Goal: Task Accomplishment & Management: Complete application form

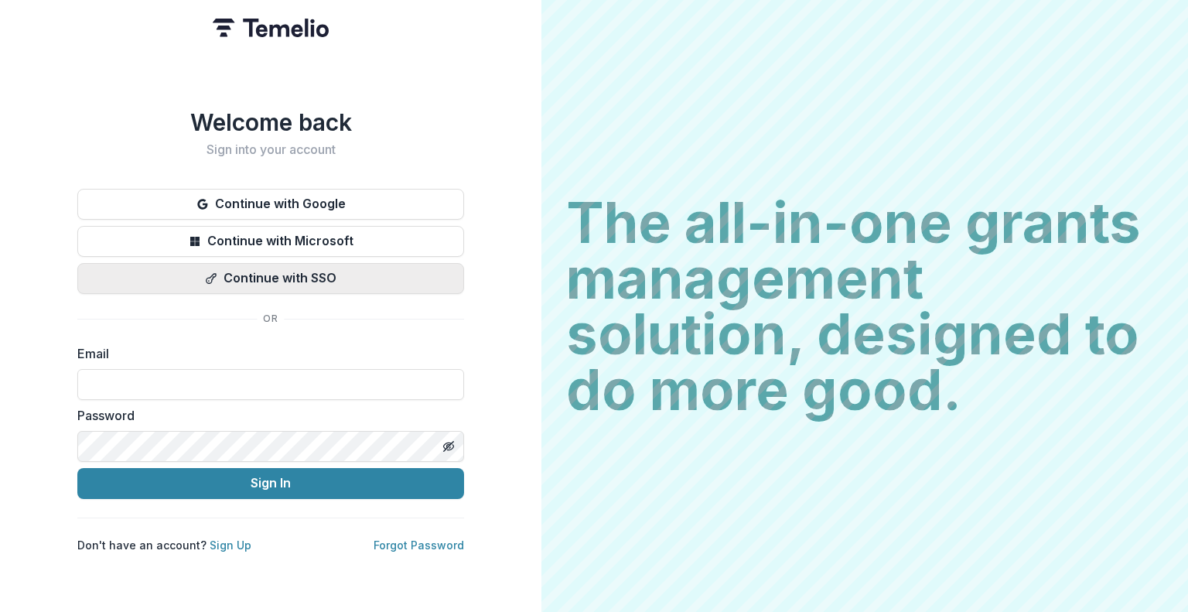
click at [389, 280] on button "Continue with SSO" at bounding box center [270, 278] width 387 height 31
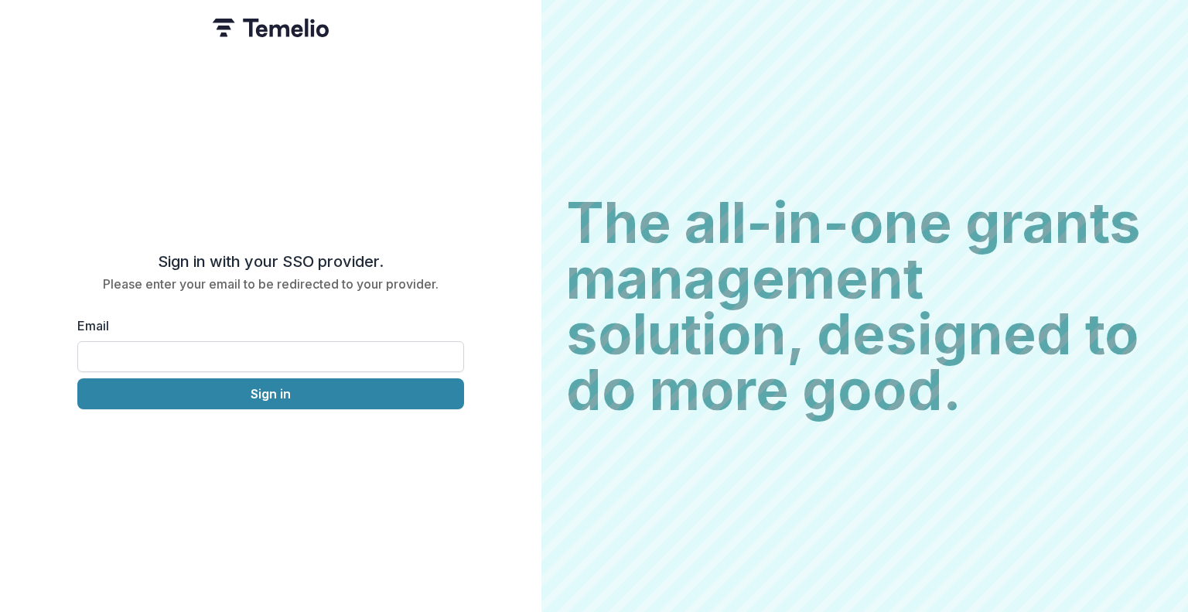
click at [340, 351] on input "Email" at bounding box center [270, 356] width 387 height 31
type input "**********"
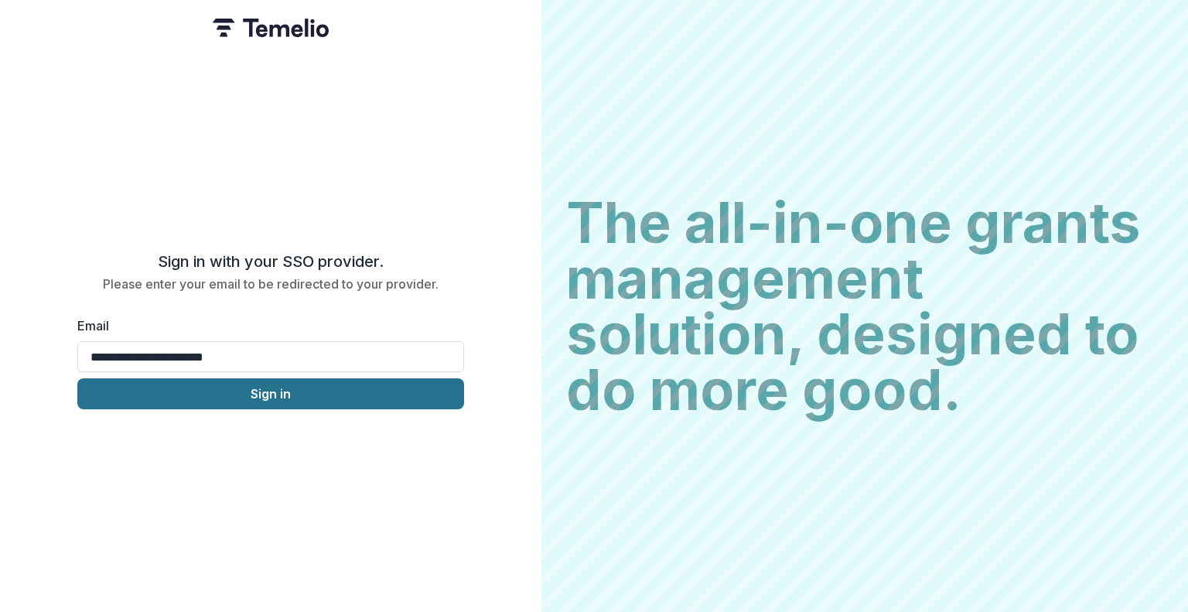
click at [317, 398] on button "Sign in" at bounding box center [270, 393] width 387 height 31
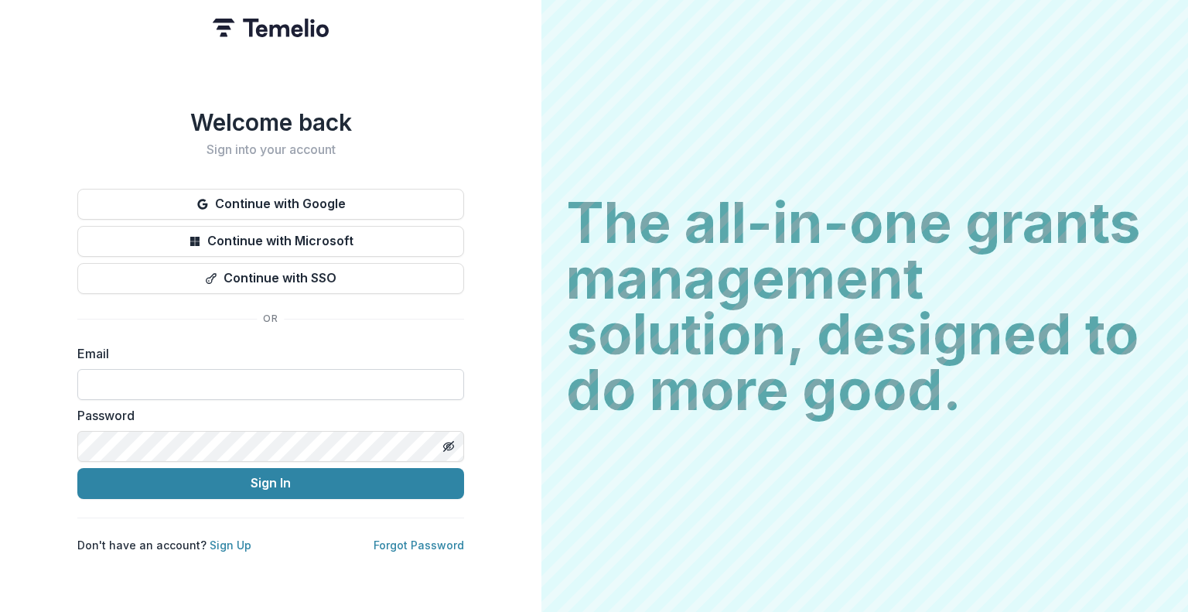
click at [325, 377] on input at bounding box center [270, 384] width 387 height 31
type input "**********"
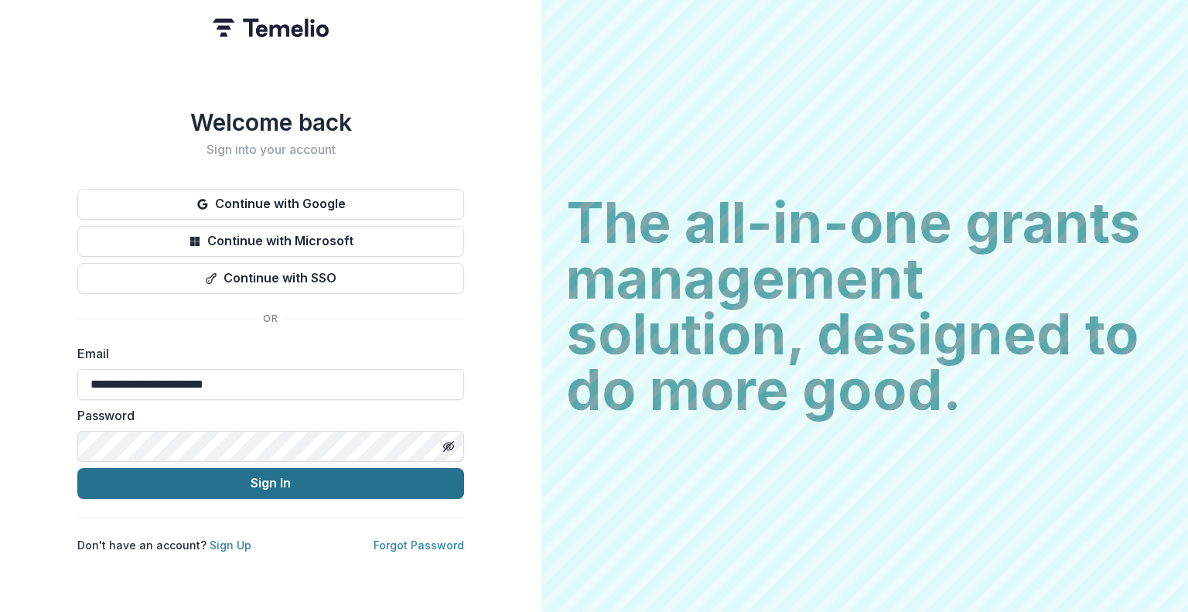
click at [279, 478] on button "Sign In" at bounding box center [270, 483] width 387 height 31
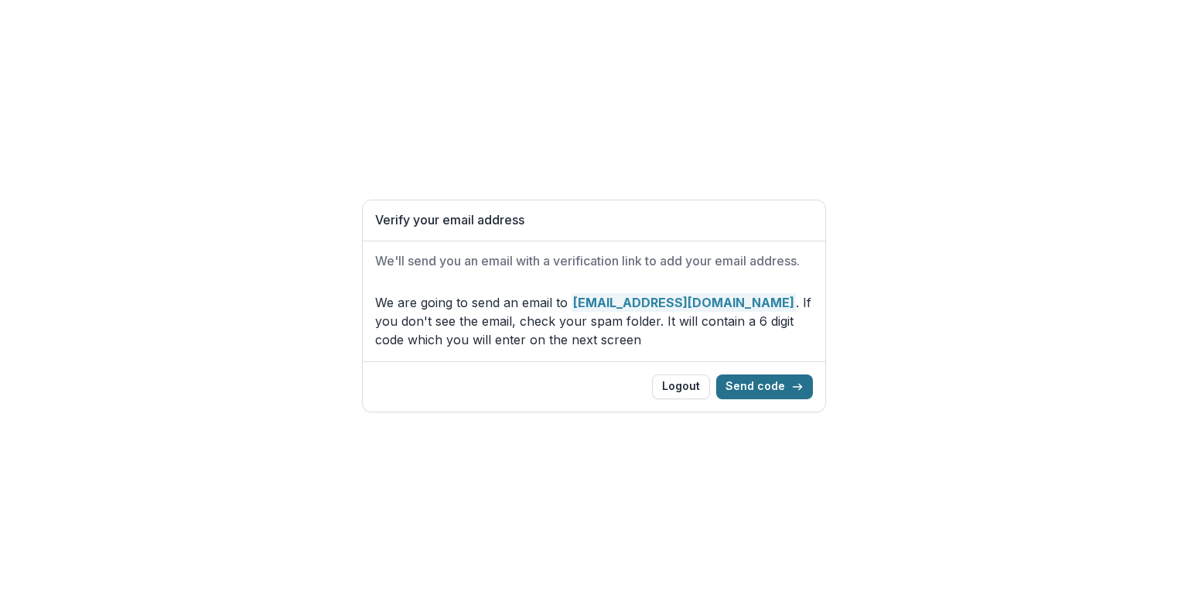
click at [781, 389] on button "Send code" at bounding box center [764, 386] width 97 height 25
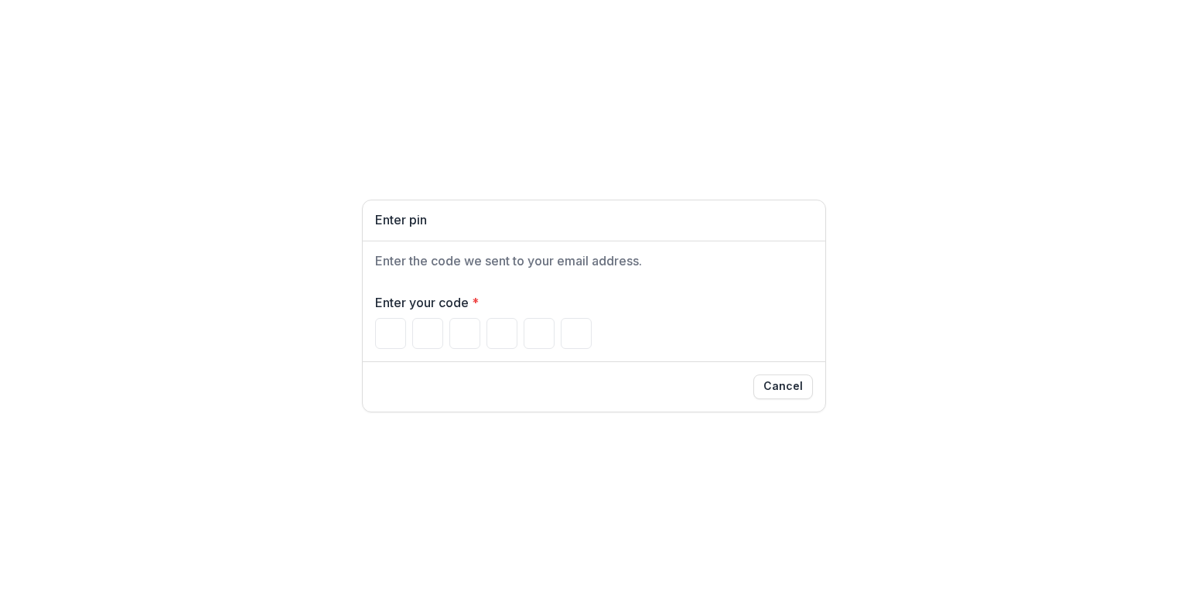
type input "*"
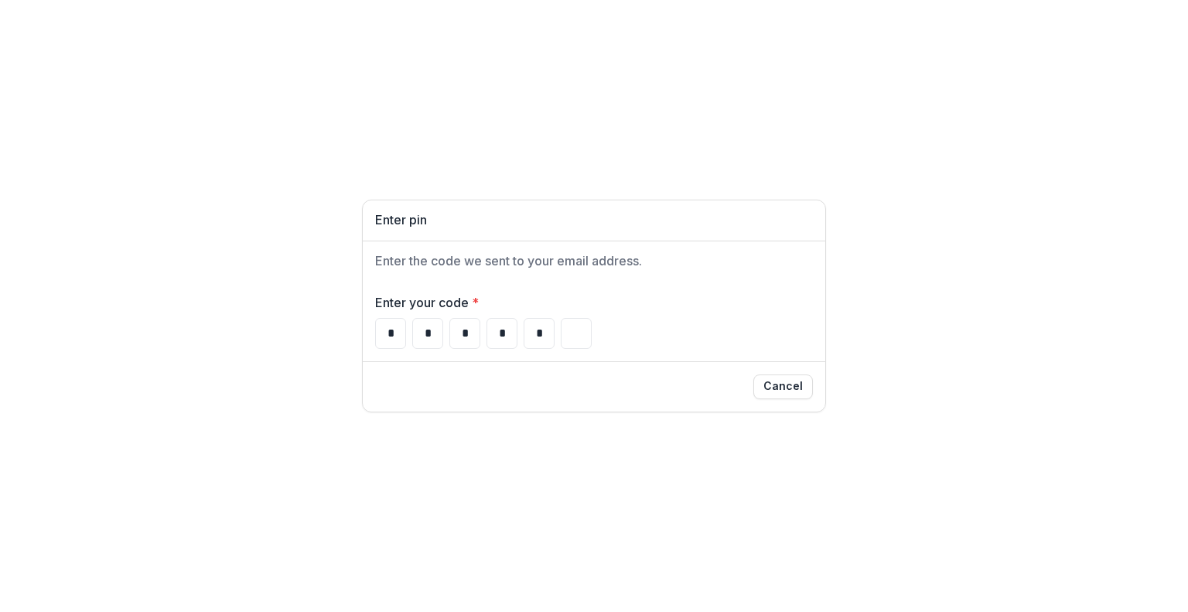
type input "*"
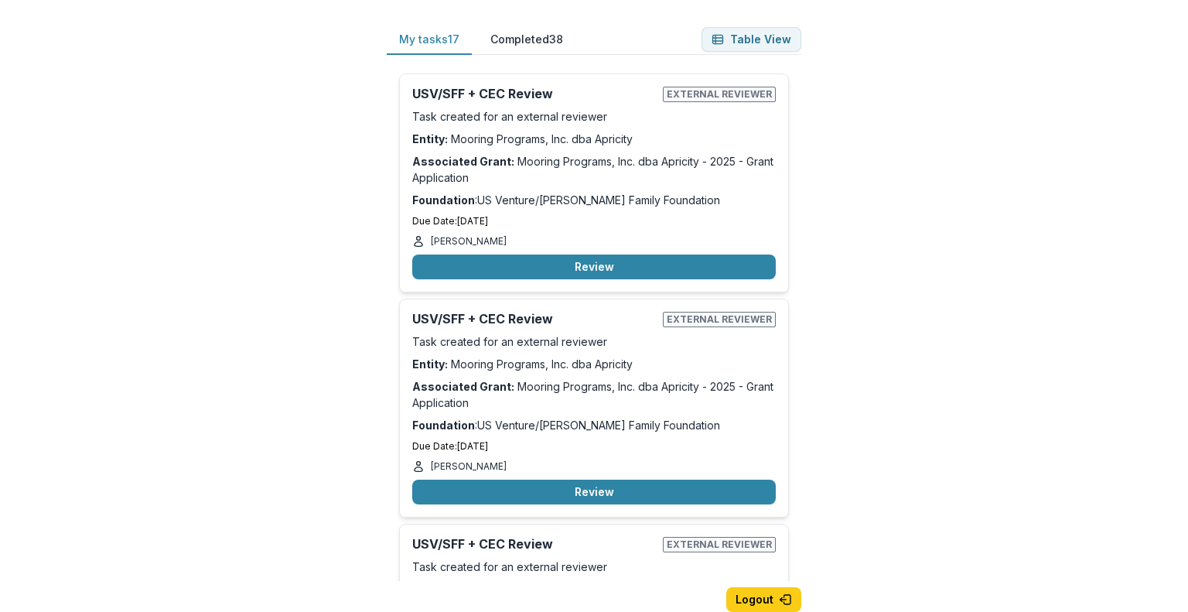
drag, startPoint x: 798, startPoint y: 114, endPoint x: 808, endPoint y: 222, distance: 108.8
click at [808, 222] on div "My tasks 17 Completed 38 Table View USV/SFF + CEC Review External reviewer Task…" at bounding box center [594, 330] width 464 height 661
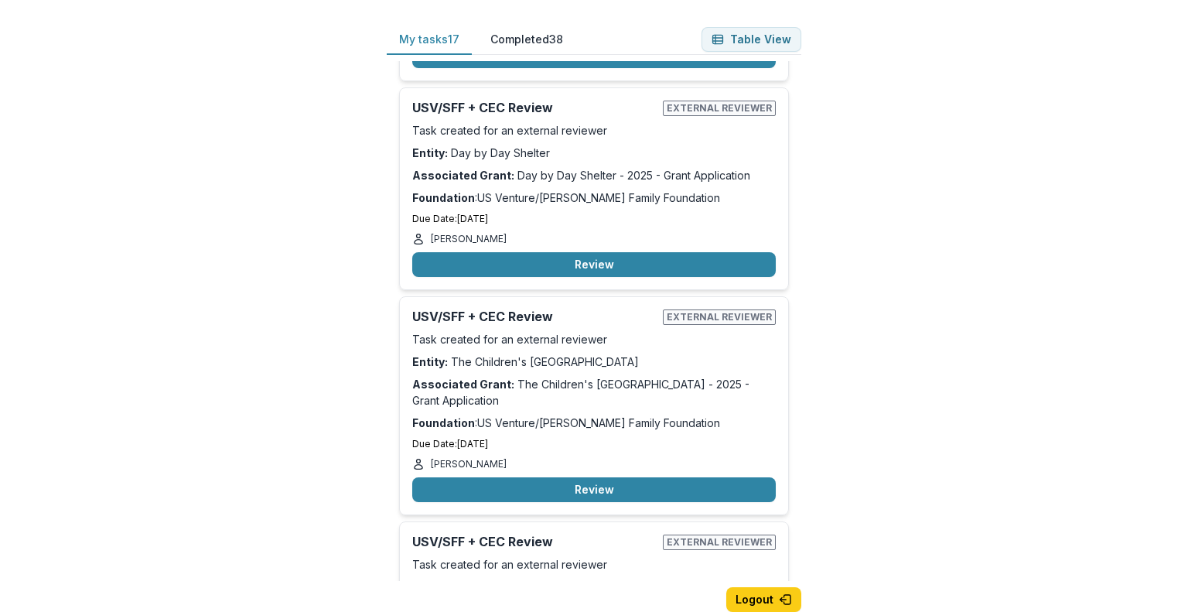
scroll to position [3200, 0]
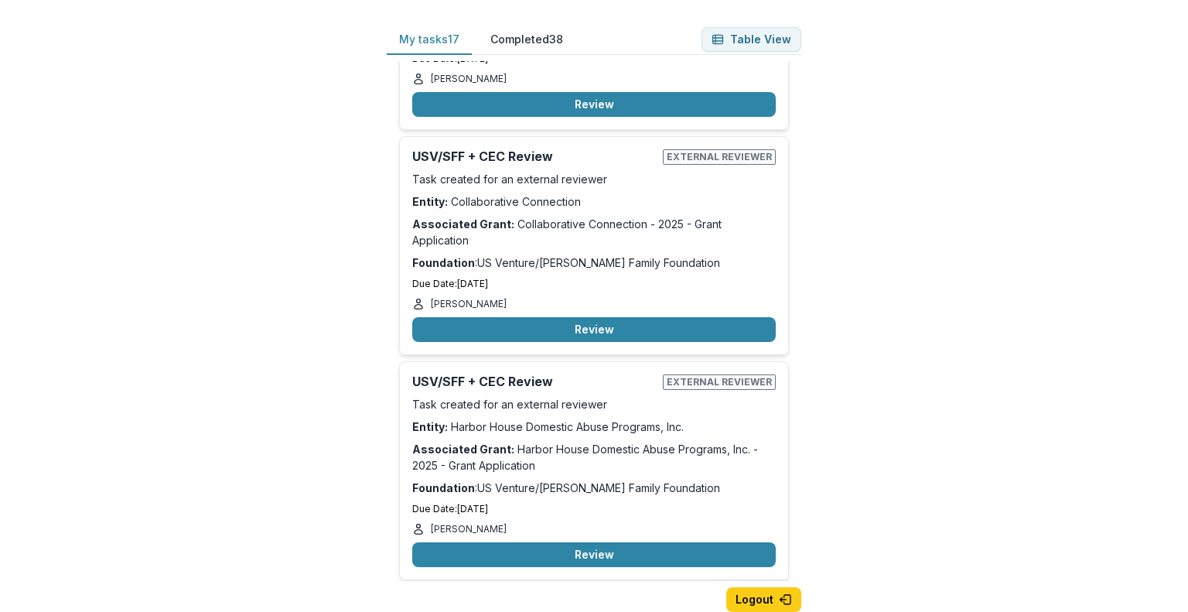
click at [948, 9] on div "My tasks 17 Completed 38 Table View USV/SFF + CEC Review External reviewer Task…" at bounding box center [594, 306] width 1188 height 612
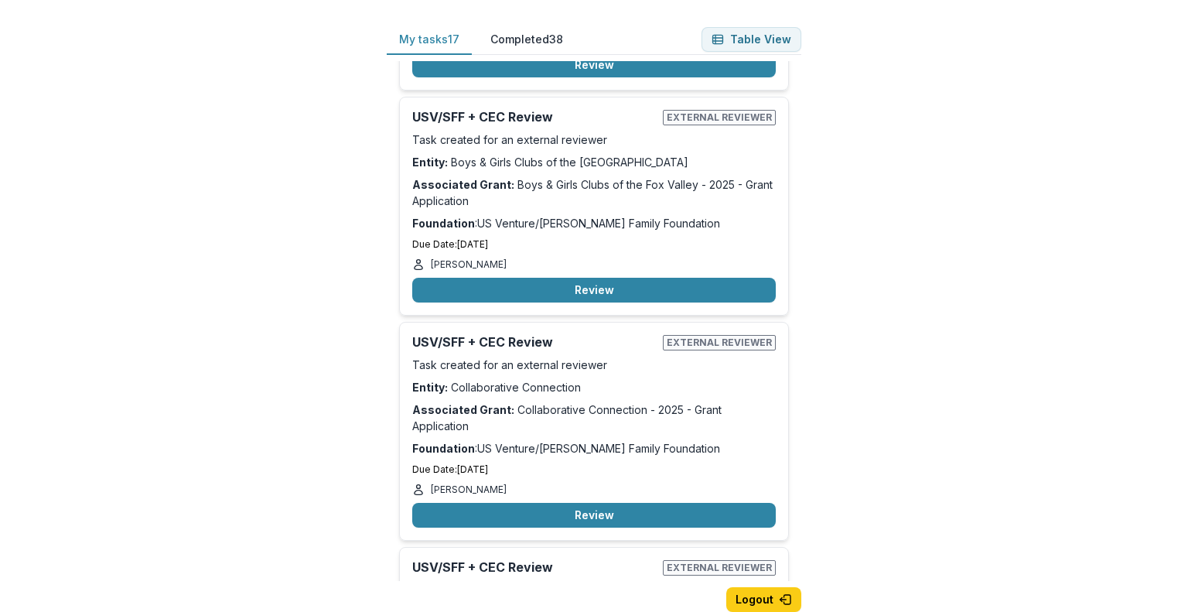
scroll to position [3032, 0]
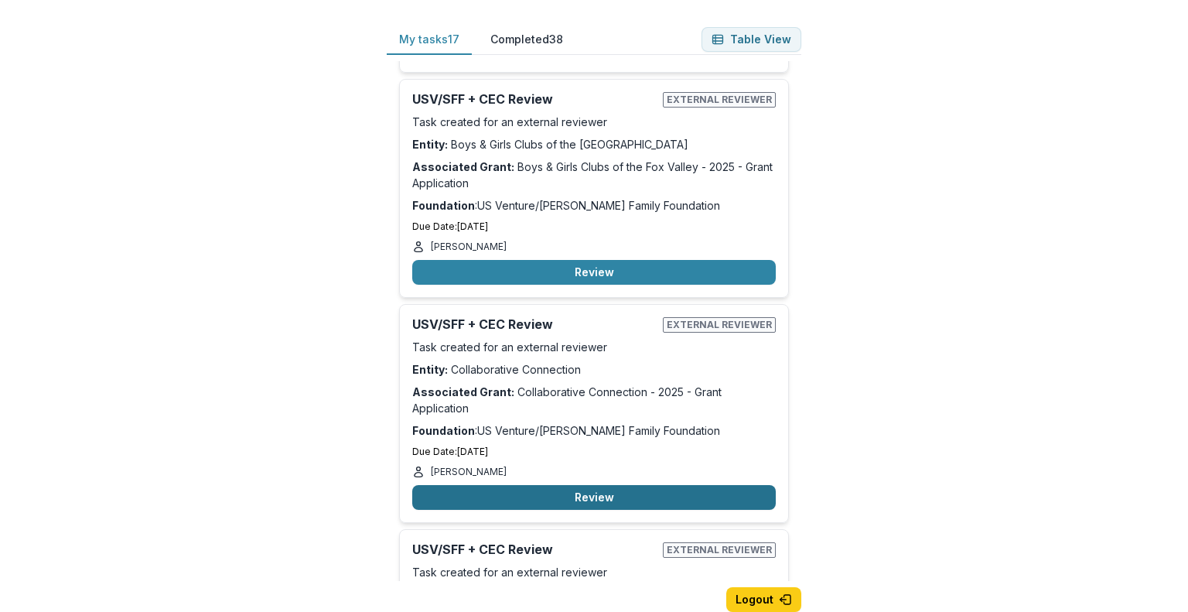
click at [638, 485] on button "Review" at bounding box center [594, 497] width 364 height 25
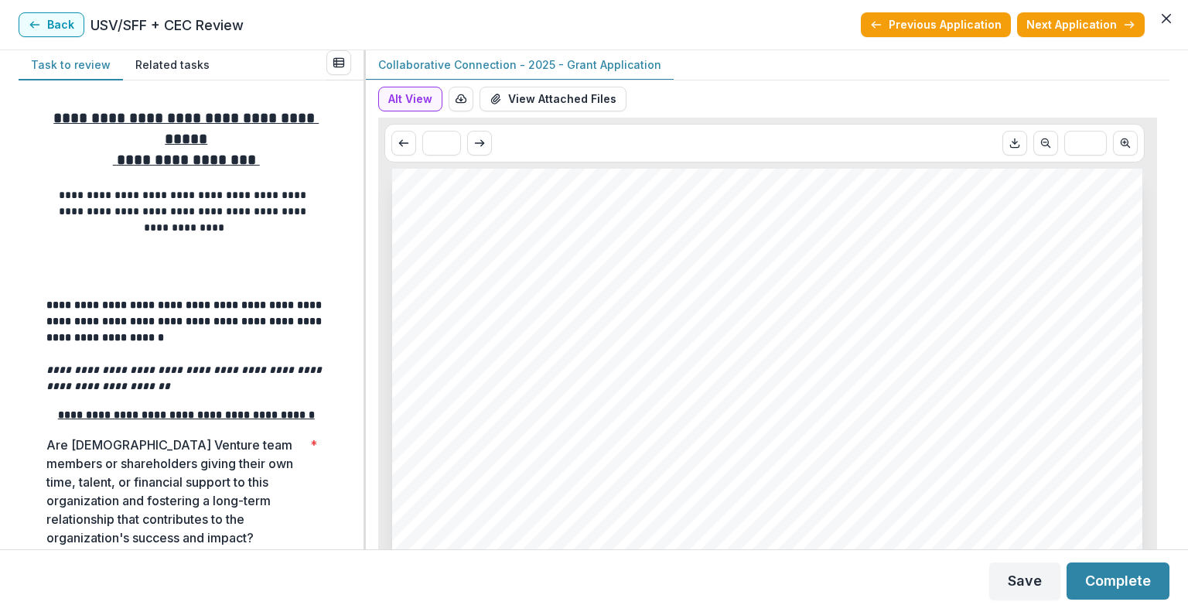
drag, startPoint x: 1139, startPoint y: 243, endPoint x: 1071, endPoint y: 417, distance: 186.9
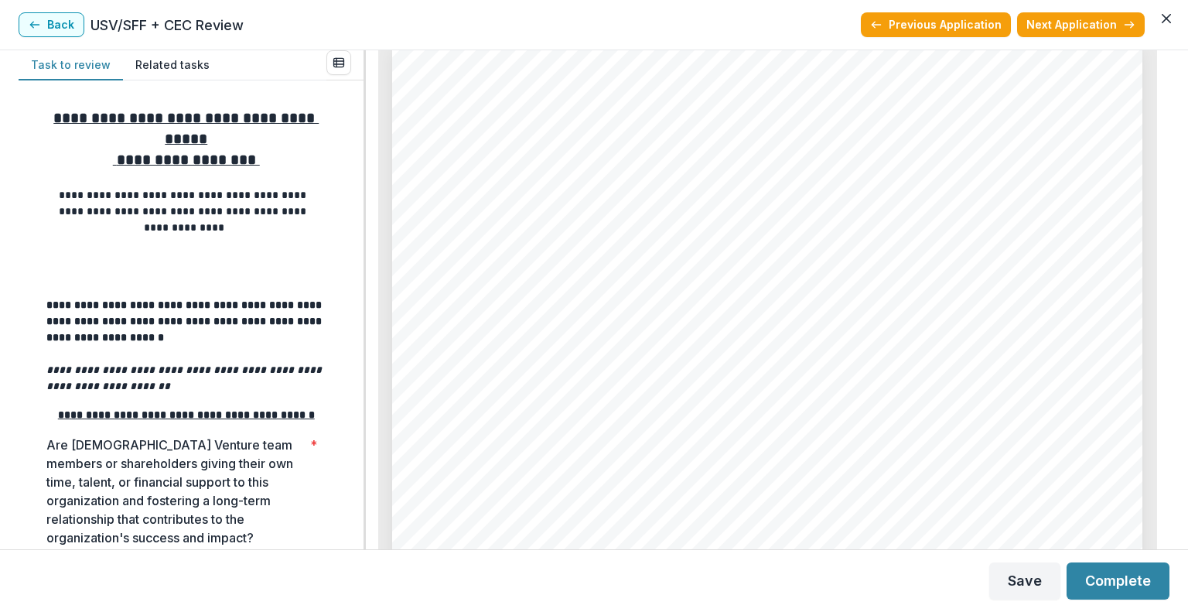
scroll to position [7523, 0]
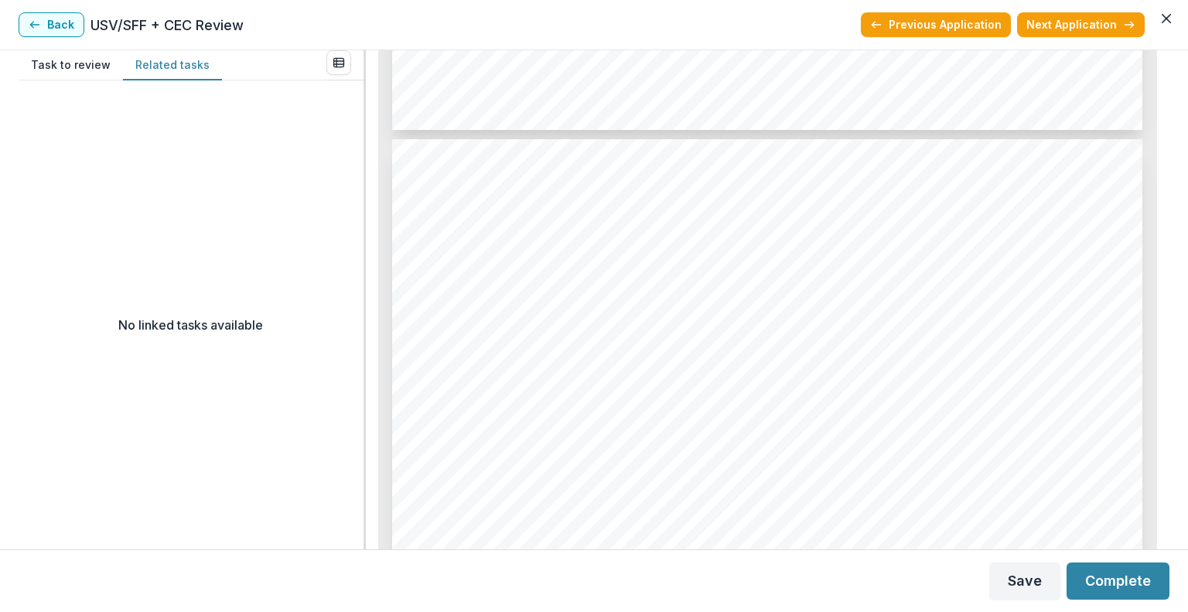
click at [167, 61] on button "Related tasks" at bounding box center [172, 65] width 99 height 30
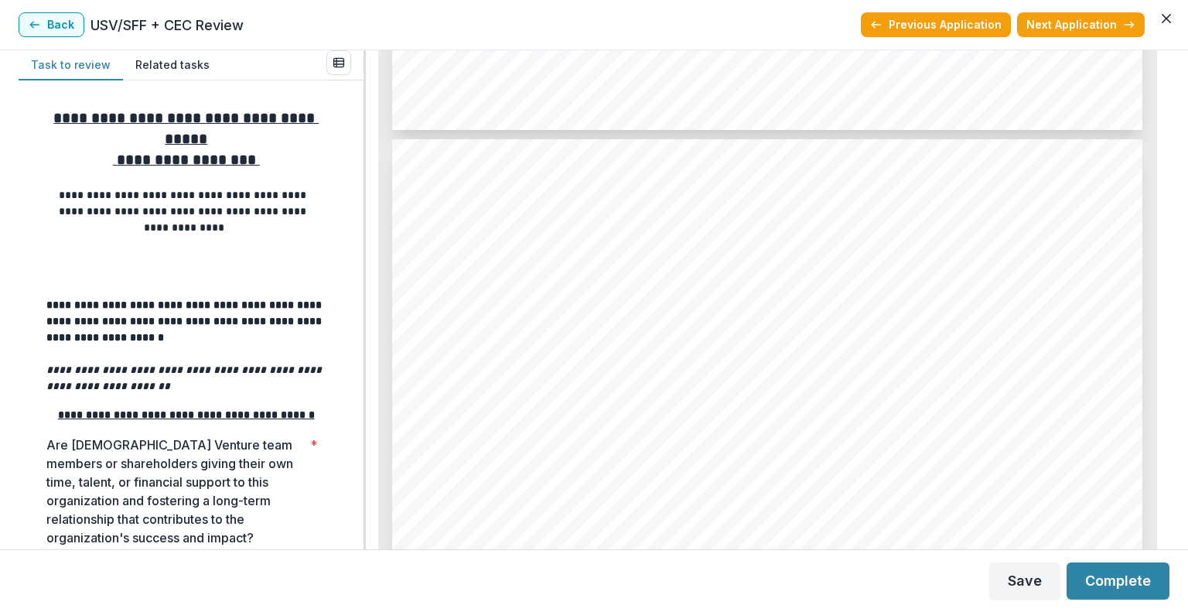
click at [93, 61] on button "Task to review" at bounding box center [71, 65] width 104 height 30
click at [353, 64] on div at bounding box center [344, 65] width 37 height 30
click at [336, 64] on line "View all reviews" at bounding box center [336, 62] width 0 height 9
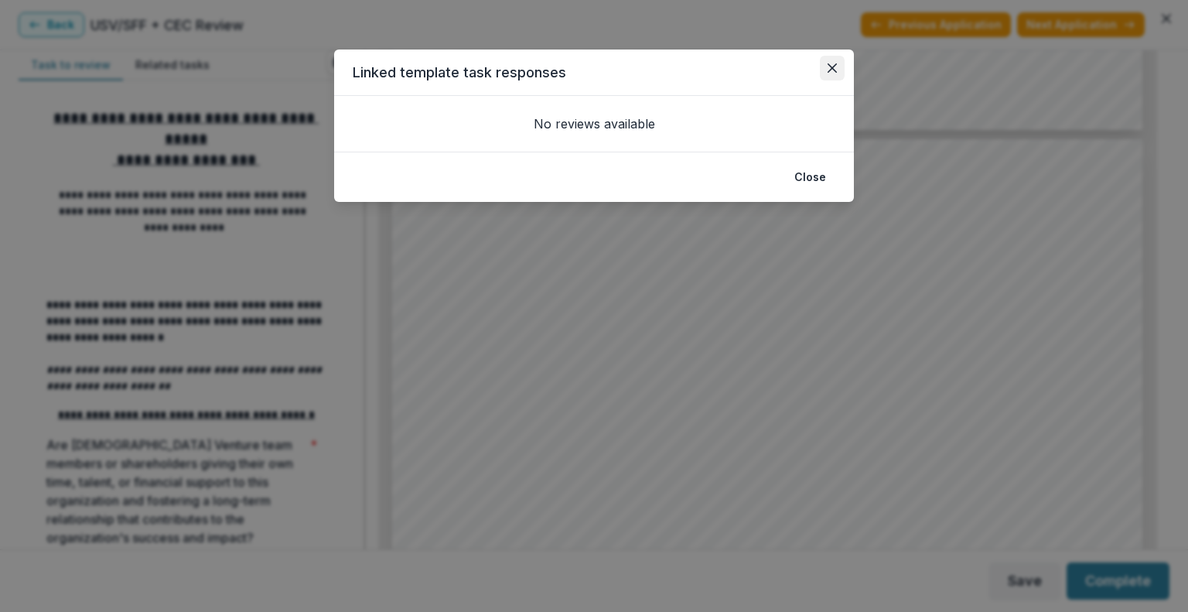
click at [839, 66] on button "Close" at bounding box center [832, 68] width 25 height 25
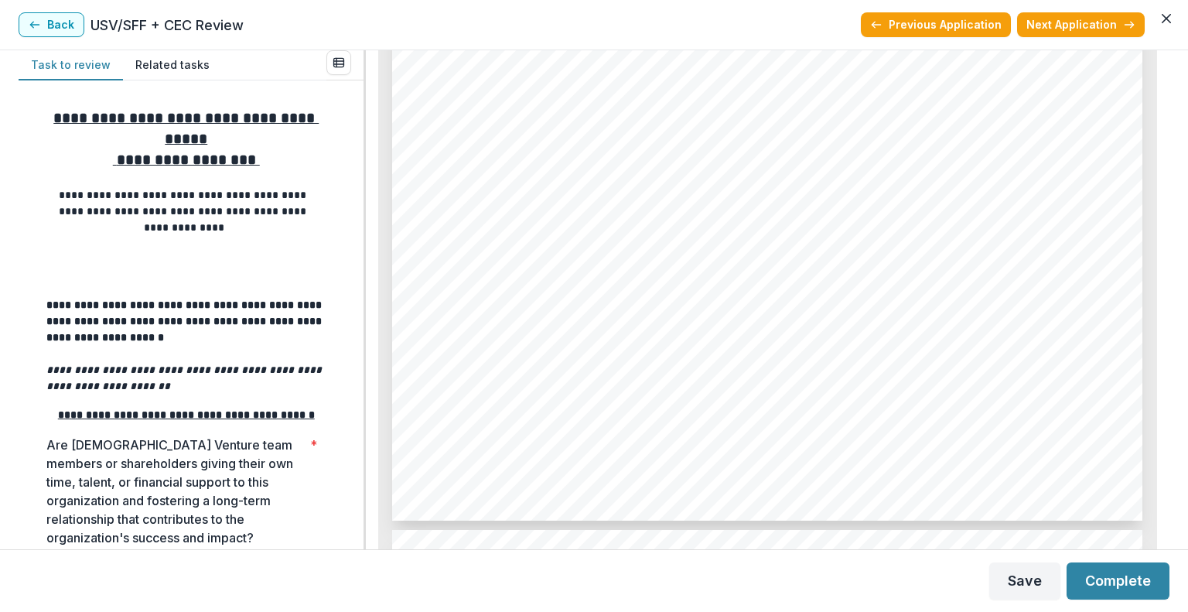
scroll to position [0, 0]
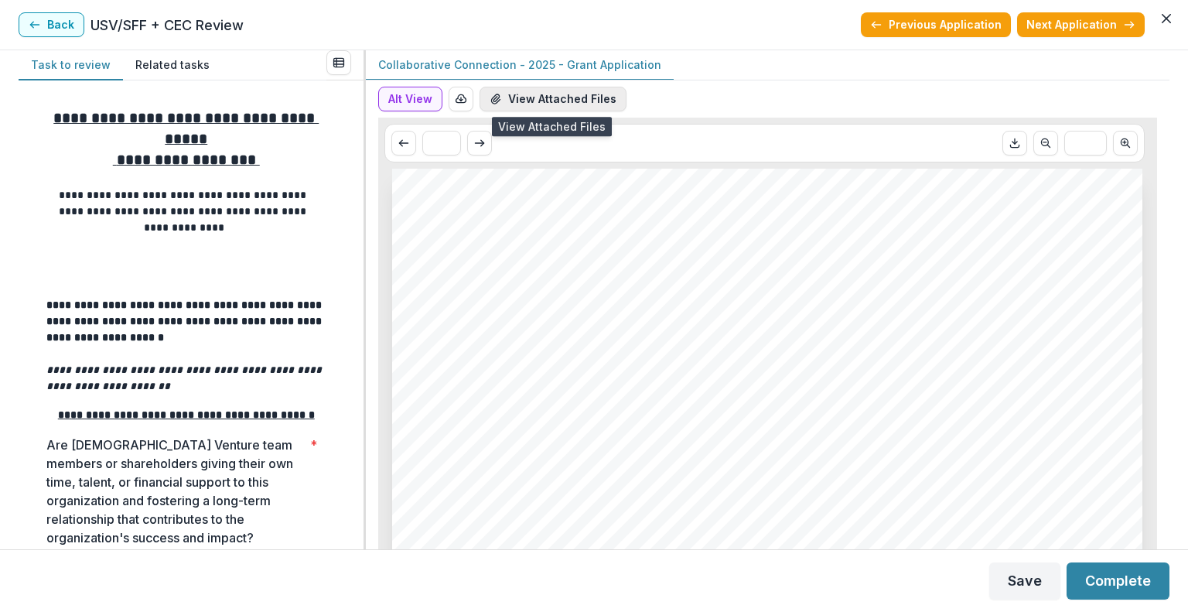
click at [523, 95] on button "View Attached Files" at bounding box center [553, 99] width 147 height 25
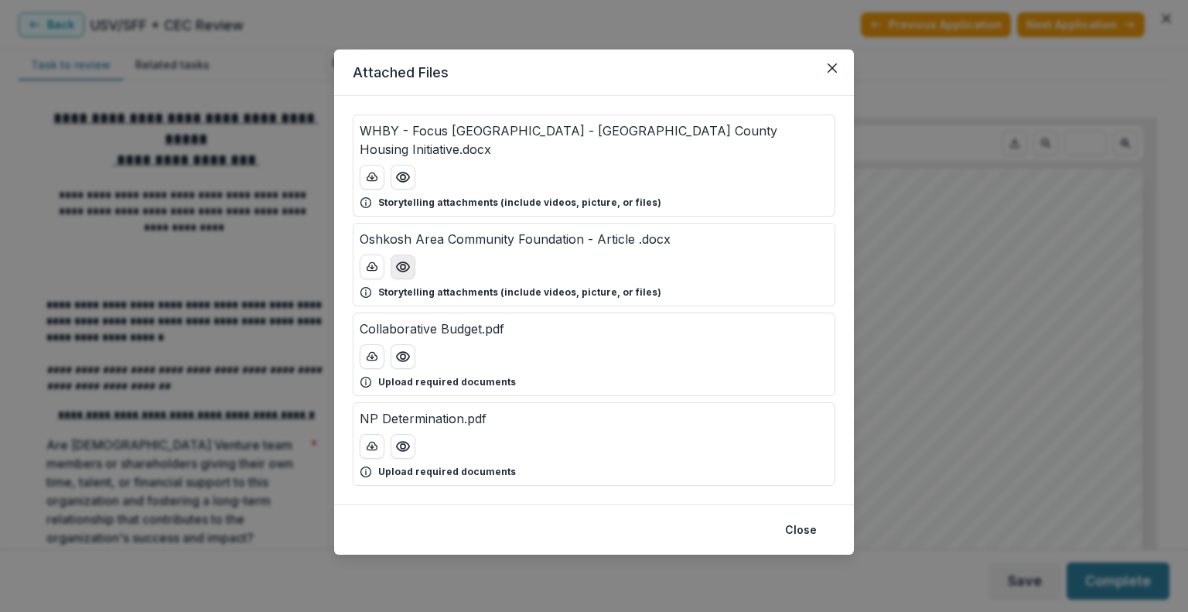
click at [401, 256] on button "Preview Oshkosh Area Community Foundation - Article .docx" at bounding box center [403, 266] width 25 height 25
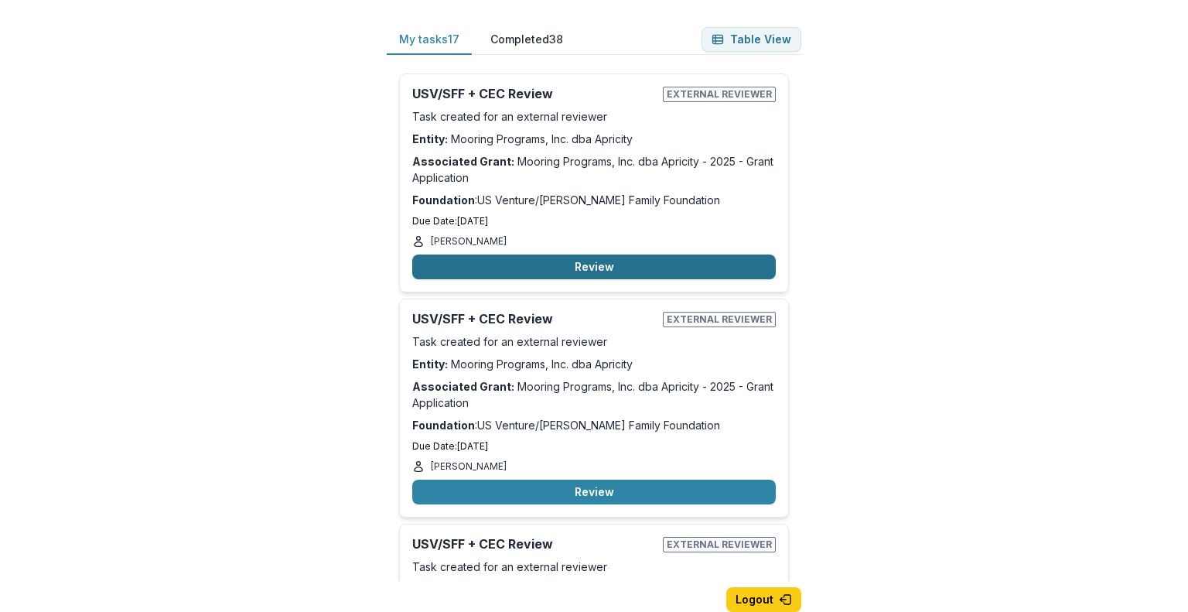
click at [667, 260] on button "Review" at bounding box center [594, 266] width 364 height 25
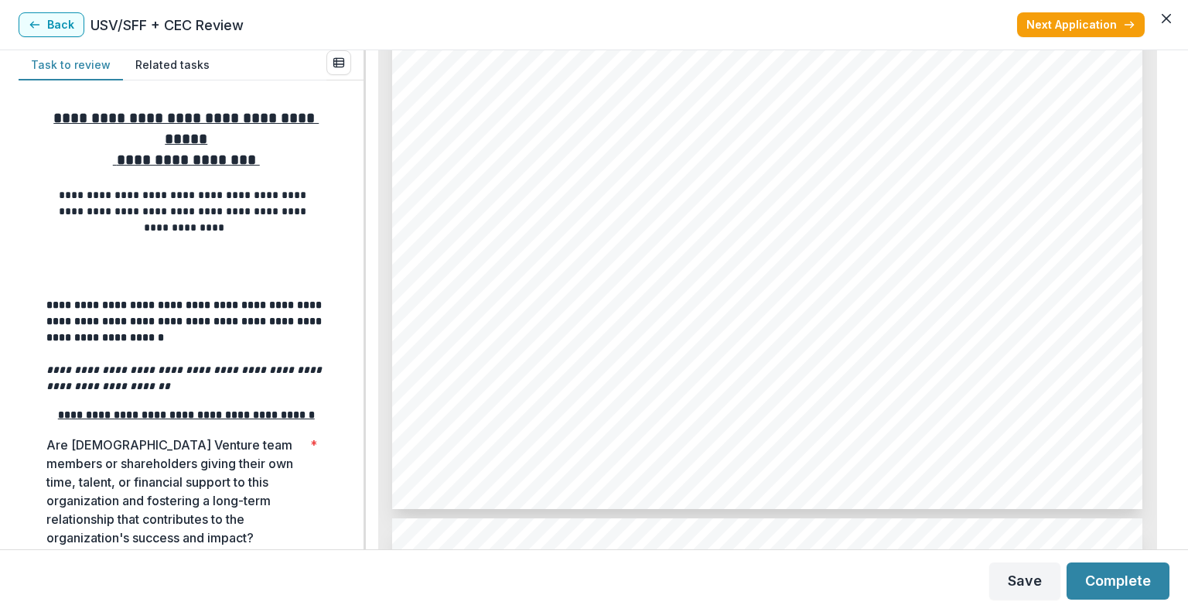
scroll to position [14665, 0]
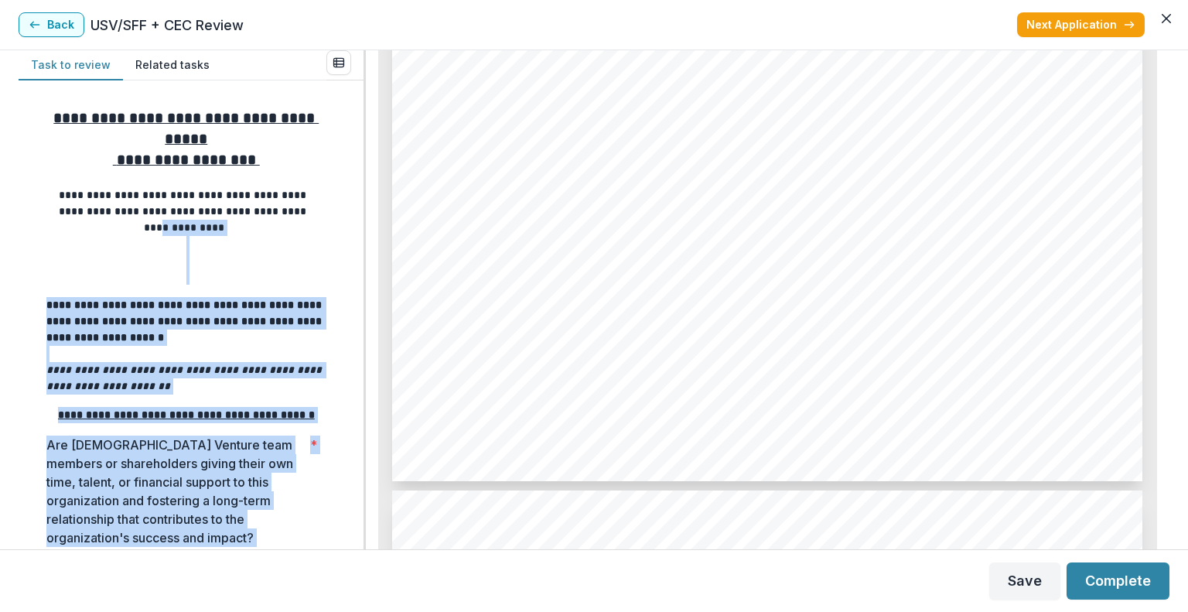
drag, startPoint x: 358, startPoint y: 210, endPoint x: 367, endPoint y: 281, distance: 71.0
click at [367, 281] on div "**********" at bounding box center [594, 299] width 1151 height 499
click at [345, 267] on div "**********" at bounding box center [191, 620] width 320 height 1054
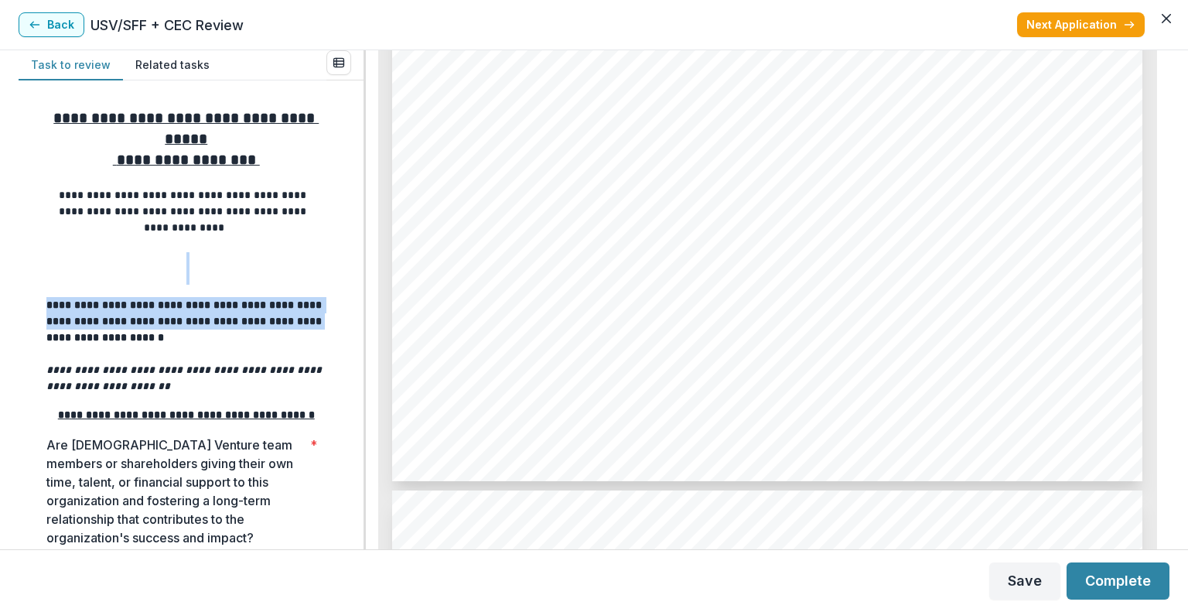
drag, startPoint x: 357, startPoint y: 258, endPoint x: 358, endPoint y: 315, distance: 57.2
click at [358, 315] on div "**********" at bounding box center [191, 314] width 345 height 469
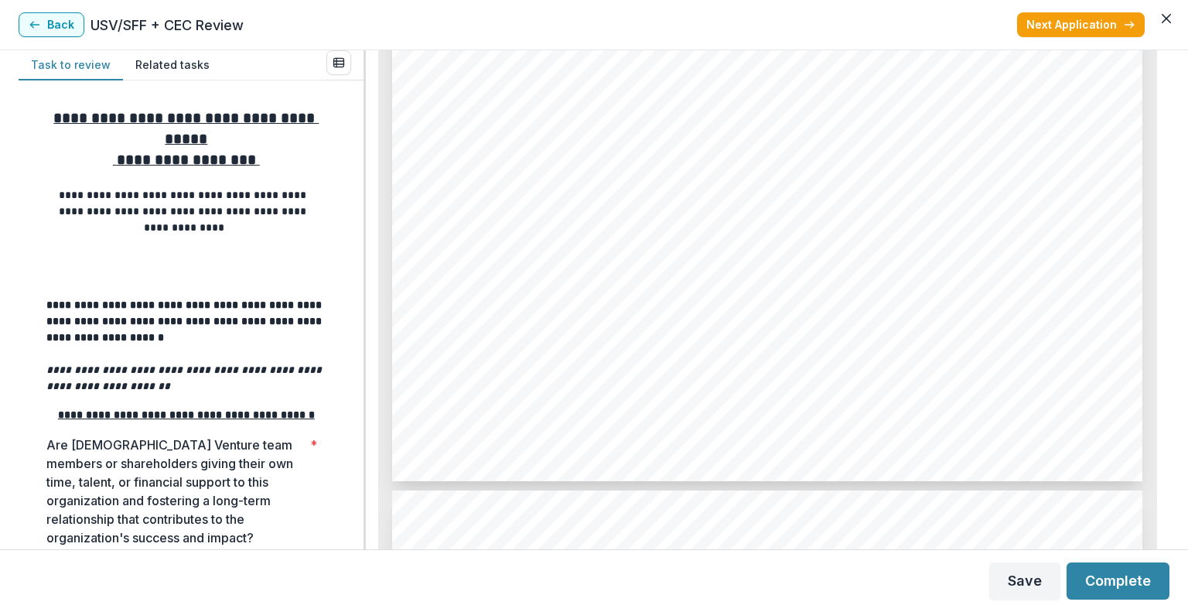
click at [345, 182] on div "**********" at bounding box center [191, 620] width 320 height 1054
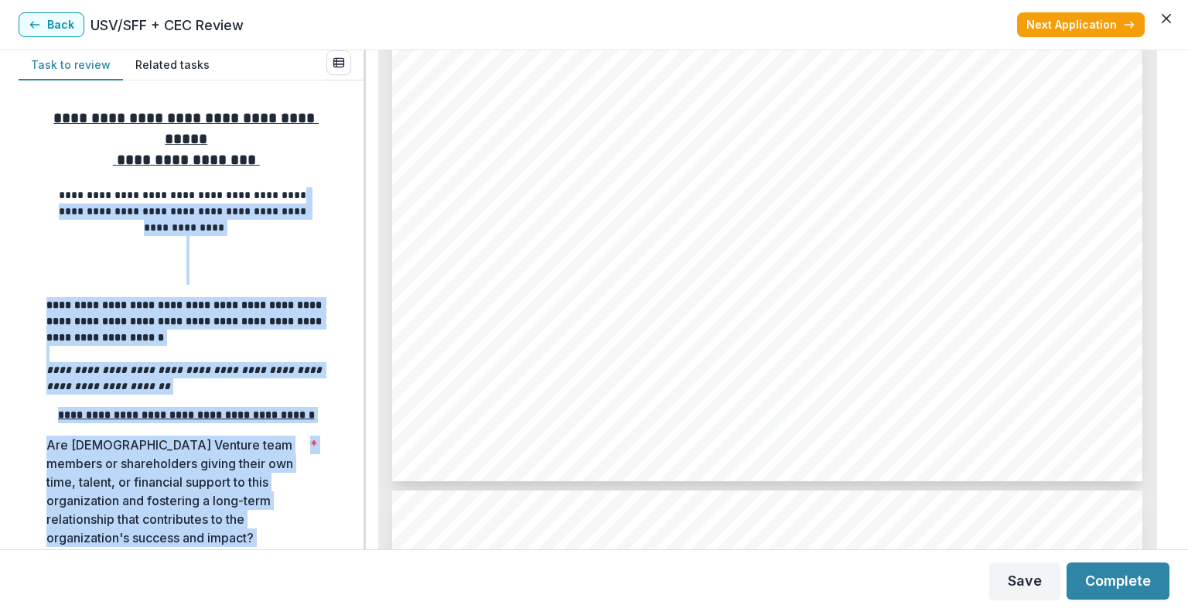
drag, startPoint x: 358, startPoint y: 190, endPoint x: 372, endPoint y: 246, distance: 57.4
click at [372, 246] on div "**********" at bounding box center [594, 299] width 1151 height 499
click at [367, 245] on div "**********" at bounding box center [594, 299] width 1151 height 499
click at [314, 247] on p at bounding box center [186, 244] width 280 height 16
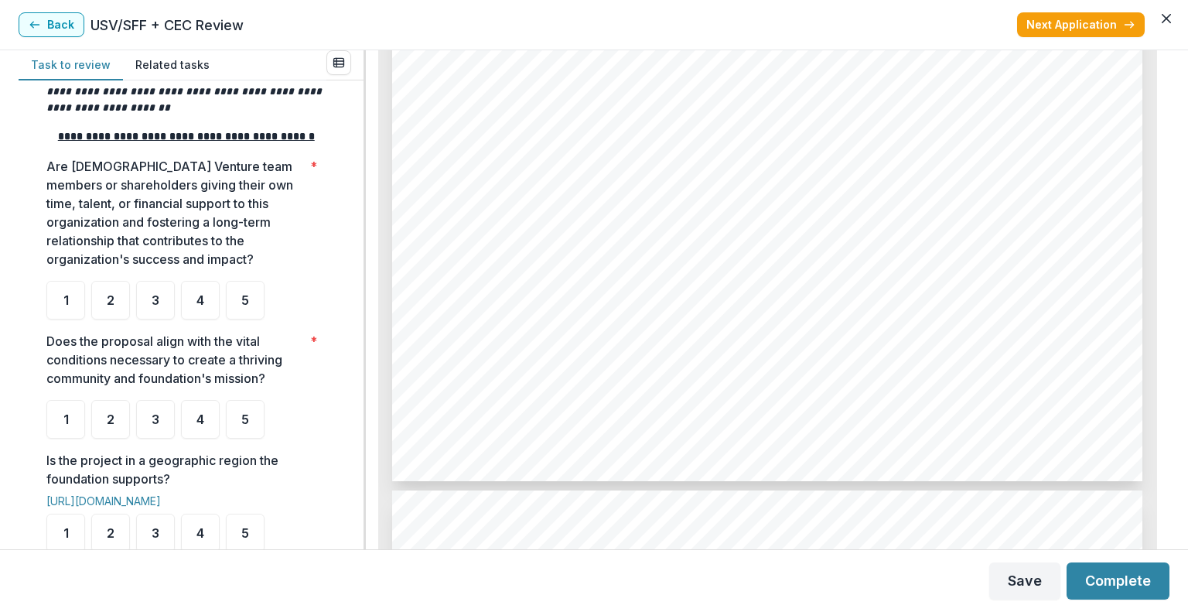
scroll to position [309, 0]
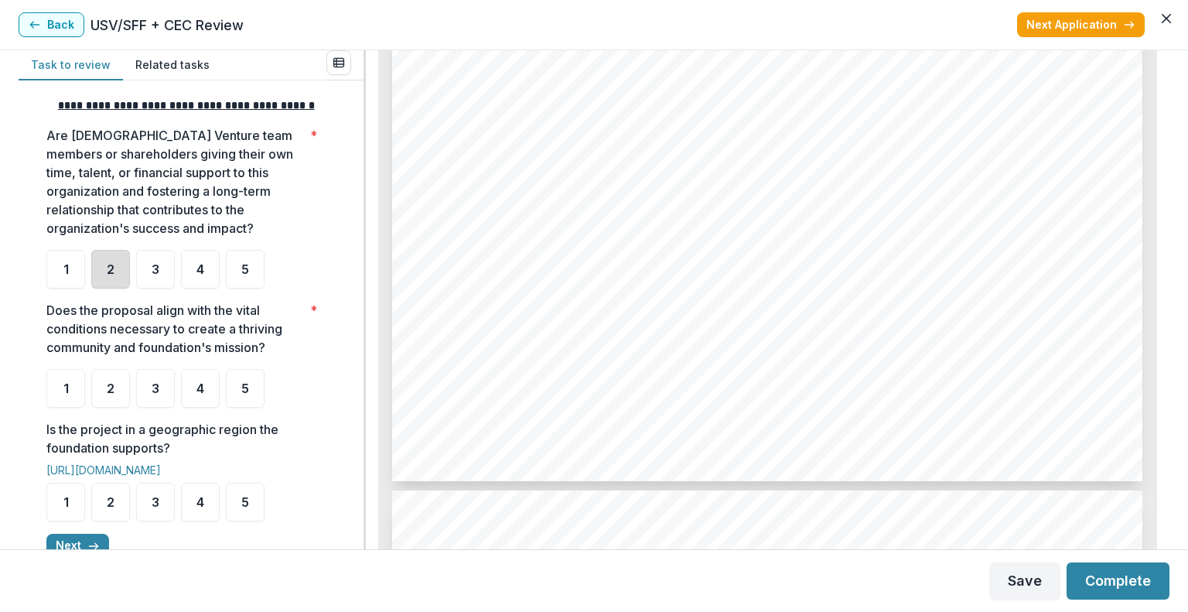
click at [125, 278] on div "2" at bounding box center [110, 269] width 39 height 39
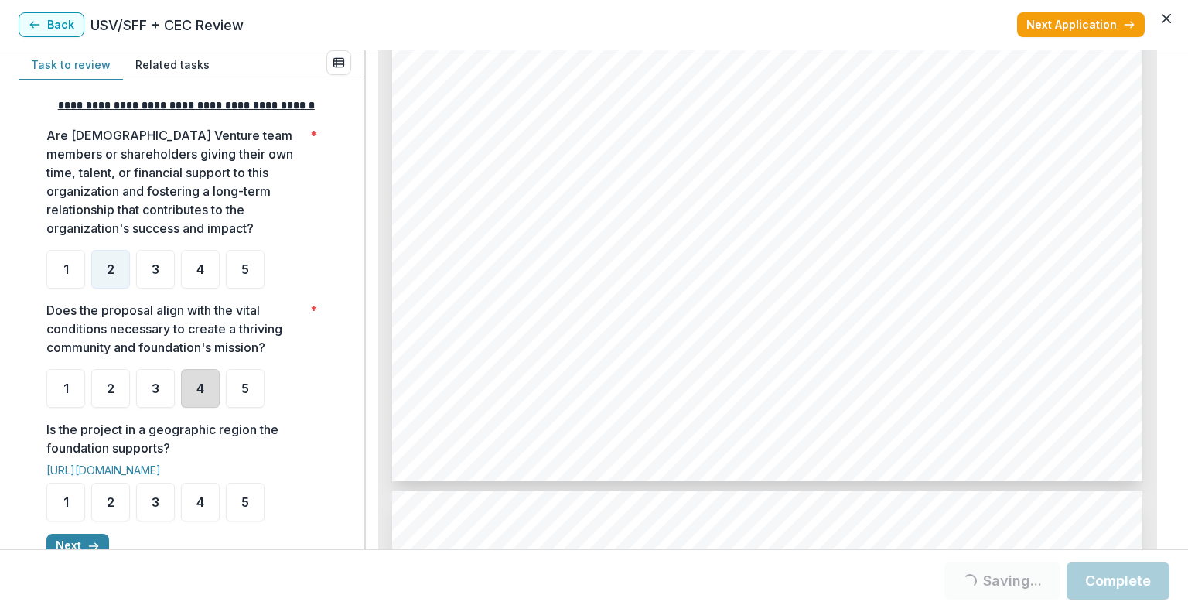
click at [192, 405] on div "4" at bounding box center [200, 388] width 39 height 39
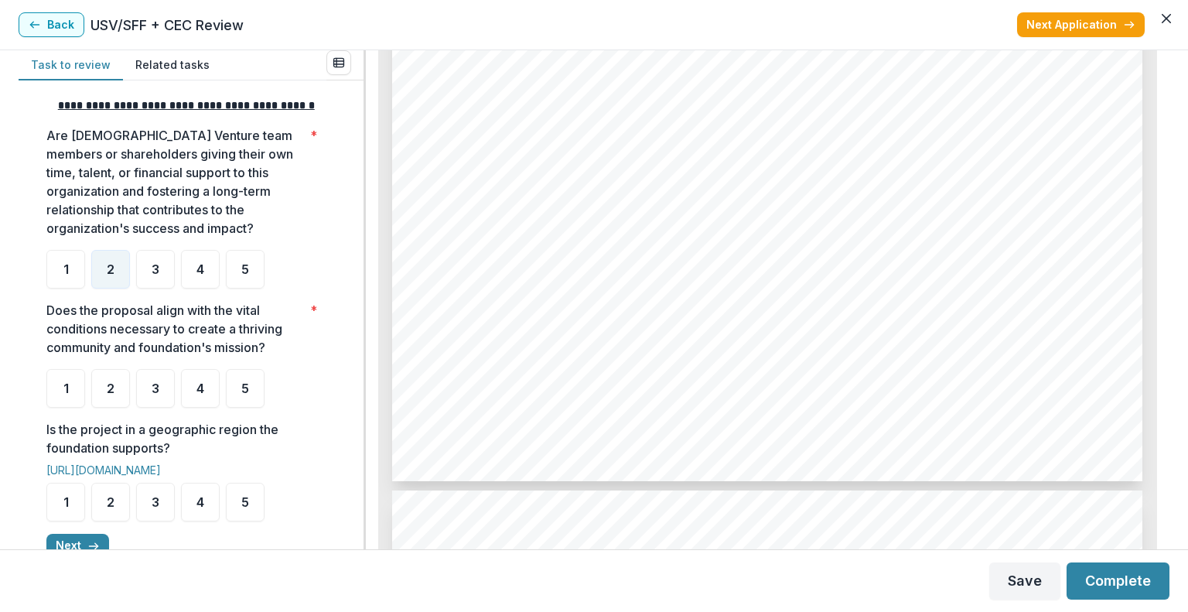
click at [336, 432] on form "**********" at bounding box center [191, 311] width 314 height 1048
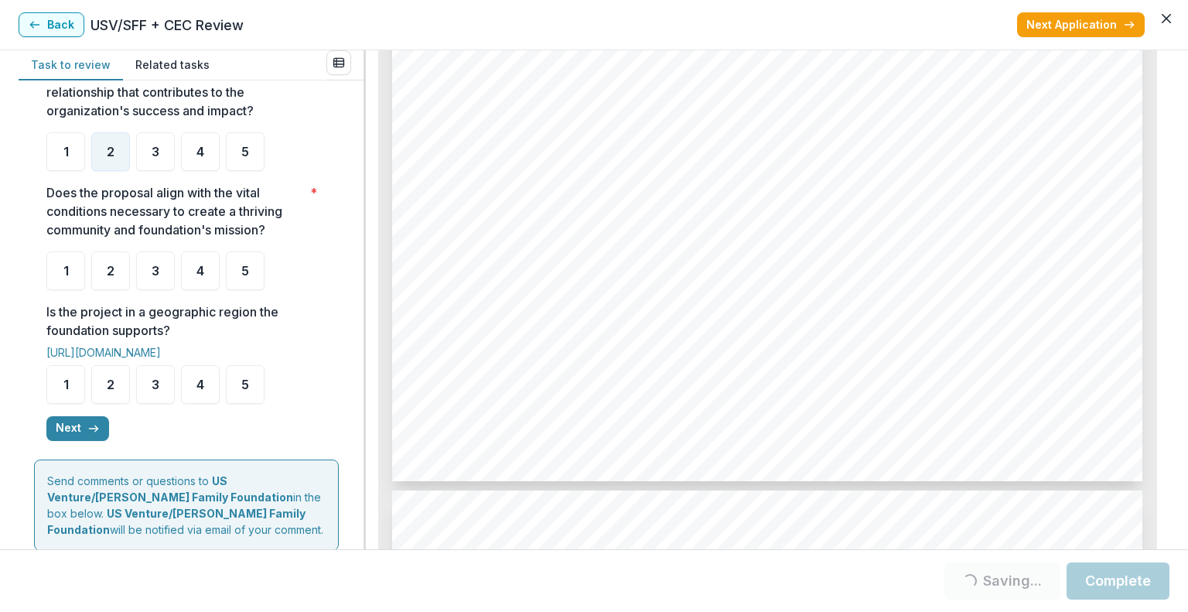
scroll to position [433, 0]
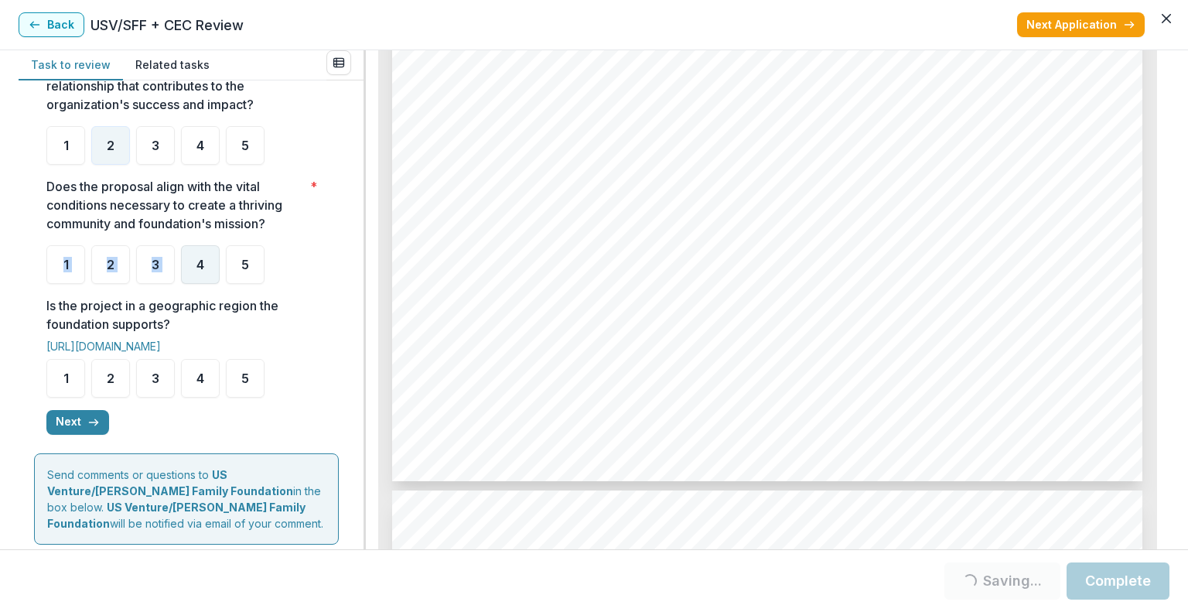
drag, startPoint x: 200, startPoint y: 256, endPoint x: 200, endPoint y: 275, distance: 18.6
click at [200, 275] on div "Does the proposal align with the vital conditions necessary to create a thrivin…" at bounding box center [186, 230] width 280 height 107
click at [200, 271] on span "4" at bounding box center [200, 264] width 8 height 12
click at [196, 271] on span "4" at bounding box center [200, 264] width 8 height 12
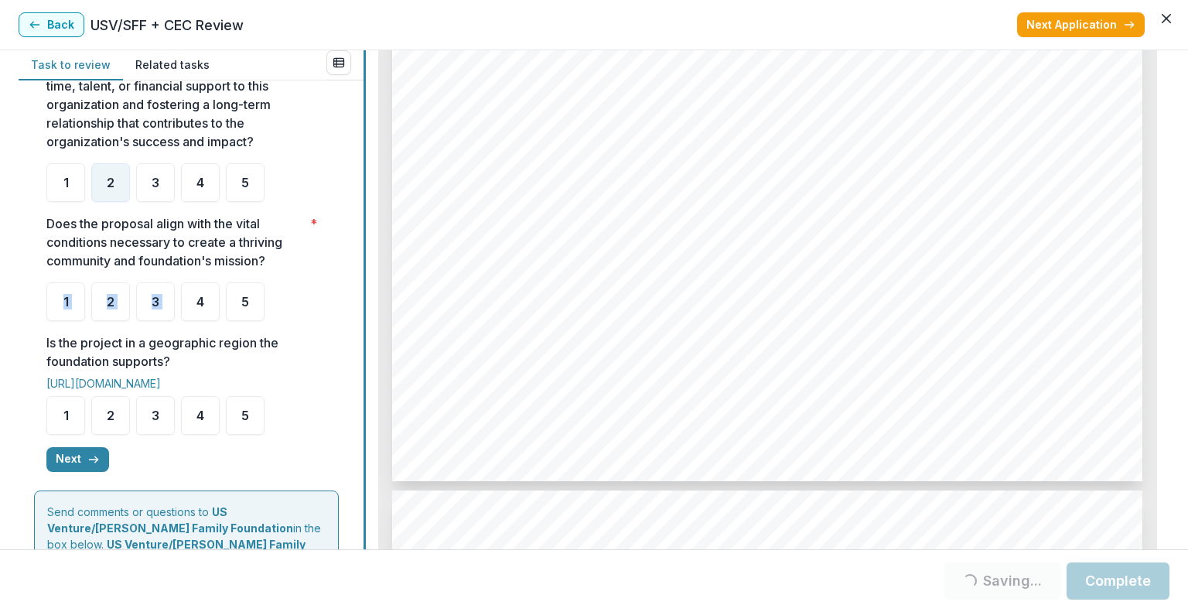
scroll to position [398, 0]
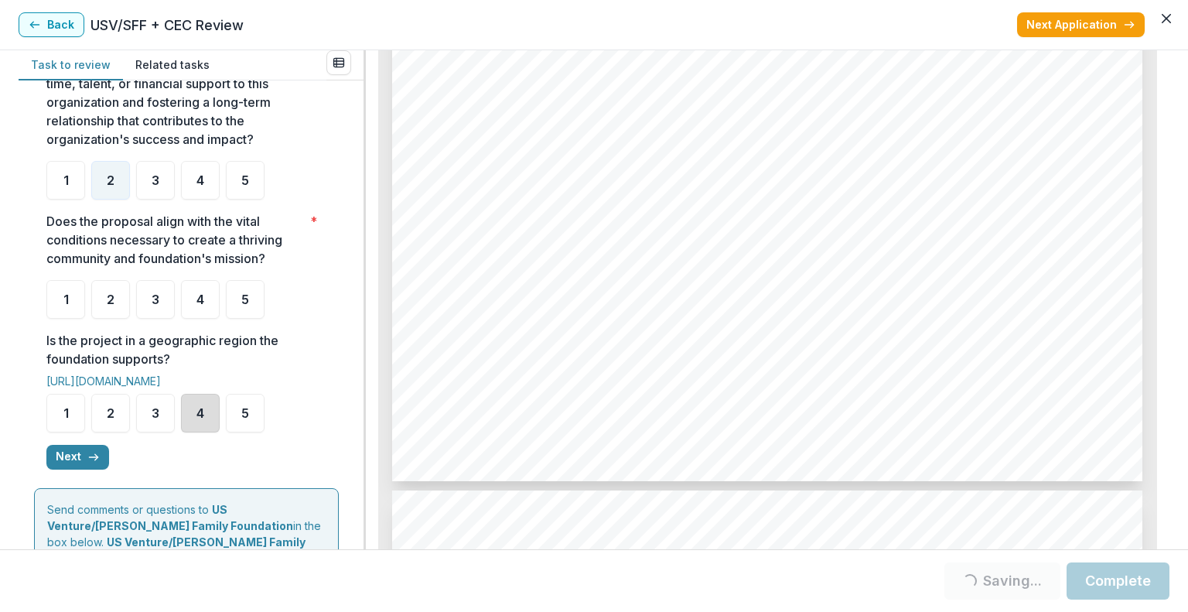
click at [192, 423] on div "4" at bounding box center [200, 413] width 39 height 39
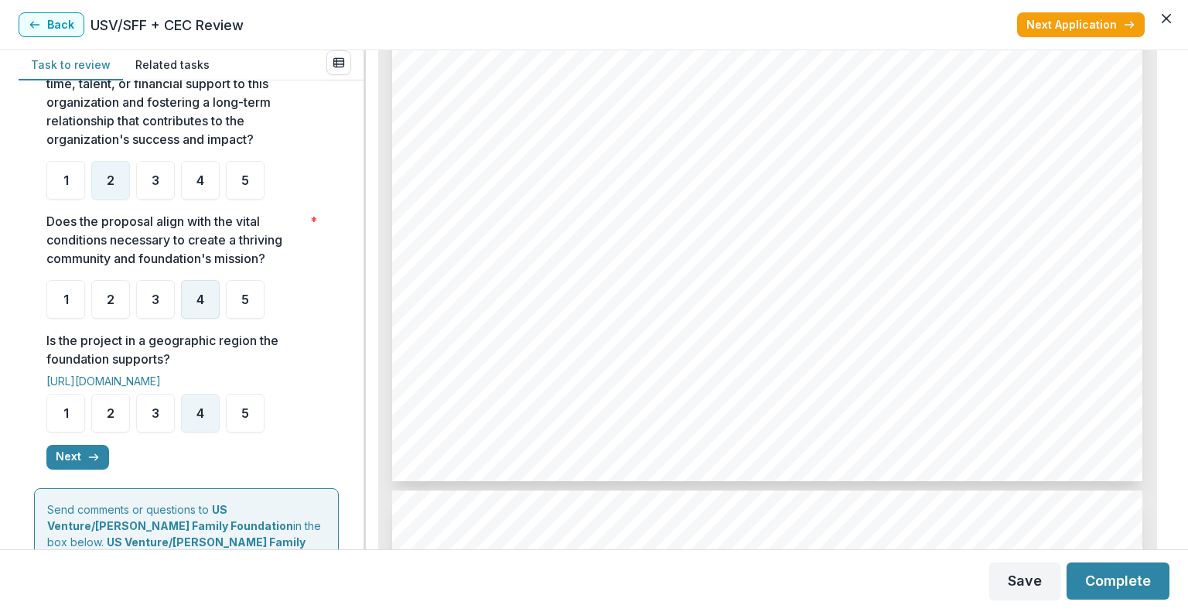
click at [200, 306] on span "4" at bounding box center [200, 299] width 8 height 12
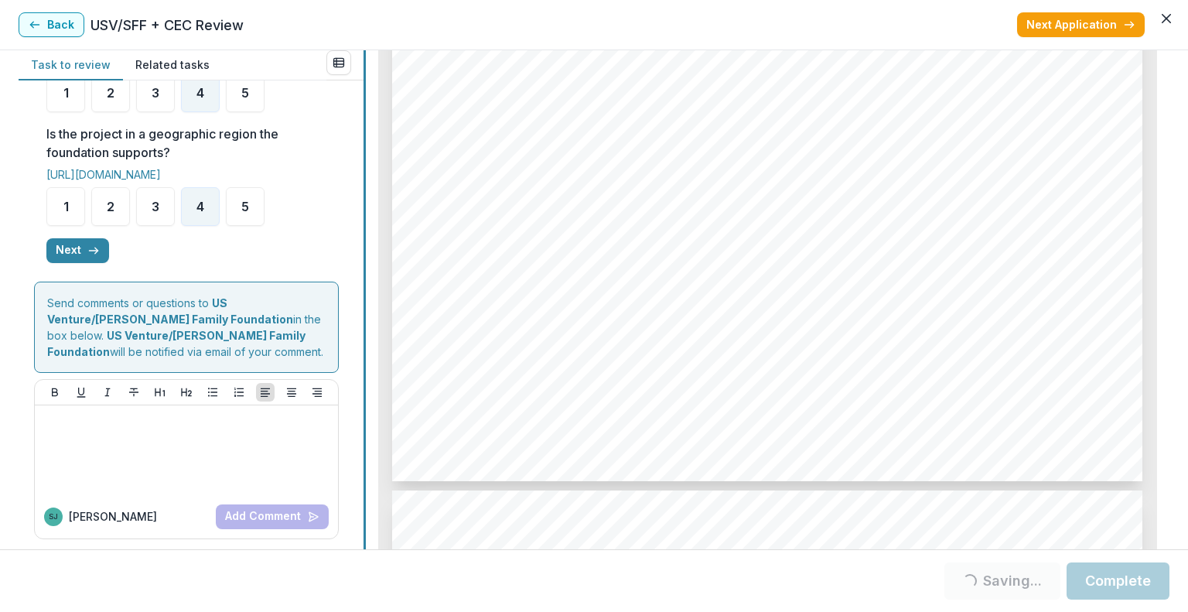
scroll to position [597, 0]
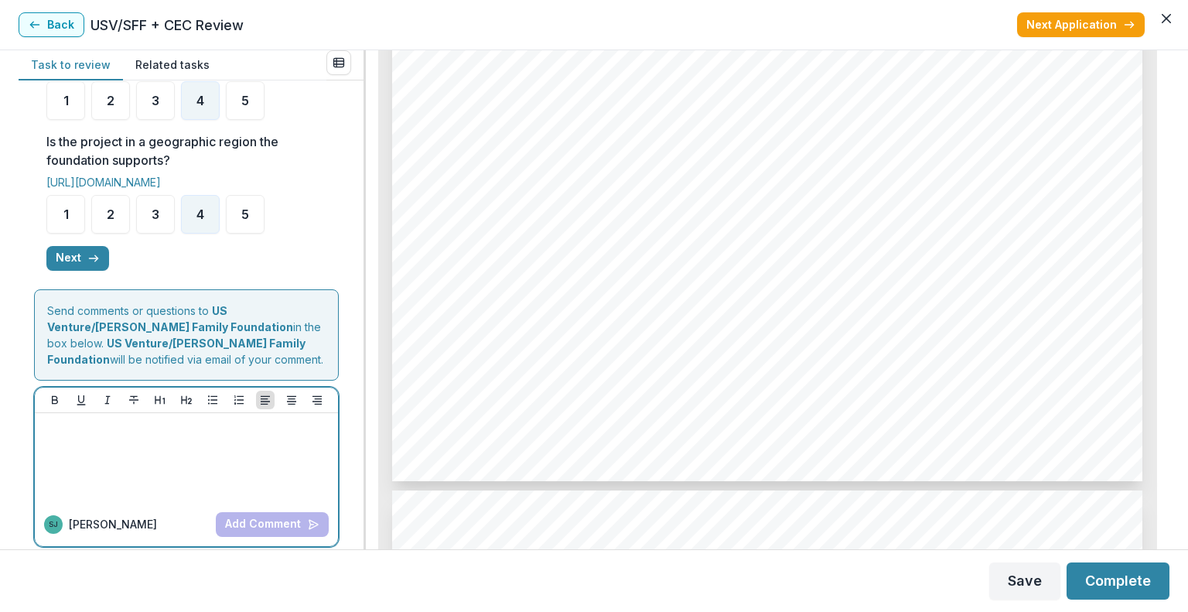
click at [265, 436] on p at bounding box center [186, 427] width 291 height 17
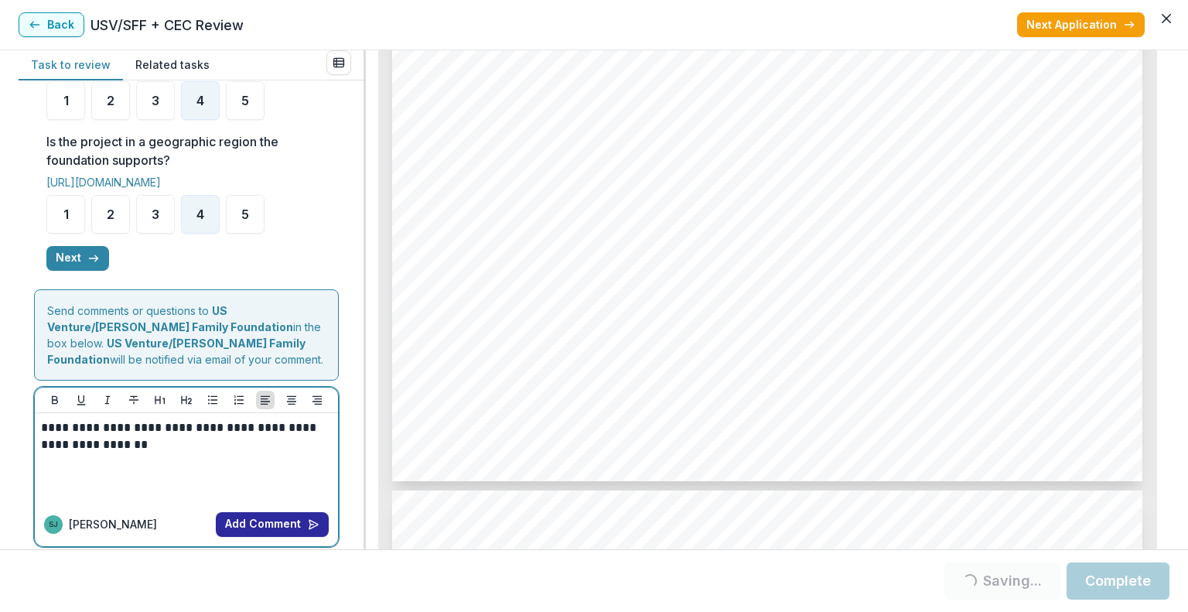
click at [252, 533] on button "Add Comment" at bounding box center [272, 524] width 113 height 25
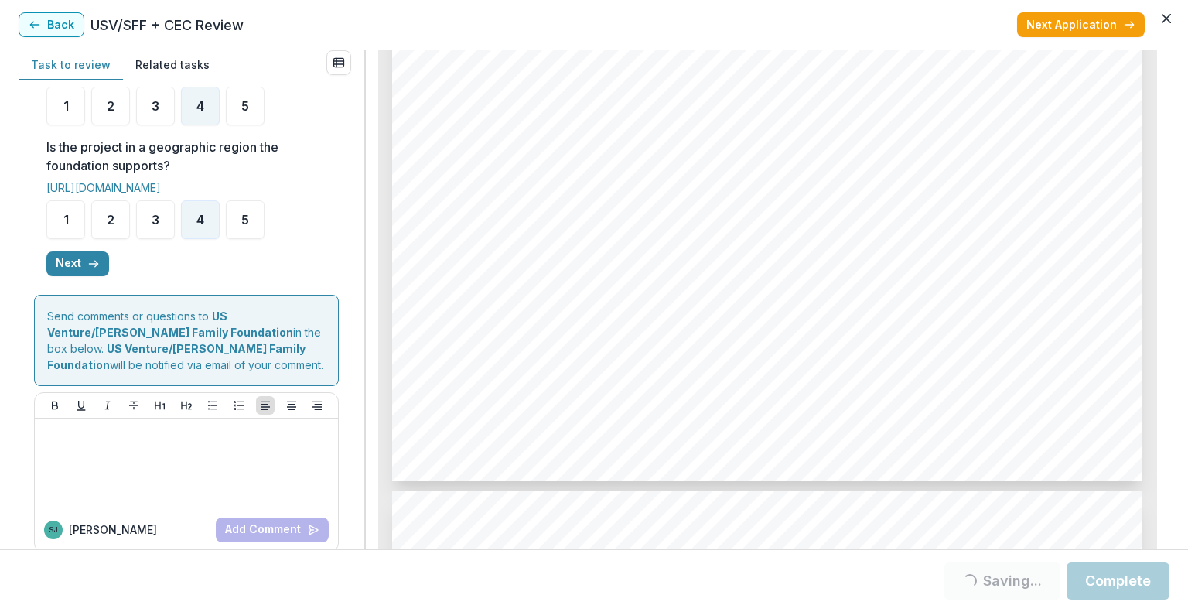
scroll to position [589, 0]
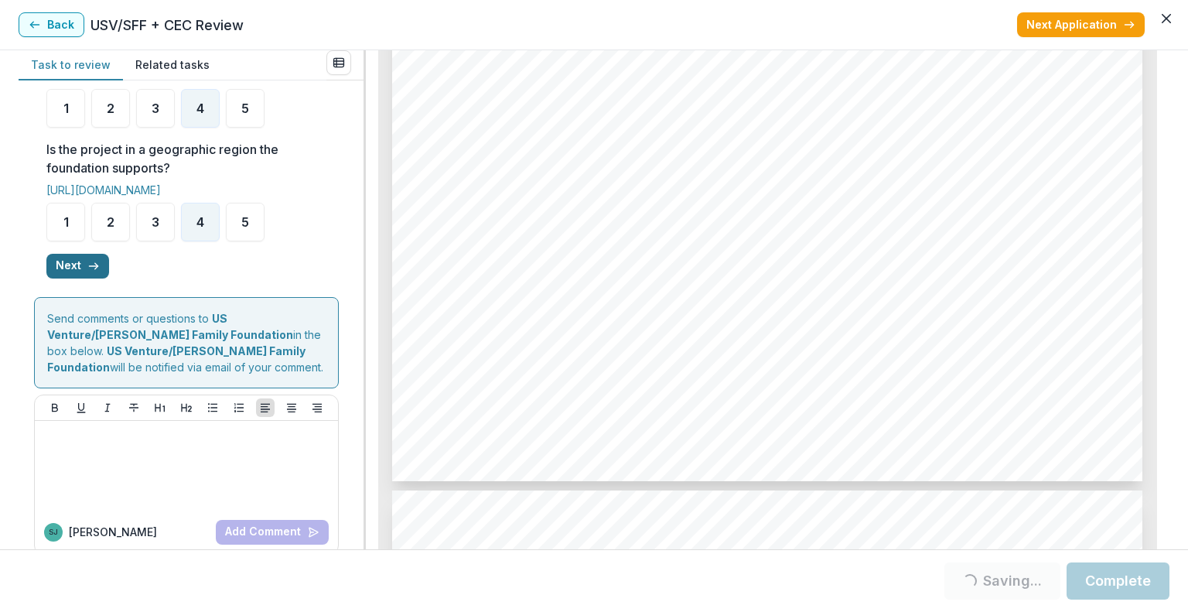
click at [90, 266] on line "button" at bounding box center [93, 266] width 9 height 0
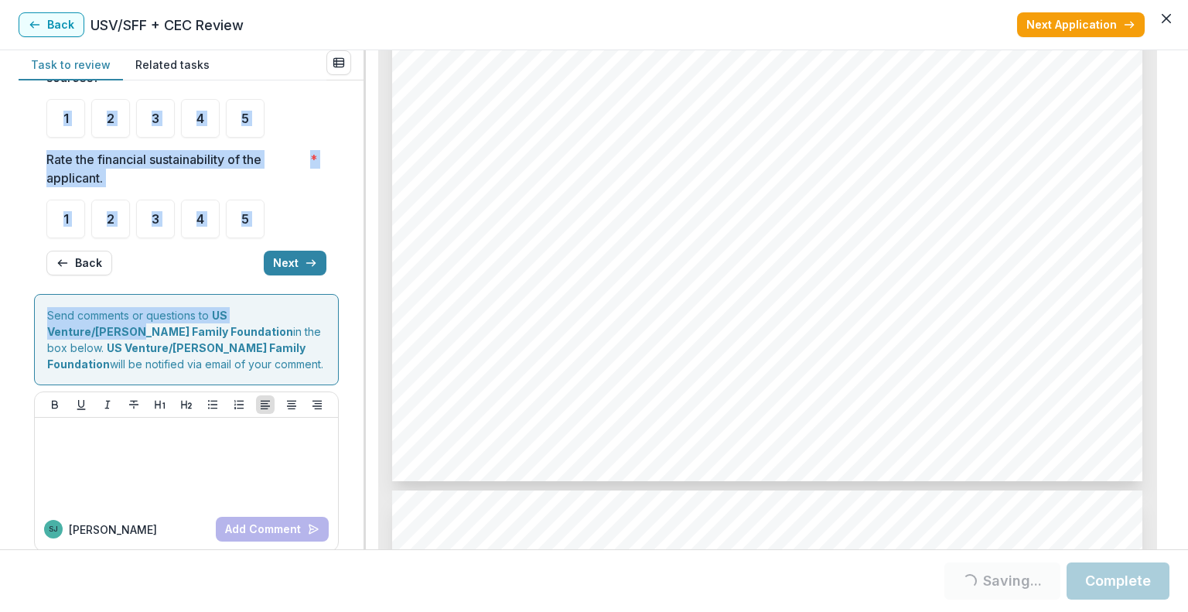
scroll to position [0, 0]
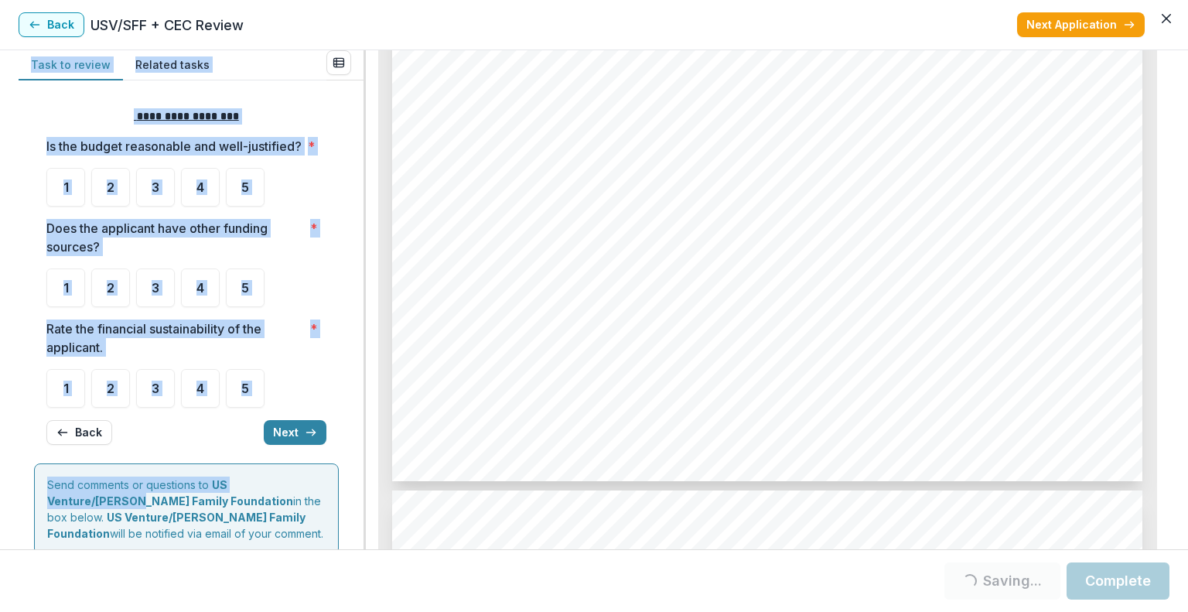
drag, startPoint x: 358, startPoint y: 326, endPoint x: 360, endPoint y: 43, distance: 283.9
click at [360, 43] on section "**********" at bounding box center [594, 306] width 1188 height 612
click at [278, 106] on div "**********" at bounding box center [186, 276] width 280 height 361
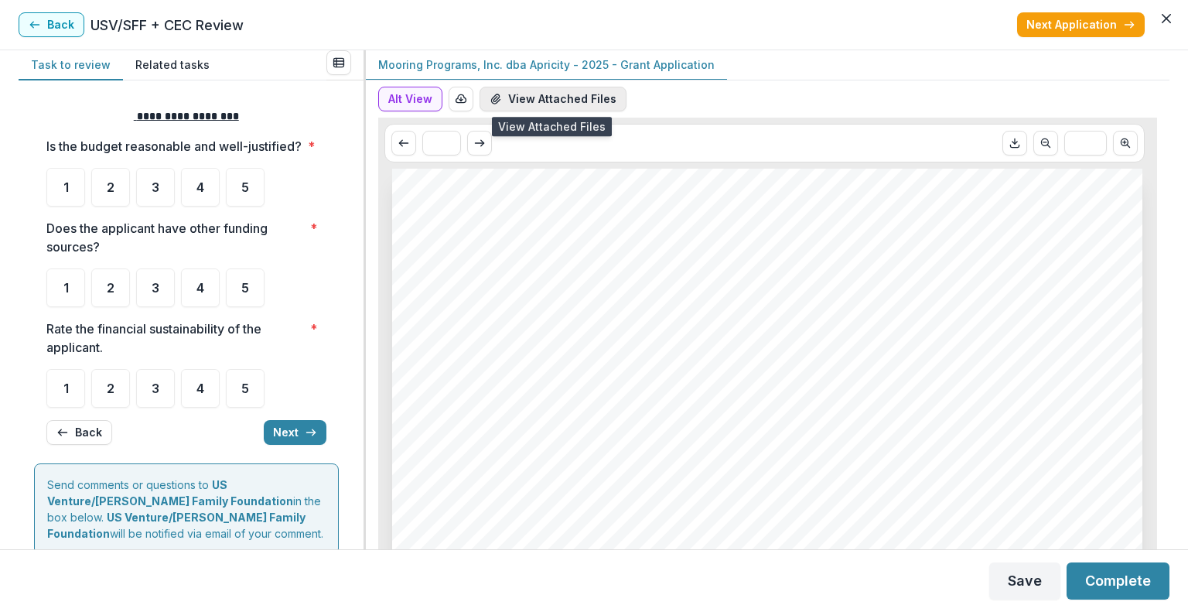
click at [511, 101] on button "View Attached Files" at bounding box center [553, 99] width 147 height 25
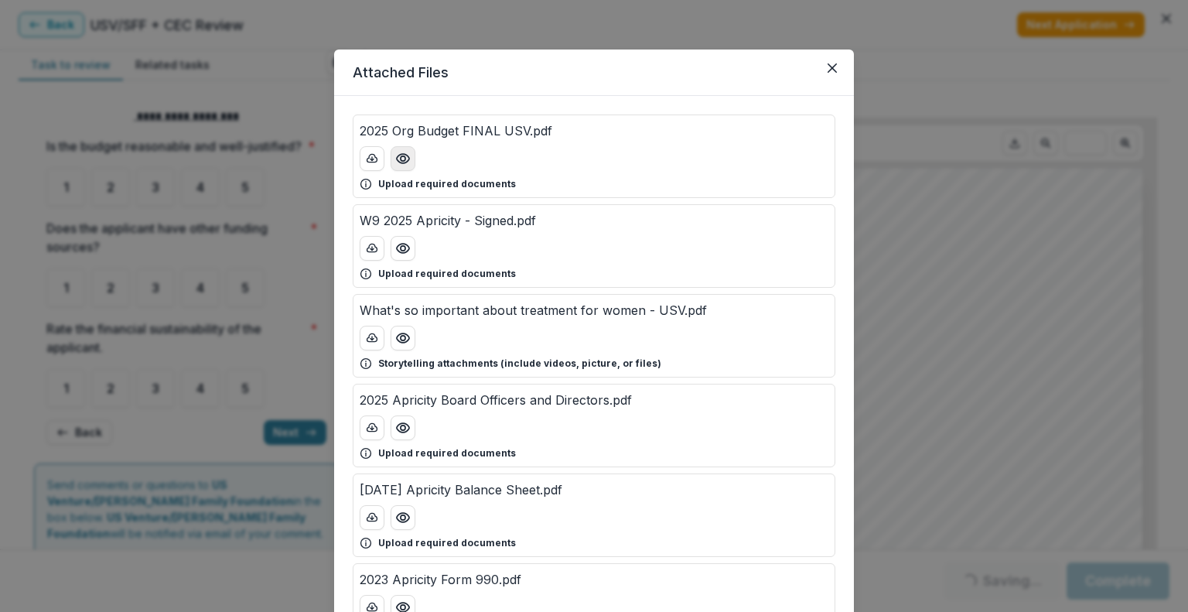
click at [396, 154] on icon "Preview 2025 Org Budget FINAL USV.pdf" at bounding box center [402, 158] width 15 height 15
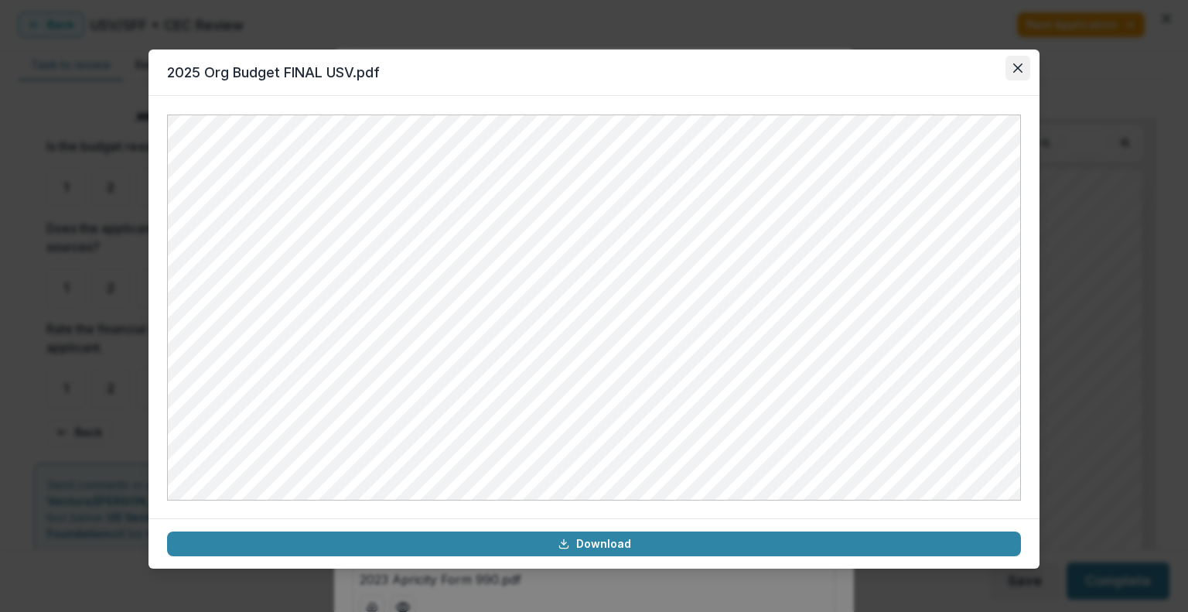
click at [1020, 70] on icon "Close" at bounding box center [1017, 67] width 9 height 9
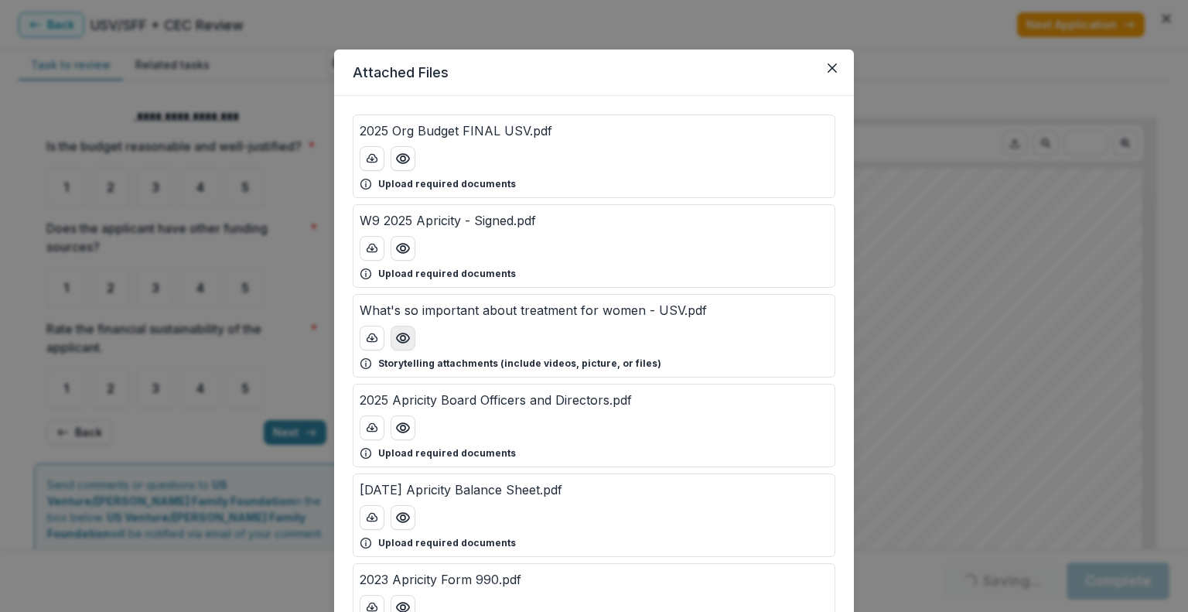
click at [405, 347] on button "Preview What's so important about treatment for women - USV.pdf" at bounding box center [403, 338] width 25 height 25
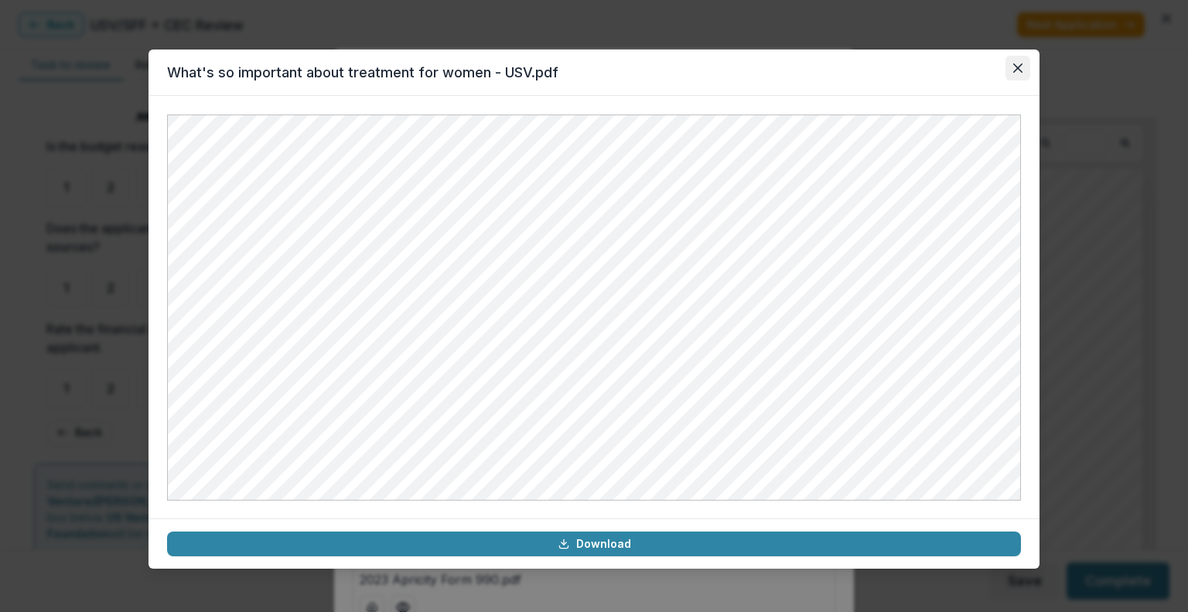
click at [1015, 76] on button "Close" at bounding box center [1018, 68] width 25 height 25
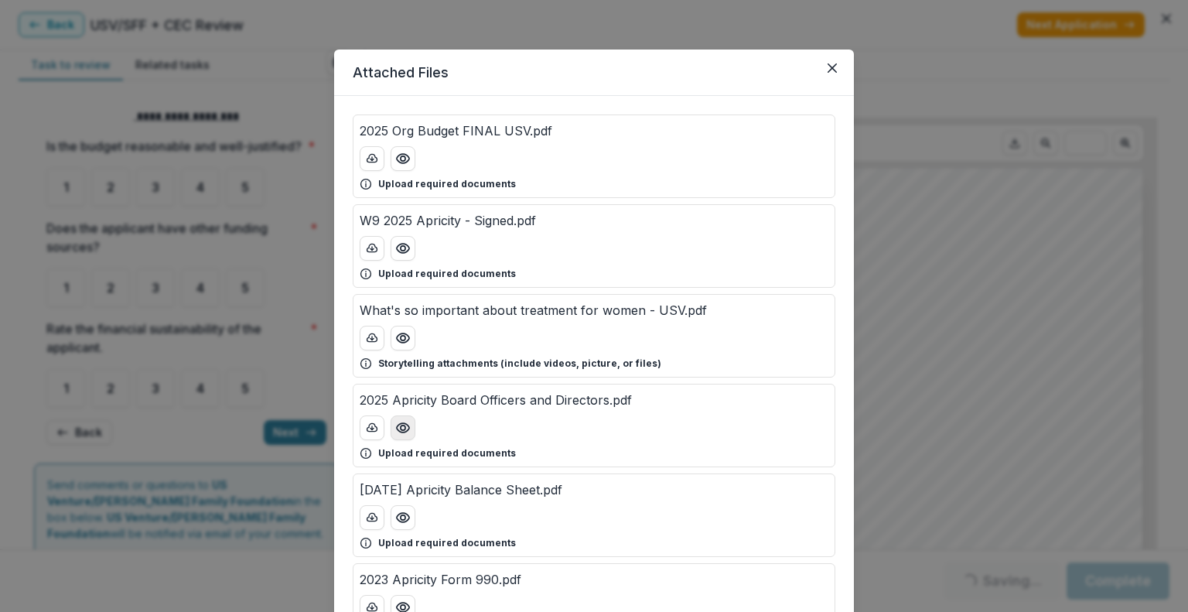
click at [399, 425] on icon "Preview 2025 Apricity Board Officers and Directors.pdf" at bounding box center [402, 427] width 15 height 15
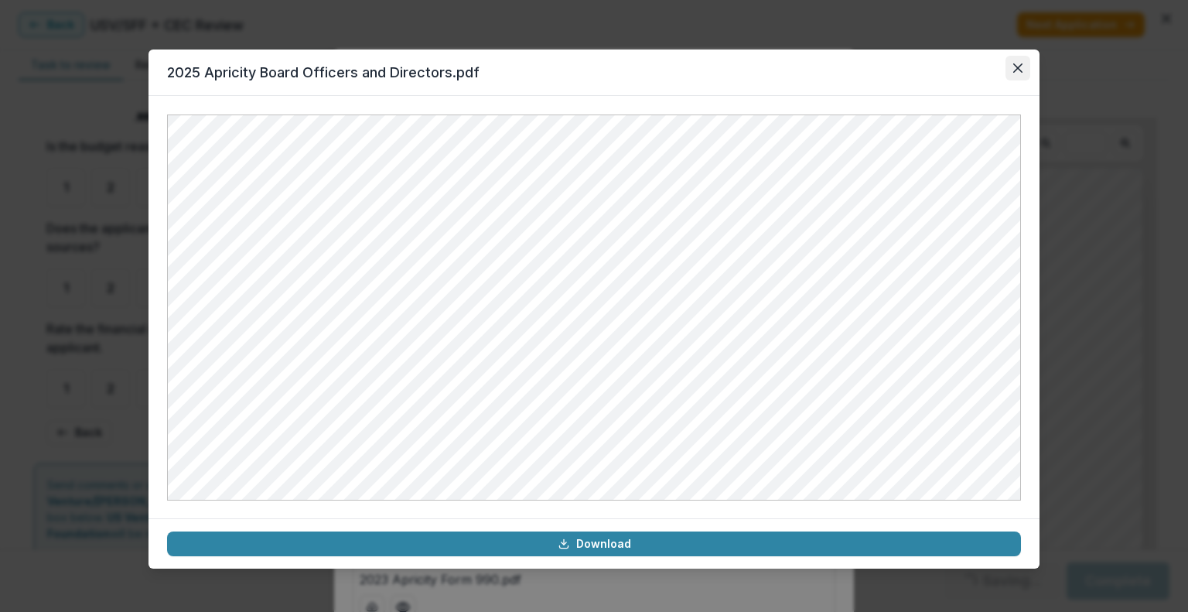
click at [1017, 67] on icon "Close" at bounding box center [1017, 67] width 9 height 9
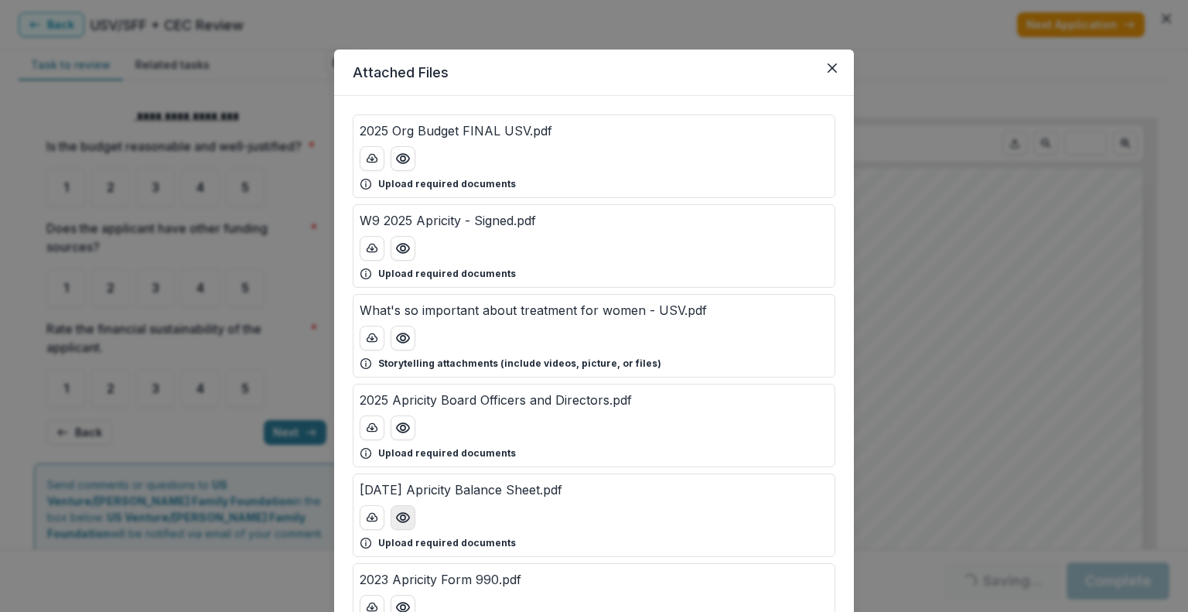
click at [401, 519] on icon "Preview 2025-05-31 Apricity Balance Sheet.pdf" at bounding box center [402, 517] width 15 height 15
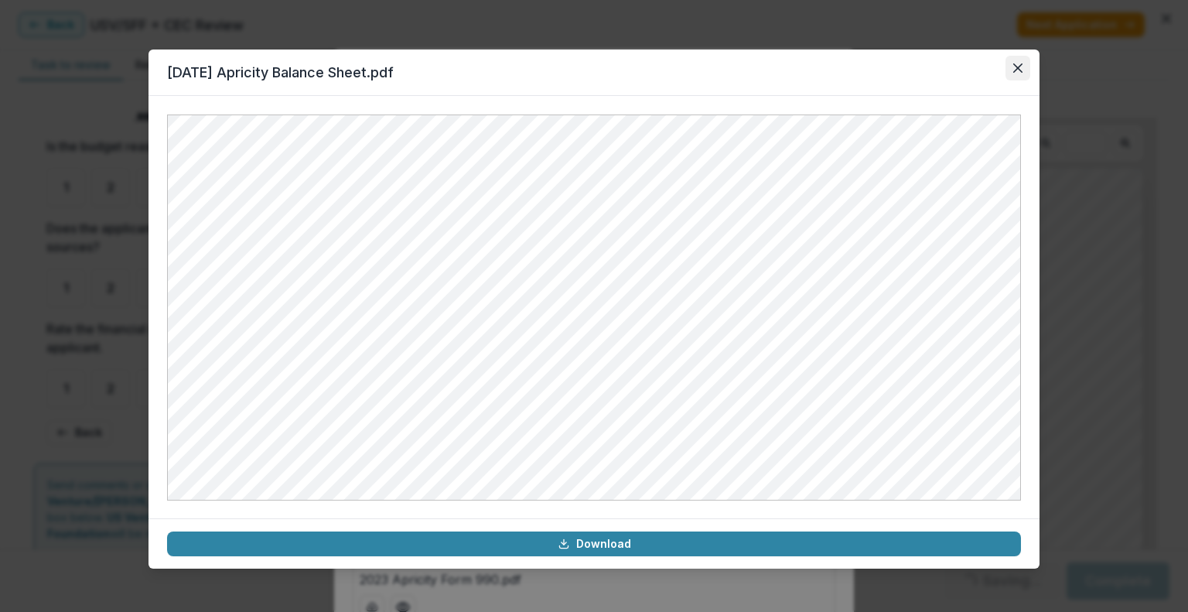
click at [1021, 66] on icon "Close" at bounding box center [1017, 67] width 9 height 9
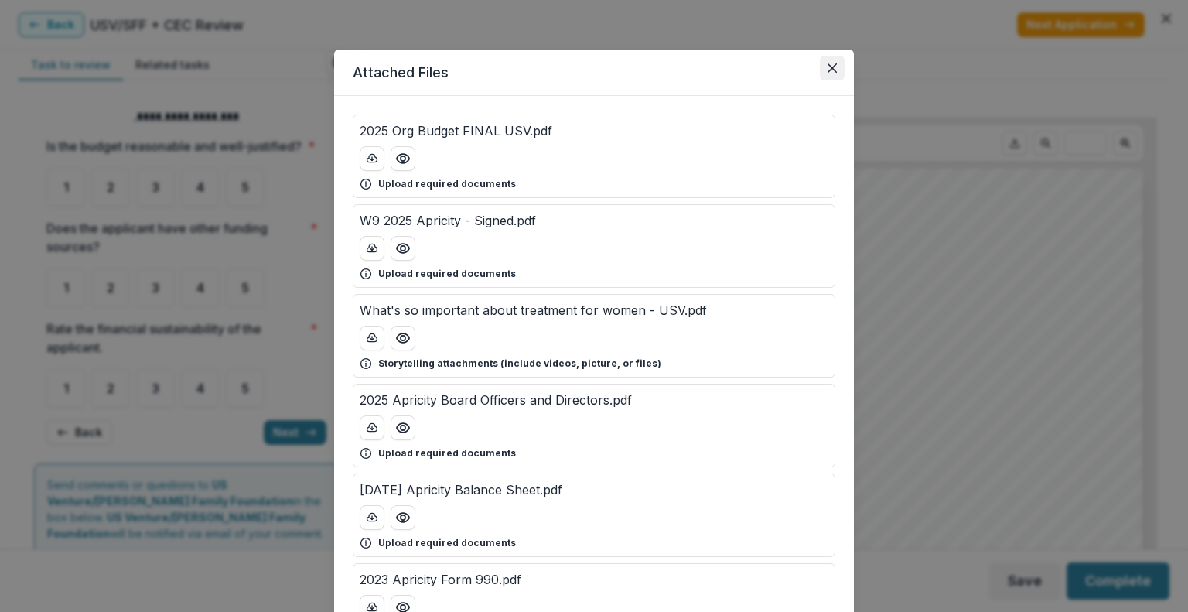
click at [823, 73] on button "Close" at bounding box center [832, 68] width 25 height 25
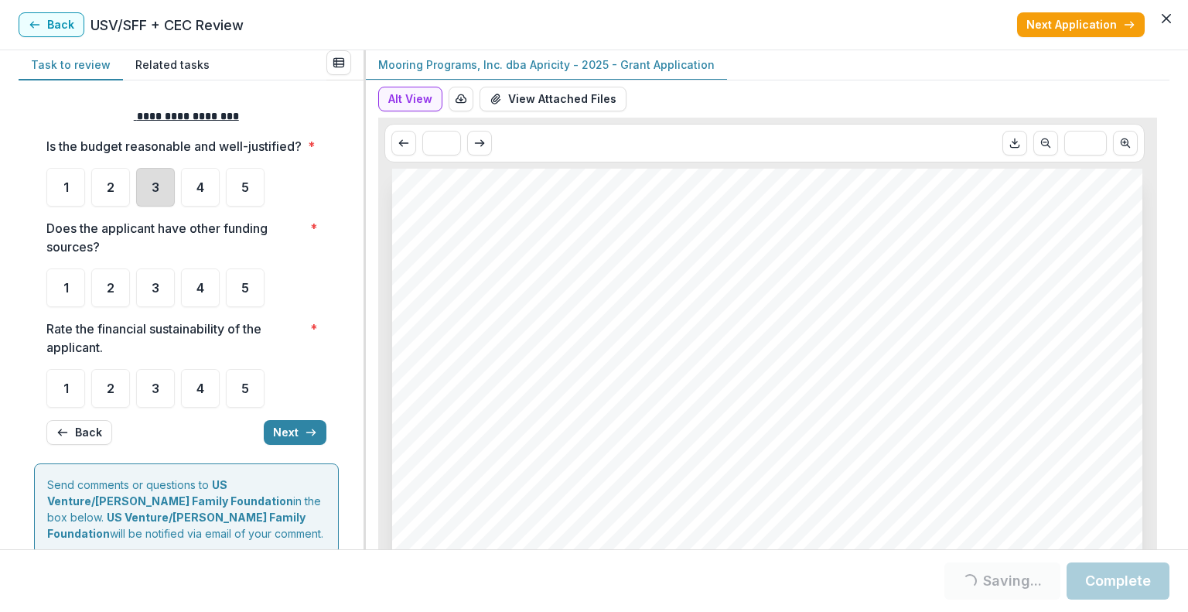
click at [162, 200] on div "3" at bounding box center [155, 187] width 39 height 39
click at [161, 307] on div "3" at bounding box center [155, 287] width 39 height 39
click at [163, 401] on div "3" at bounding box center [155, 388] width 39 height 39
click at [275, 445] on button "Next" at bounding box center [295, 432] width 63 height 25
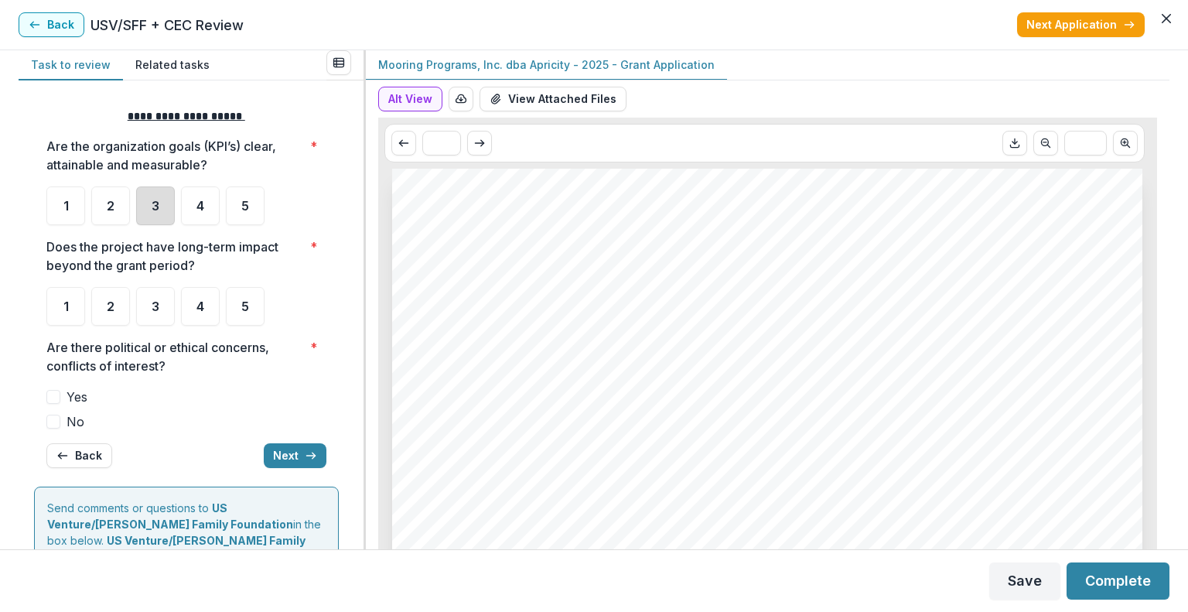
click at [168, 201] on div "3" at bounding box center [155, 205] width 39 height 39
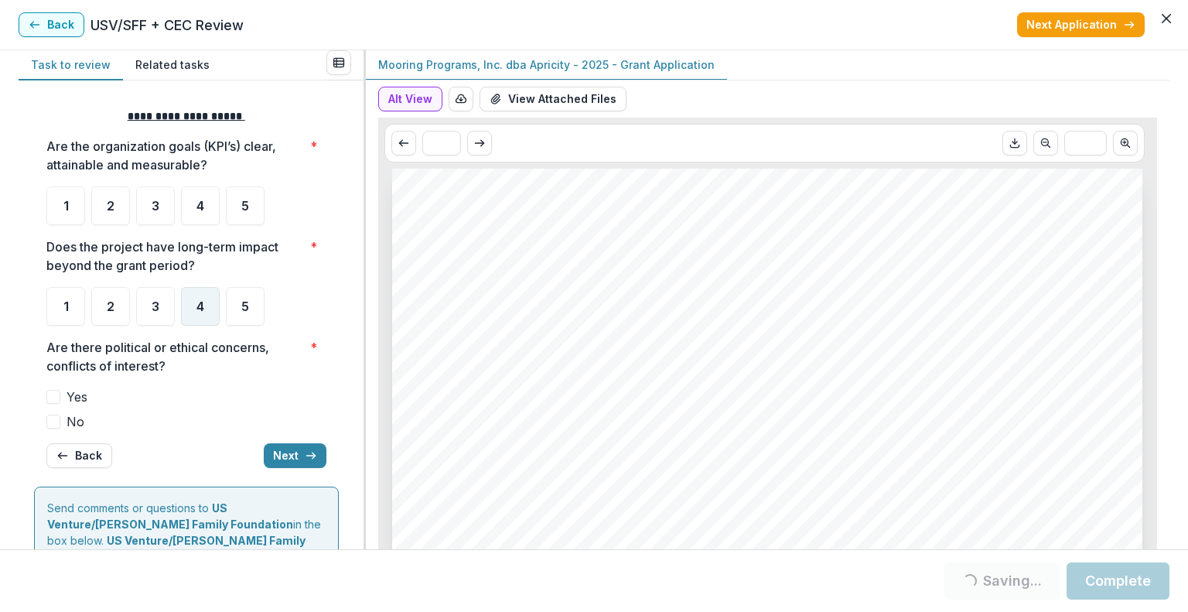
click at [202, 306] on span "4" at bounding box center [200, 306] width 8 height 12
click at [58, 422] on span at bounding box center [53, 422] width 14 height 14
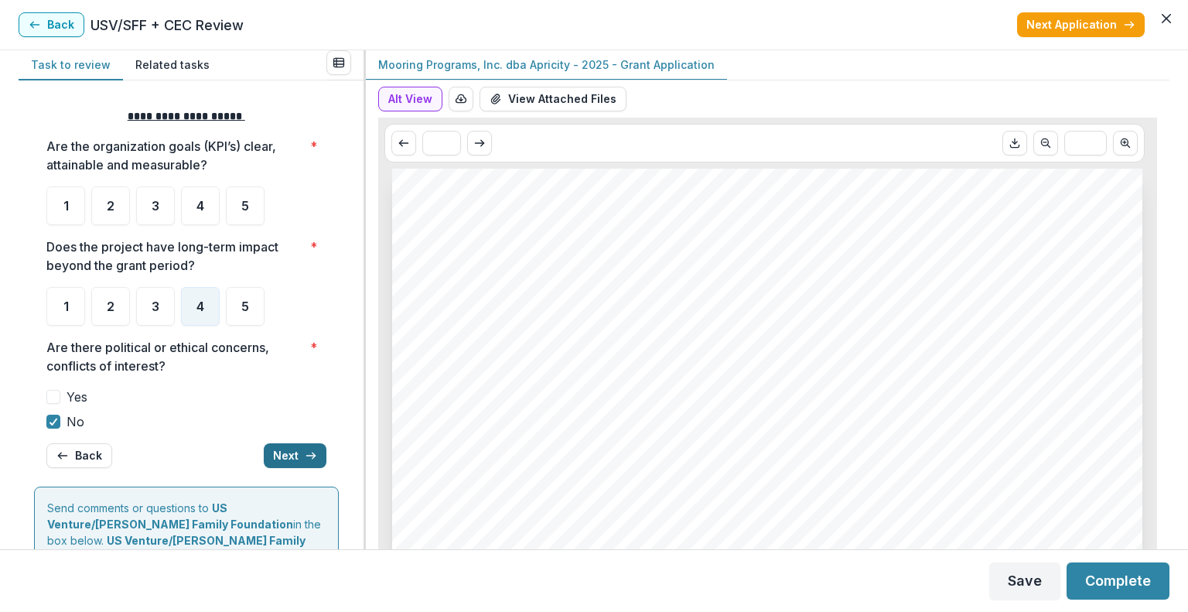
click at [278, 448] on button "Next" at bounding box center [295, 455] width 63 height 25
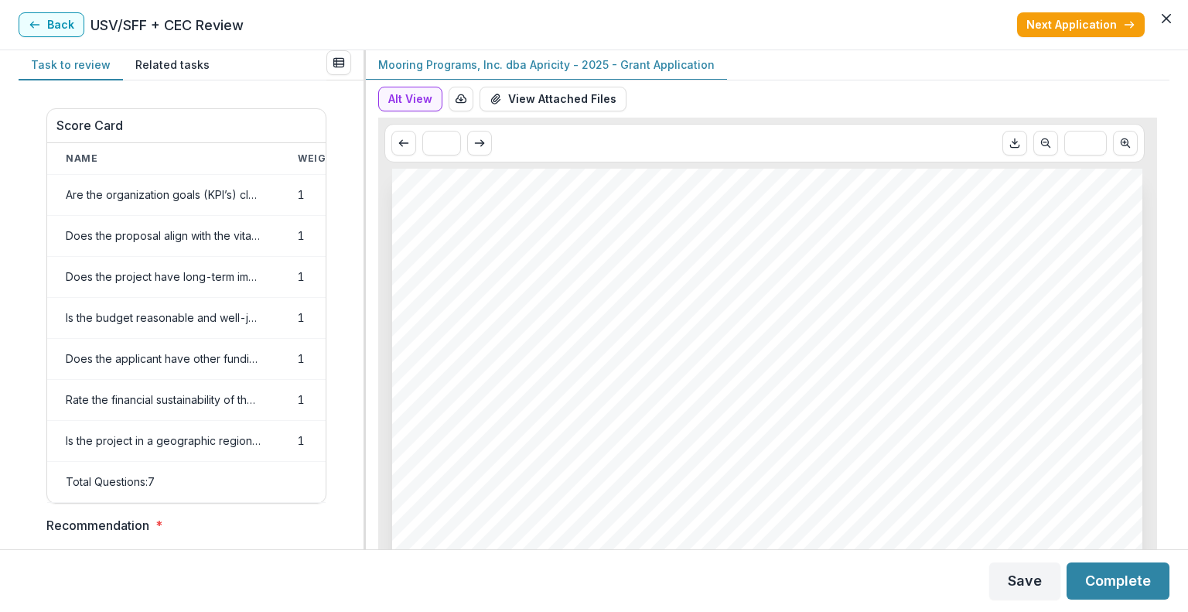
scroll to position [816, 0]
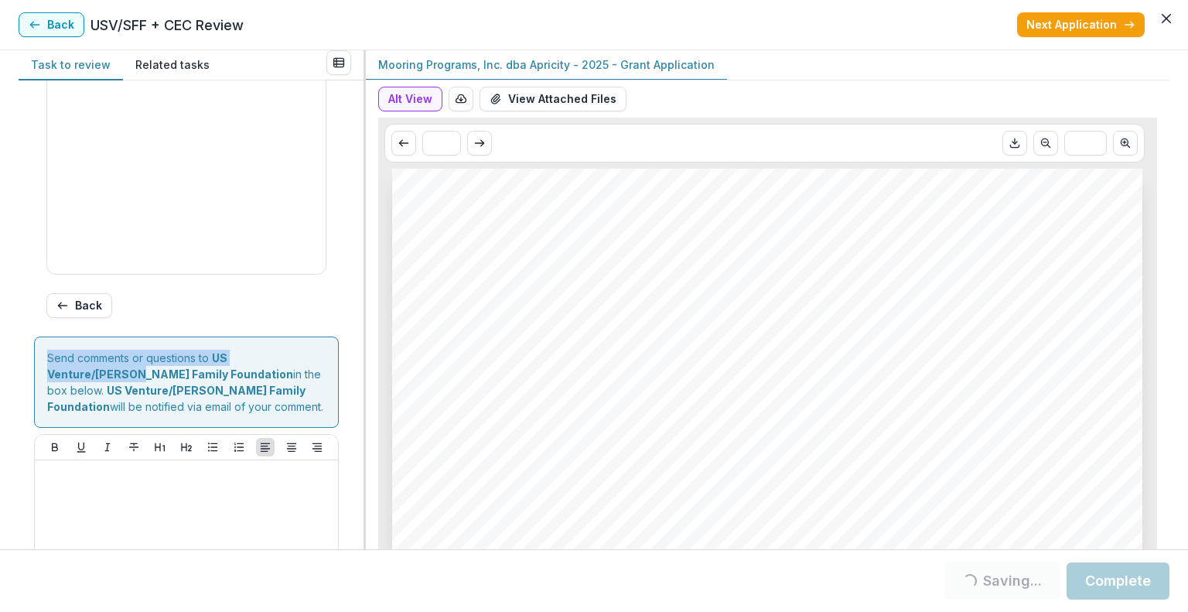
drag, startPoint x: 358, startPoint y: 361, endPoint x: 353, endPoint y: 172, distance: 188.8
click at [353, 172] on div "Score Card Name Weight Score Are the organization goals (KPI’s) clear, attainab…" at bounding box center [191, 314] width 345 height 469
click at [353, 171] on div "Score Card Name Weight Score Are the organization goals (KPI’s) clear, attainab…" at bounding box center [191, 314] width 345 height 469
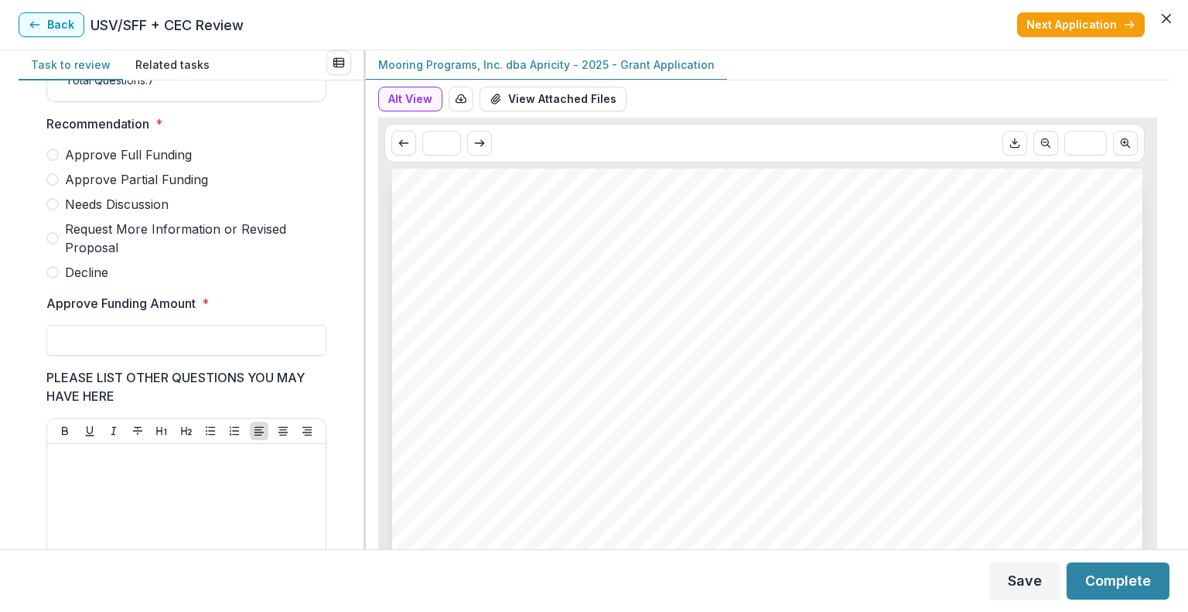
scroll to position [402, 0]
click at [62, 211] on label "Needs Discussion" at bounding box center [186, 203] width 280 height 19
click at [155, 338] on input "Approve Funding Amount *" at bounding box center [186, 339] width 280 height 31
type input "**"
drag, startPoint x: 358, startPoint y: 326, endPoint x: 346, endPoint y: 481, distance: 155.2
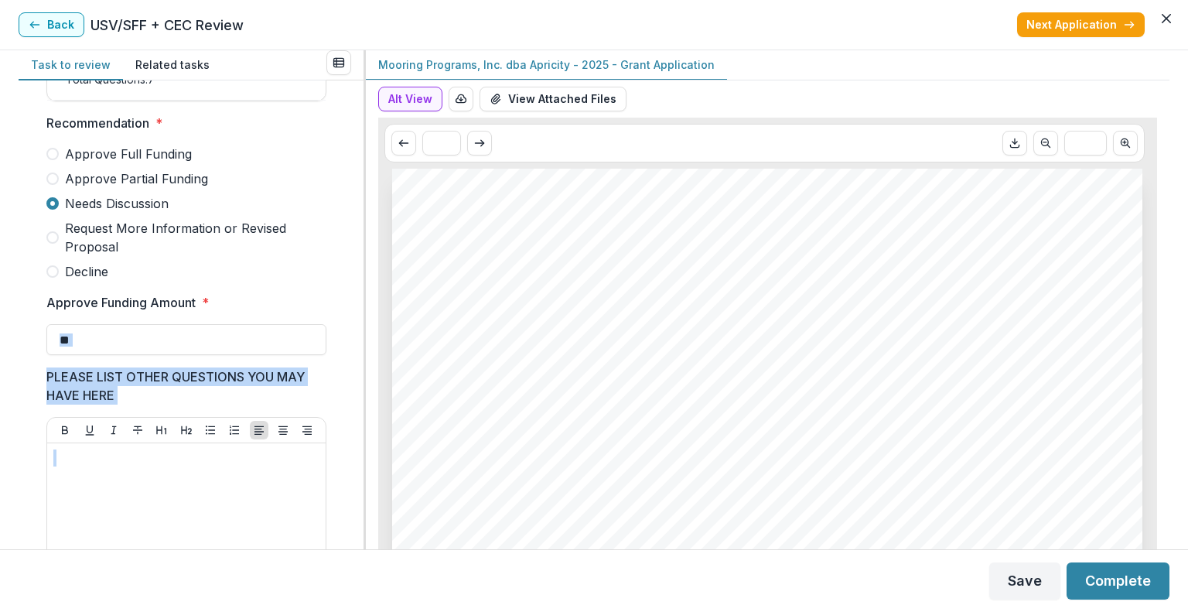
click at [346, 481] on div "Score Card Name Weight Score Are the organization goals (KPI’s) clear, attainab…" at bounding box center [191, 314] width 345 height 469
click at [348, 442] on div "Score Card Name Weight Score Are the organization goals (KPI’s) clear, attainab…" at bounding box center [191, 314] width 345 height 469
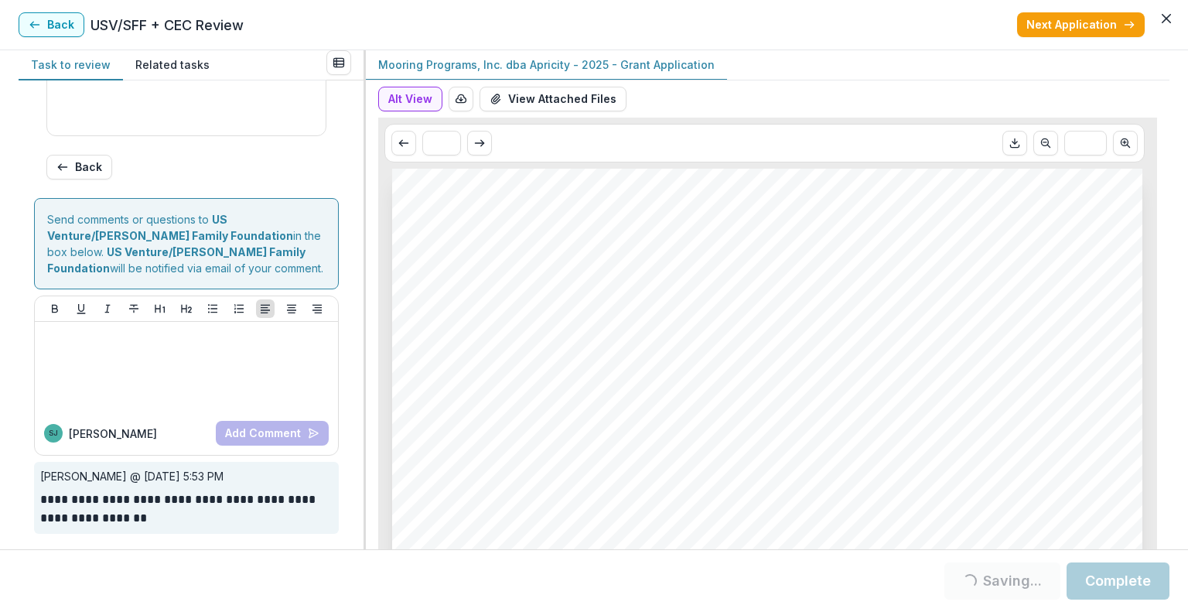
scroll to position [962, 0]
click at [842, 79] on div "Mooring Programs, Inc. dba Apricity - 2025 - Grant Application" at bounding box center [768, 65] width 804 height 30
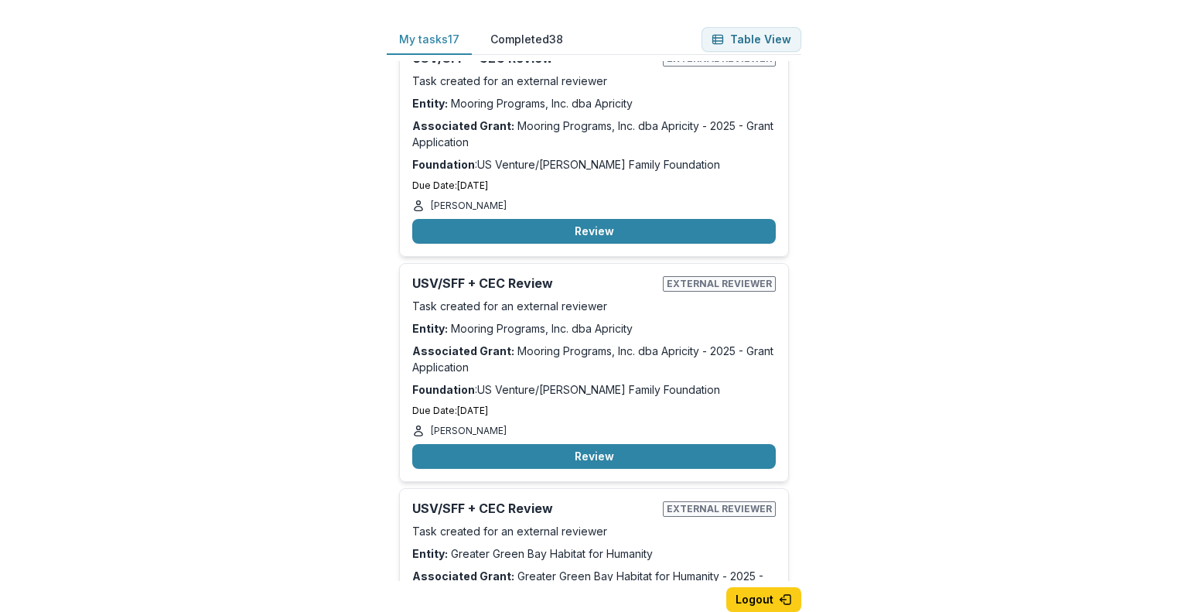
scroll to position [31, 0]
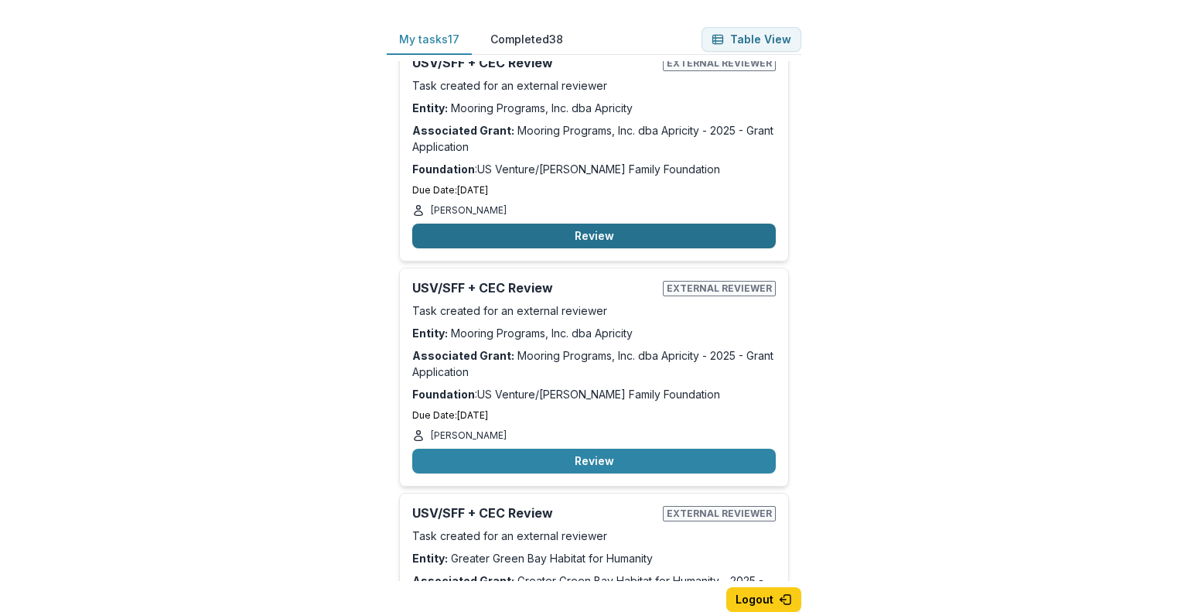
click at [644, 227] on button "Review" at bounding box center [594, 236] width 364 height 25
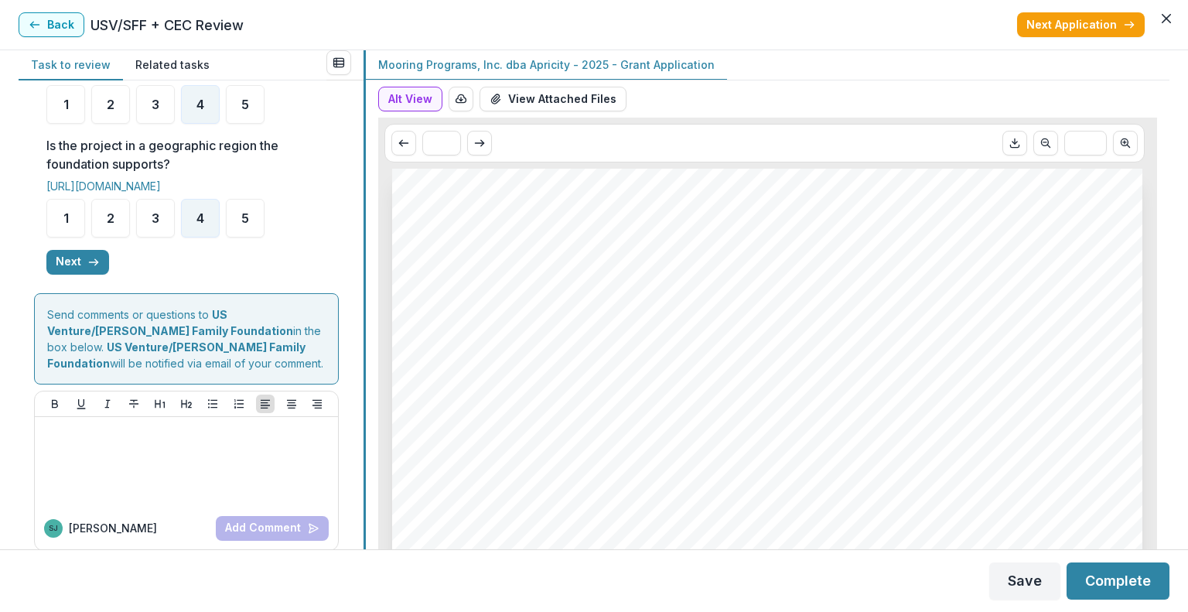
scroll to position [702, 0]
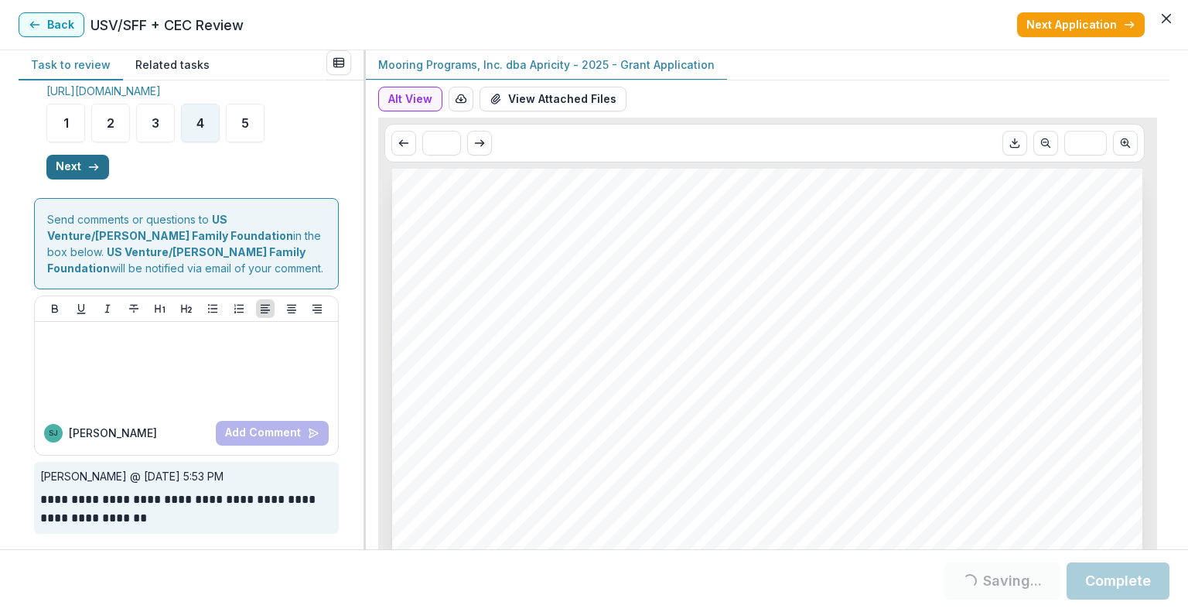
click at [93, 166] on icon "button" at bounding box center [93, 167] width 12 height 12
drag, startPoint x: 358, startPoint y: 282, endPoint x: 347, endPoint y: 143, distance: 139.7
click at [347, 143] on div "**********" at bounding box center [191, 314] width 345 height 469
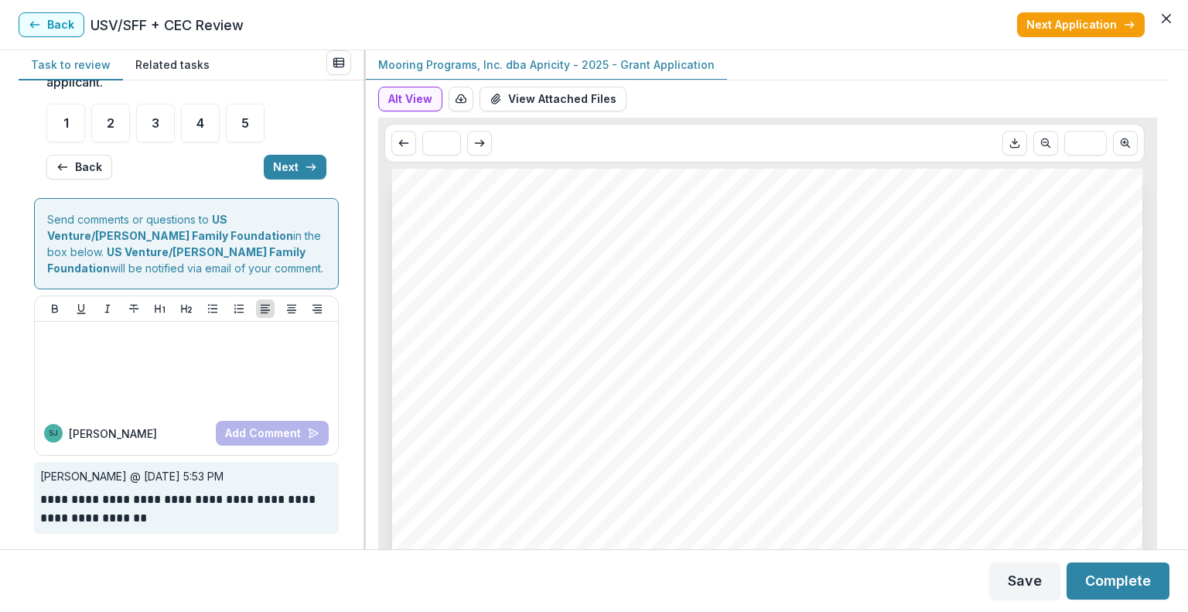
click at [347, 143] on div "**********" at bounding box center [191, 314] width 345 height 469
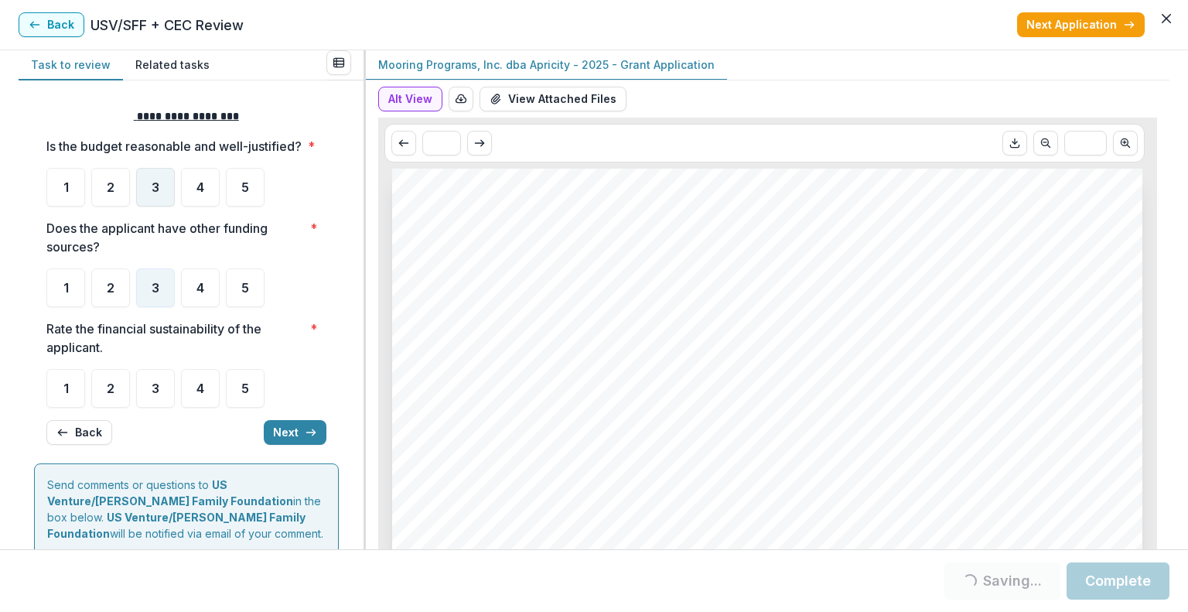
click at [162, 207] on div "3" at bounding box center [155, 187] width 39 height 39
click at [206, 408] on div "4" at bounding box center [200, 388] width 39 height 39
click at [157, 394] on span "3" at bounding box center [156, 388] width 8 height 12
click at [312, 435] on polyline "button" at bounding box center [313, 432] width 3 height 6
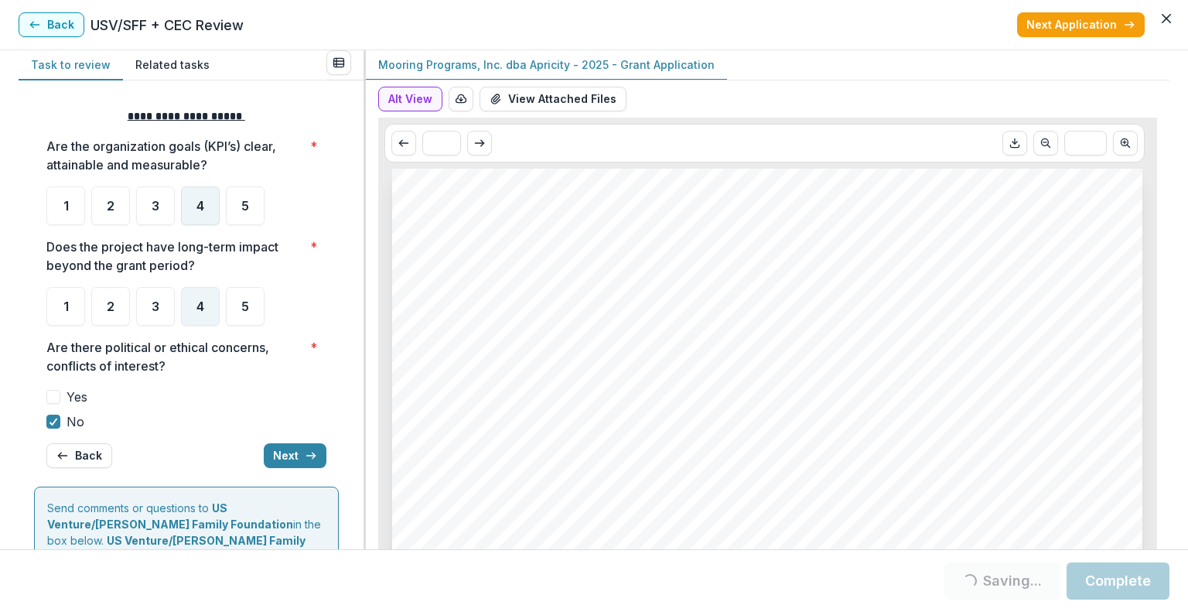
click at [192, 209] on div "4" at bounding box center [200, 205] width 39 height 39
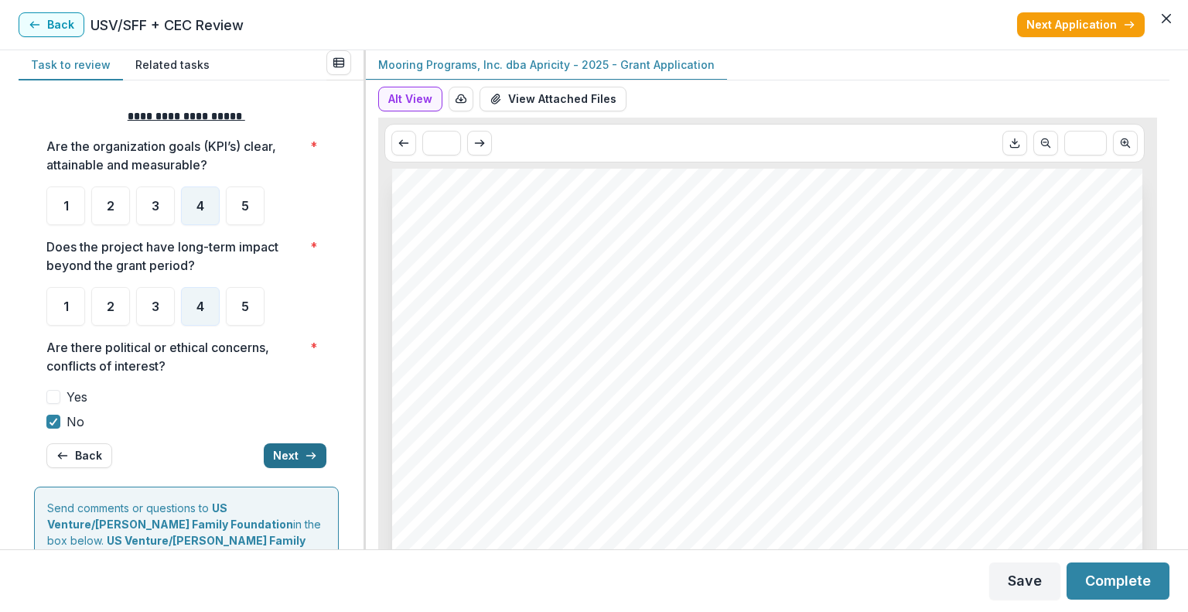
click at [286, 456] on button "Next" at bounding box center [295, 455] width 63 height 25
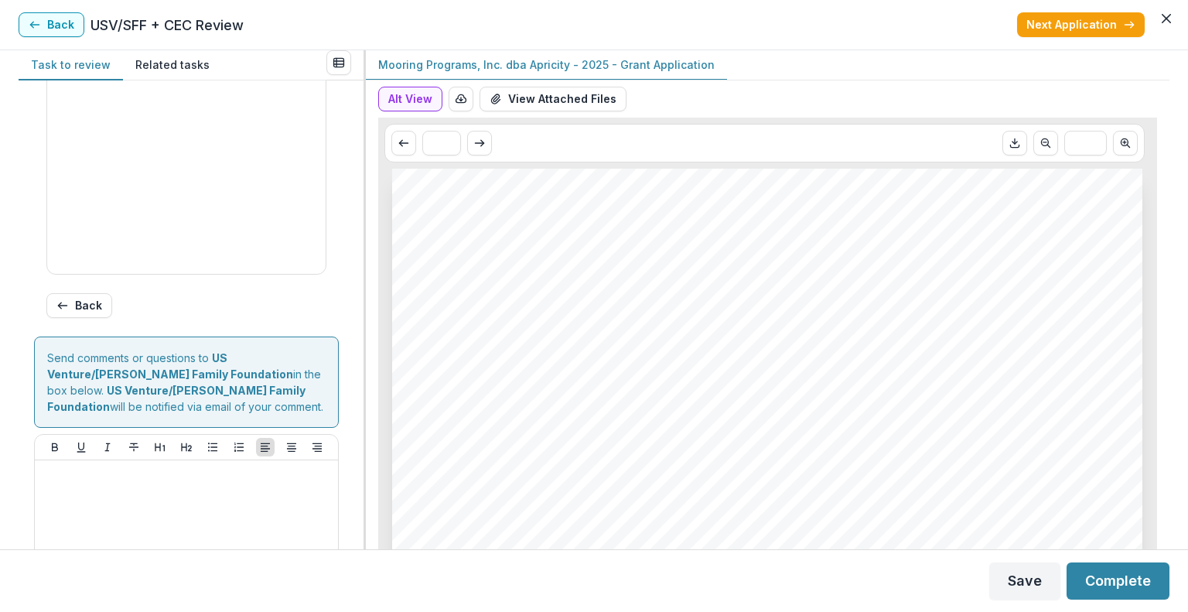
drag, startPoint x: 358, startPoint y: 427, endPoint x: 341, endPoint y: 204, distance: 223.4
click at [341, 204] on div "Score Card Name Weight Score Are the organization goals (KPI’s) clear, attainab…" at bounding box center [191, 314] width 345 height 469
drag, startPoint x: 341, startPoint y: 204, endPoint x: 333, endPoint y: 178, distance: 27.6
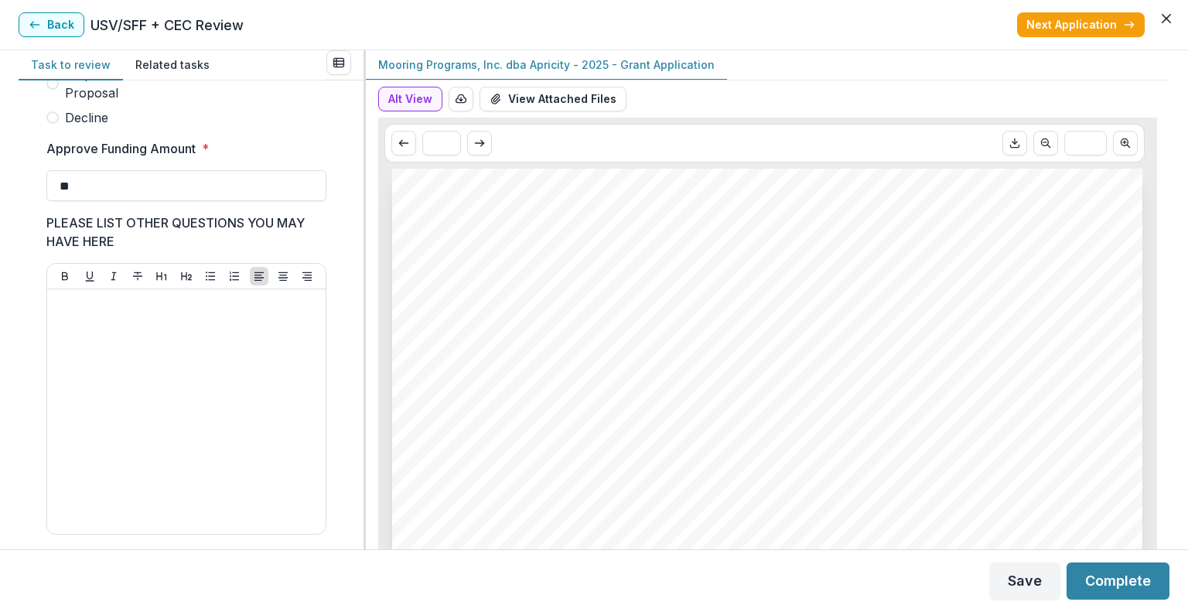
scroll to position [569, 0]
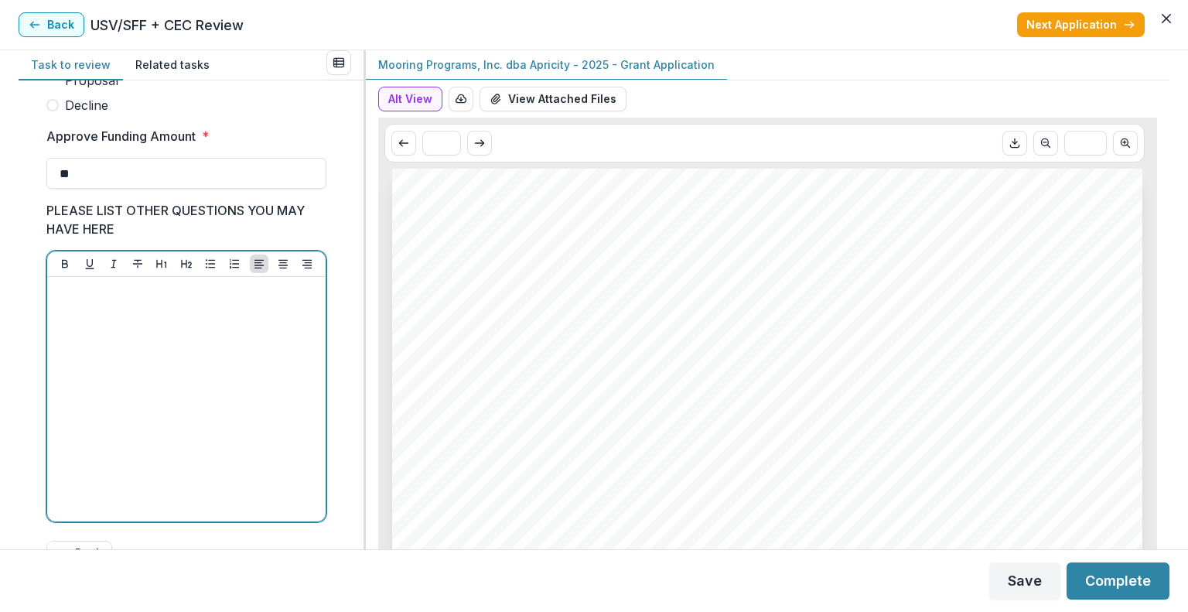
click at [266, 300] on p at bounding box center [186, 291] width 266 height 17
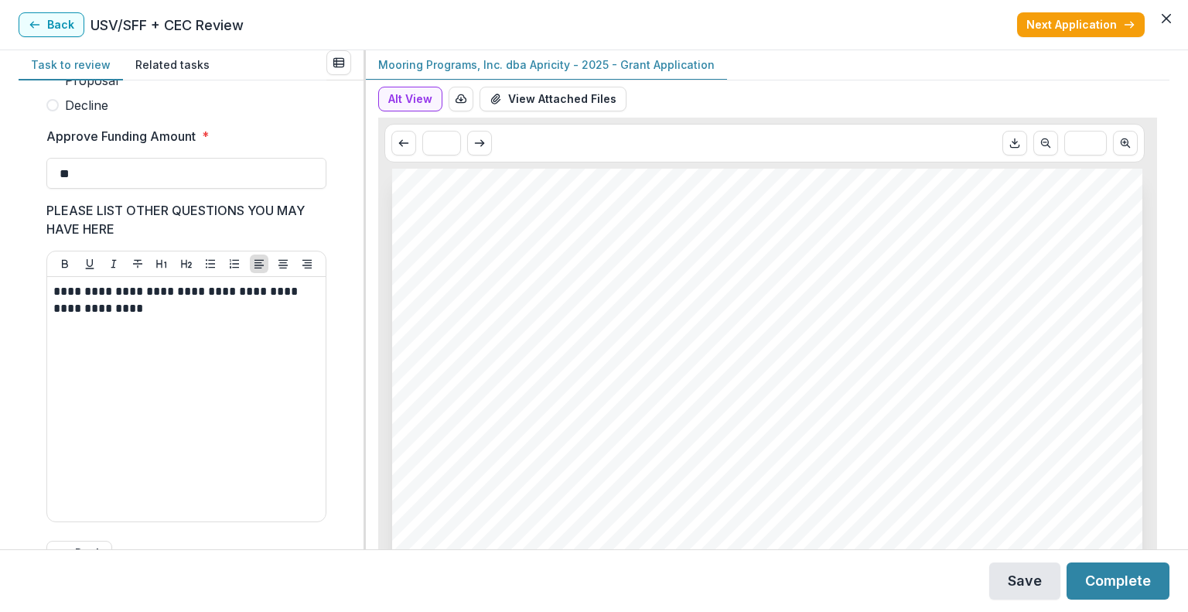
click at [1023, 584] on button "Save" at bounding box center [1024, 580] width 71 height 37
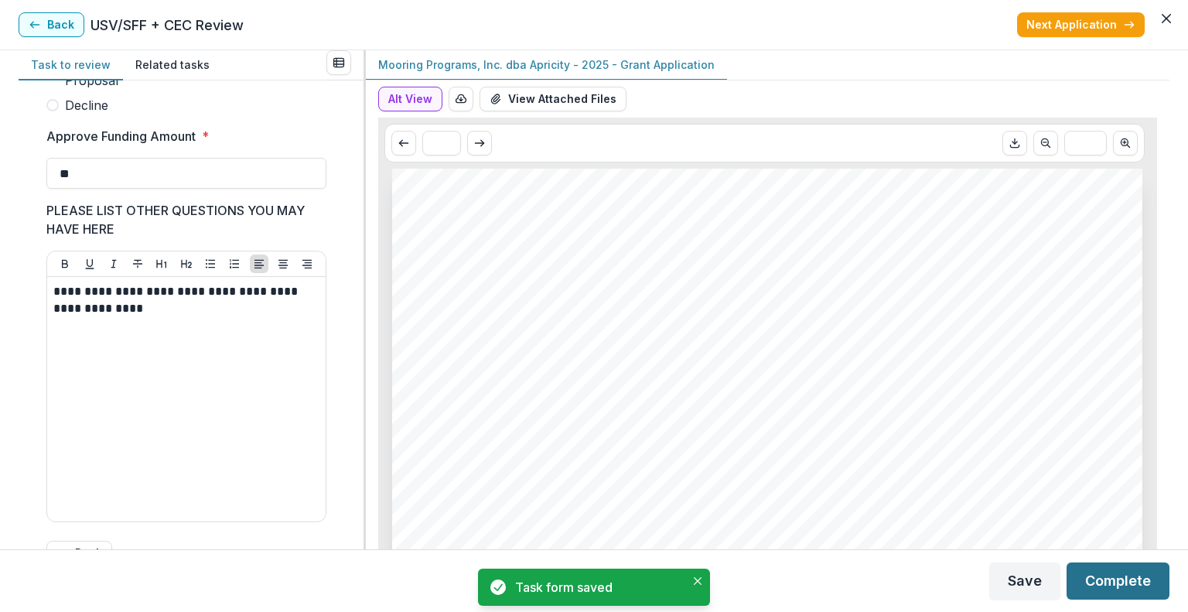
click at [1142, 581] on button "Complete" at bounding box center [1118, 580] width 103 height 37
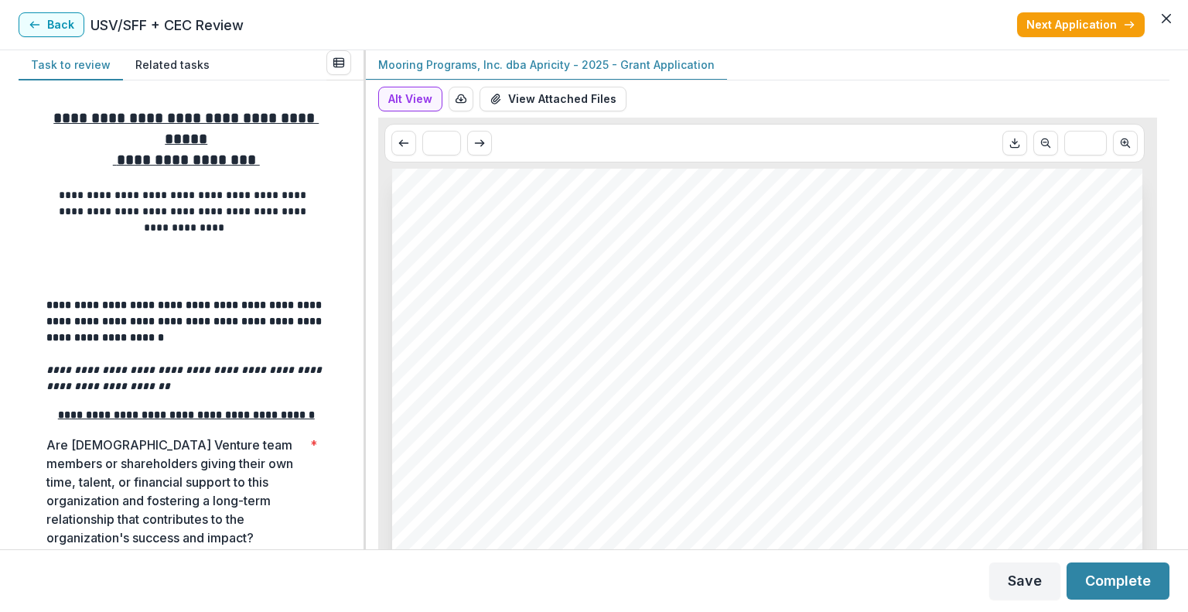
click at [566, 101] on button "View Attached Files" at bounding box center [553, 99] width 147 height 25
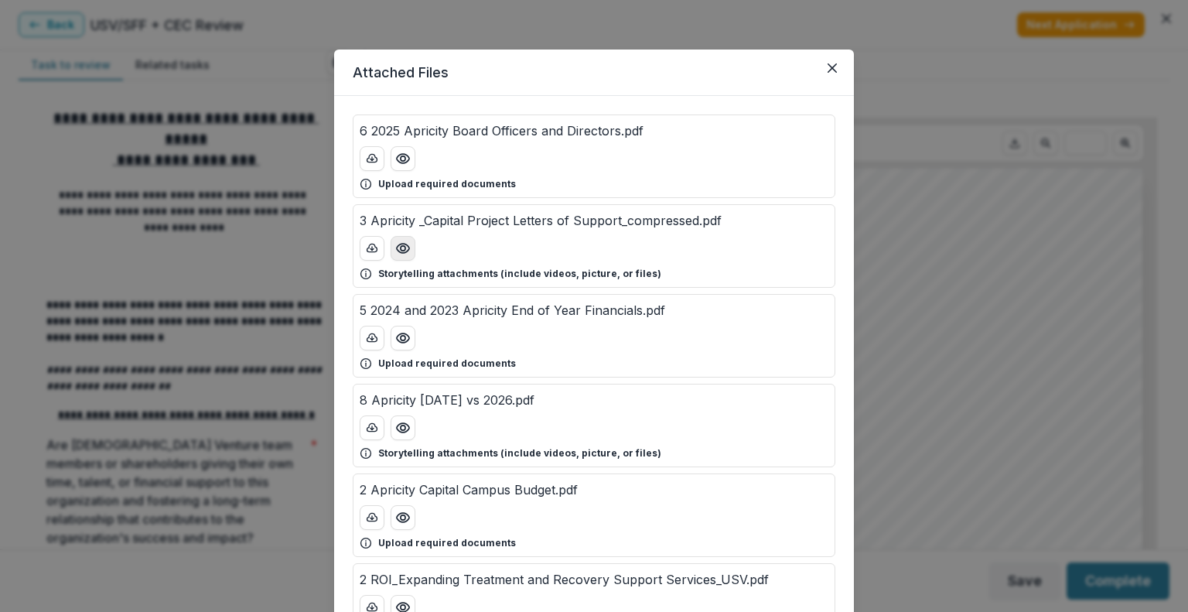
click at [400, 241] on icon "Preview 3 Apricity _Capital Project Letters of Support_compressed.pdf" at bounding box center [402, 248] width 15 height 15
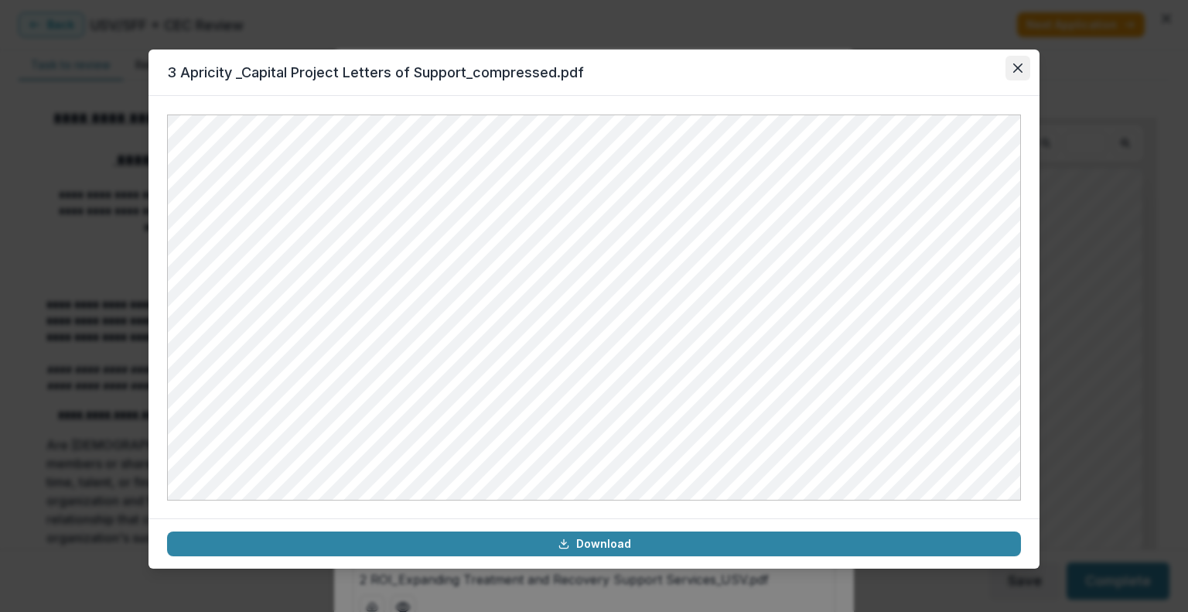
click at [1016, 71] on icon "Close" at bounding box center [1017, 67] width 9 height 9
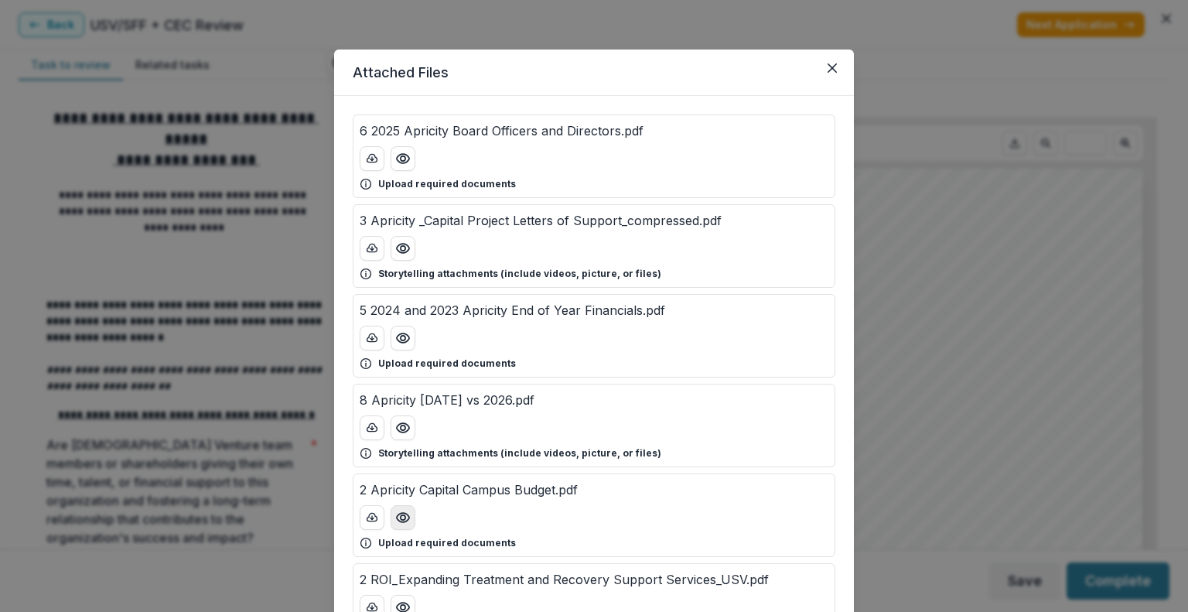
click at [403, 513] on icon "Preview 2 Apricity Capital Campus Budget.pdf" at bounding box center [402, 517] width 15 height 15
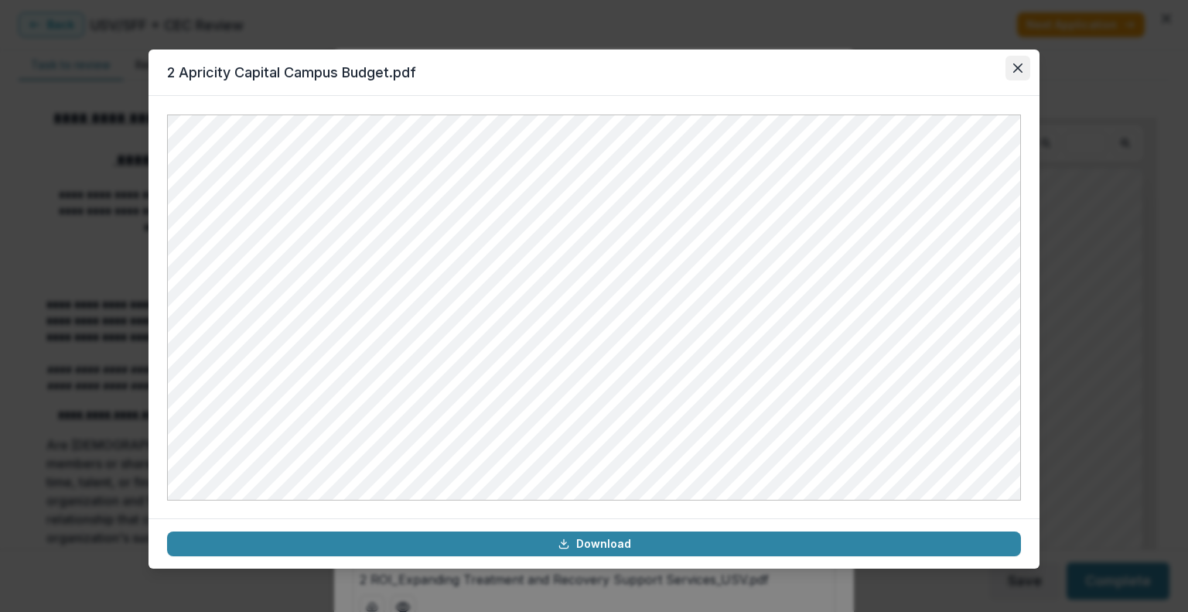
click at [1015, 76] on button "Close" at bounding box center [1018, 68] width 25 height 25
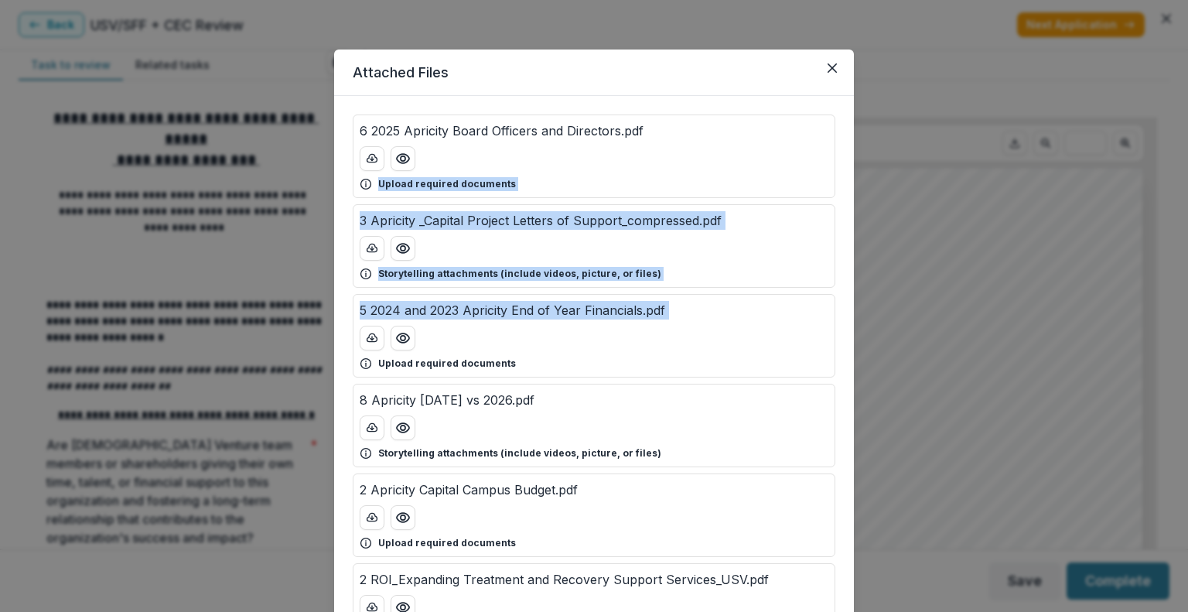
drag, startPoint x: 1183, startPoint y: 116, endPoint x: 1165, endPoint y: 286, distance: 171.1
click at [1165, 286] on div "Attached Files 6 2025 Apricity Board Officers and Directors.pdf Upload required…" at bounding box center [594, 306] width 1188 height 612
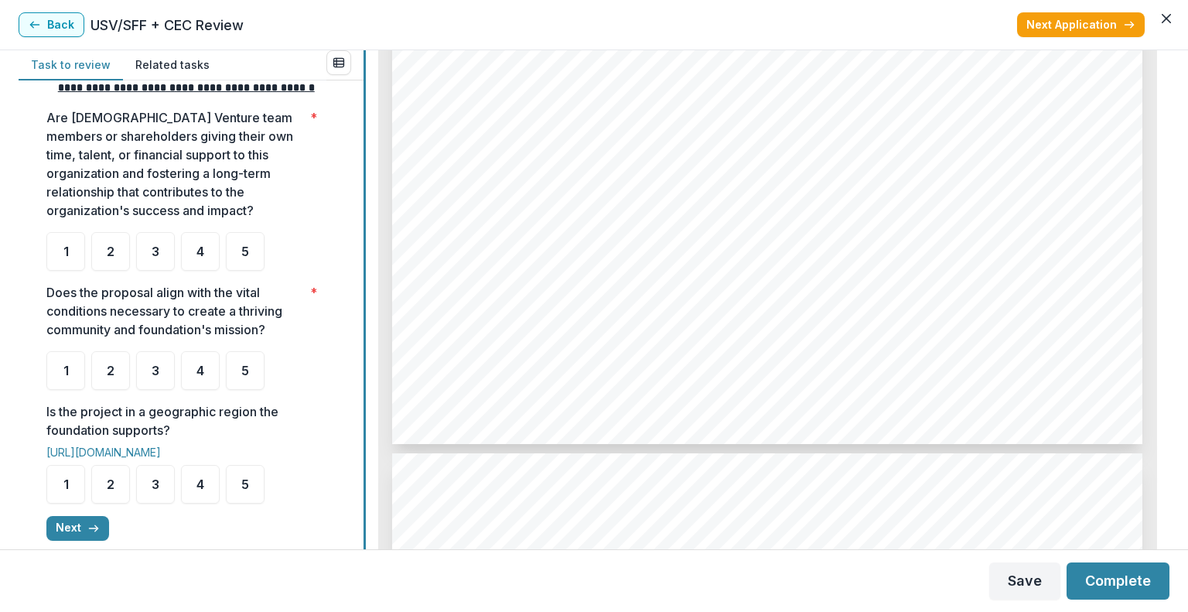
scroll to position [334, 0]
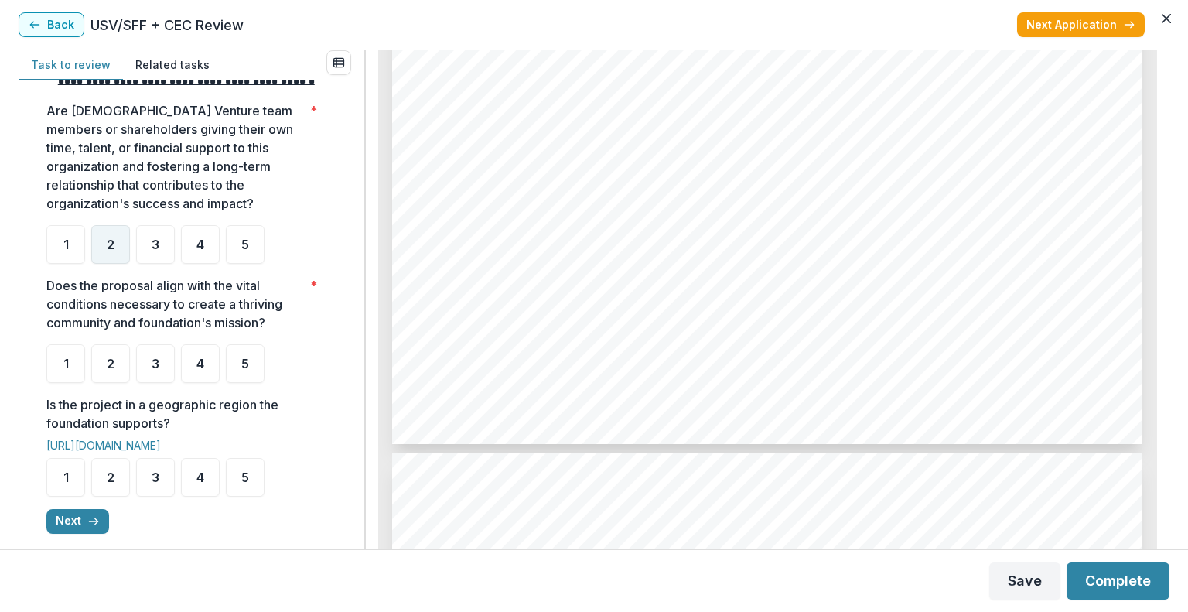
click at [118, 259] on div "2" at bounding box center [110, 244] width 39 height 39
click at [200, 370] on span "4" at bounding box center [200, 363] width 8 height 12
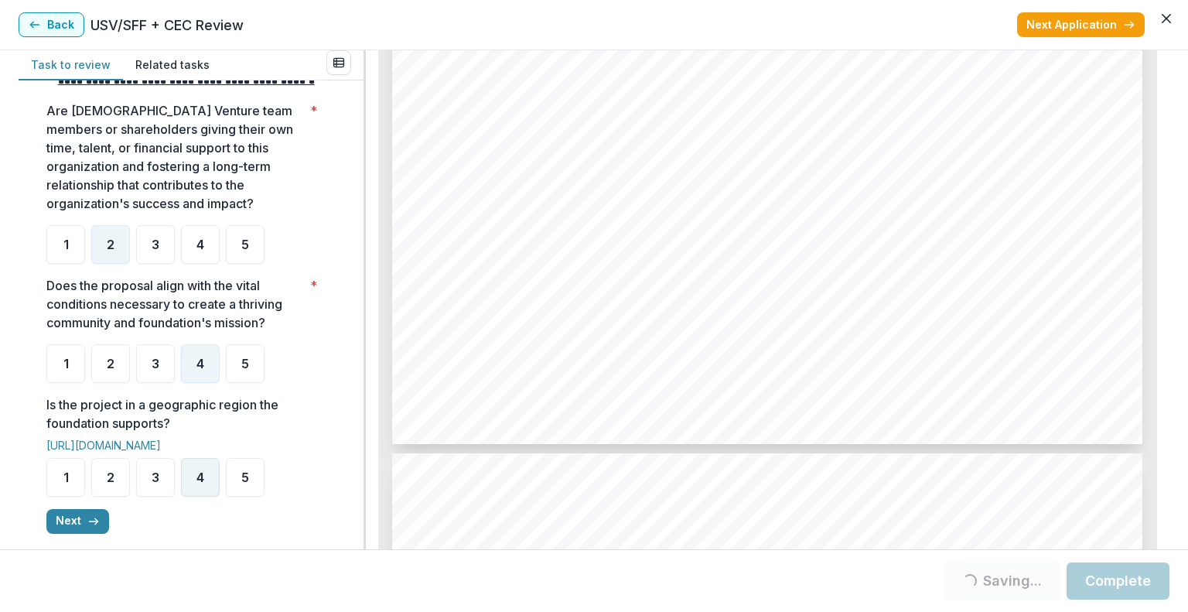
click at [207, 488] on div "4" at bounding box center [200, 477] width 39 height 39
click at [95, 524] on polyline "button" at bounding box center [96, 521] width 3 height 6
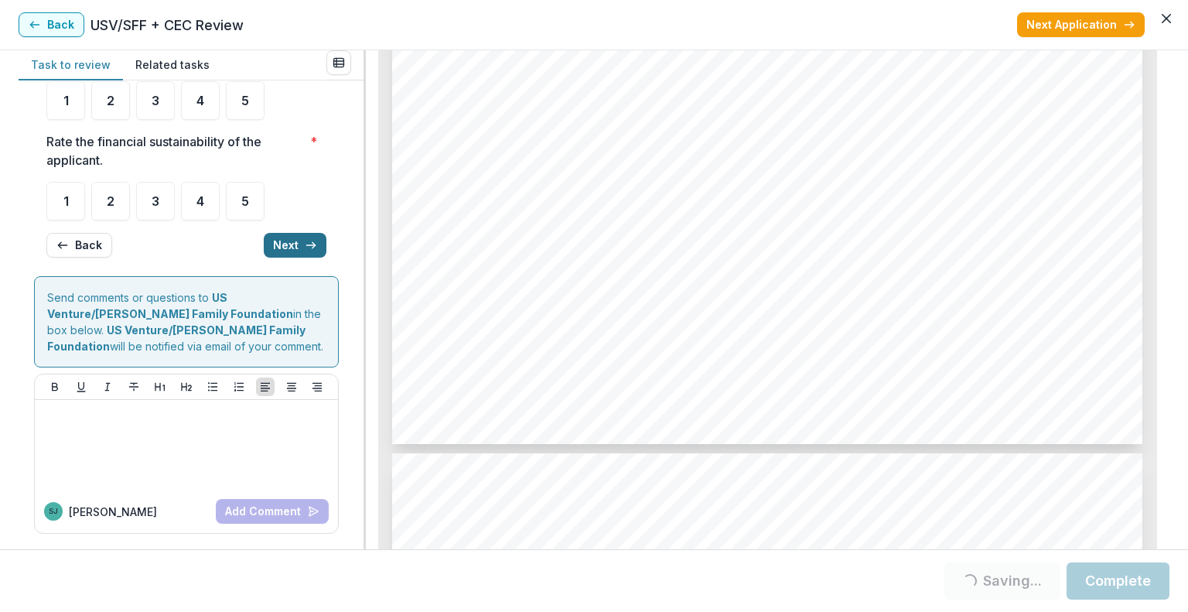
scroll to position [0, 0]
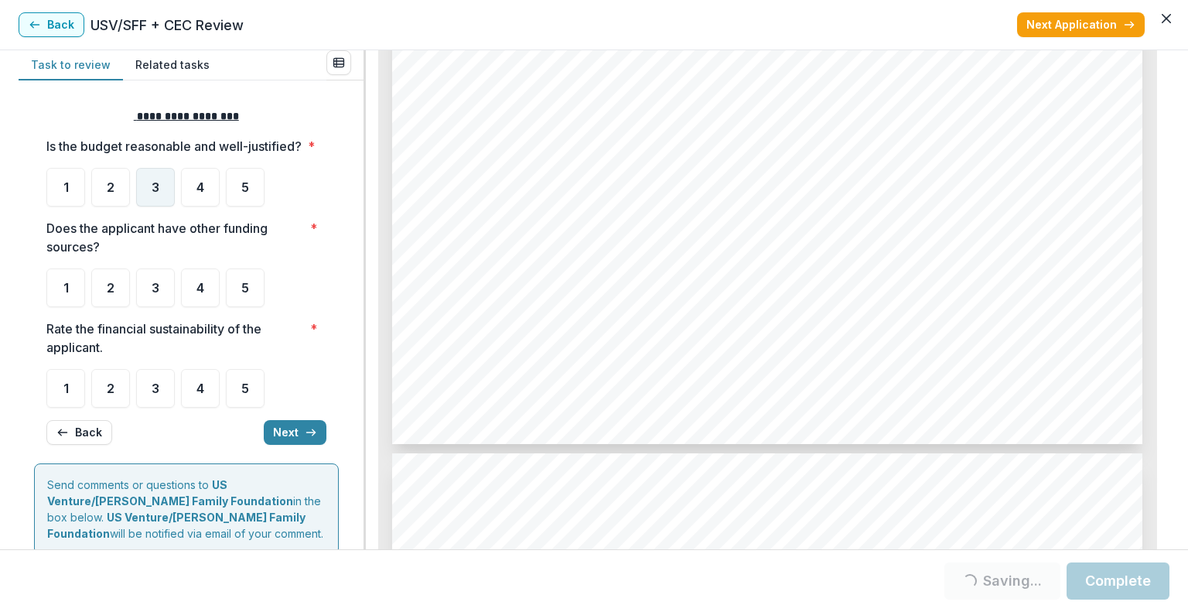
click at [139, 207] on div "3" at bounding box center [155, 187] width 39 height 39
click at [122, 299] on div "2" at bounding box center [110, 287] width 39 height 39
click at [153, 207] on div "3" at bounding box center [155, 187] width 39 height 39
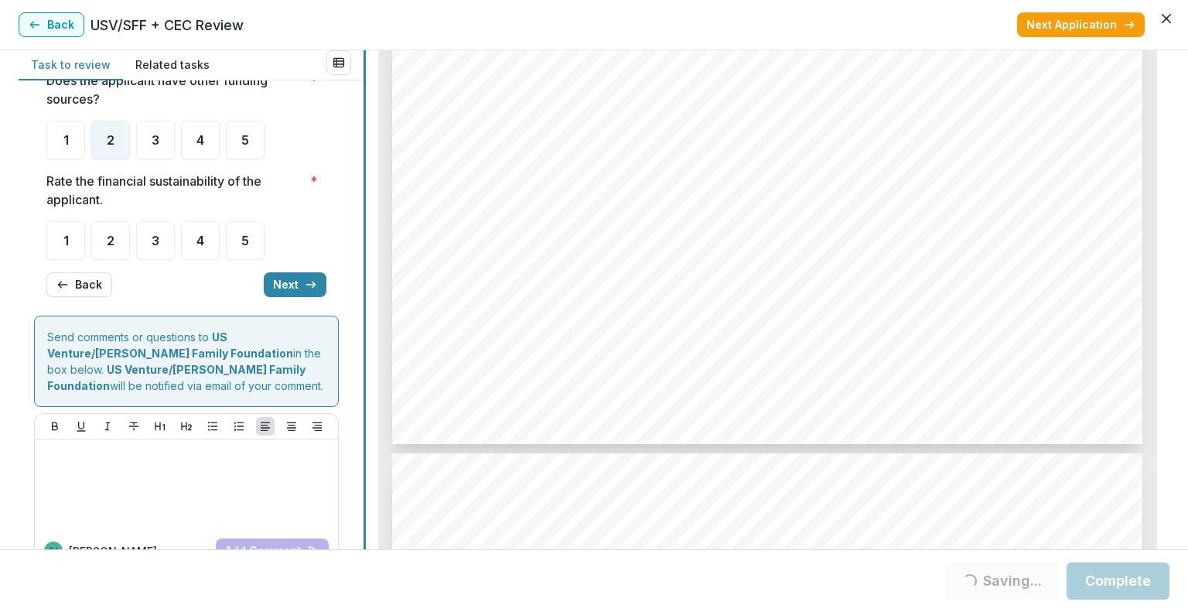
scroll to position [183, 0]
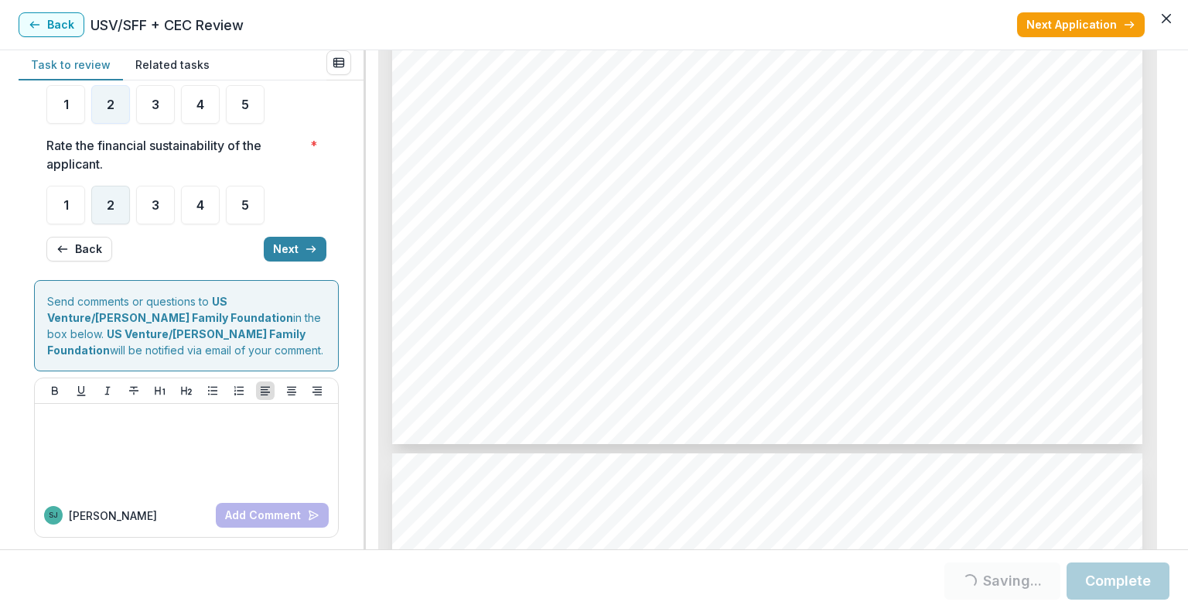
click at [114, 211] on span "2" at bounding box center [111, 205] width 8 height 12
click at [290, 261] on button "Next" at bounding box center [295, 249] width 63 height 25
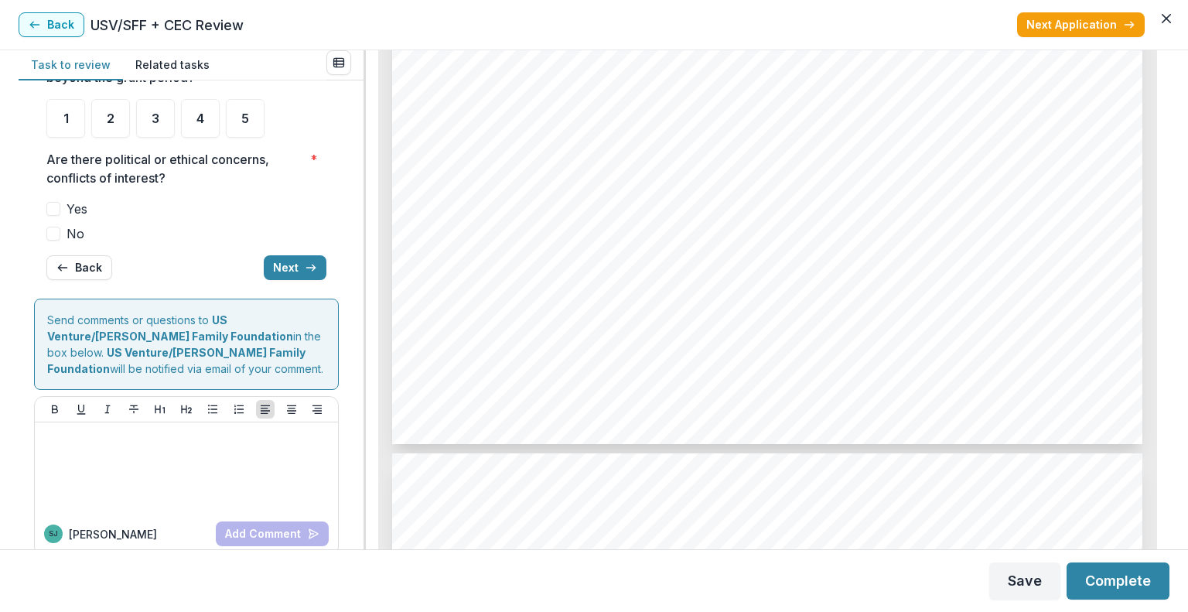
click at [68, 225] on span "No" at bounding box center [76, 233] width 18 height 19
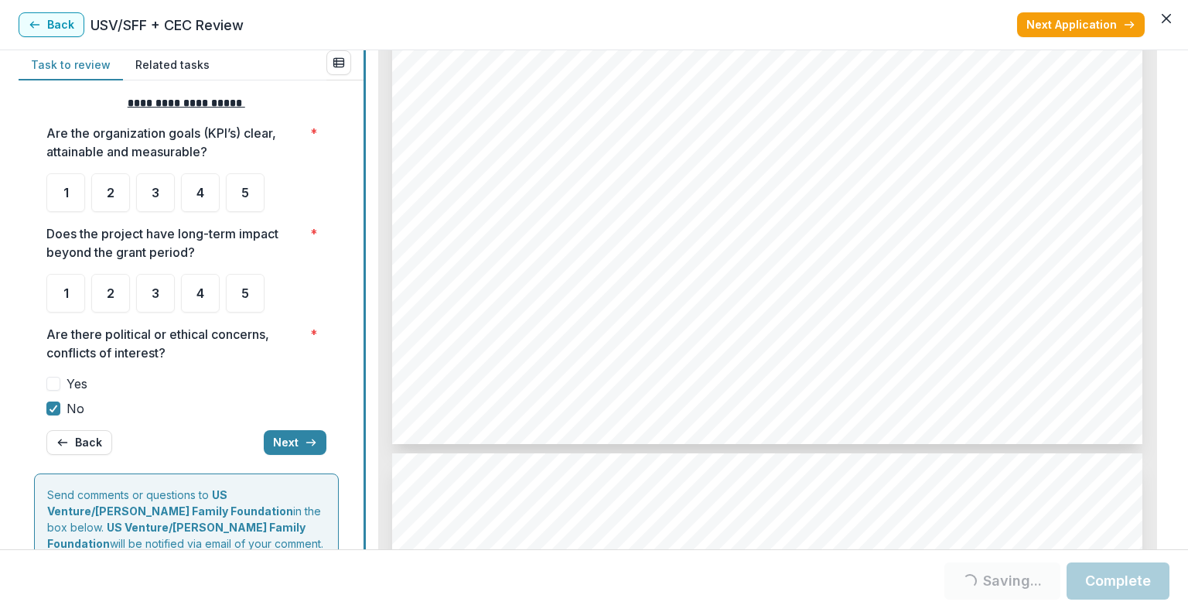
scroll to position [0, 0]
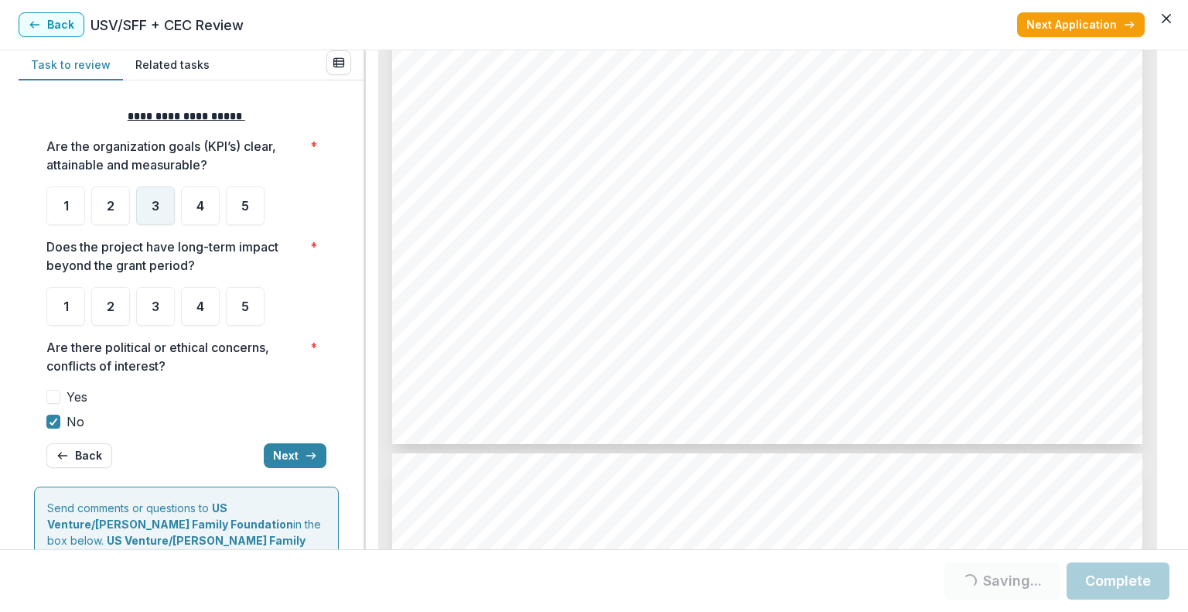
click at [165, 199] on div "3" at bounding box center [155, 205] width 39 height 39
click at [208, 319] on div "4" at bounding box center [200, 306] width 39 height 39
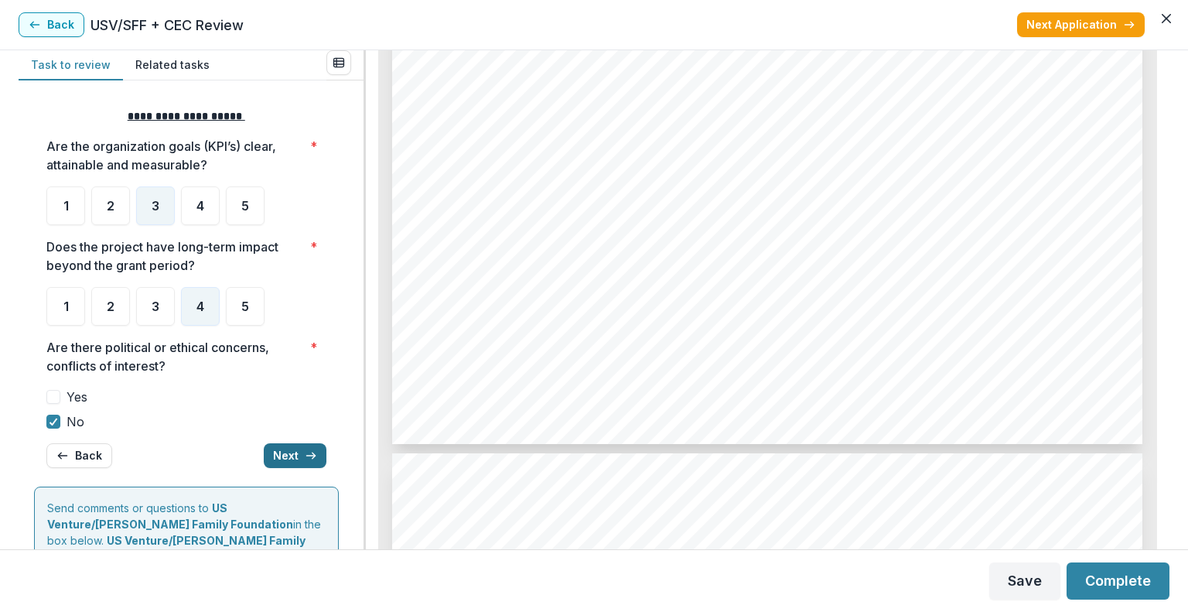
click at [306, 459] on icon "button" at bounding box center [311, 455] width 12 height 12
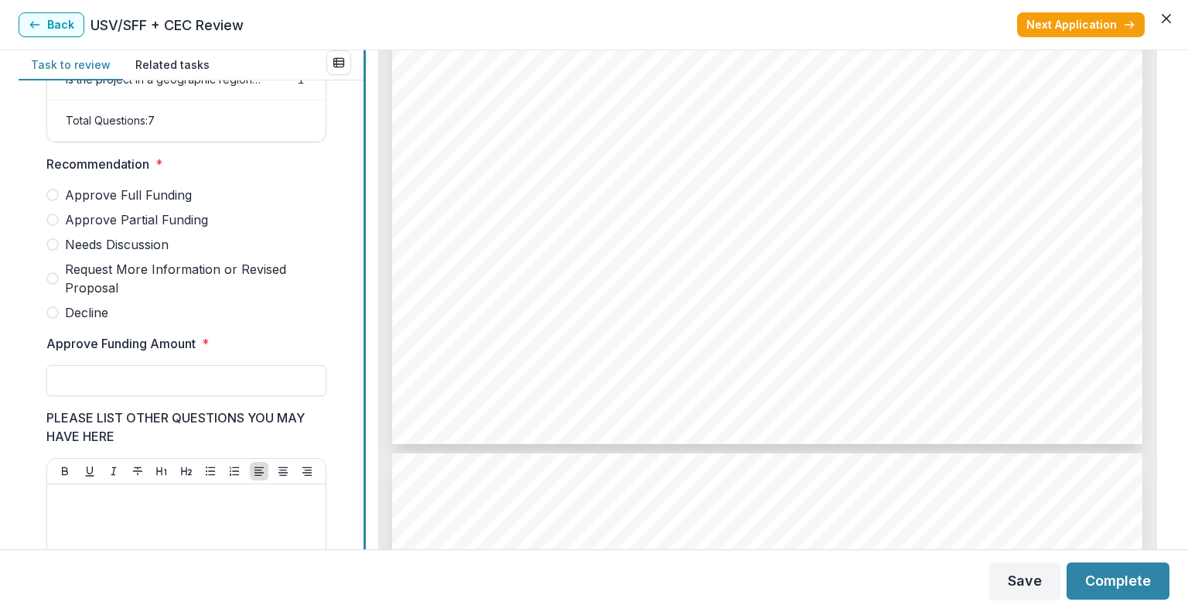
scroll to position [362, 0]
click at [94, 226] on span "Approve Partial Funding" at bounding box center [136, 219] width 143 height 19
click at [152, 386] on input "Approve Funding Amount *" at bounding box center [186, 379] width 280 height 31
type input "********"
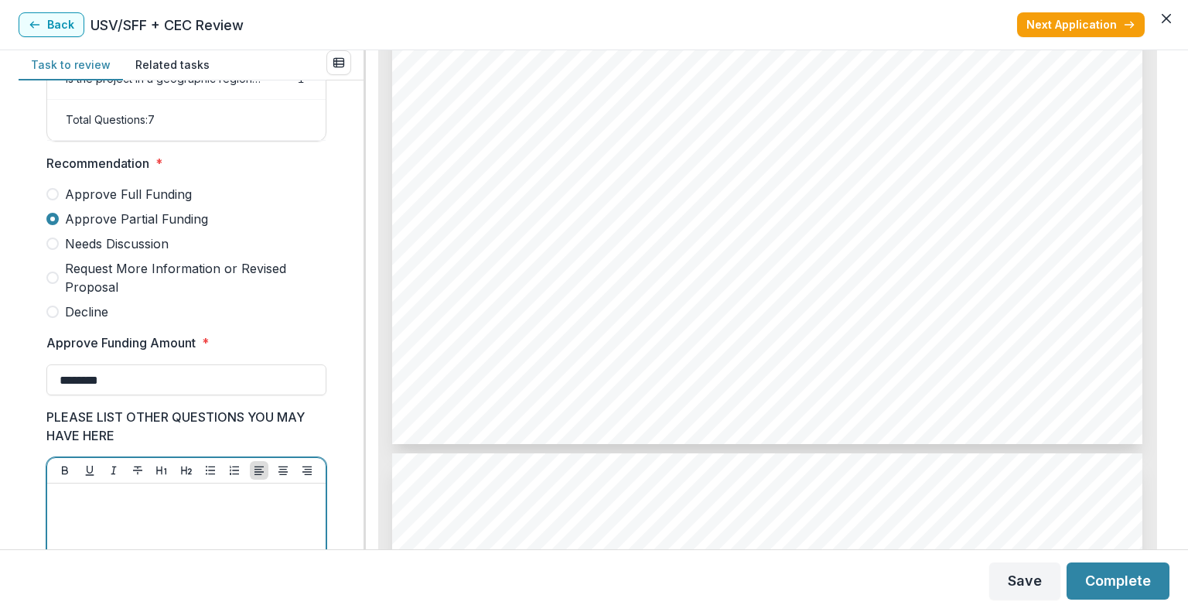
click at [161, 516] on div at bounding box center [186, 606] width 266 height 232
drag, startPoint x: 238, startPoint y: 503, endPoint x: 0, endPoint y: 455, distance: 243.0
click at [0, 455] on div "**********" at bounding box center [594, 299] width 1188 height 499
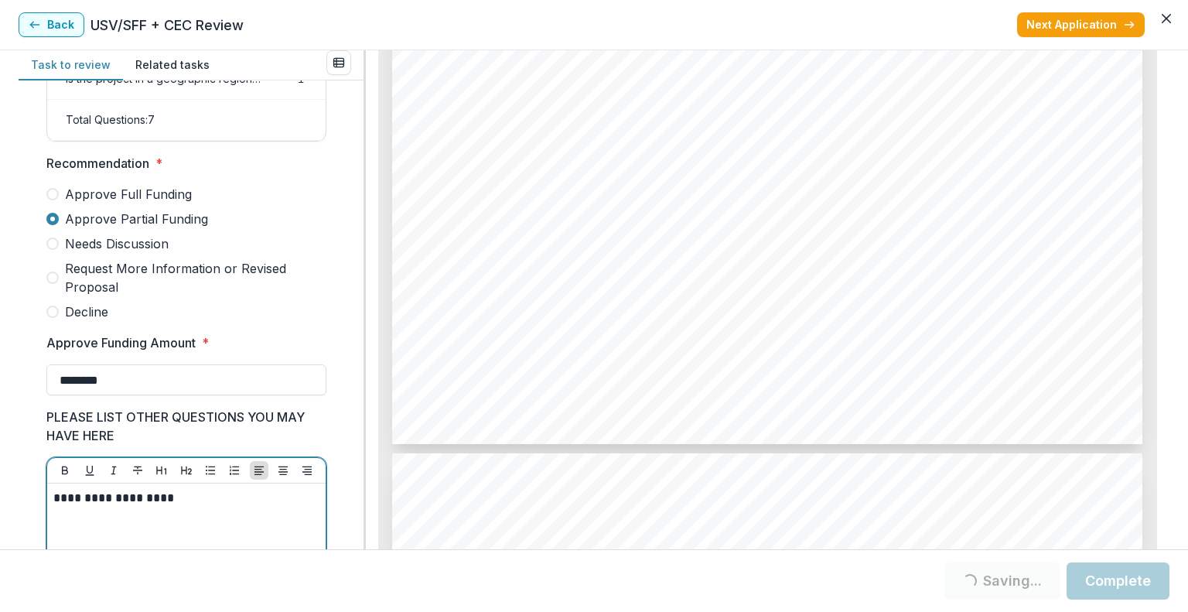
click at [195, 507] on p "**********" at bounding box center [183, 498] width 261 height 17
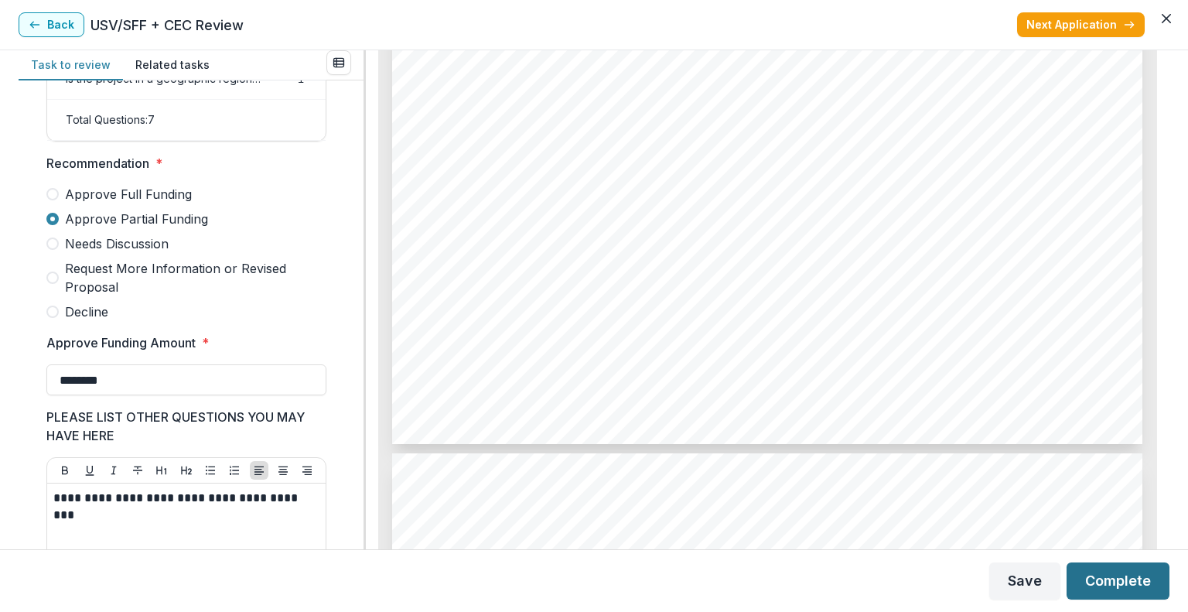
click at [1120, 575] on button "Complete" at bounding box center [1118, 580] width 103 height 37
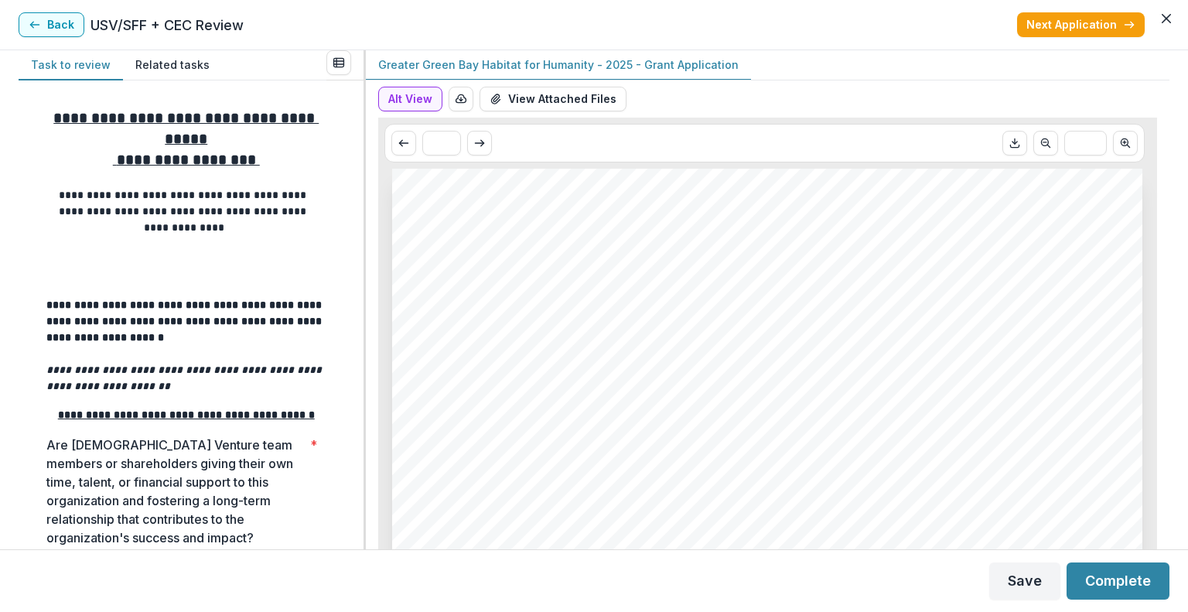
click at [585, 97] on button "View Attached Files" at bounding box center [553, 99] width 147 height 25
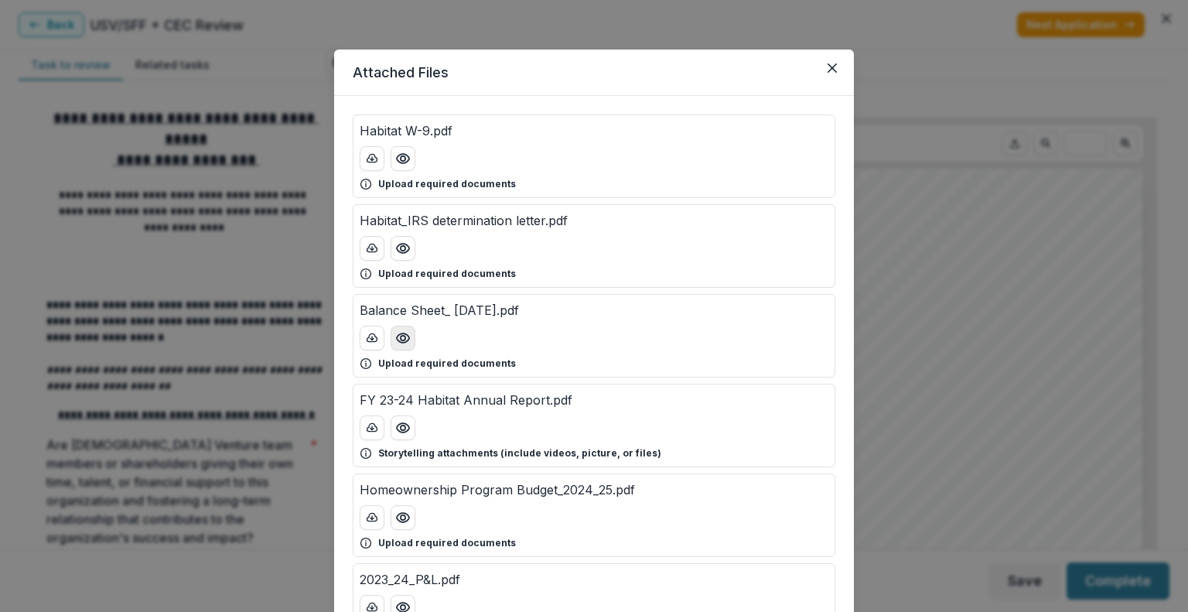
click at [405, 336] on icon "Preview Balance Sheet_ June 2025.pdf" at bounding box center [403, 337] width 12 height 9
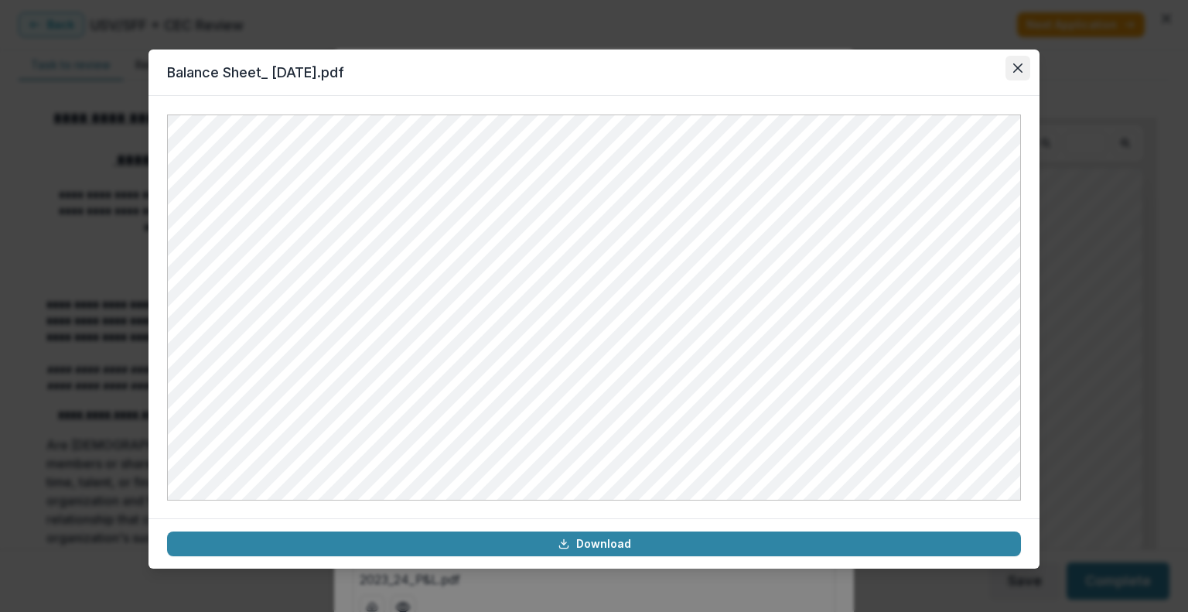
click at [1020, 67] on icon "Close" at bounding box center [1017, 67] width 9 height 9
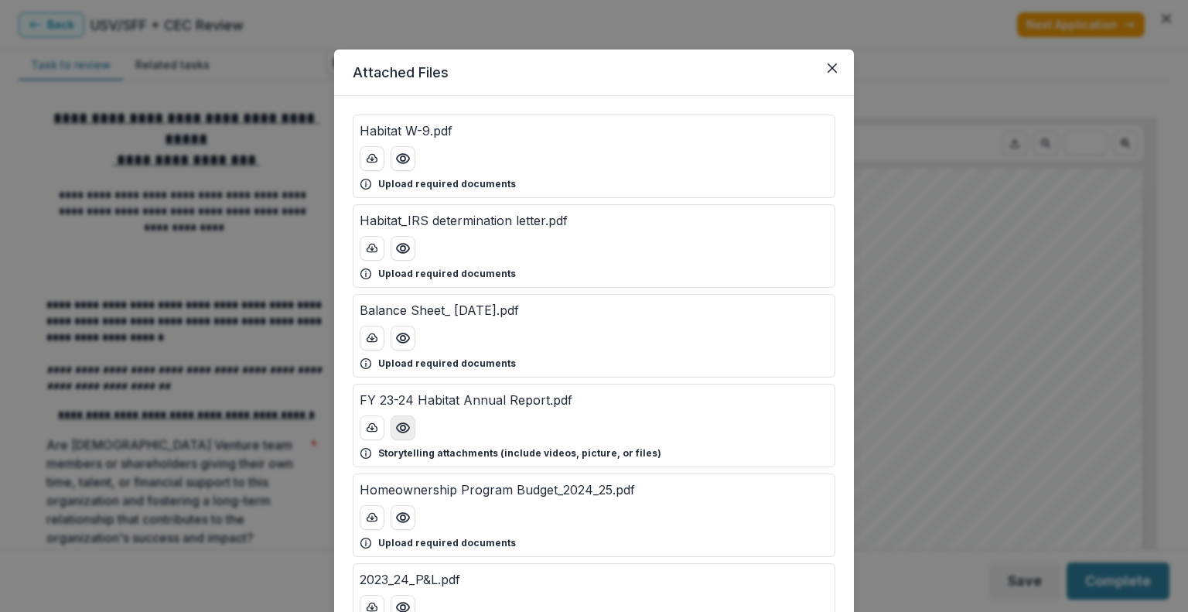
click at [395, 433] on icon "Preview FY 23-24 Habitat Annual Report.pdf" at bounding box center [402, 427] width 15 height 15
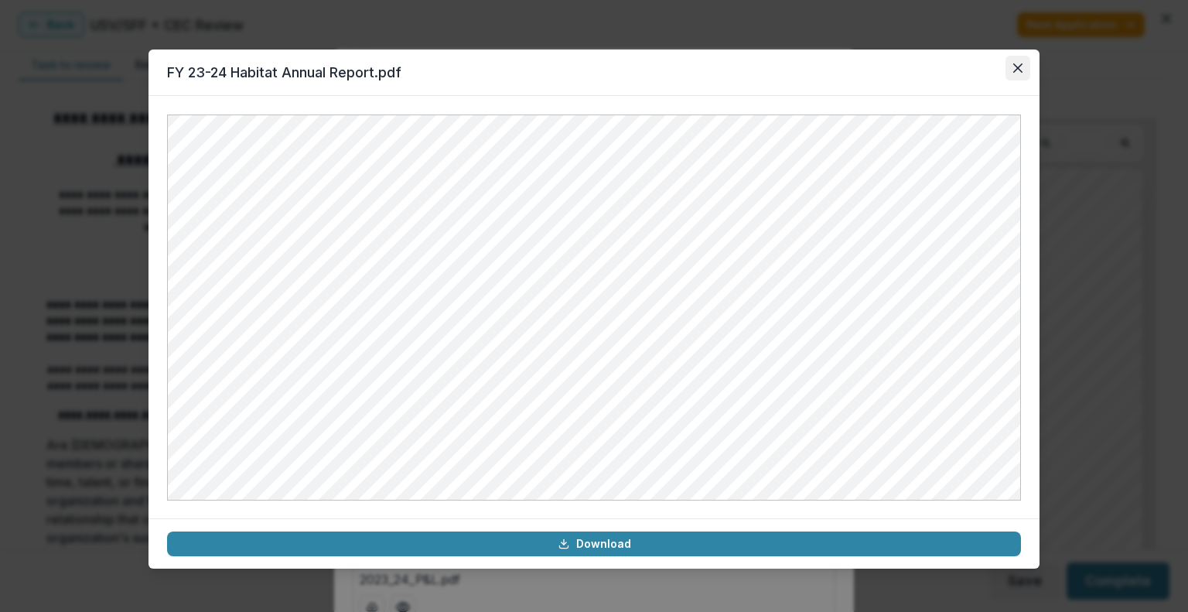
click at [1021, 70] on icon "Close" at bounding box center [1017, 67] width 9 height 9
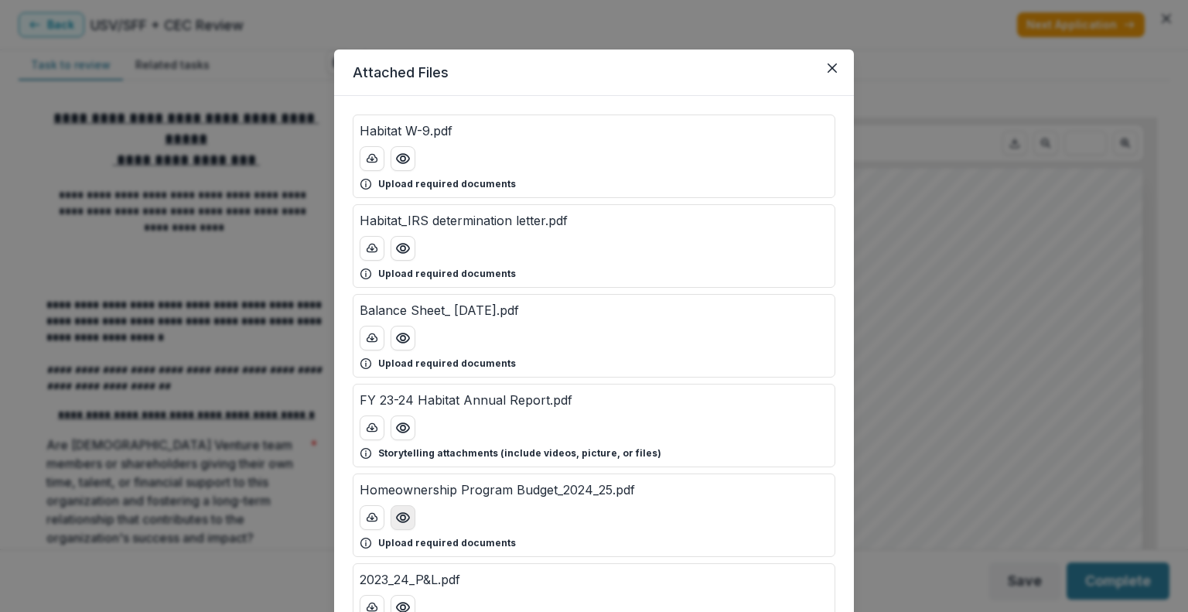
click at [396, 515] on icon "Preview Homeownership Program Budget_2024_25.pdf" at bounding box center [402, 517] width 15 height 15
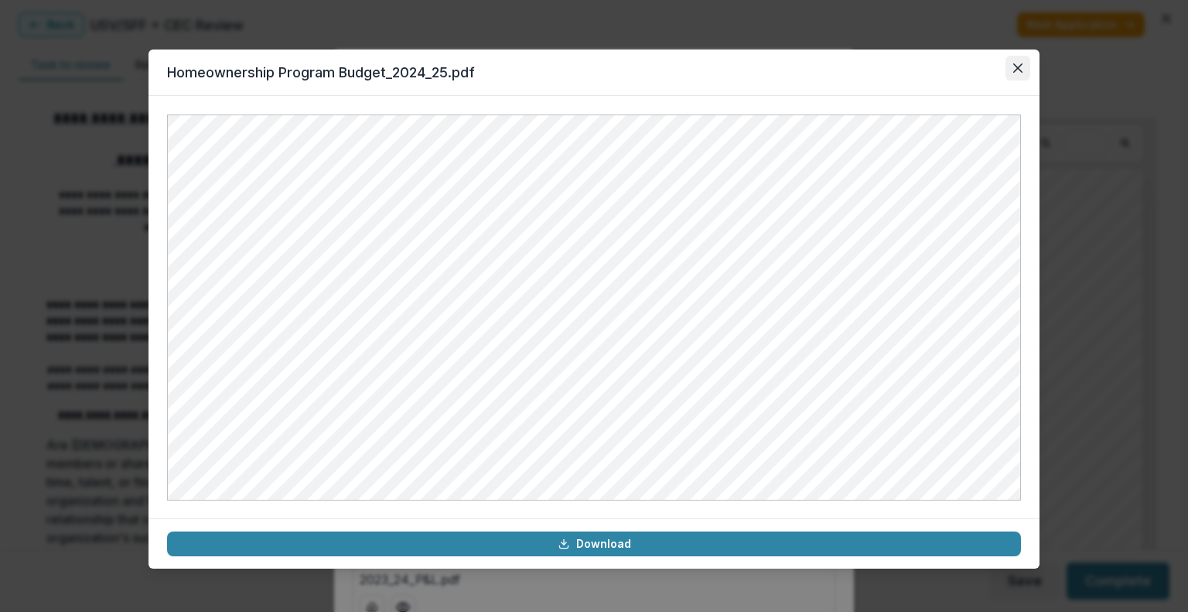
click at [1012, 65] on button "Close" at bounding box center [1018, 68] width 25 height 25
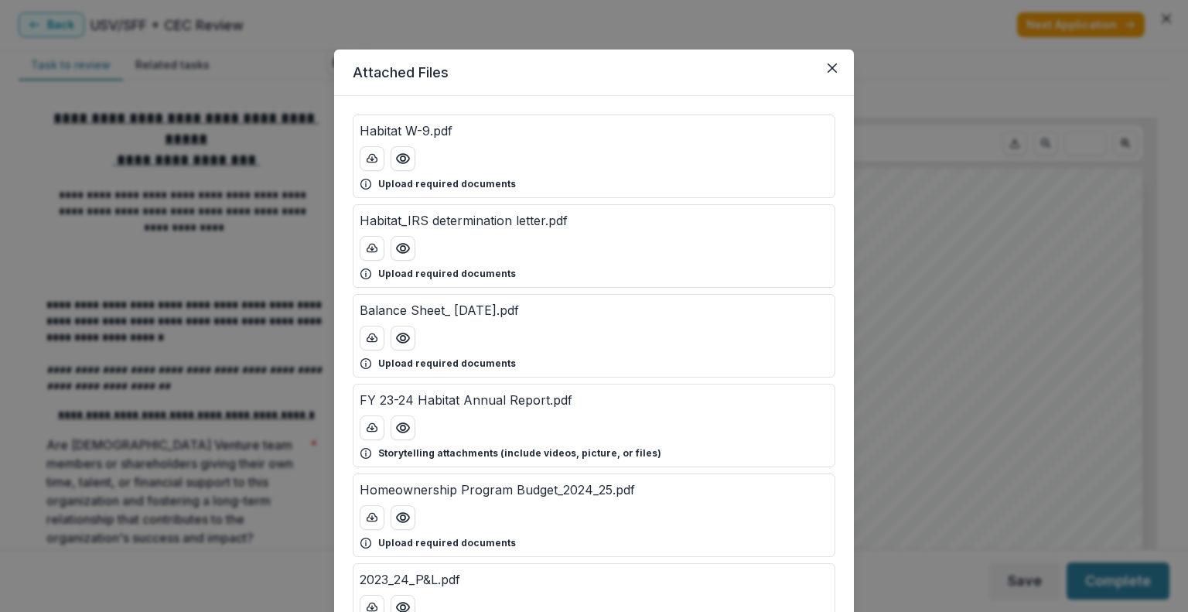
click at [729, 446] on div "Storytelling attachments (include videos, picture, or files)" at bounding box center [594, 453] width 469 height 14
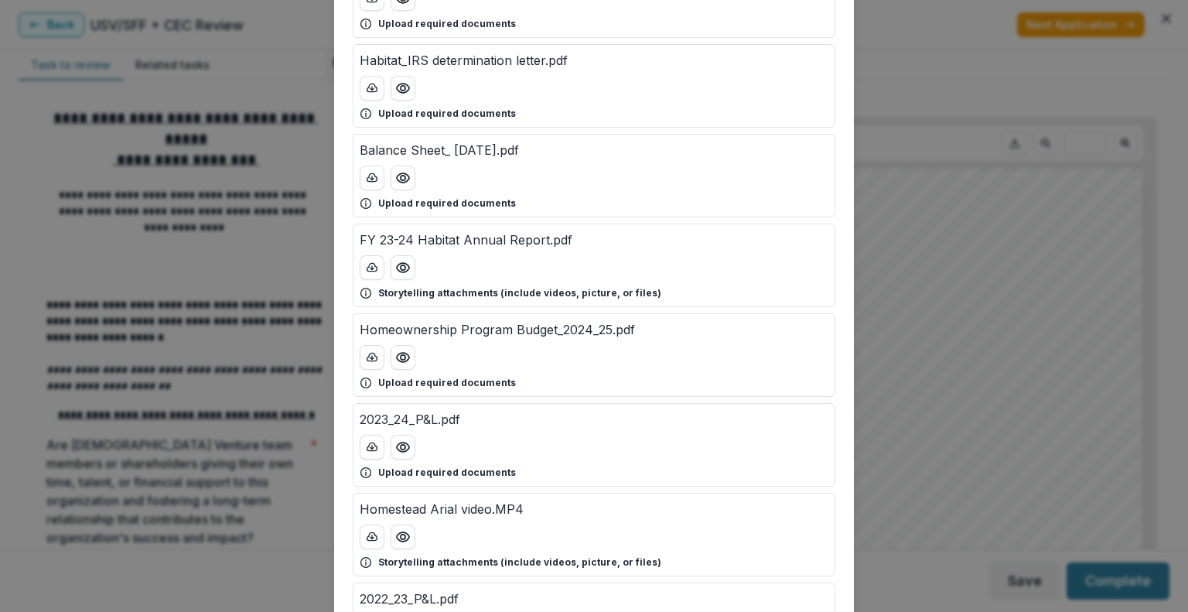
click at [729, 445] on div "Habitat W-9.pdf Upload required documents Habitat_IRS determination letter.pdf …" at bounding box center [594, 444] width 483 height 981
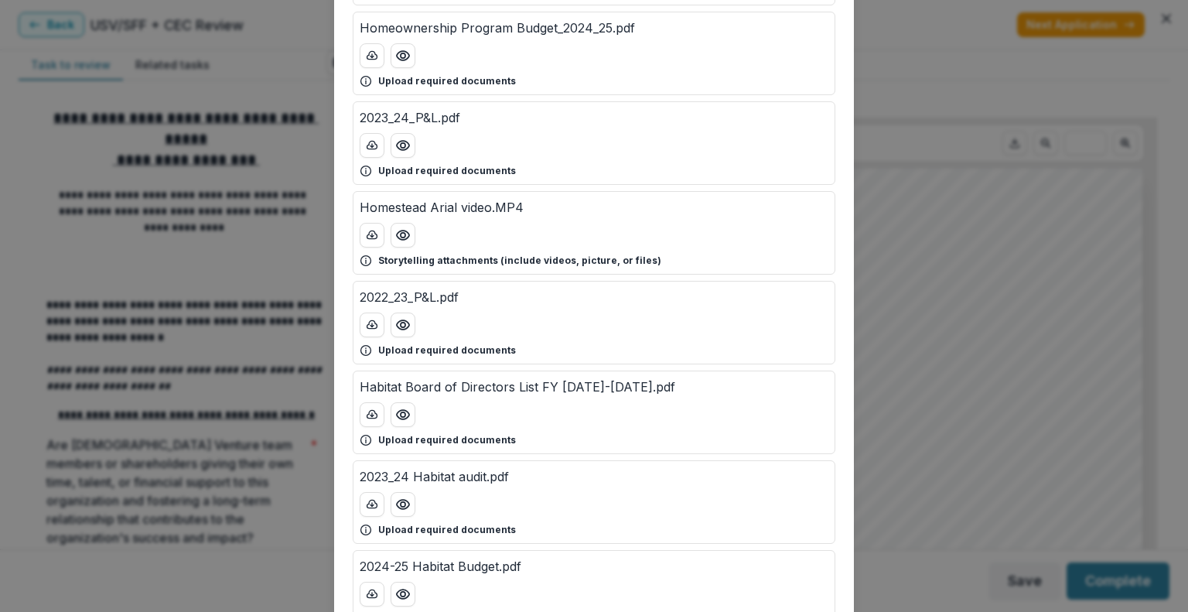
scroll to position [597, 0]
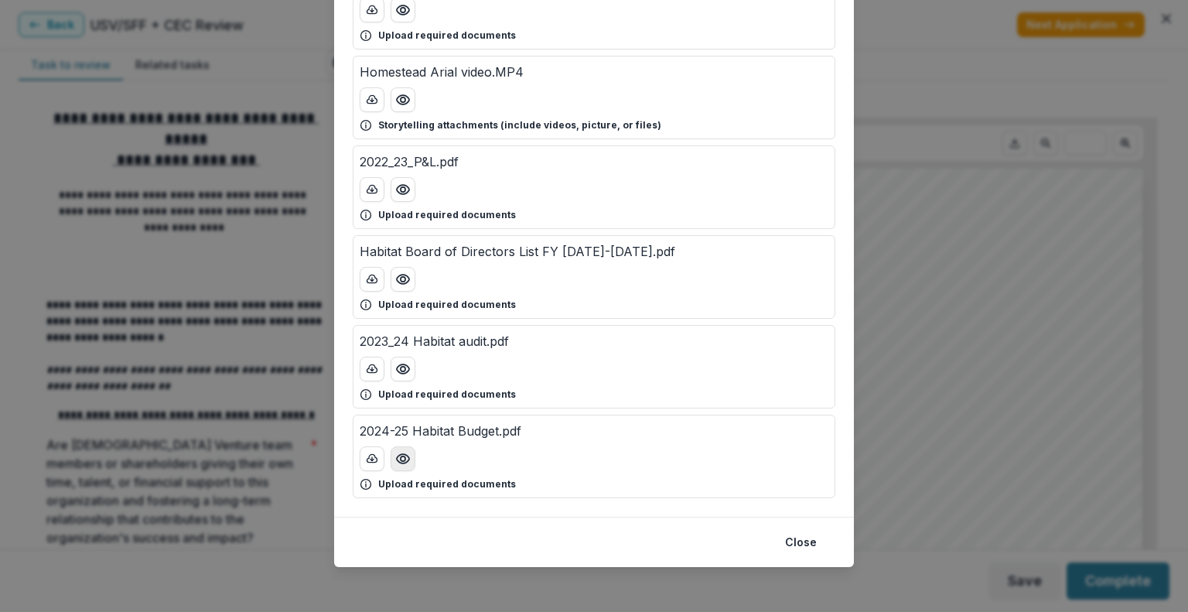
click at [405, 446] on button "Preview 2024-25 Habitat Budget.pdf" at bounding box center [403, 458] width 25 height 25
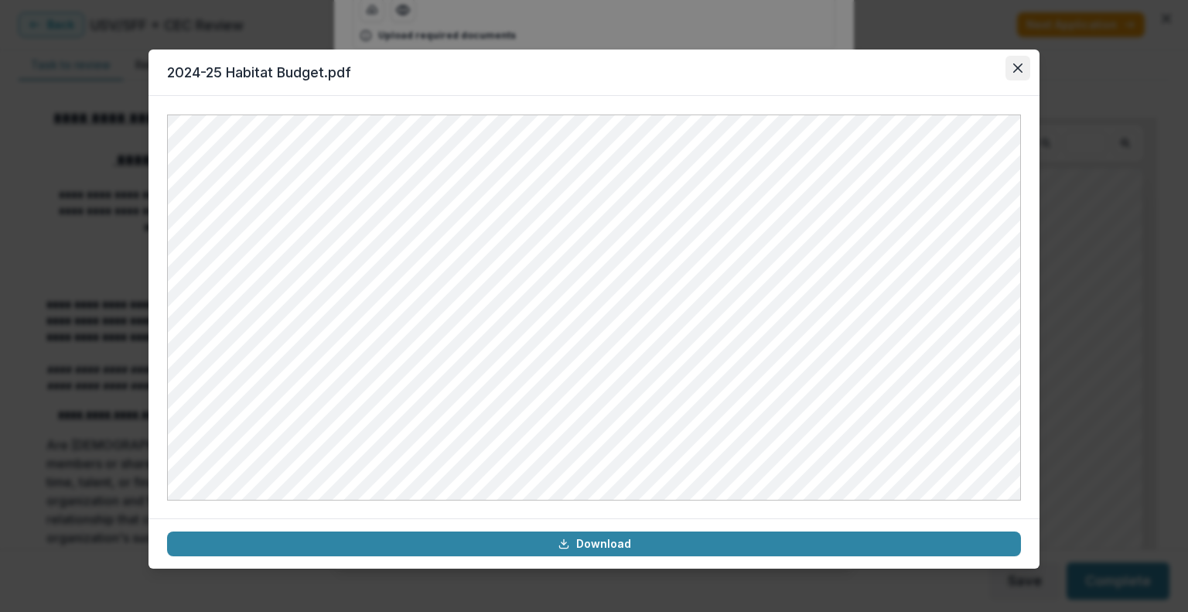
click at [1013, 77] on button "Close" at bounding box center [1018, 68] width 25 height 25
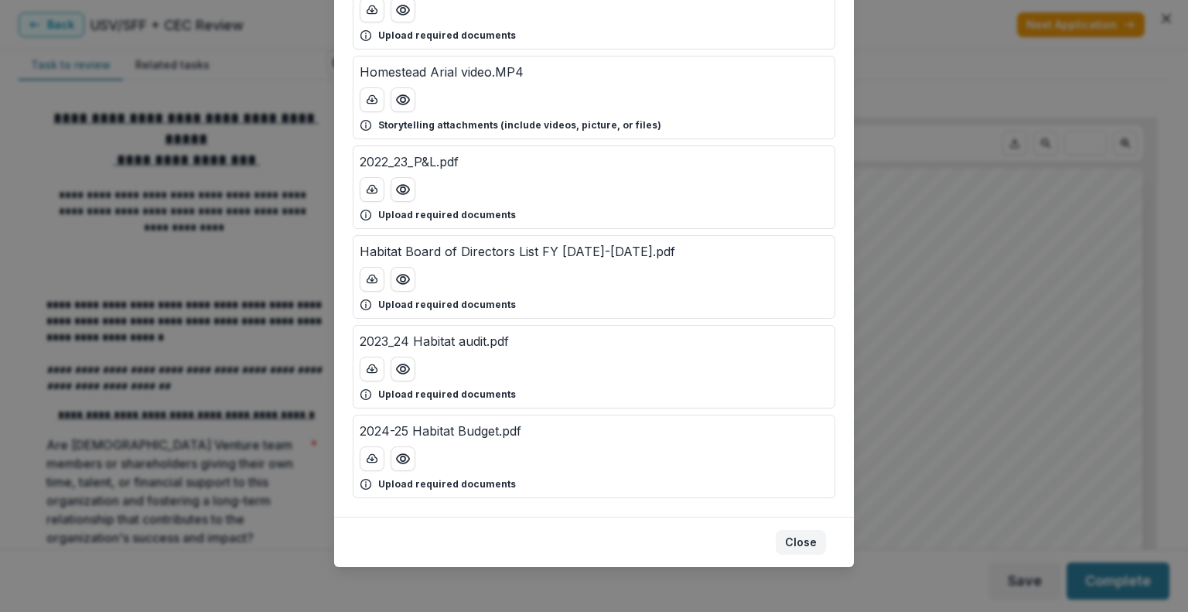
click at [798, 543] on button "Close" at bounding box center [801, 542] width 50 height 25
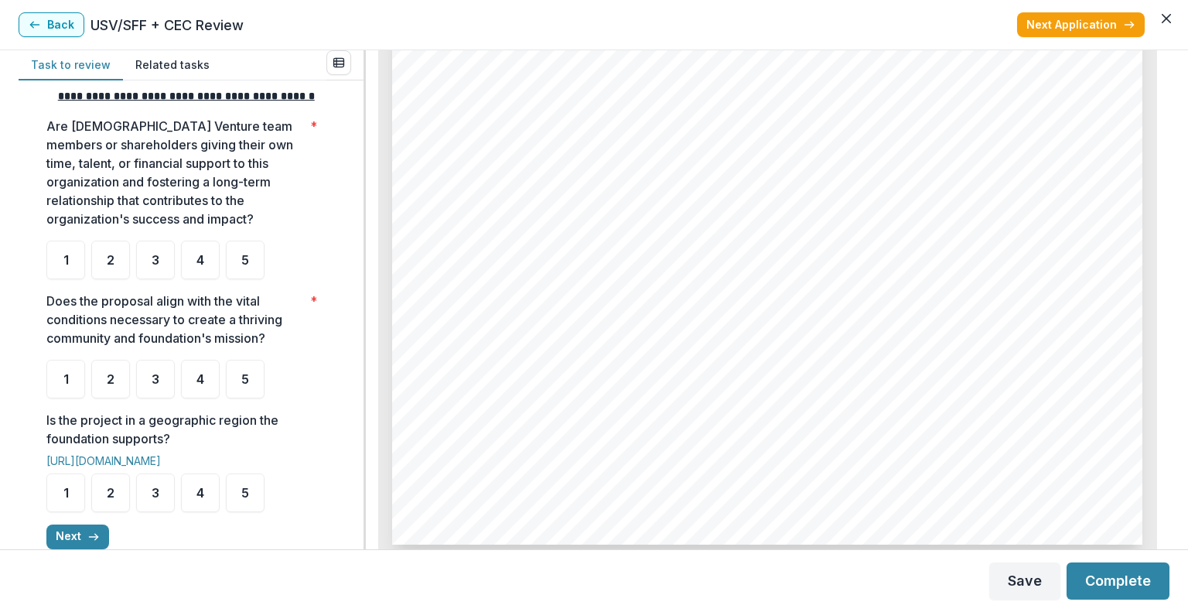
scroll to position [325, 0]
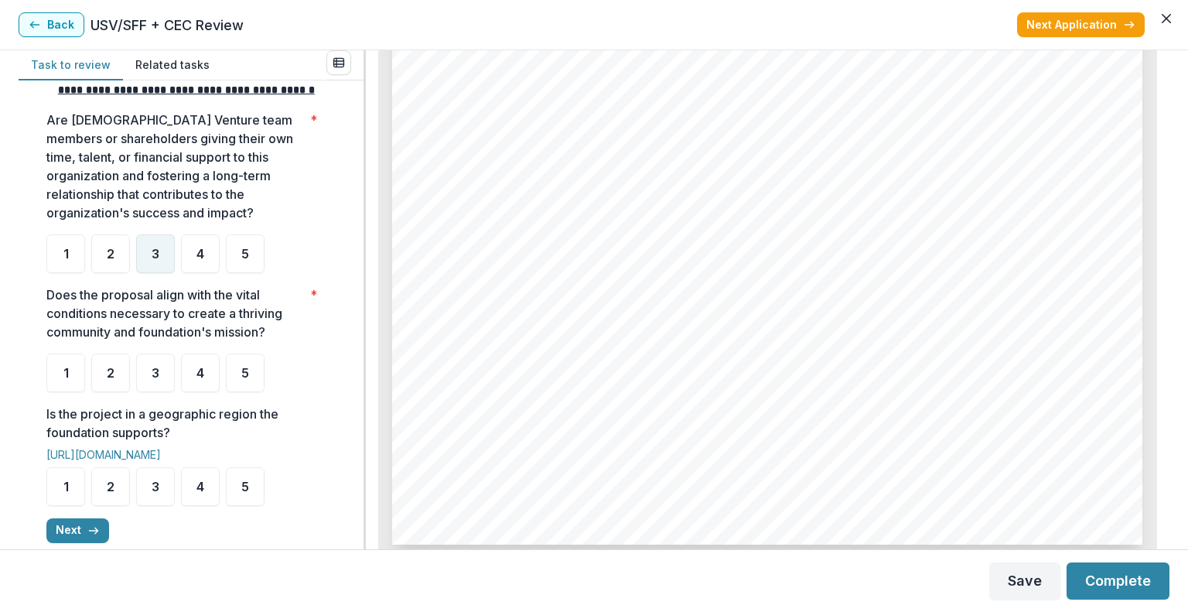
click at [155, 260] on span "3" at bounding box center [156, 254] width 8 height 12
click at [164, 388] on div "3" at bounding box center [155, 372] width 39 height 39
click at [158, 493] on span "3" at bounding box center [156, 486] width 8 height 12
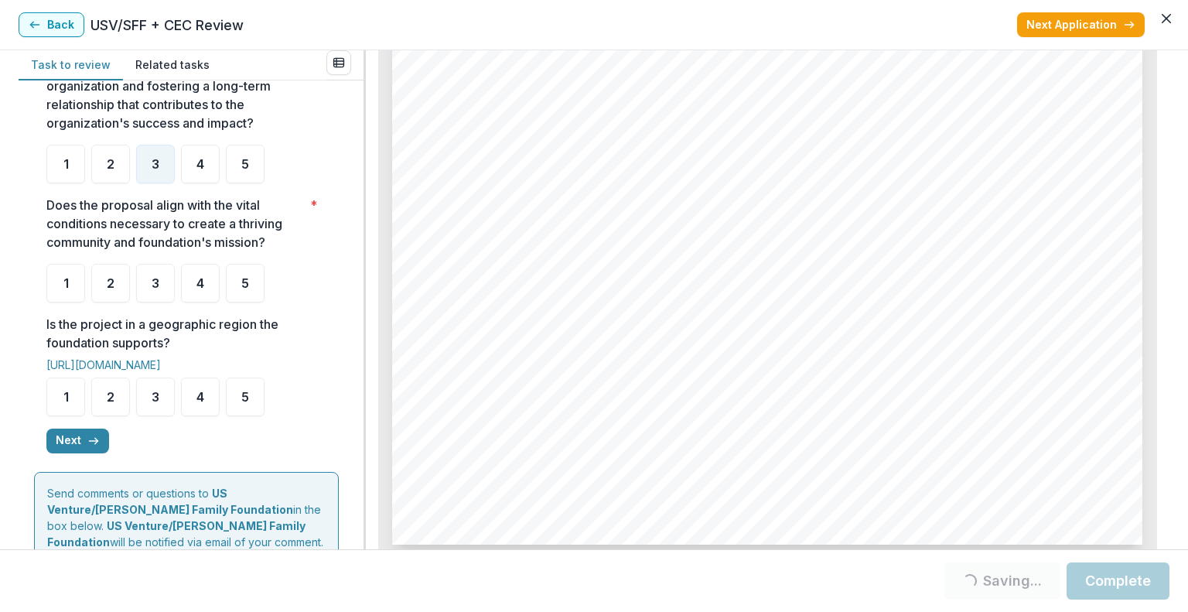
scroll to position [406, 0]
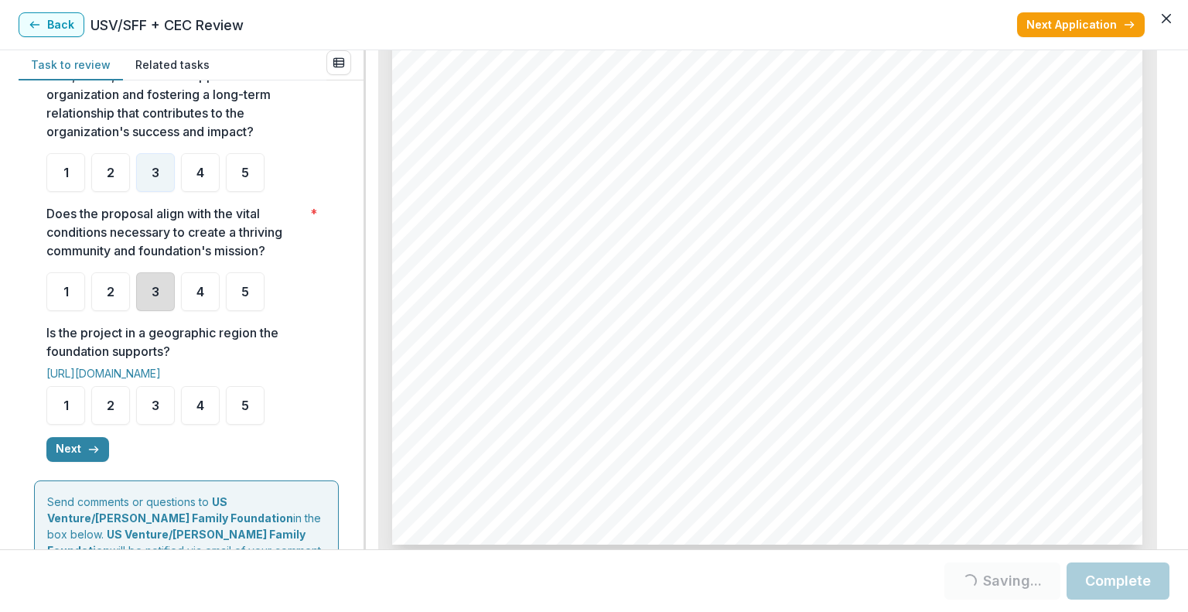
click at [161, 311] on div "3" at bounding box center [155, 291] width 39 height 39
click at [159, 311] on div "3" at bounding box center [155, 291] width 39 height 39
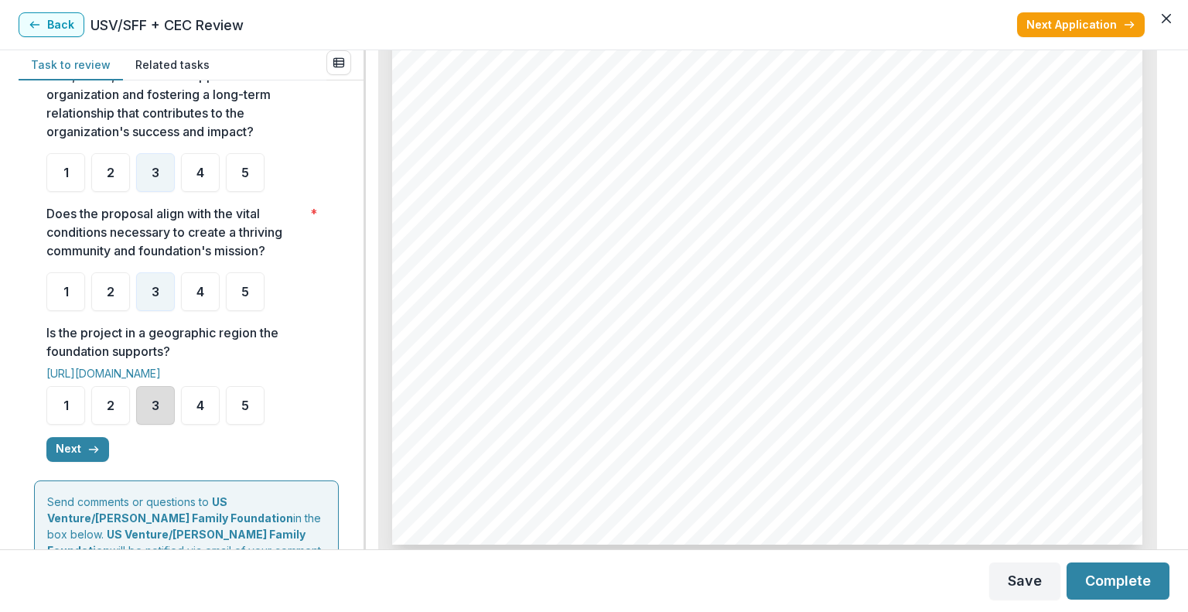
click at [164, 418] on div "3" at bounding box center [155, 405] width 39 height 39
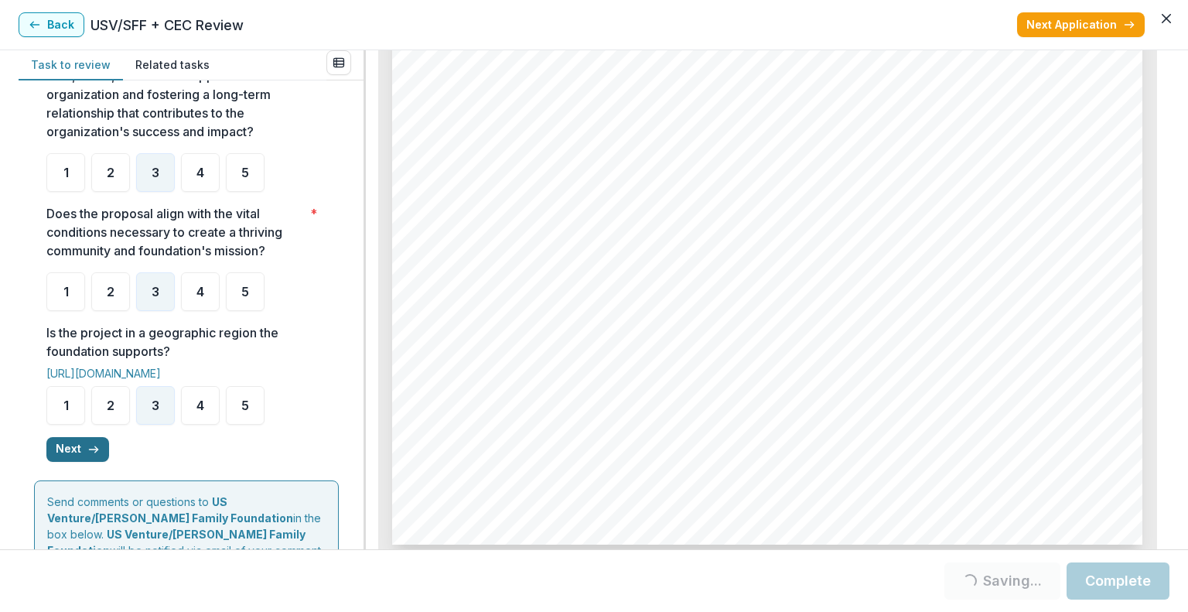
click at [90, 456] on icon "button" at bounding box center [93, 449] width 12 height 12
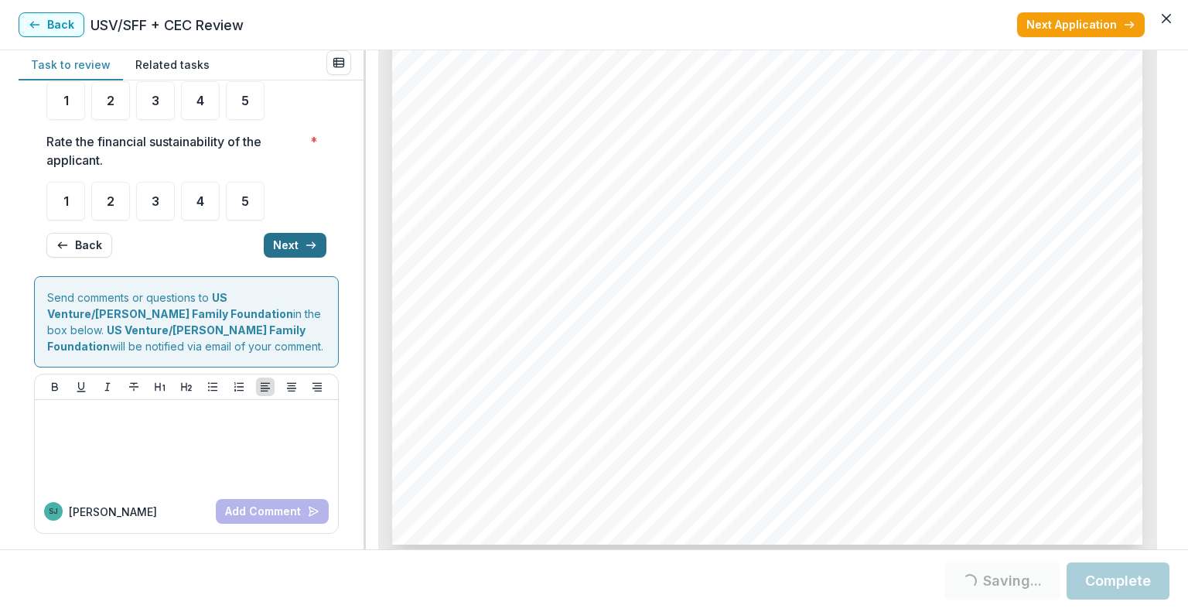
scroll to position [0, 0]
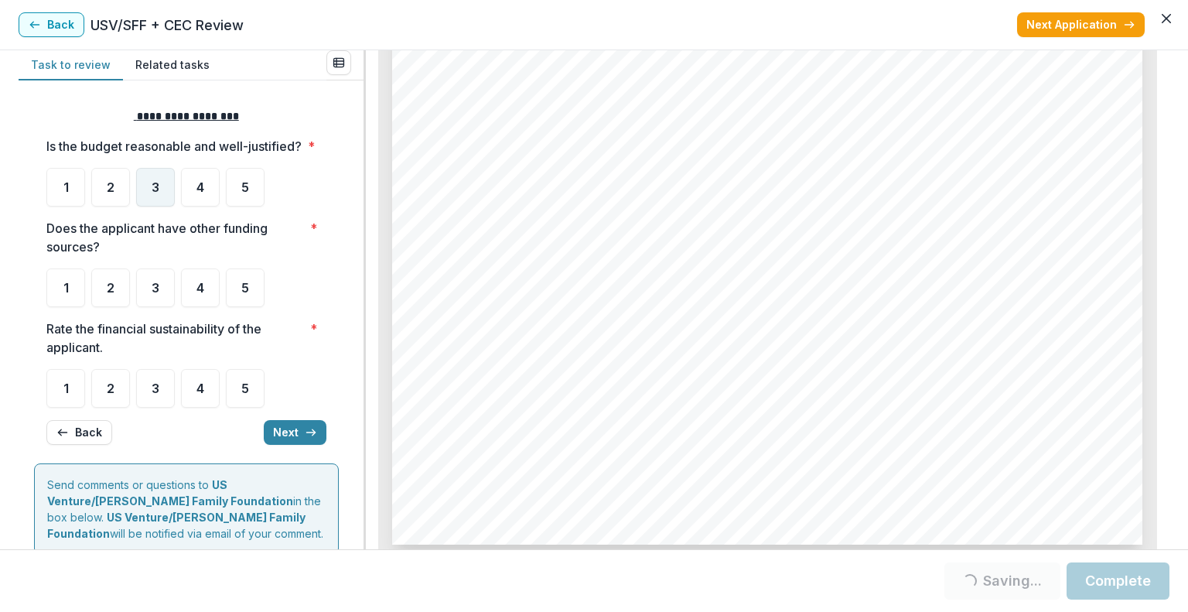
click at [157, 191] on div "3" at bounding box center [155, 187] width 39 height 39
click at [162, 306] on div "3" at bounding box center [155, 287] width 39 height 39
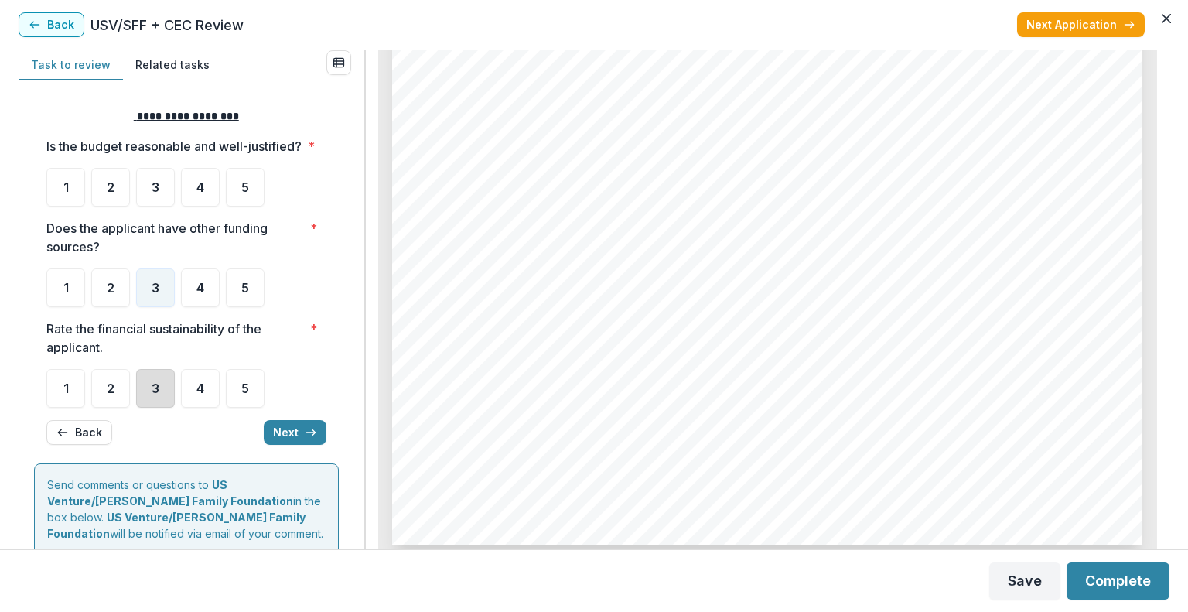
click at [156, 397] on div "3" at bounding box center [155, 388] width 39 height 39
click at [144, 408] on div "3" at bounding box center [155, 388] width 39 height 39
click at [163, 408] on div "3" at bounding box center [155, 388] width 39 height 39
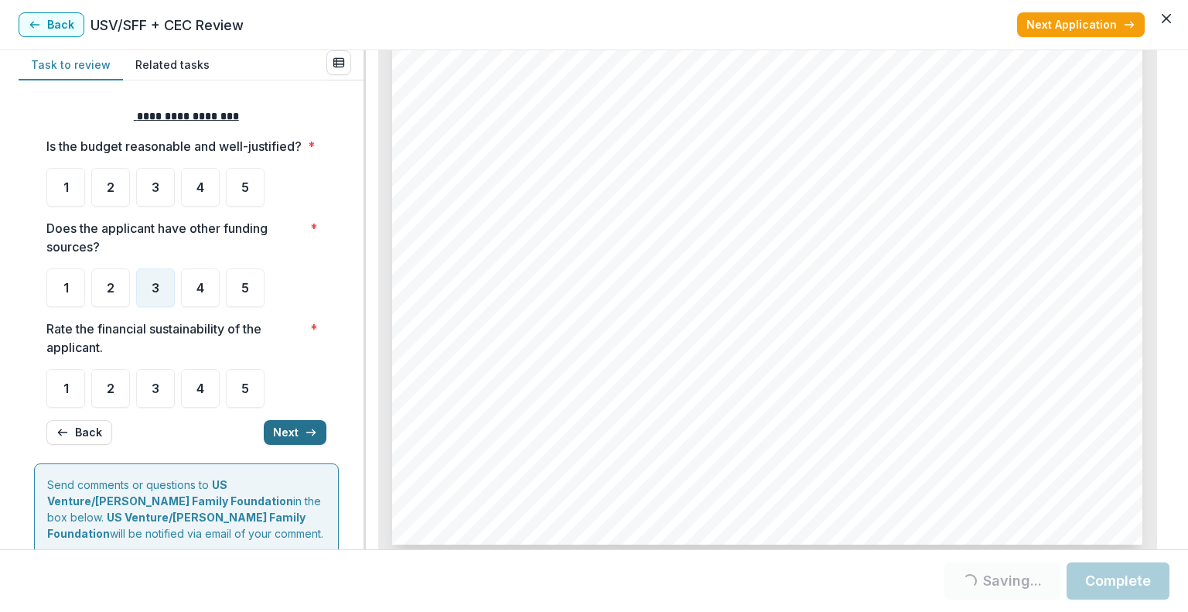
click at [294, 445] on button "Next" at bounding box center [295, 432] width 63 height 25
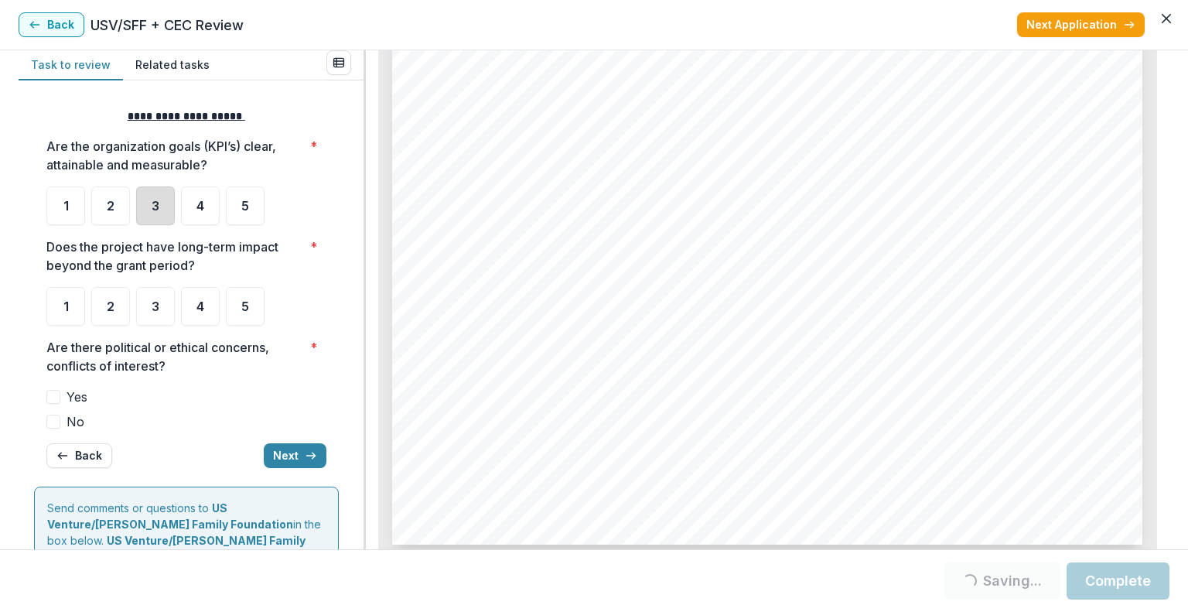
click at [147, 207] on div "3" at bounding box center [155, 205] width 39 height 39
click at [147, 315] on div "3" at bounding box center [155, 306] width 39 height 39
click at [64, 420] on label "No" at bounding box center [186, 421] width 280 height 19
click at [305, 449] on icon "button" at bounding box center [311, 455] width 12 height 12
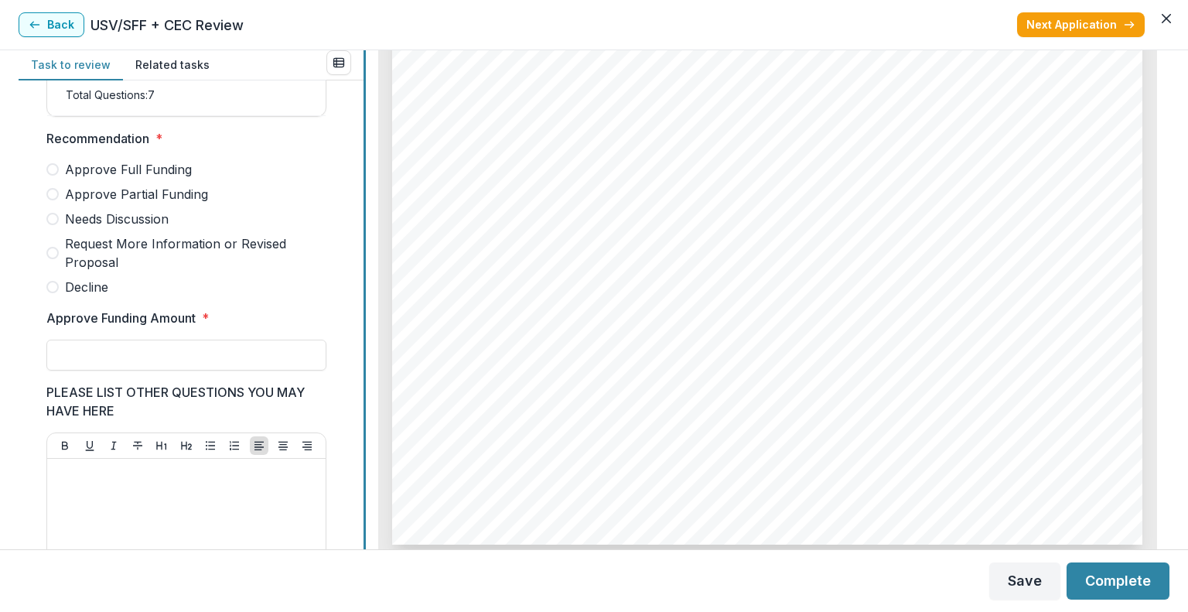
scroll to position [408, 0]
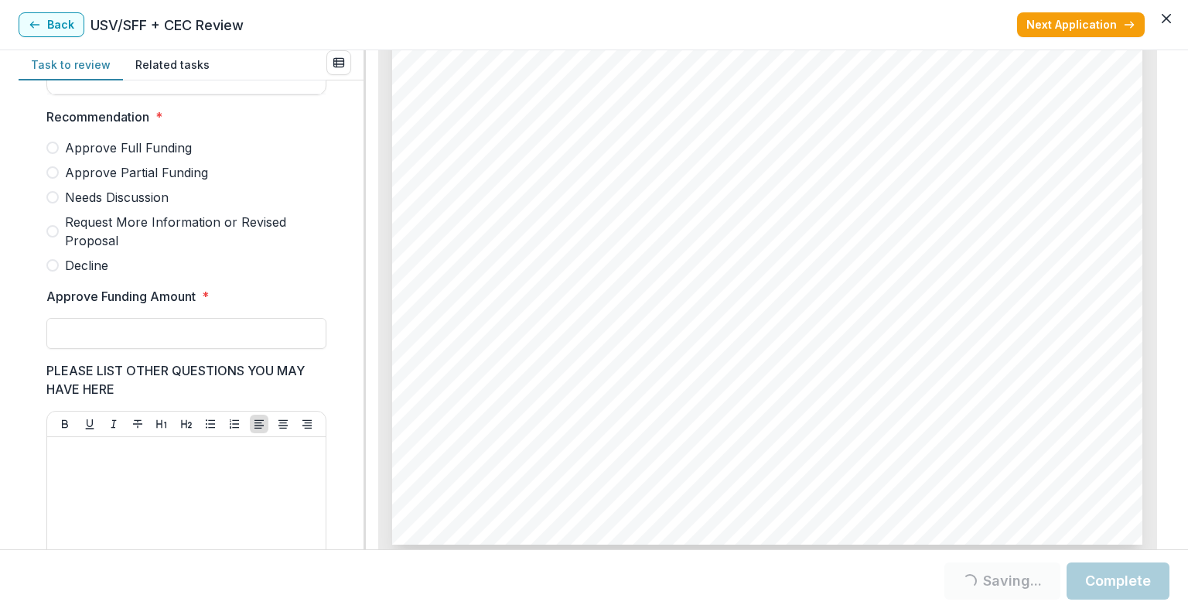
click at [133, 182] on span "Approve Partial Funding" at bounding box center [136, 172] width 143 height 19
click at [127, 340] on input "Approve Funding Amount *" at bounding box center [186, 333] width 280 height 31
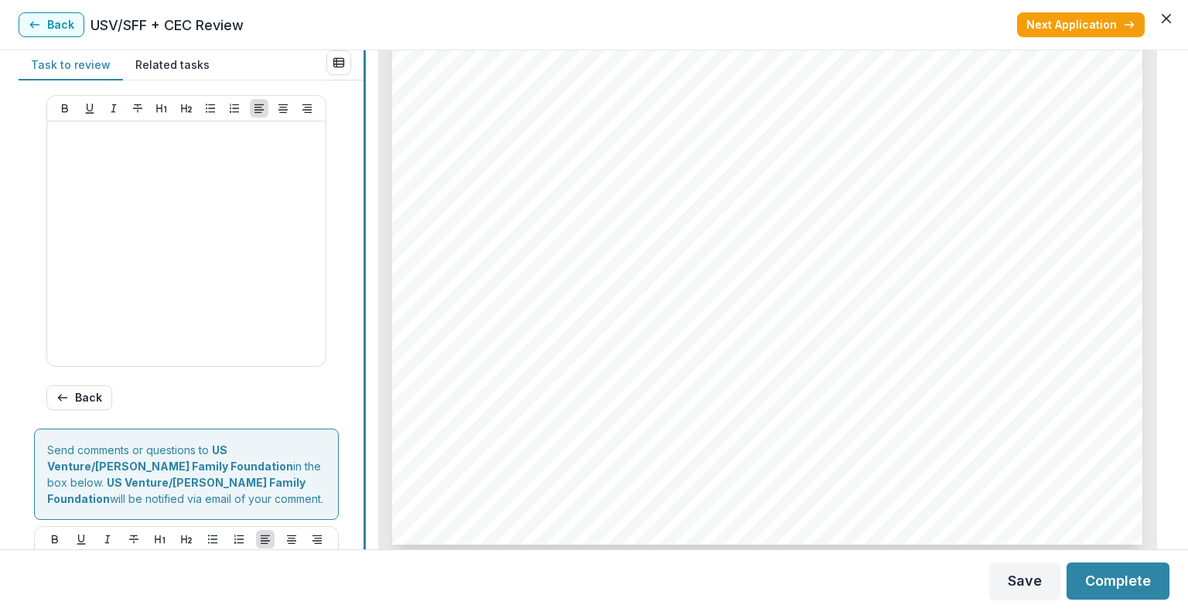
scroll to position [884, 0]
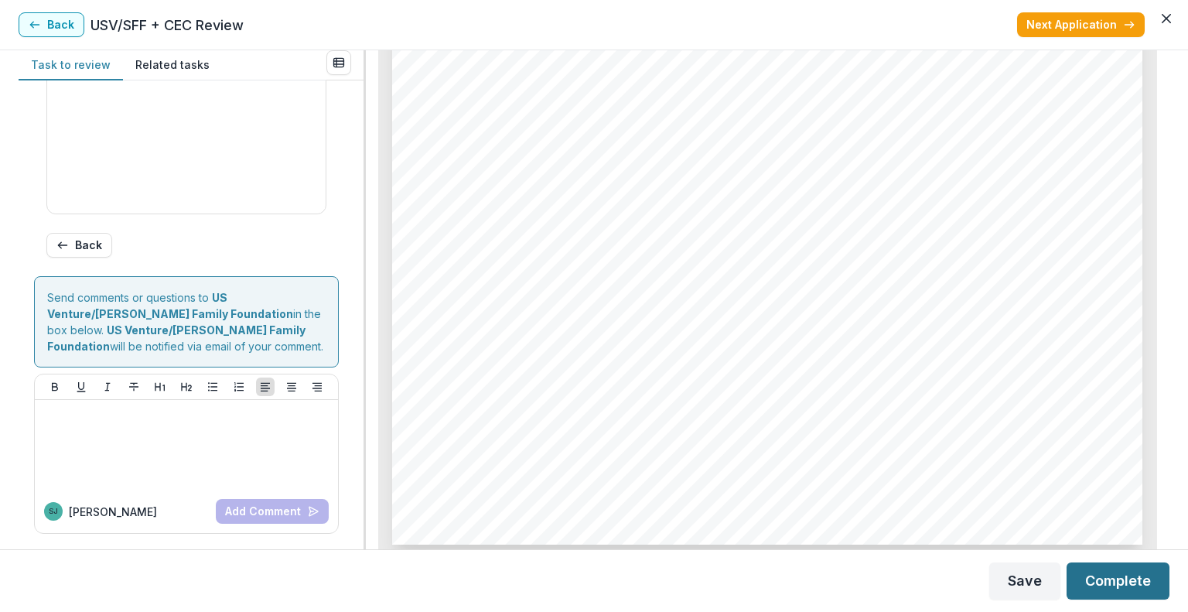
type input "*******"
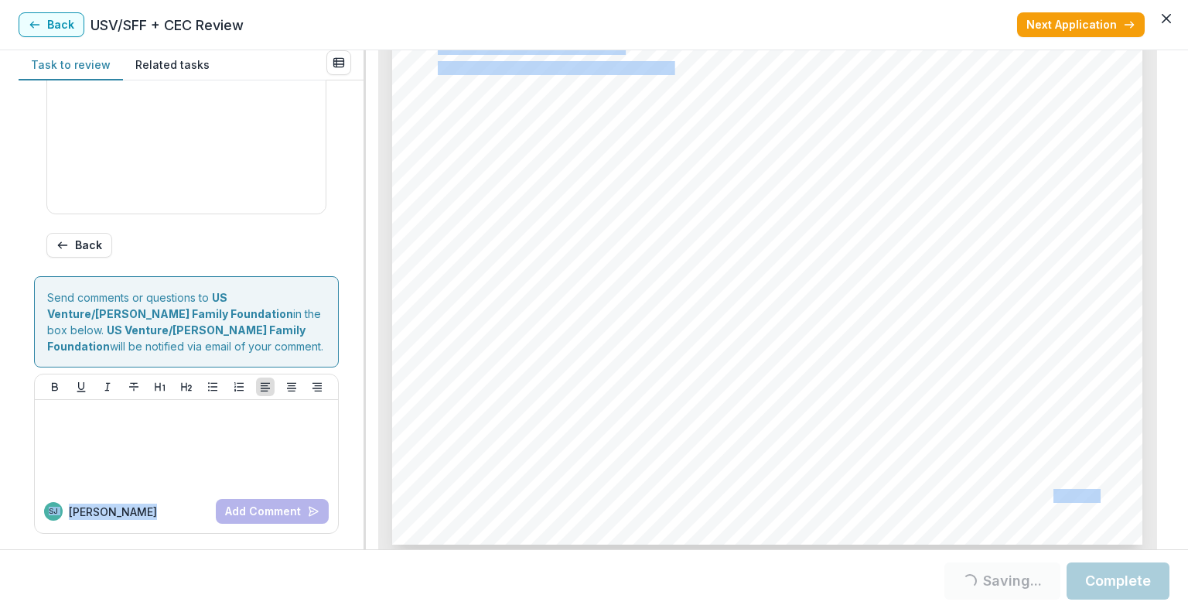
drag, startPoint x: 357, startPoint y: 411, endPoint x: 414, endPoint y: 166, distance: 251.0
click at [414, 166] on div "Task to review Related tasks Score Card Name Weight Score Are the organization …" at bounding box center [594, 299] width 1151 height 499
click at [365, 175] on div "Task to review Related tasks Score Card Name Weight Score Are the organization …" at bounding box center [594, 299] width 1151 height 499
click at [58, 23] on button "Back" at bounding box center [52, 24] width 66 height 25
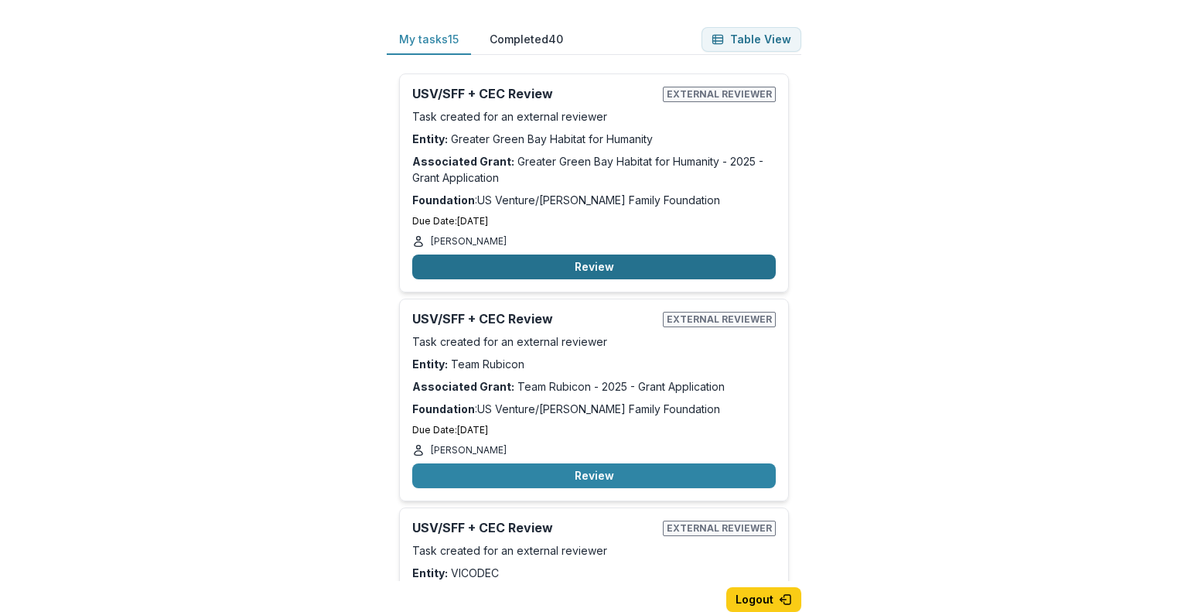
click at [720, 269] on button "Review" at bounding box center [594, 266] width 364 height 25
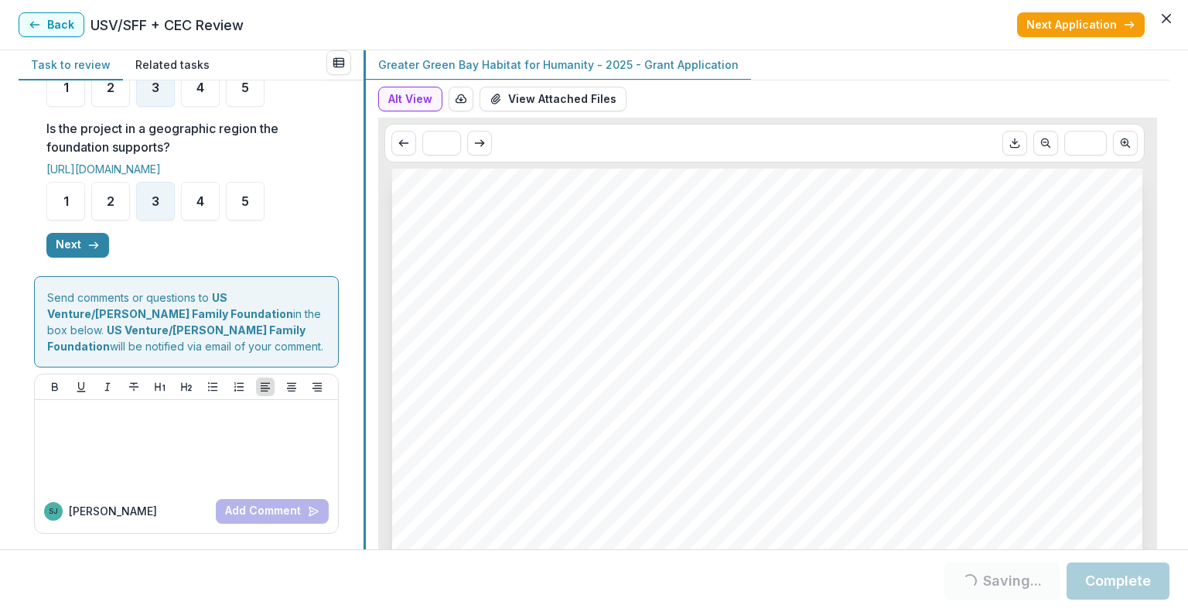
scroll to position [624, 0]
click at [98, 250] on icon "button" at bounding box center [93, 245] width 12 height 12
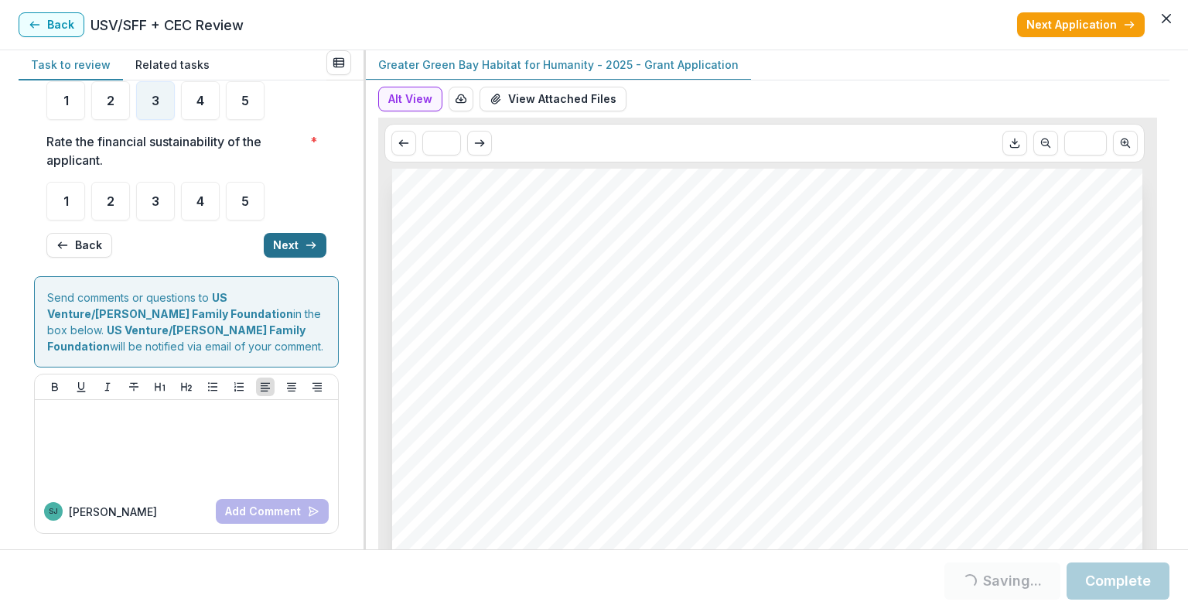
scroll to position [204, 0]
click at [161, 189] on div "3" at bounding box center [155, 201] width 39 height 39
click at [288, 250] on button "Next" at bounding box center [295, 245] width 63 height 25
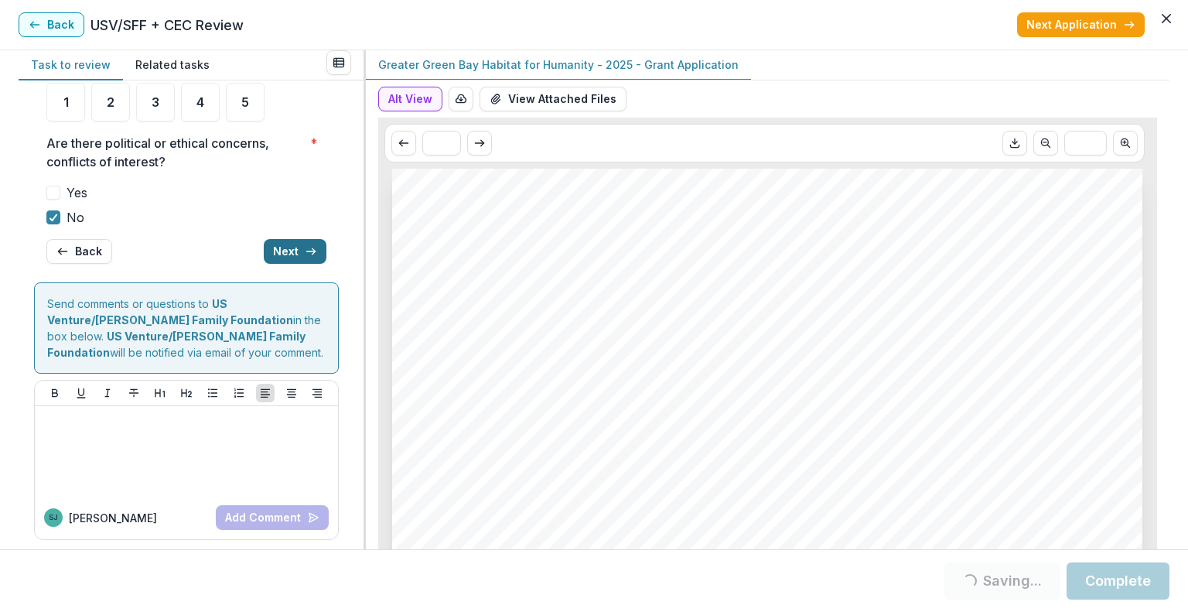
scroll to position [208, 0]
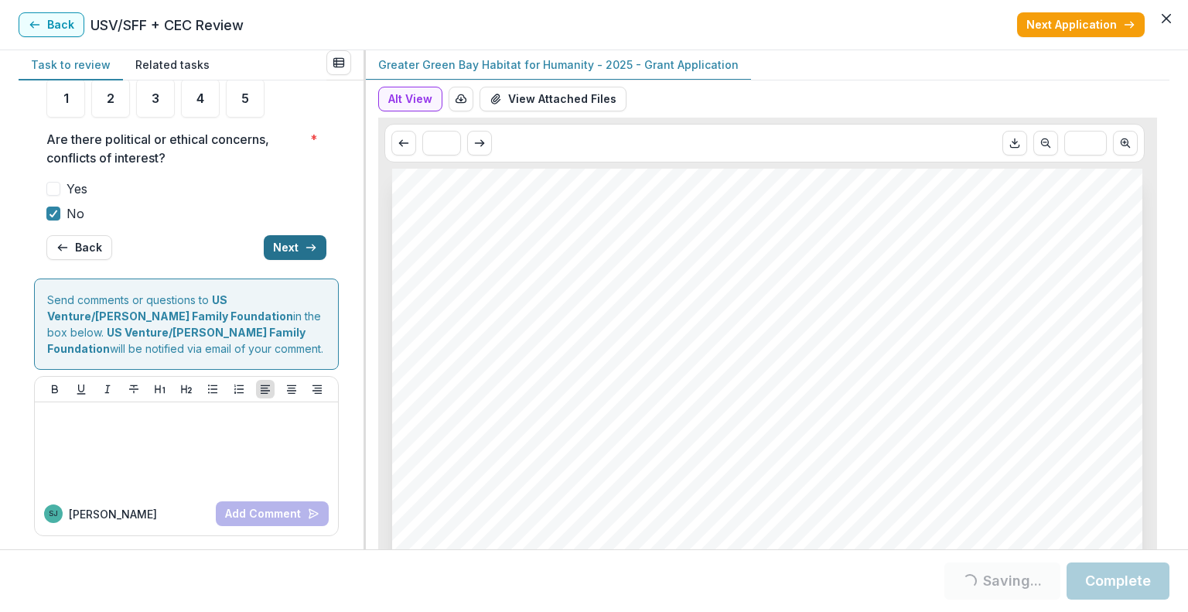
click at [287, 235] on button "Next" at bounding box center [295, 247] width 63 height 25
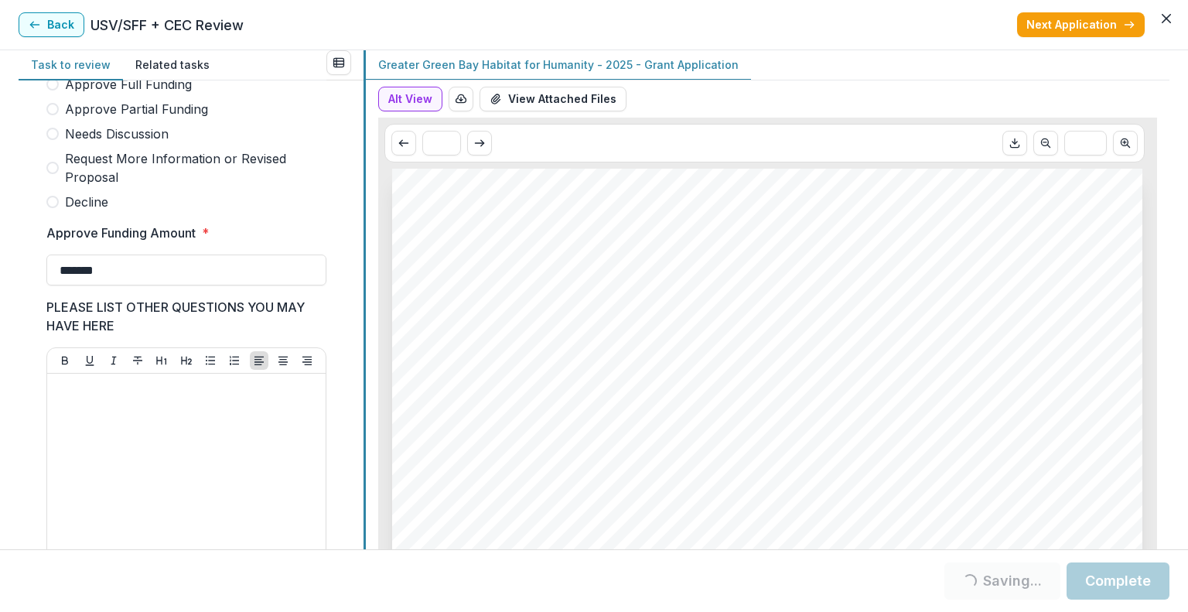
scroll to position [884, 0]
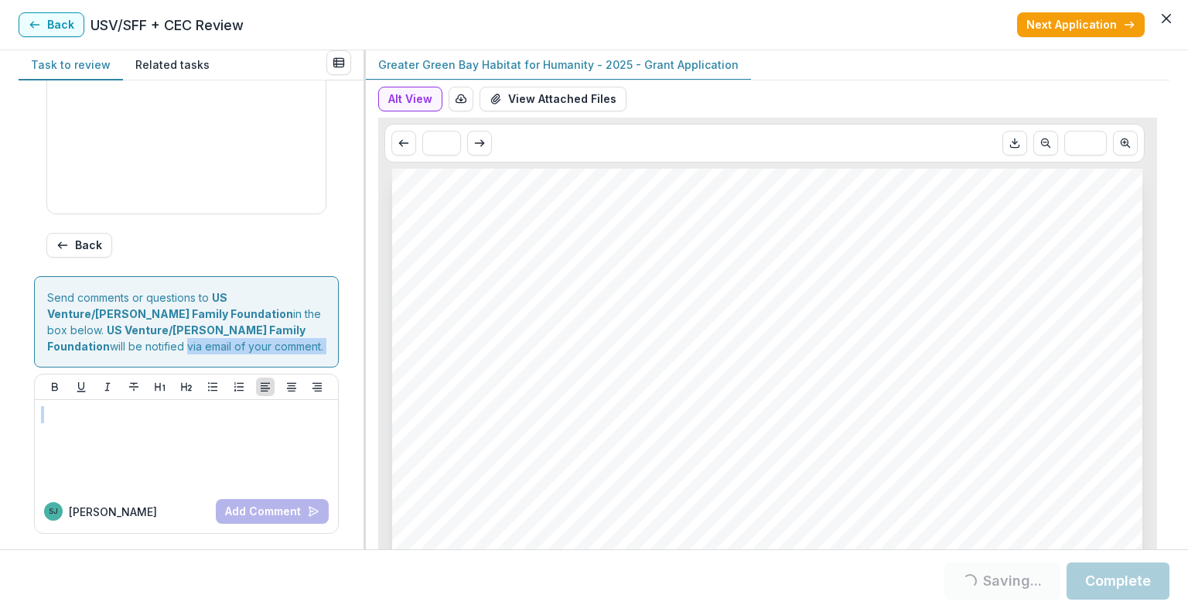
drag, startPoint x: 355, startPoint y: 404, endPoint x: 360, endPoint y: 318, distance: 86.0
click at [360, 318] on div "Score Card Name Weight Score Are the organization goals (KPI’s) clear, attainab…" at bounding box center [191, 314] width 345 height 469
click at [1115, 580] on button "Complete" at bounding box center [1118, 580] width 103 height 37
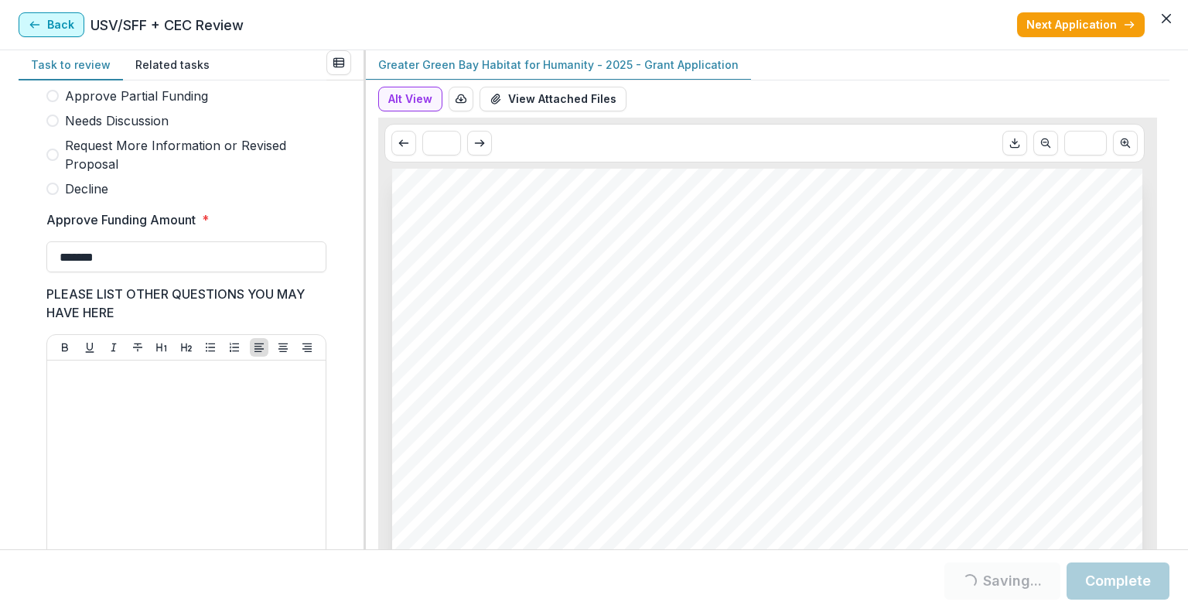
click at [52, 21] on button "Back" at bounding box center [52, 24] width 66 height 25
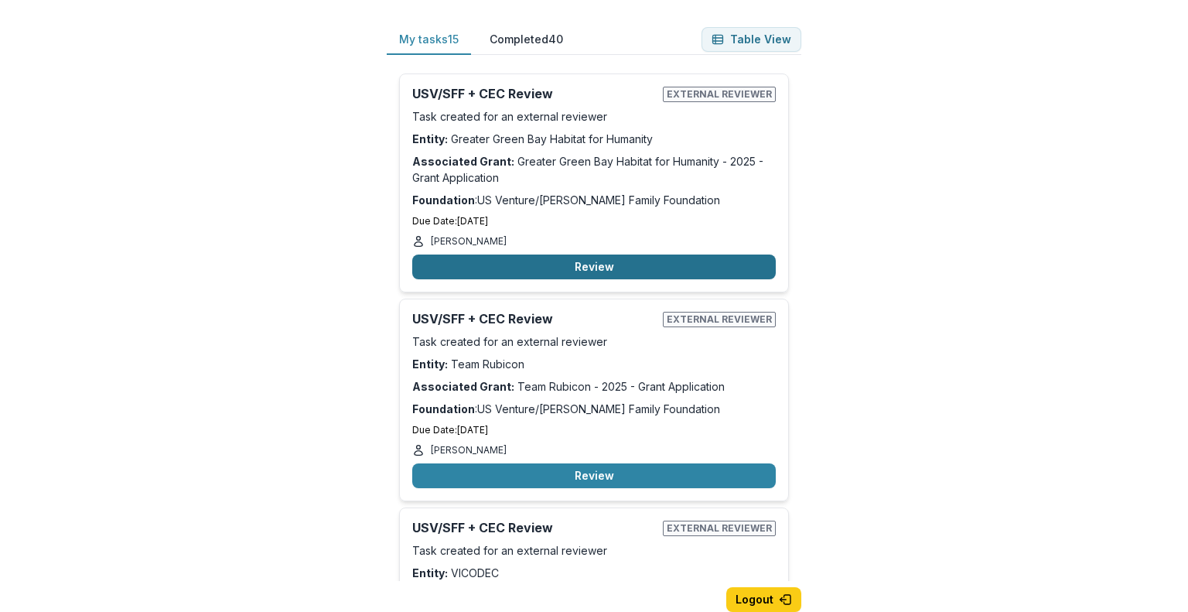
click at [633, 268] on button "Review" at bounding box center [594, 266] width 364 height 25
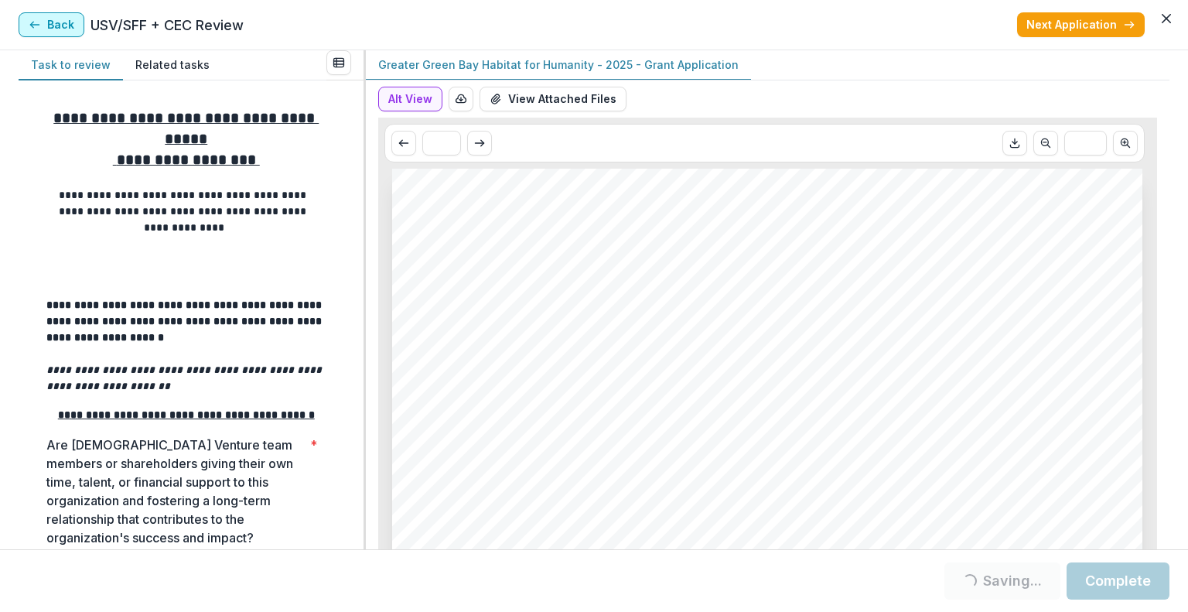
click at [56, 25] on button "Back" at bounding box center [52, 24] width 66 height 25
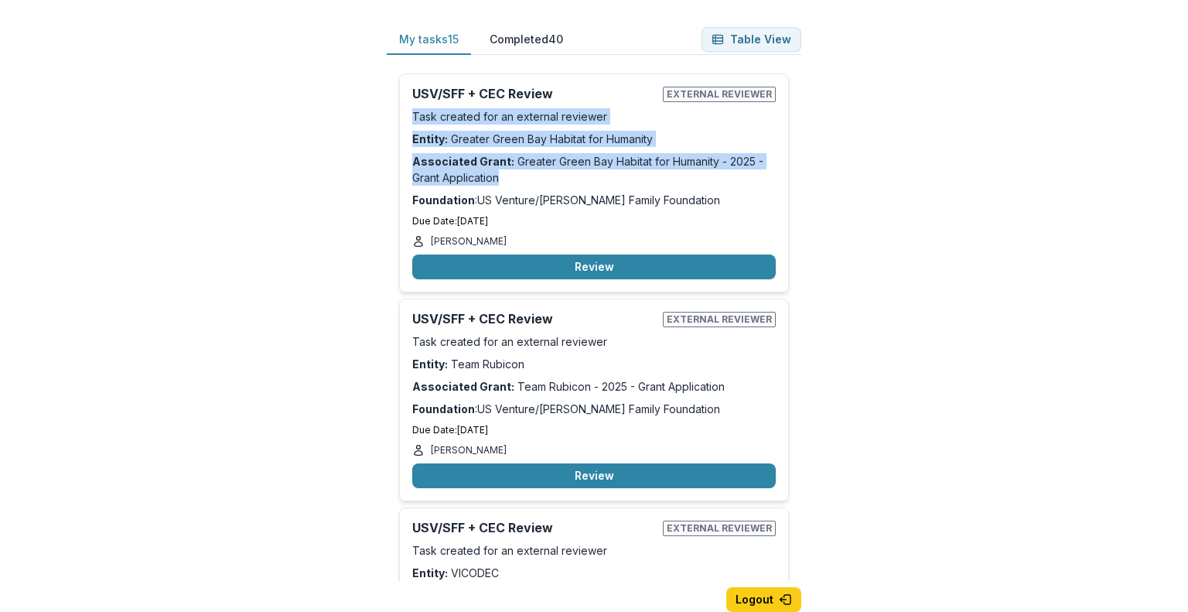
drag, startPoint x: 798, startPoint y: 100, endPoint x: 791, endPoint y: 169, distance: 70.0
click at [804, 151] on div "My tasks 15 Completed 40 Table View USV/SFF + CEC Review External reviewer Task…" at bounding box center [594, 330] width 464 height 661
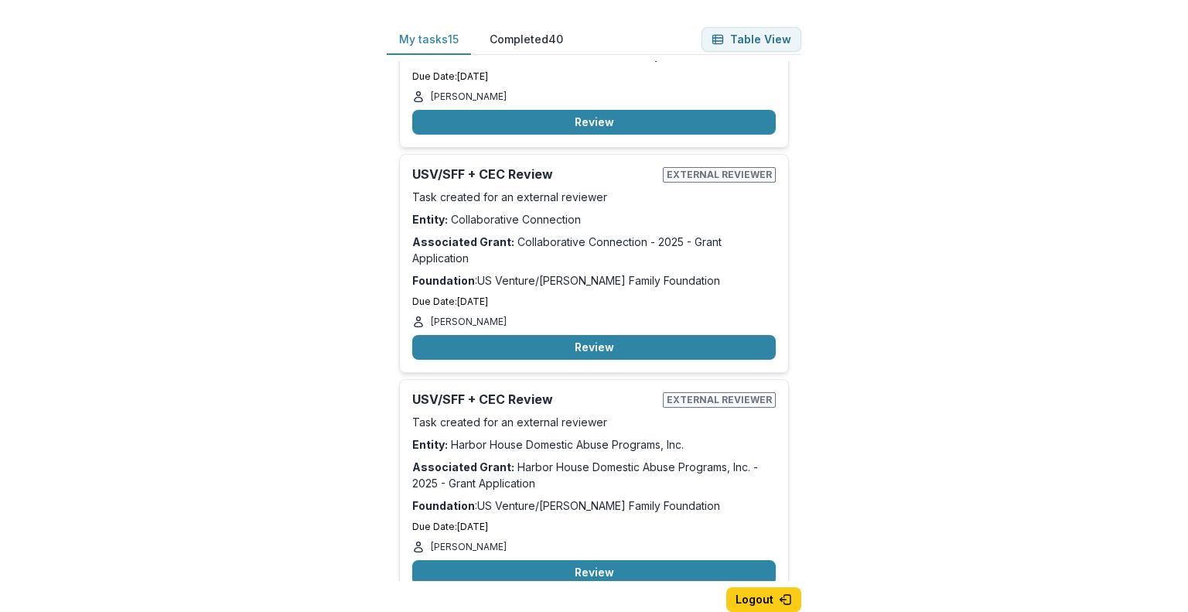
scroll to position [2751, 0]
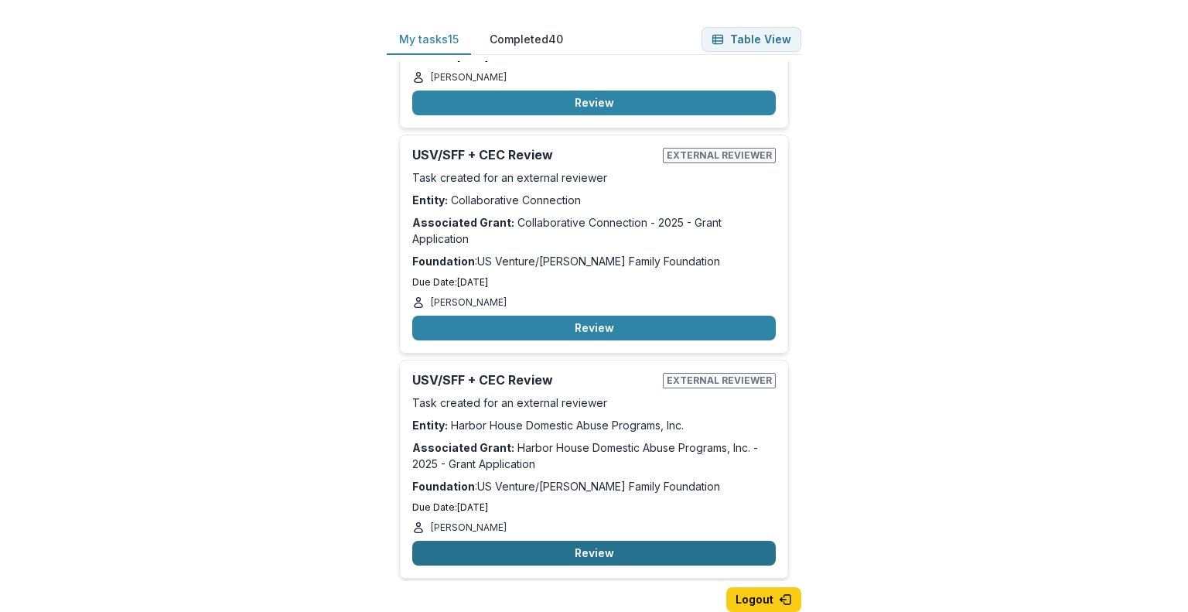
click at [610, 541] on button "Review" at bounding box center [594, 553] width 364 height 25
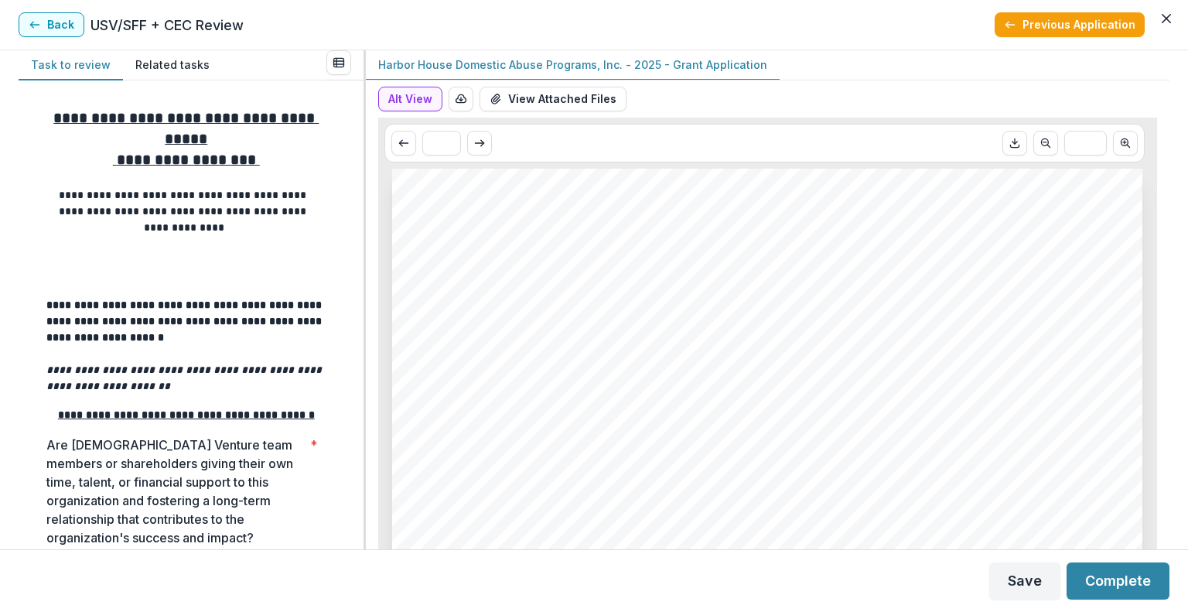
click at [524, 93] on button "View Attached Files" at bounding box center [553, 99] width 147 height 25
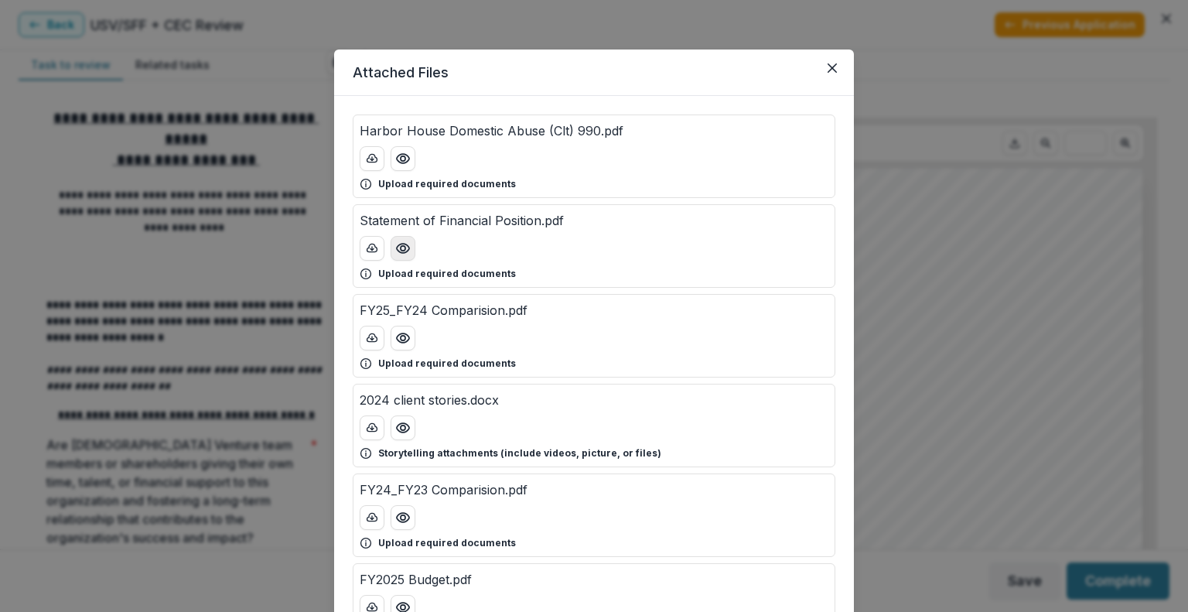
click at [401, 247] on circle "Preview Statement of Financial Position.pdf" at bounding box center [403, 248] width 5 height 5
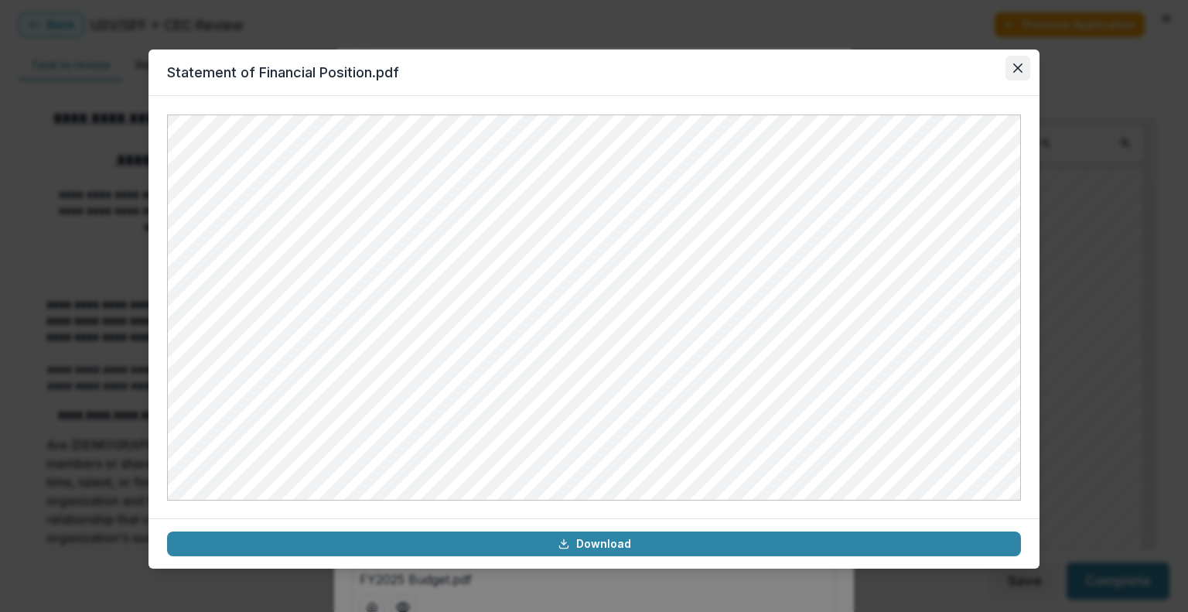
click at [1023, 70] on button "Close" at bounding box center [1018, 68] width 25 height 25
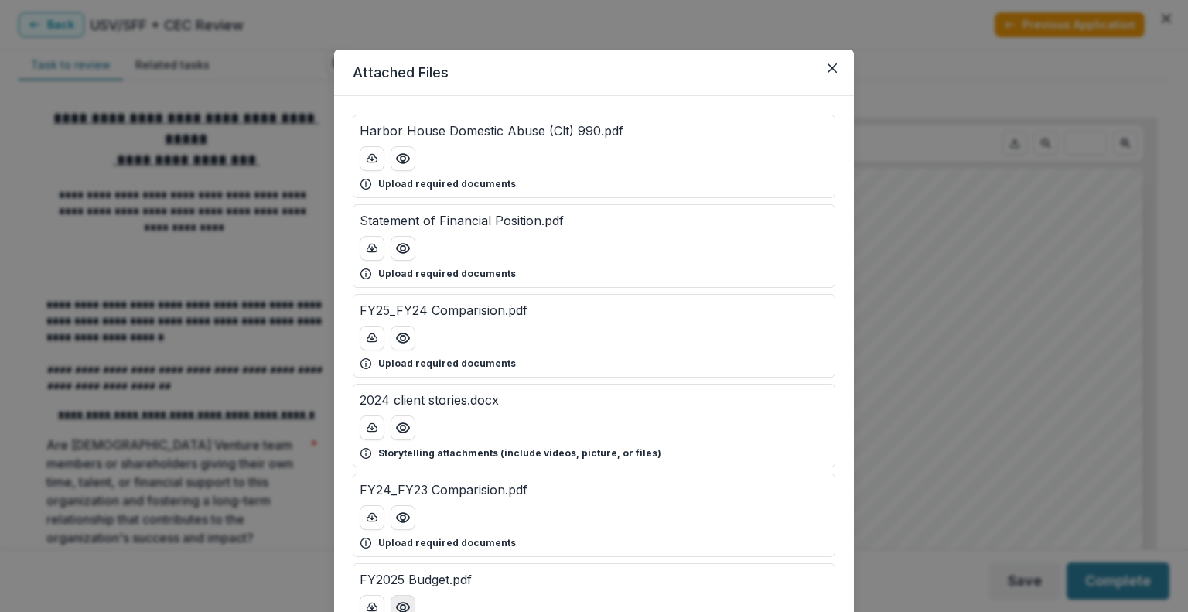
click at [408, 599] on button "Preview FY2025 Budget.pdf" at bounding box center [403, 607] width 25 height 25
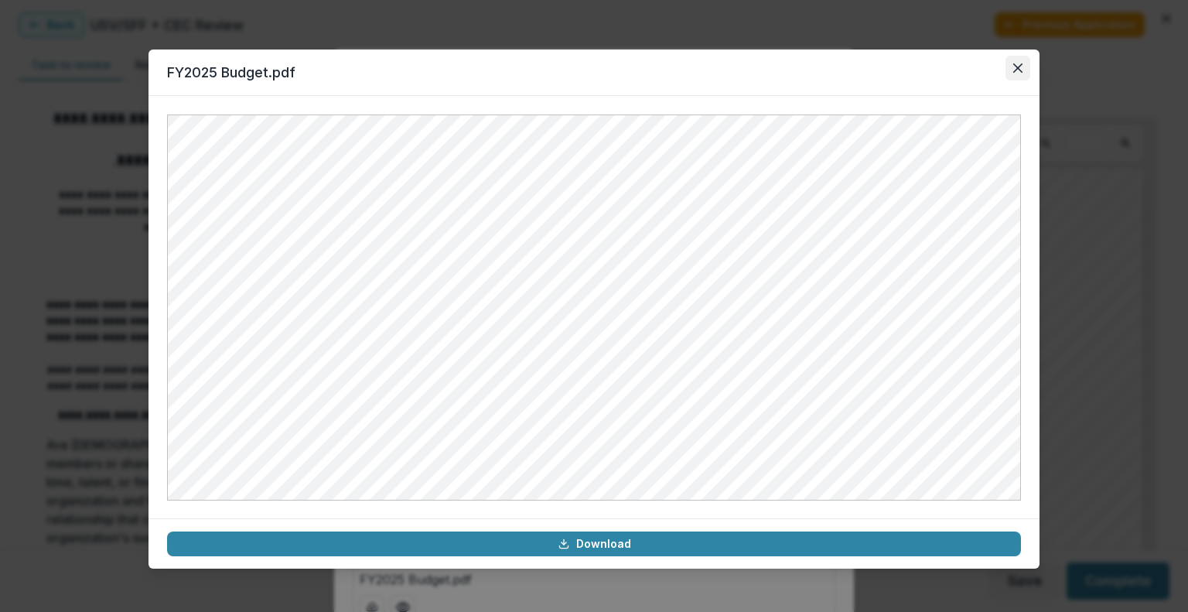
click at [1012, 67] on button "Close" at bounding box center [1018, 68] width 25 height 25
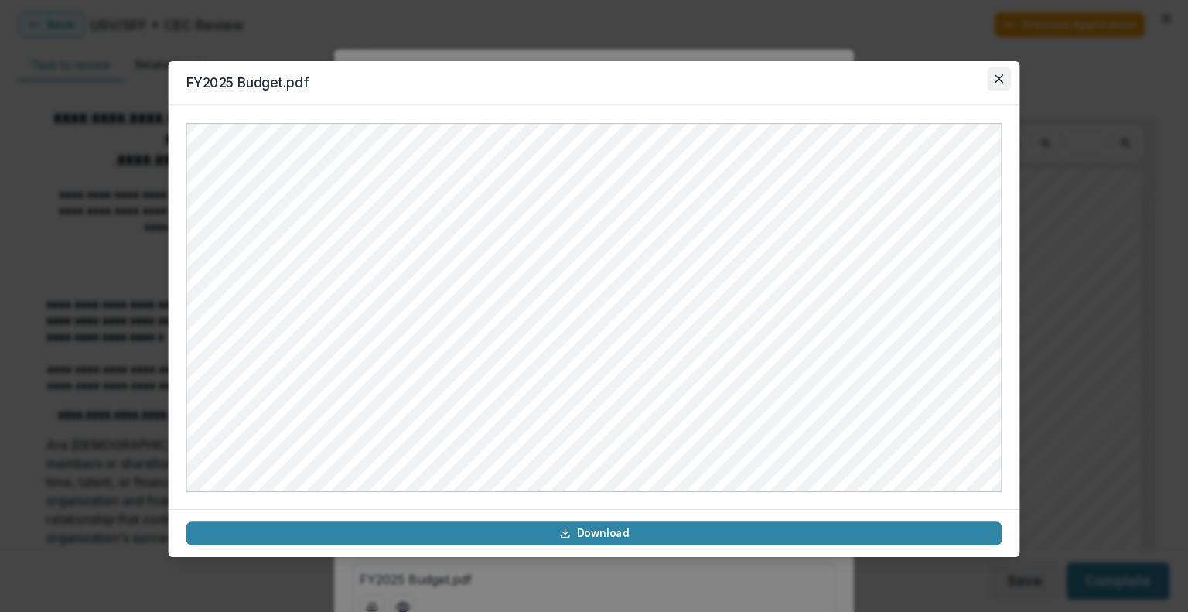
scroll to position [5, 0]
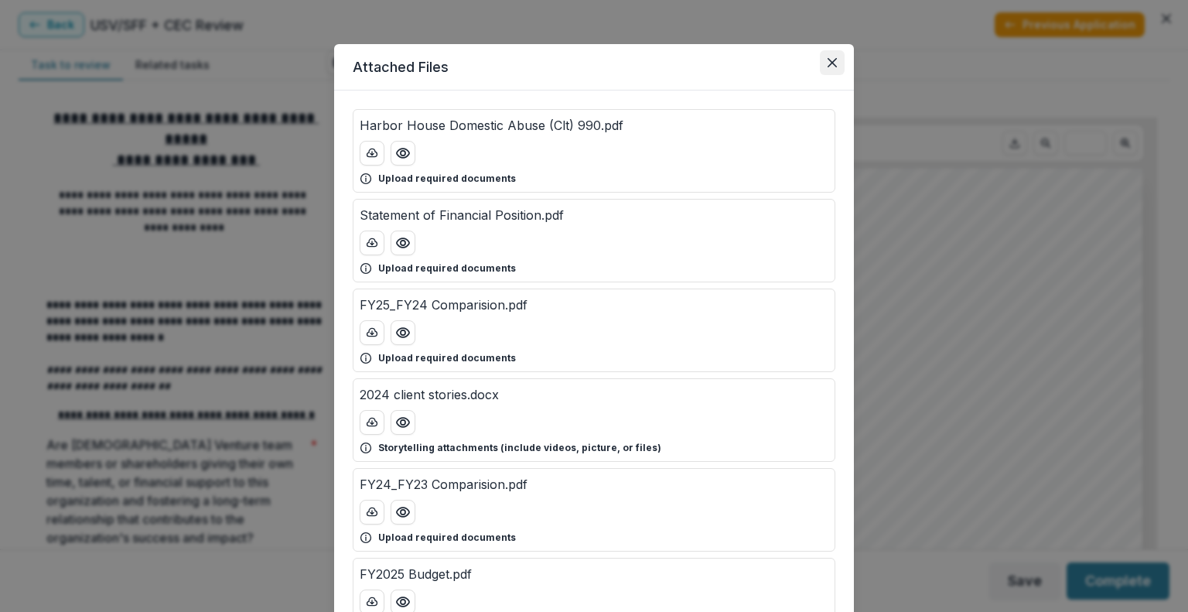
click at [832, 62] on icon "Close" at bounding box center [832, 62] width 9 height 9
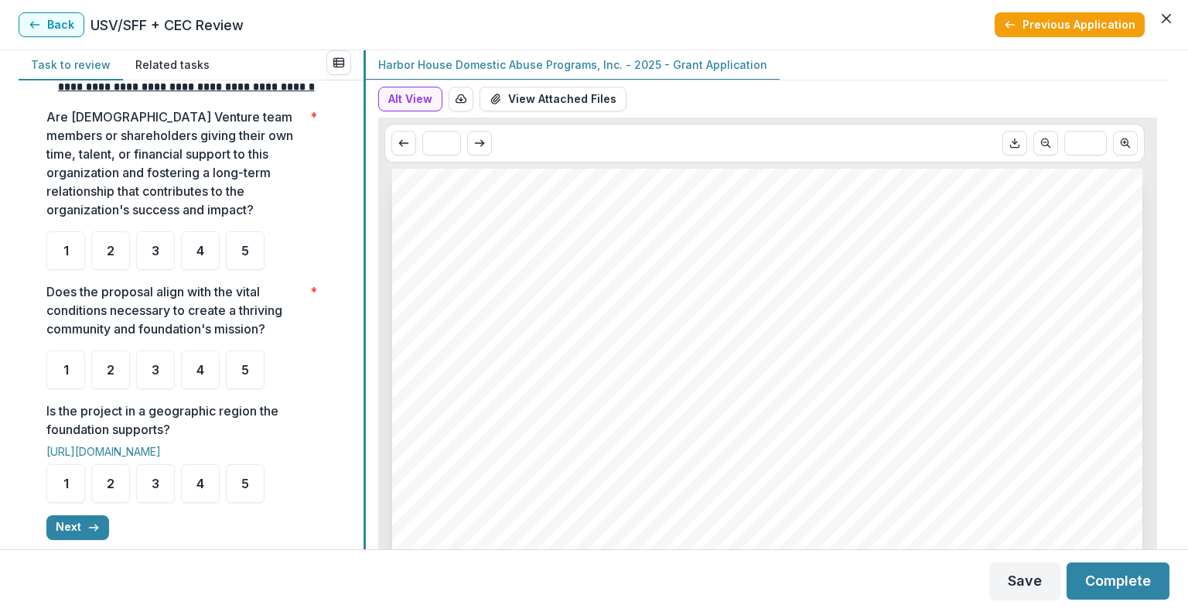
scroll to position [312, 0]
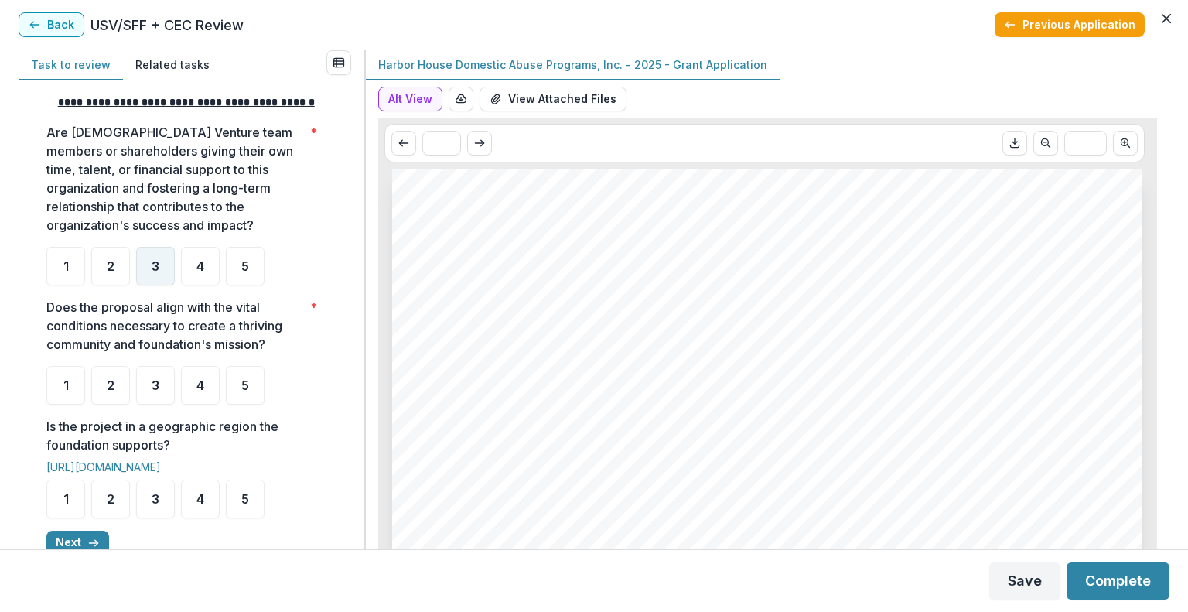
click at [152, 272] on span "3" at bounding box center [156, 266] width 8 height 12
click at [203, 405] on div "4" at bounding box center [200, 385] width 39 height 39
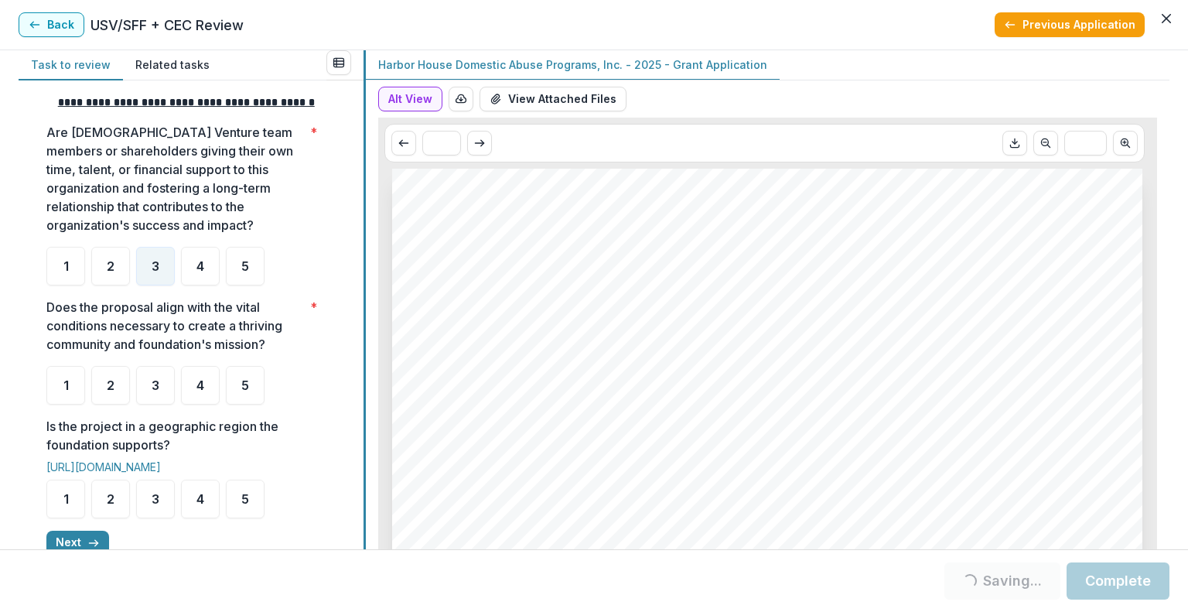
click at [356, 448] on div "**********" at bounding box center [594, 299] width 1151 height 499
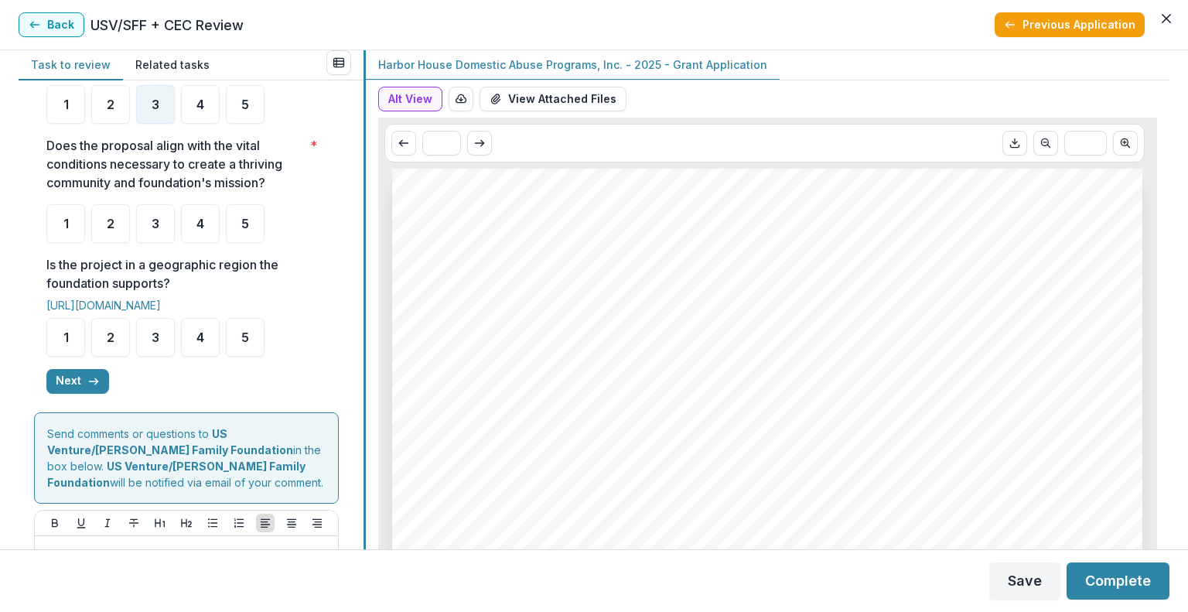
scroll to position [496, 0]
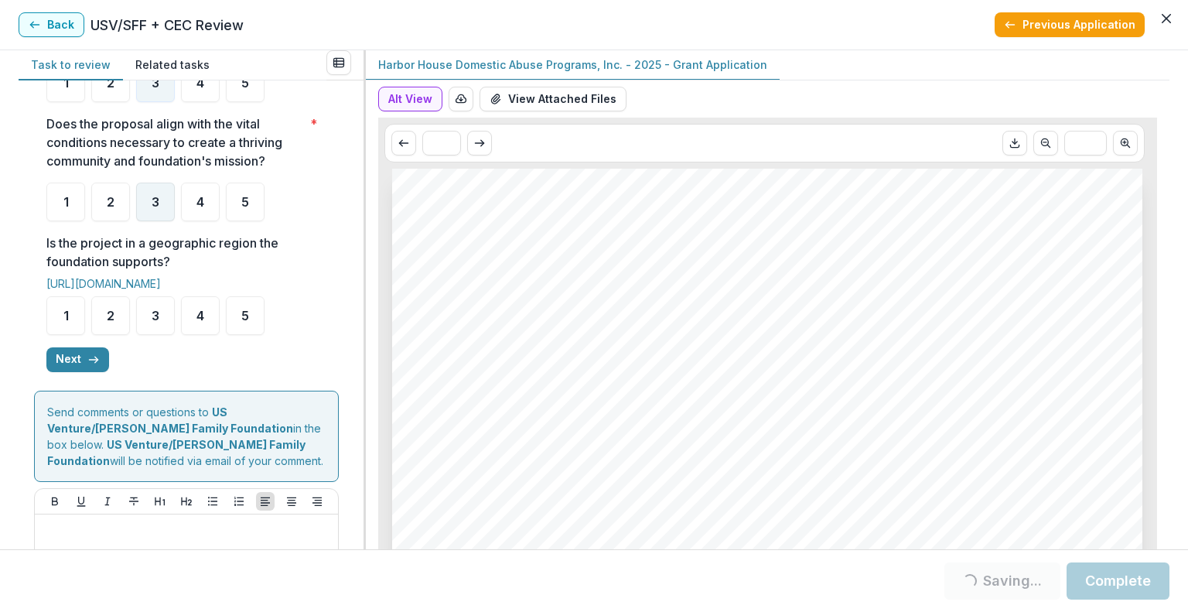
click at [155, 221] on div "3" at bounding box center [155, 202] width 39 height 39
click at [198, 322] on span "4" at bounding box center [200, 315] width 8 height 12
click at [196, 322] on span "4" at bounding box center [200, 315] width 8 height 12
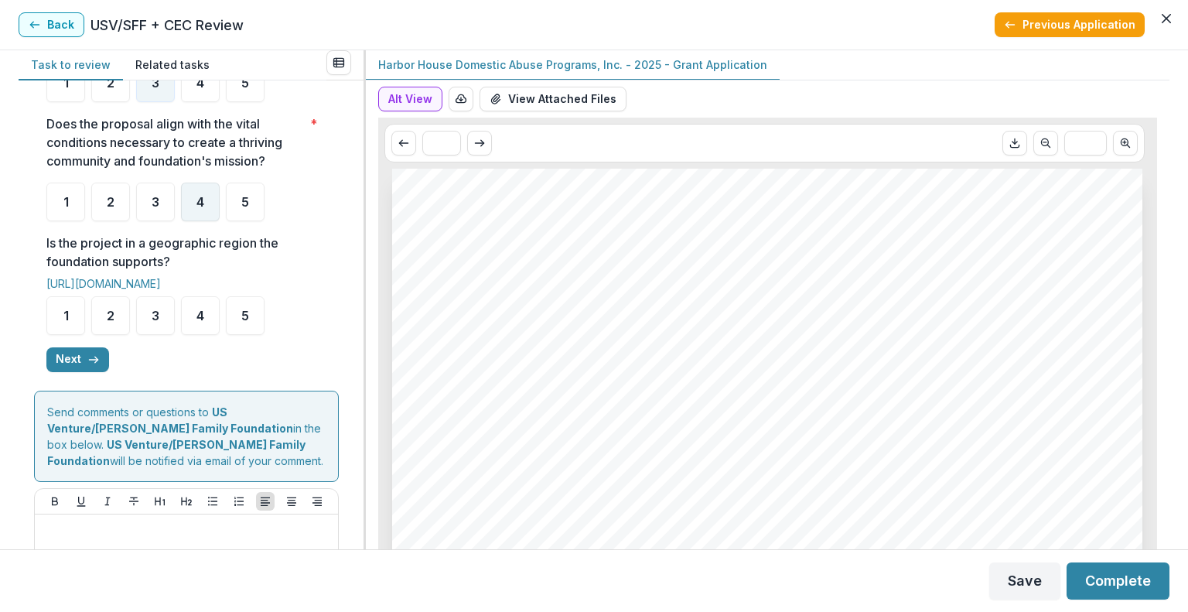
click at [192, 221] on div "4" at bounding box center [200, 202] width 39 height 39
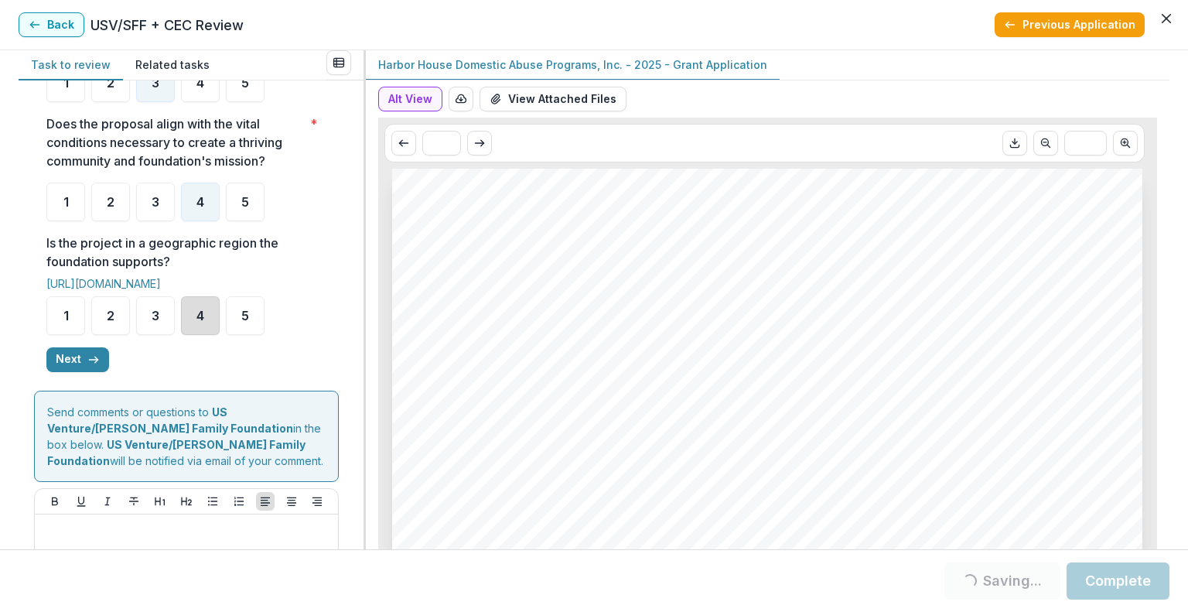
click at [208, 335] on div "4" at bounding box center [200, 315] width 39 height 39
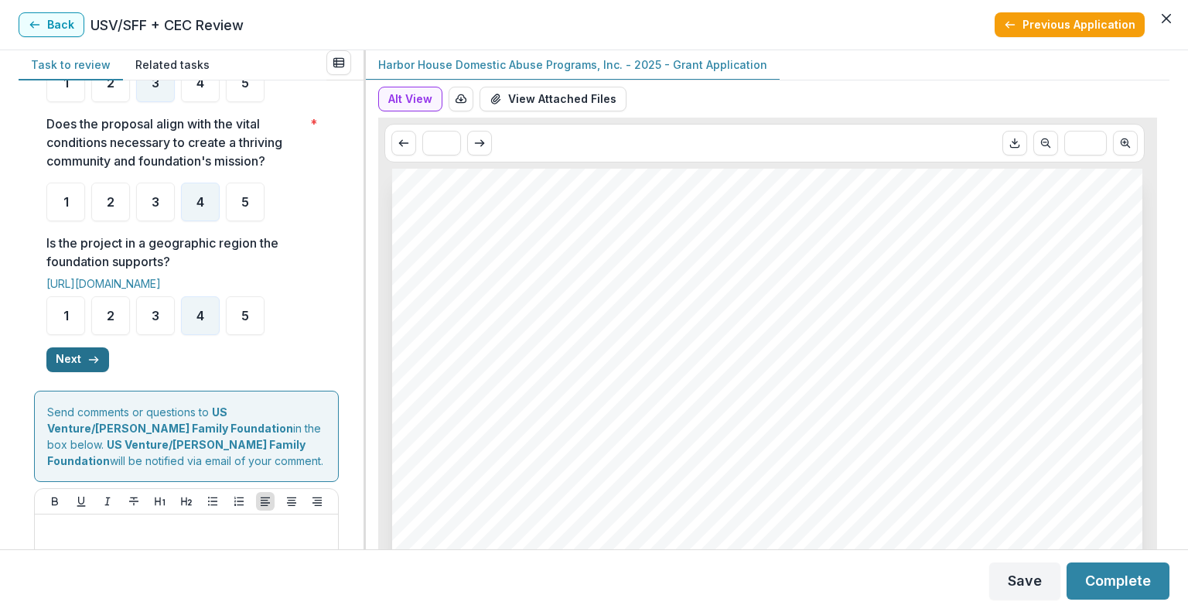
click at [93, 366] on icon "button" at bounding box center [93, 359] width 12 height 12
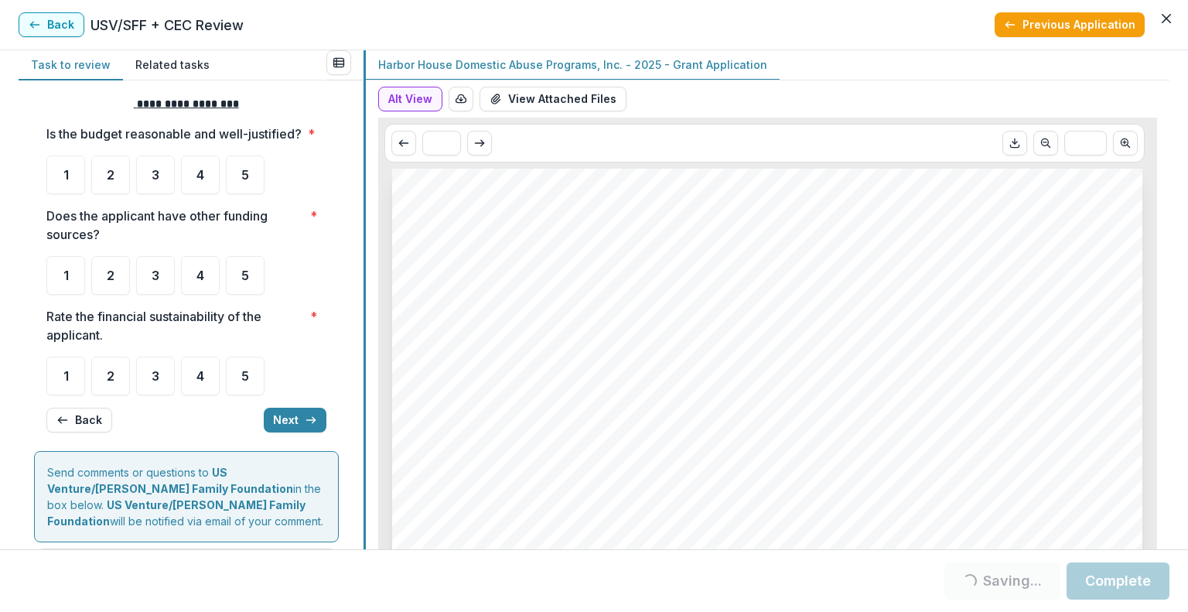
scroll to position [0, 0]
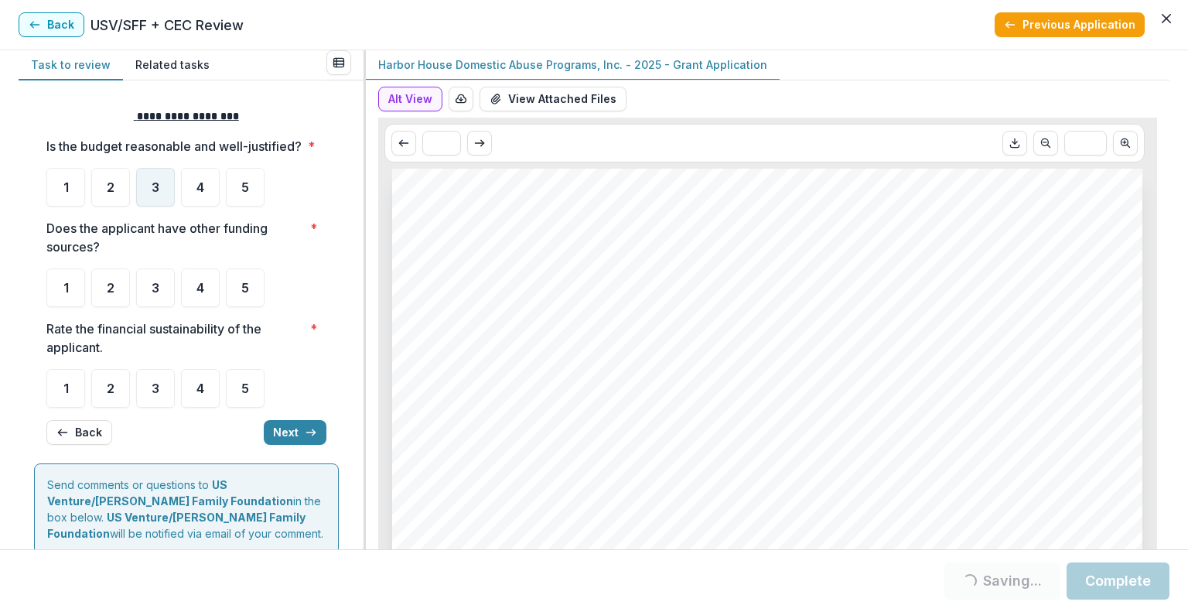
click at [160, 201] on div "3" at bounding box center [155, 187] width 39 height 39
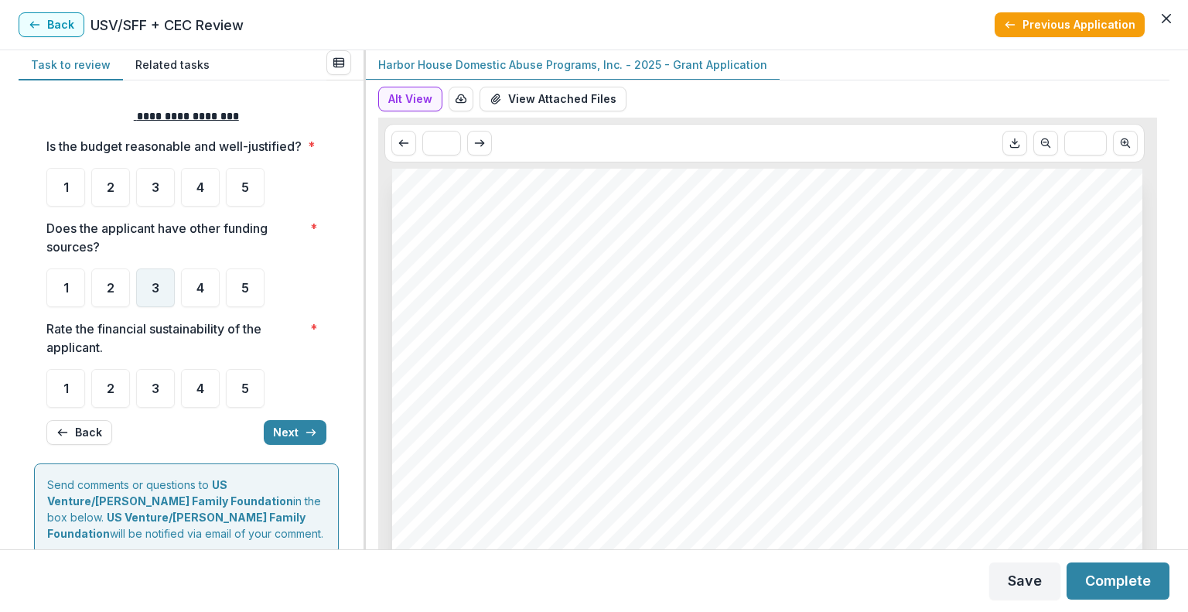
click at [157, 294] on span "3" at bounding box center [156, 288] width 8 height 12
click at [158, 193] on span "3" at bounding box center [156, 187] width 8 height 12
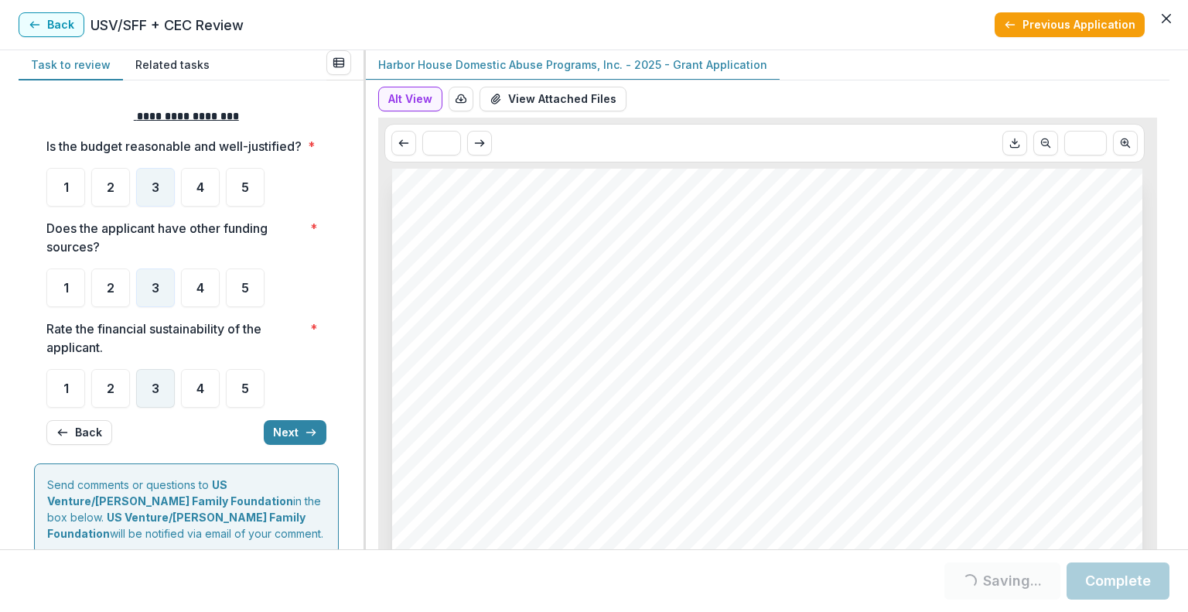
click at [158, 394] on span "3" at bounding box center [156, 388] width 8 height 12
click at [289, 445] on button "Next" at bounding box center [295, 432] width 63 height 25
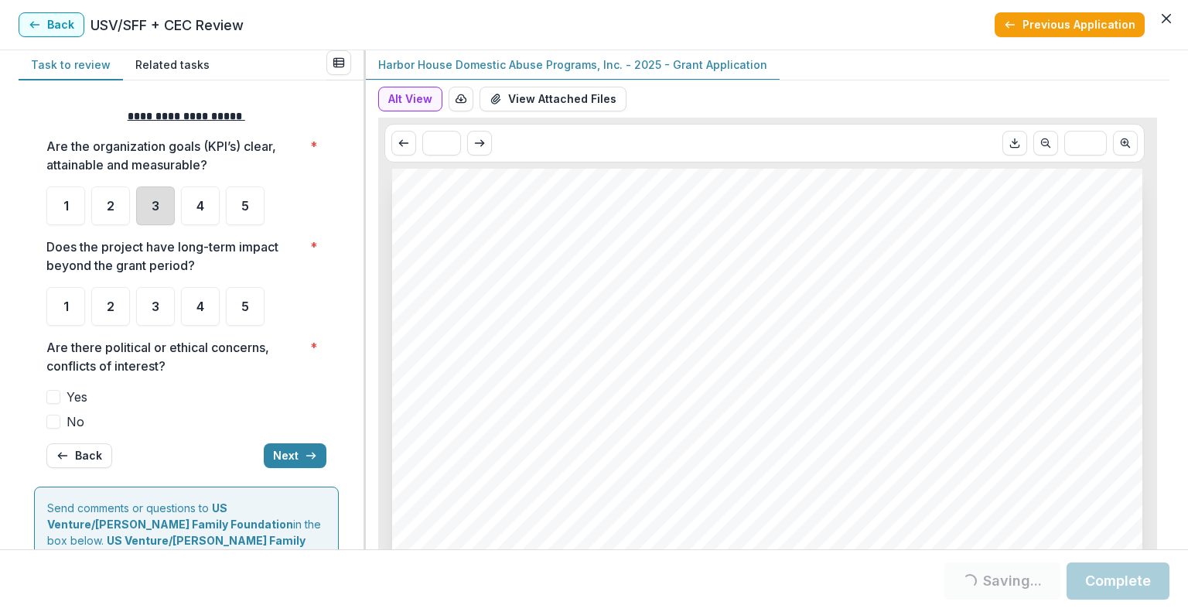
click at [162, 216] on div "3" at bounding box center [155, 205] width 39 height 39
click at [155, 302] on span "3" at bounding box center [156, 306] width 8 height 12
click at [67, 420] on span "No" at bounding box center [76, 421] width 18 height 19
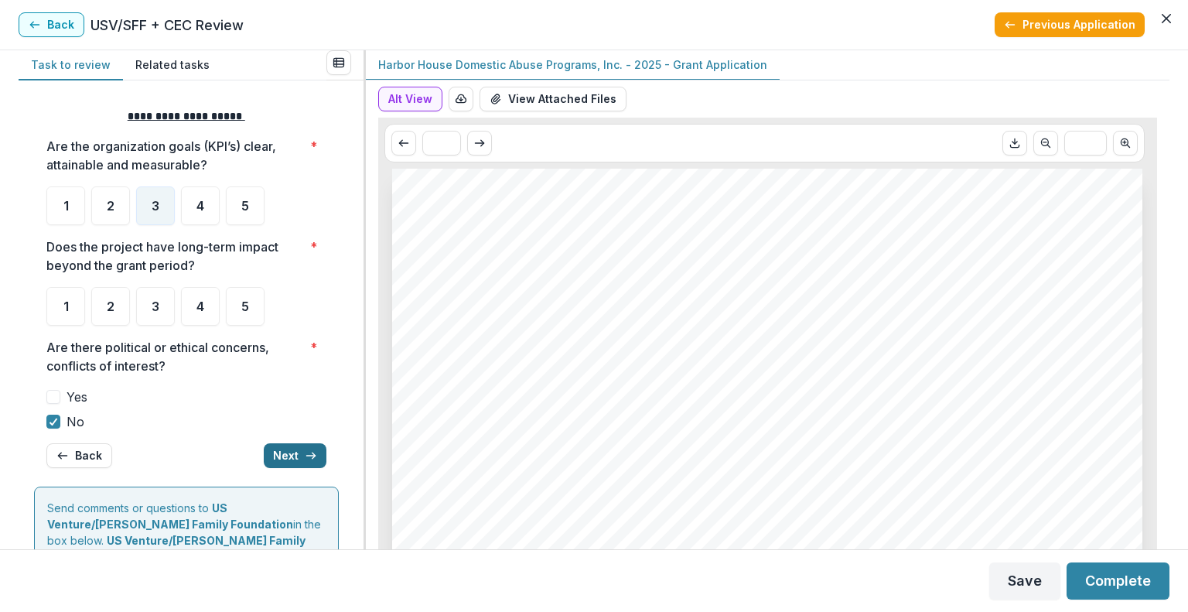
click at [281, 448] on button "Next" at bounding box center [295, 455] width 63 height 25
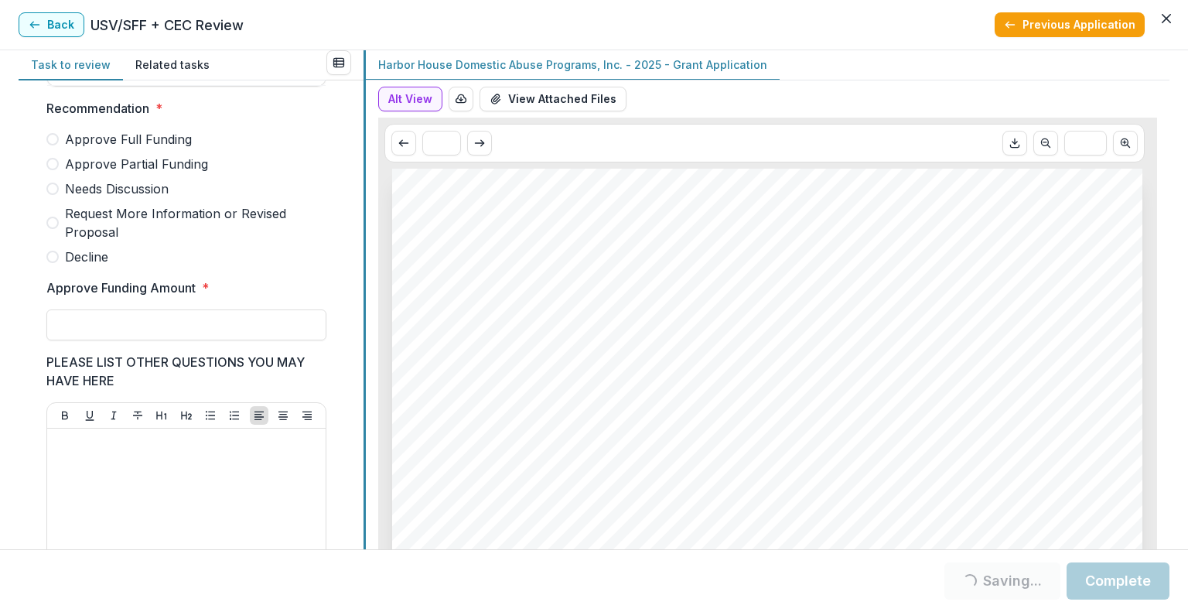
scroll to position [422, 0]
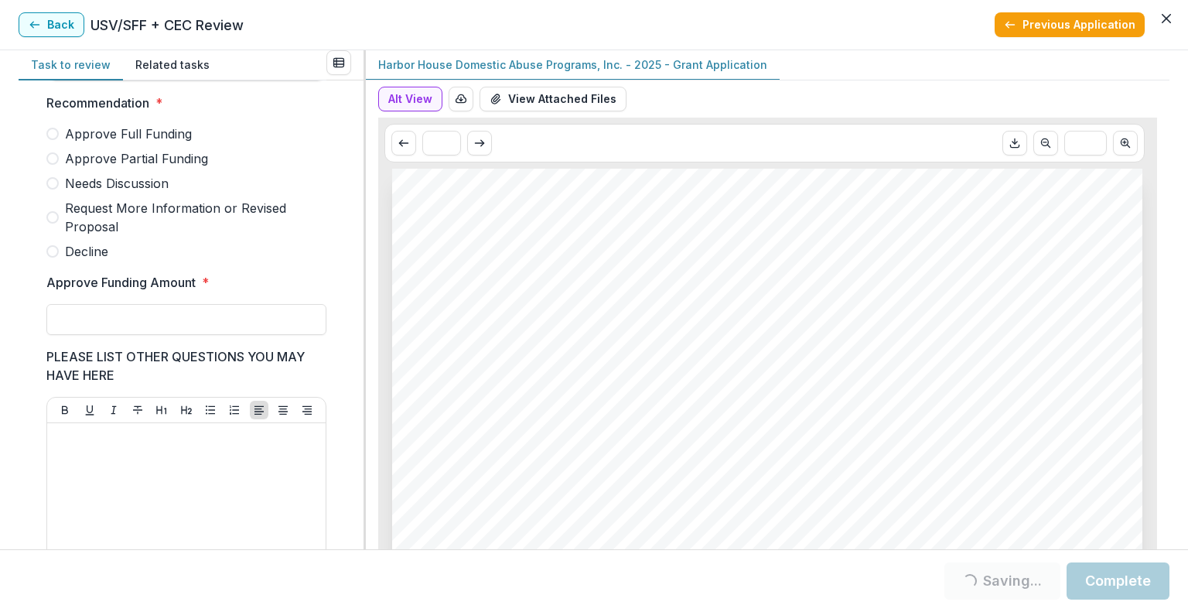
click at [164, 159] on span "Approve Partial Funding" at bounding box center [136, 158] width 143 height 19
click at [164, 335] on input "Approve Funding Amount *" at bounding box center [186, 319] width 280 height 31
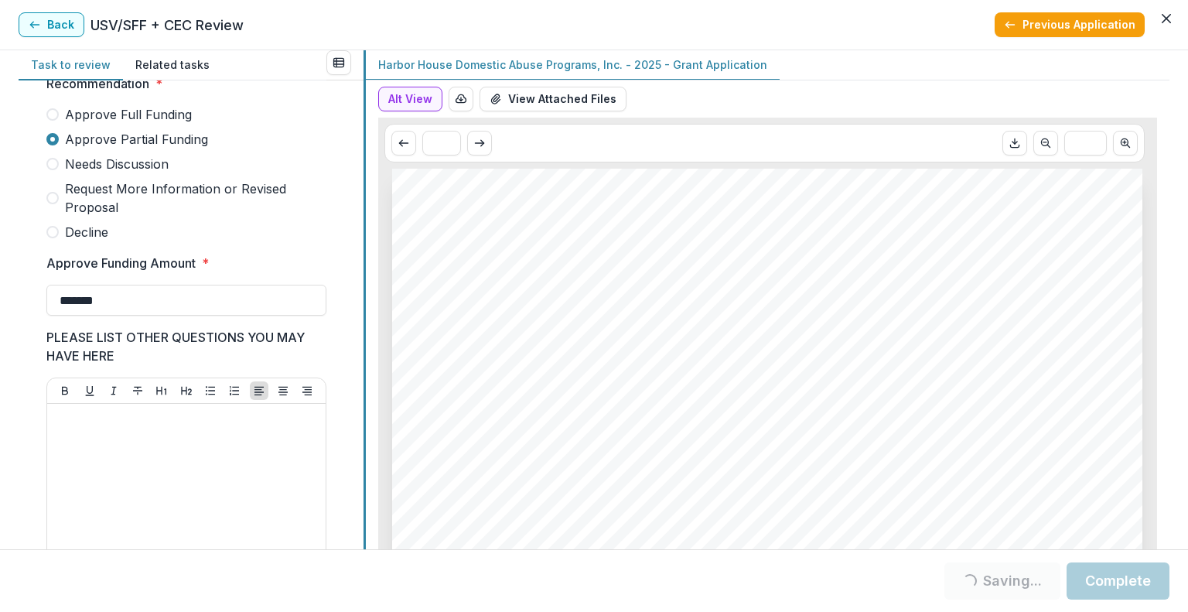
scroll to position [495, 0]
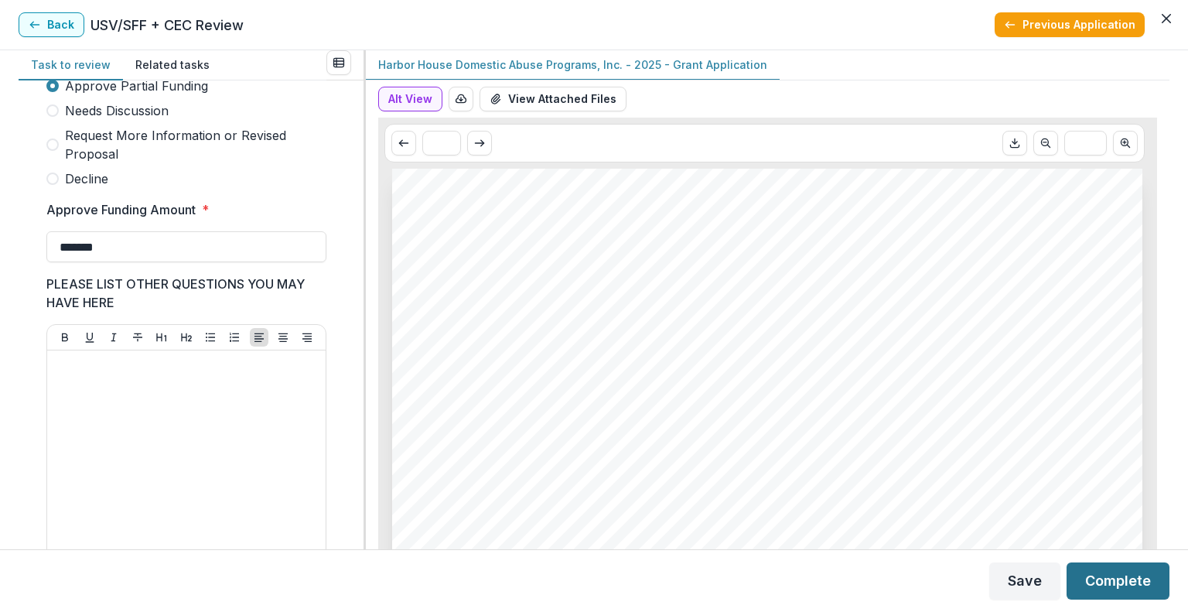
type input "*******"
click at [65, 20] on button "Back" at bounding box center [52, 24] width 66 height 25
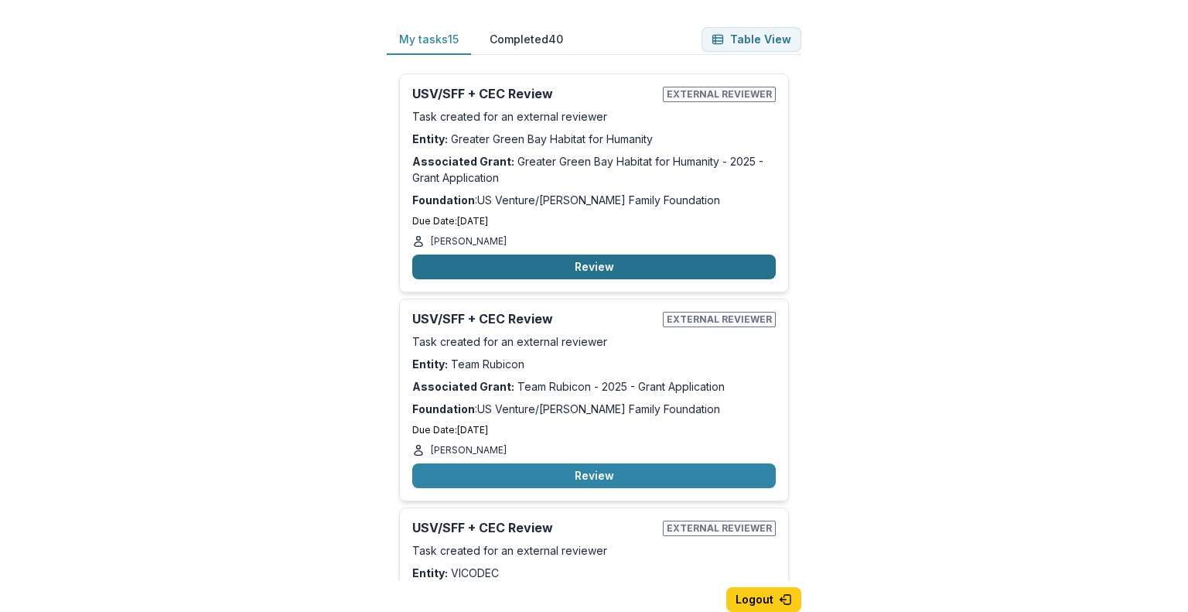
click at [686, 265] on button "Review" at bounding box center [594, 266] width 364 height 25
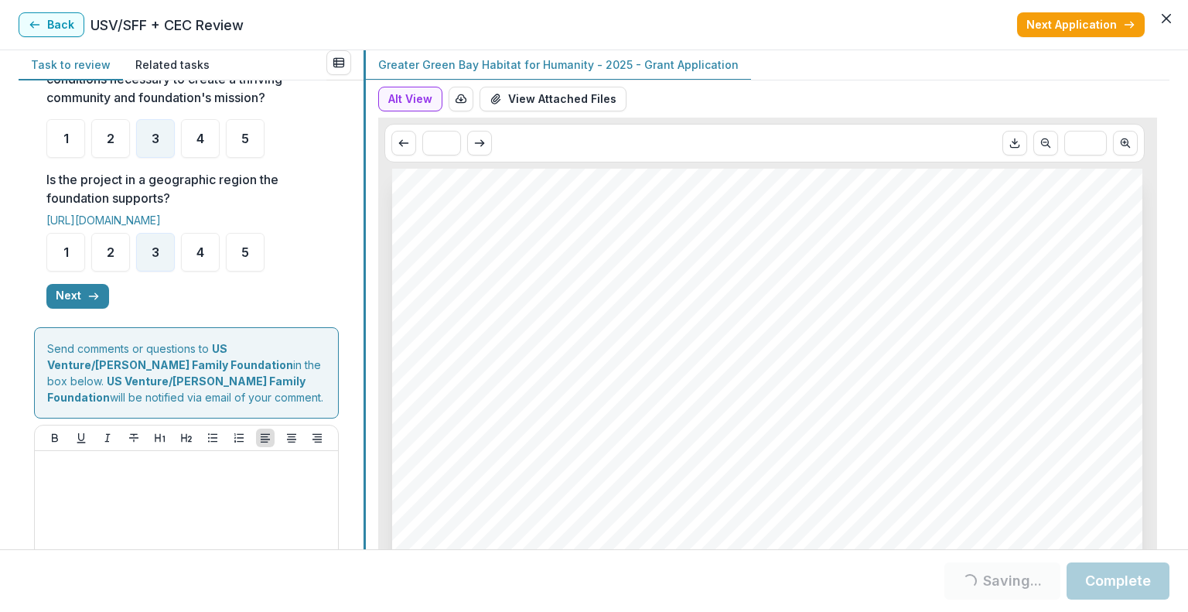
scroll to position [572, 0]
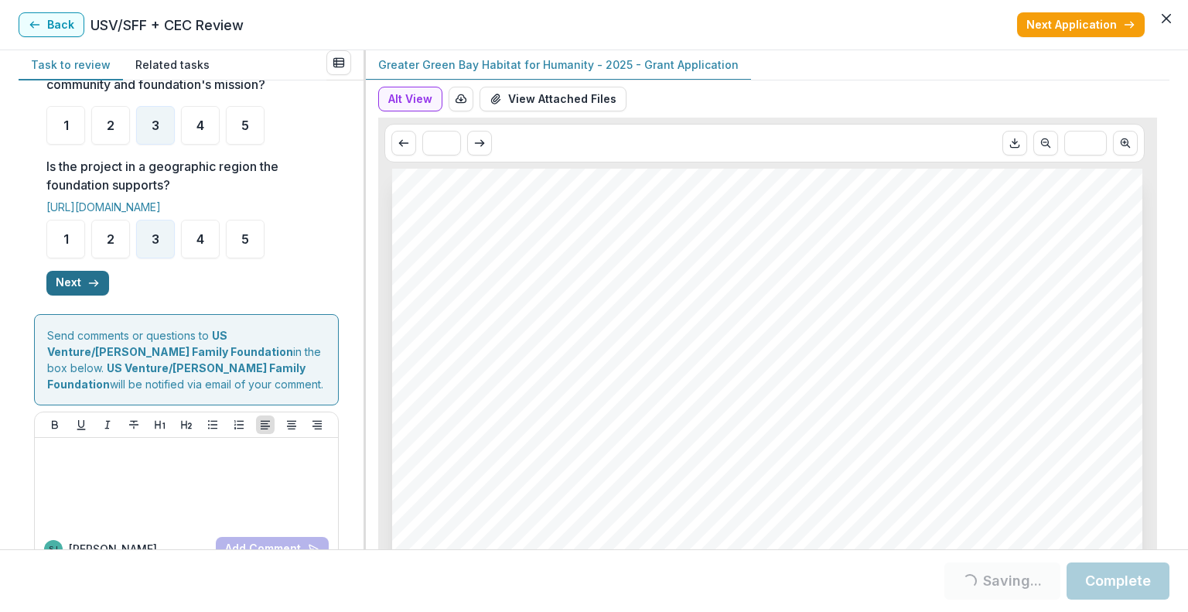
click at [87, 289] on icon "button" at bounding box center [93, 283] width 12 height 12
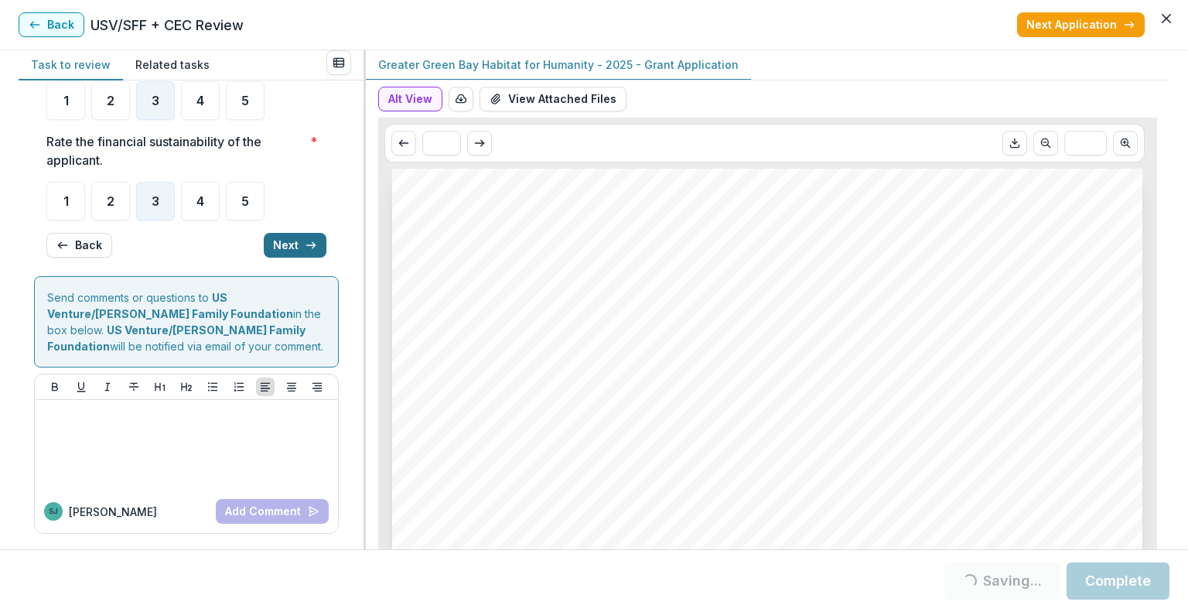
scroll to position [152, 0]
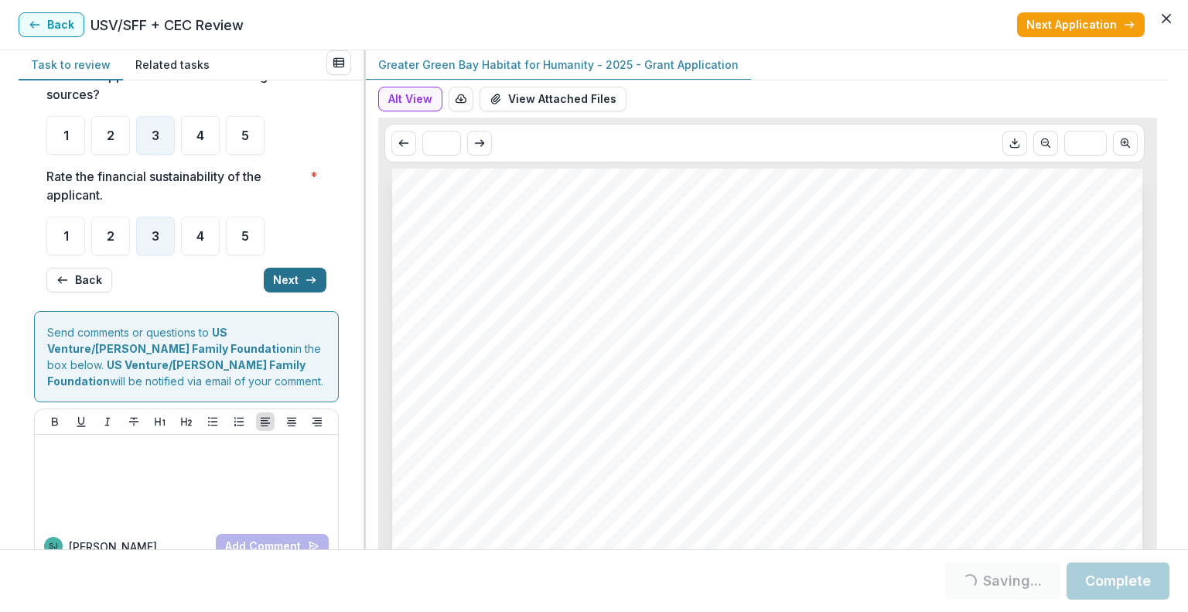
click at [292, 292] on button "Next" at bounding box center [295, 280] width 63 height 25
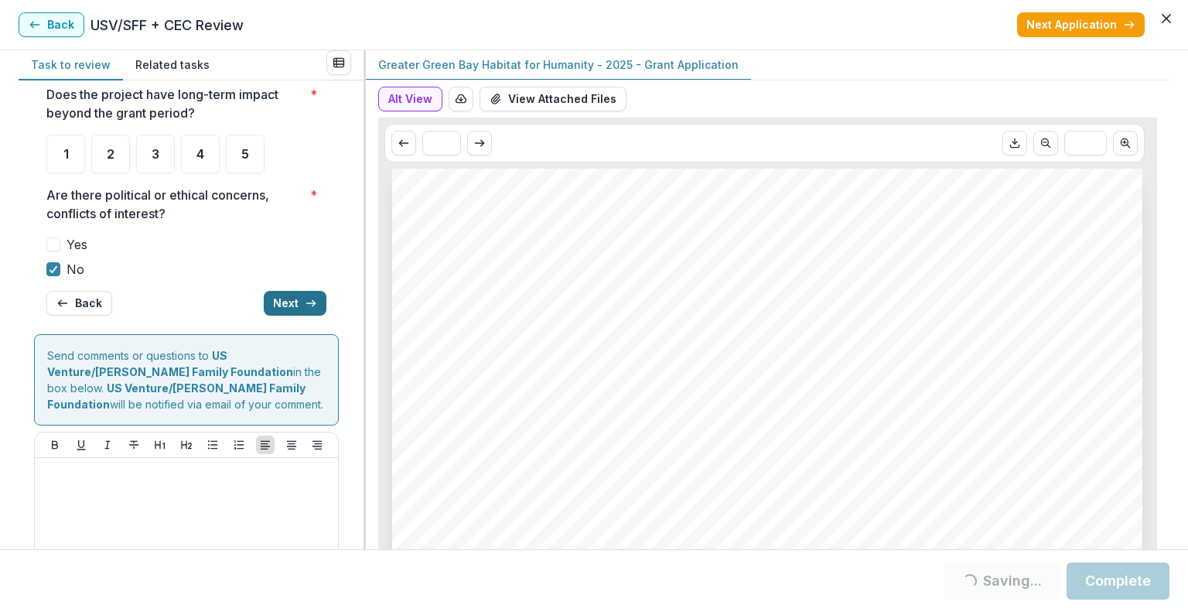
scroll to position [157, 0]
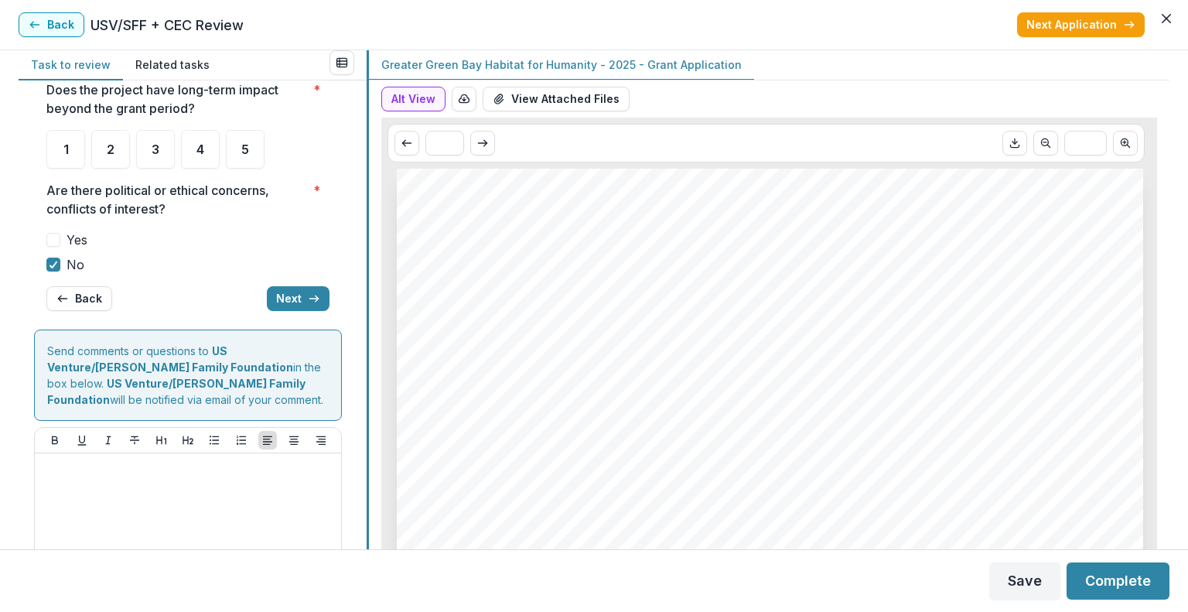
click at [362, 226] on div "**********" at bounding box center [594, 299] width 1151 height 499
click at [154, 154] on span "3" at bounding box center [156, 149] width 8 height 12
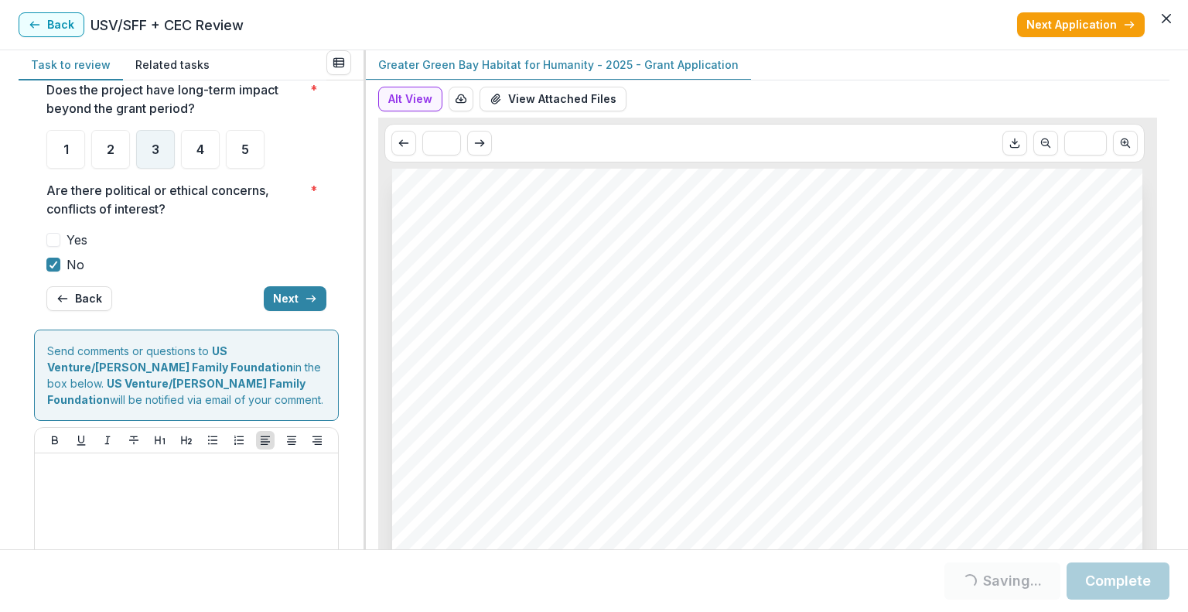
click at [159, 151] on span "3" at bounding box center [156, 149] width 8 height 12
click at [295, 295] on button "Next" at bounding box center [295, 298] width 63 height 25
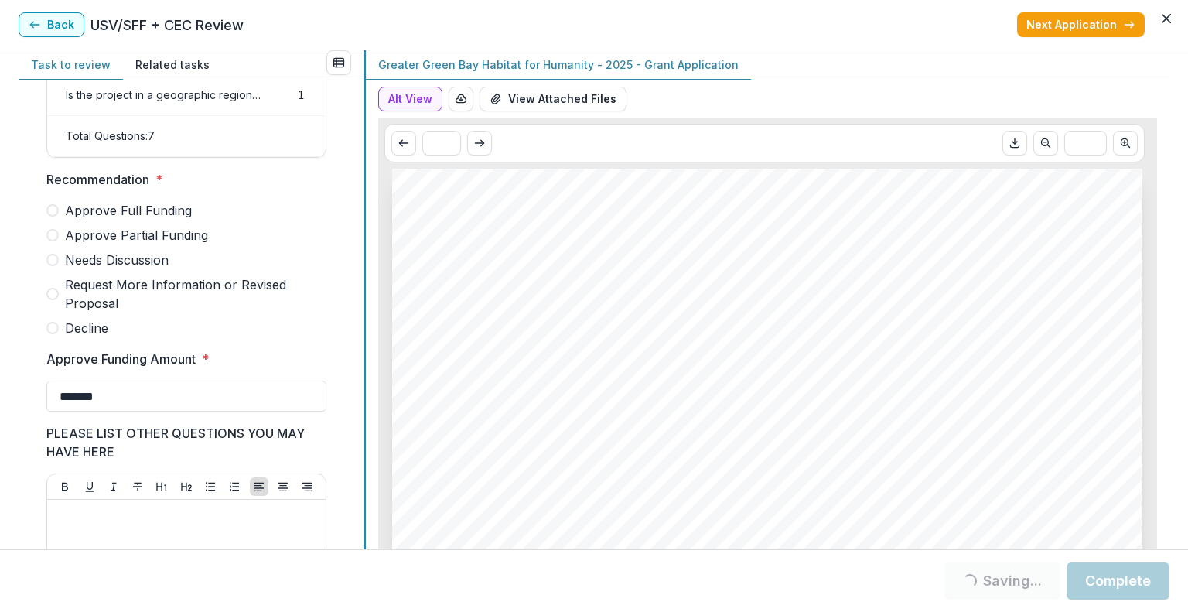
scroll to position [873, 0]
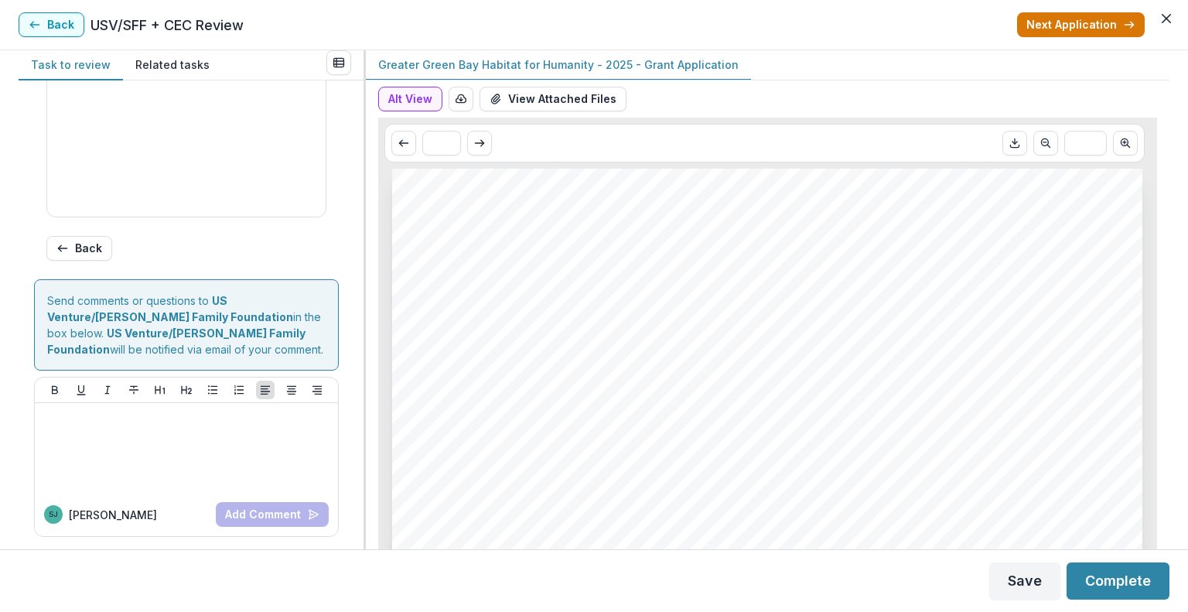
click at [1105, 26] on button "Next Application" at bounding box center [1081, 24] width 128 height 25
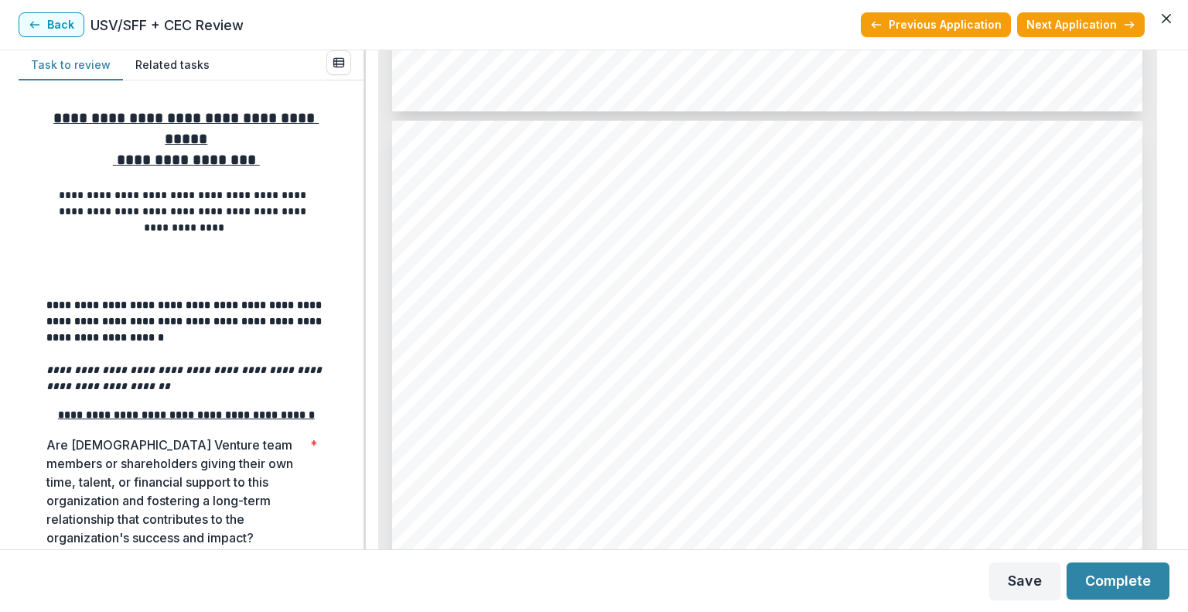
scroll to position [1135, 0]
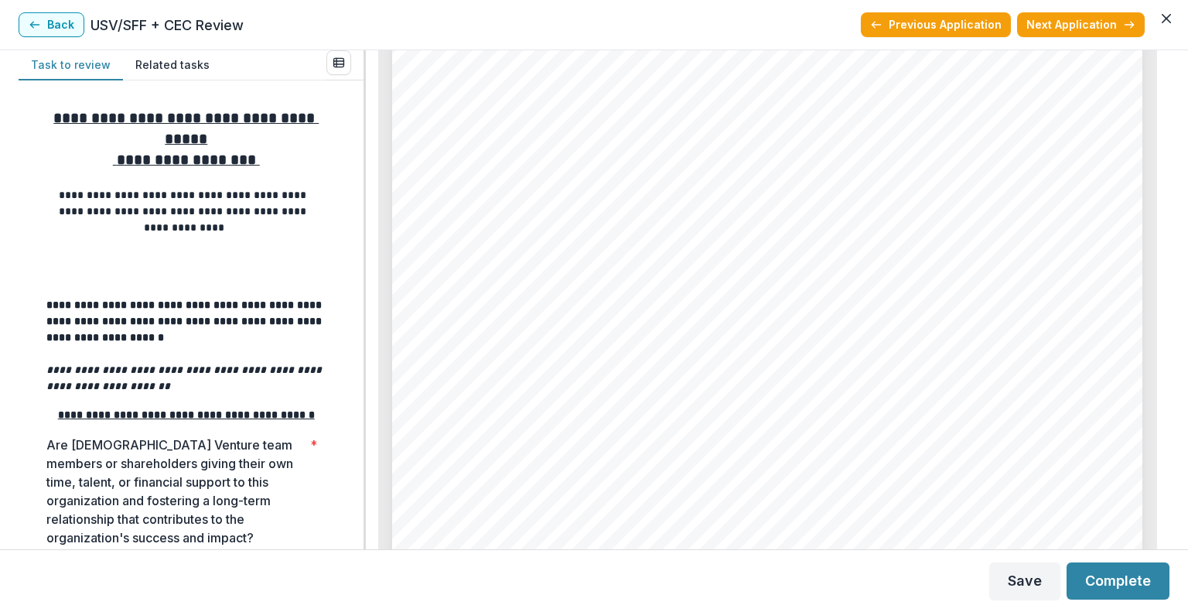
scroll to position [6038, 0]
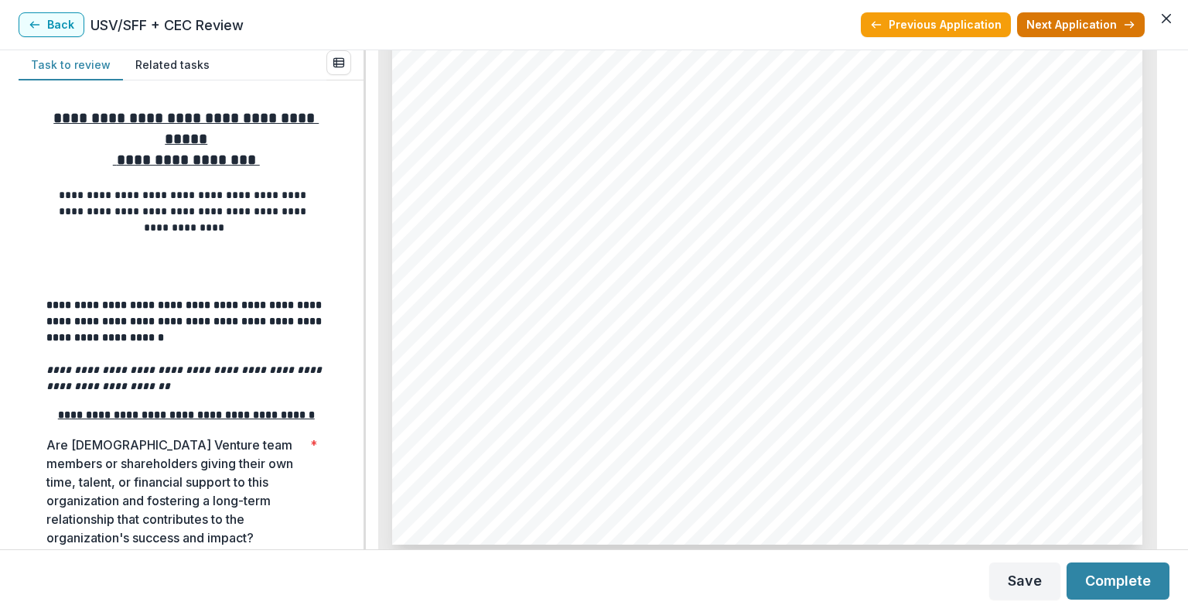
click at [1084, 26] on button "Next Application" at bounding box center [1081, 24] width 128 height 25
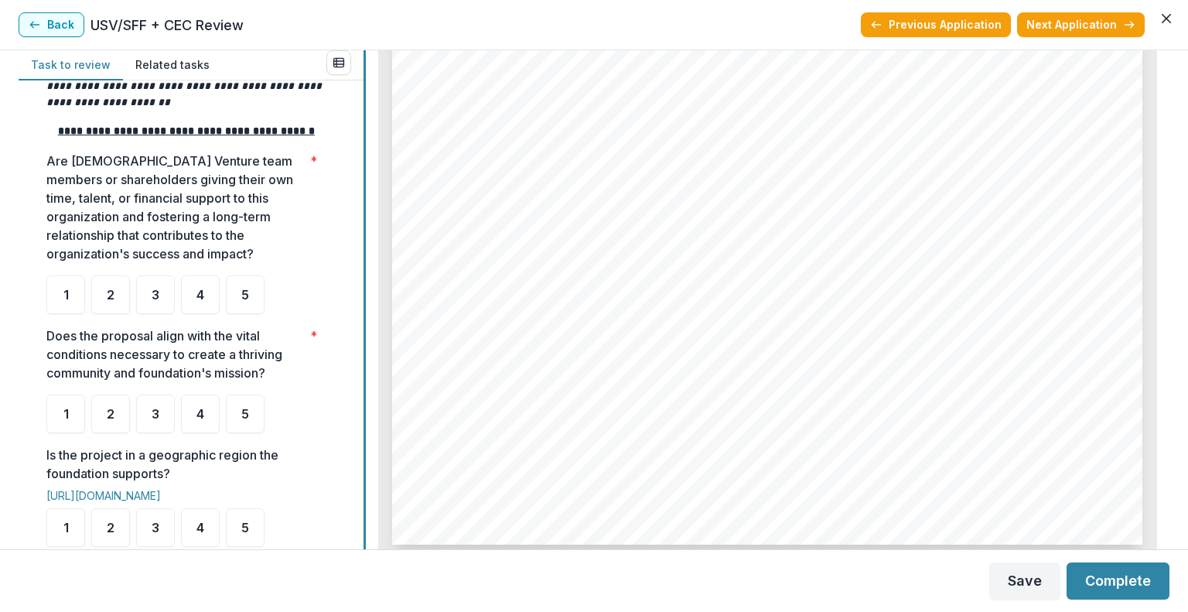
scroll to position [288, 0]
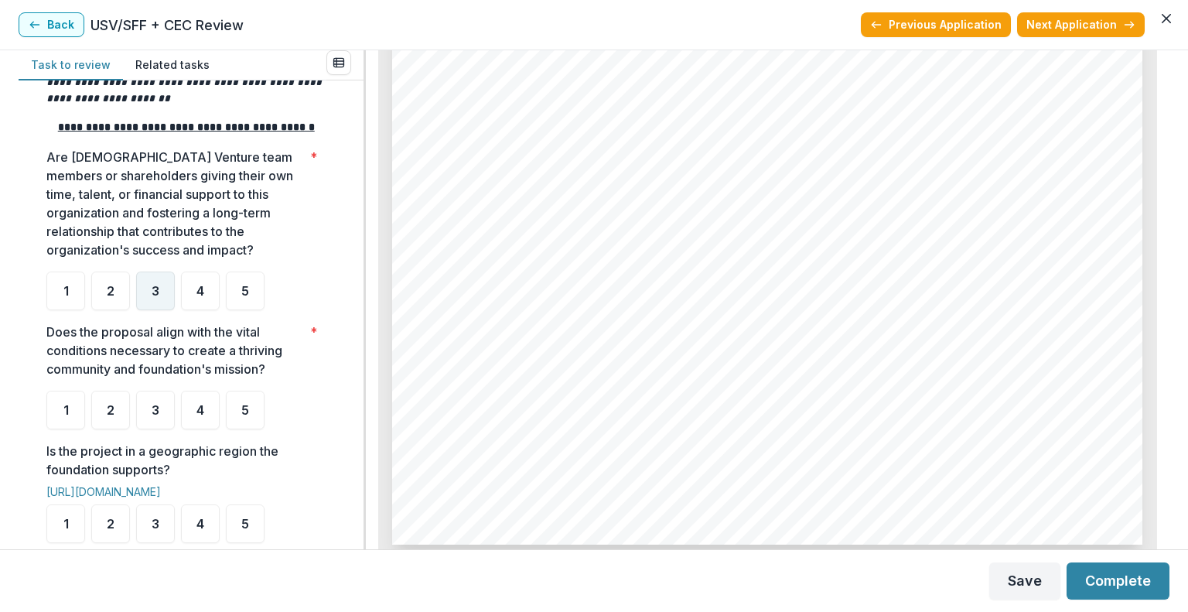
click at [171, 310] on div "3" at bounding box center [155, 290] width 39 height 39
click at [207, 429] on div "4" at bounding box center [200, 410] width 39 height 39
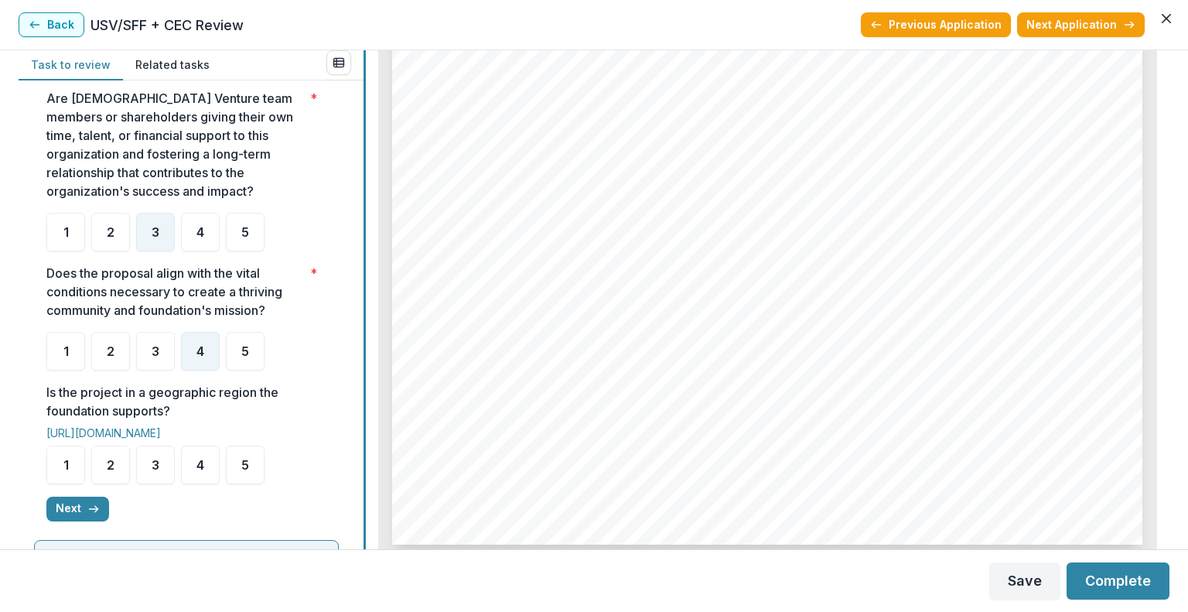
scroll to position [490, 0]
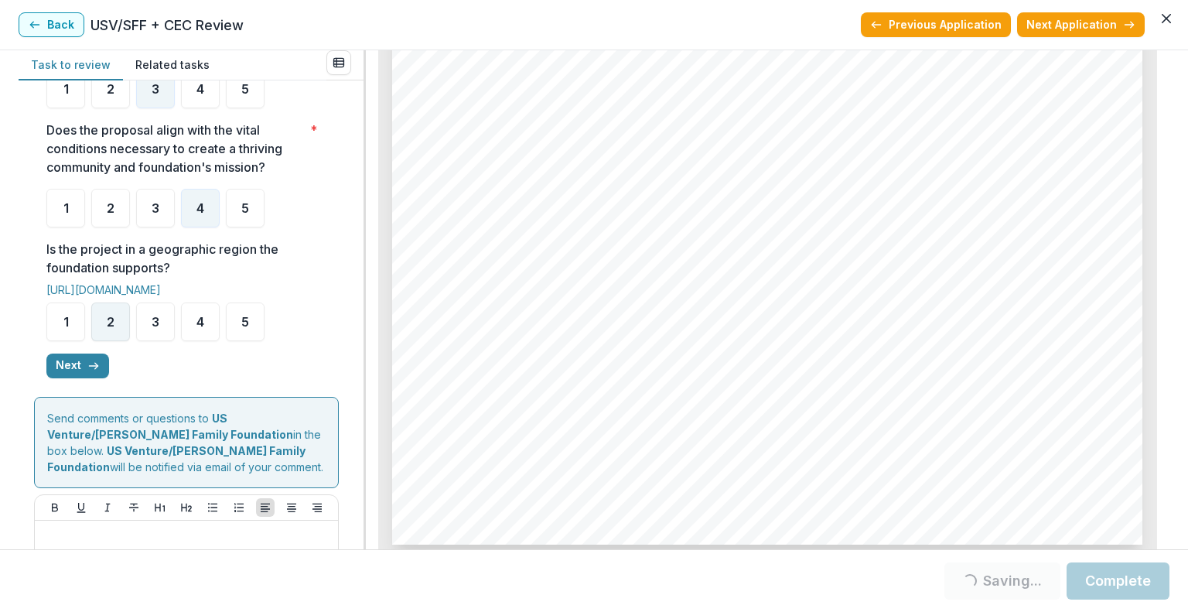
click at [121, 327] on div "2" at bounding box center [110, 321] width 39 height 39
click at [108, 328] on span "2" at bounding box center [111, 322] width 8 height 12
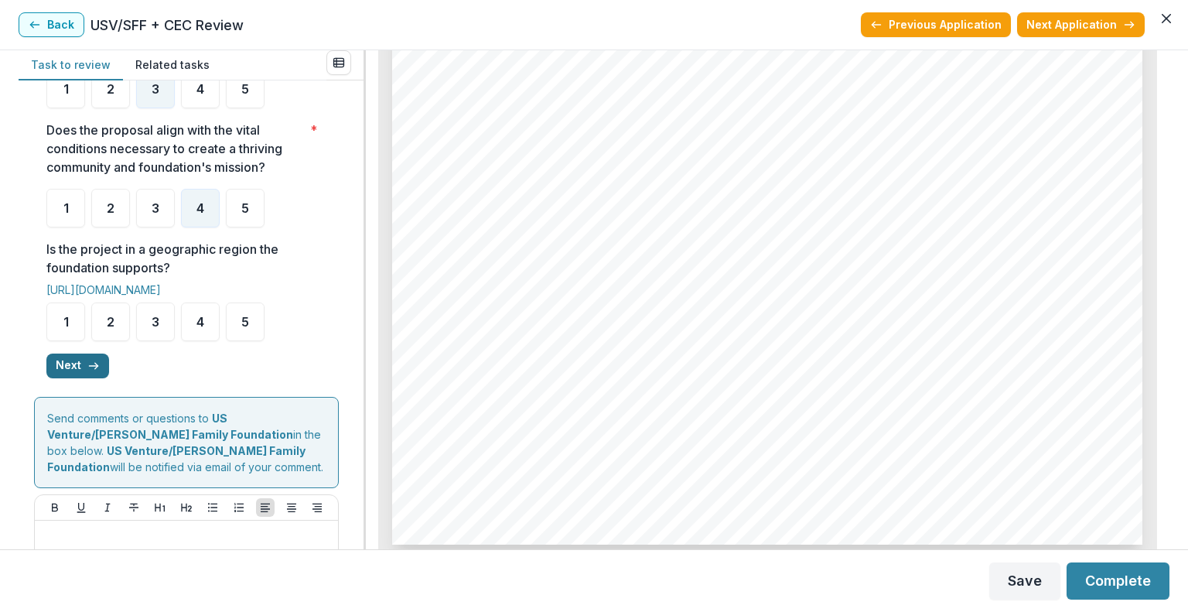
click at [73, 378] on button "Next" at bounding box center [77, 365] width 63 height 25
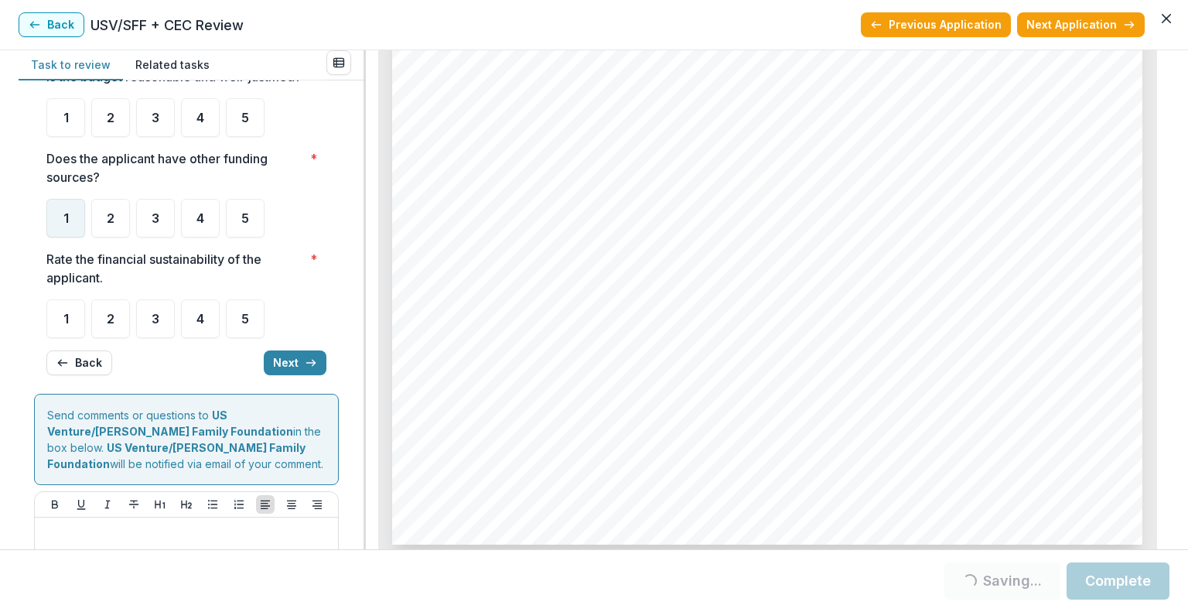
click at [68, 224] on span "1" at bounding box center [65, 218] width 5 height 12
click at [114, 324] on div "2" at bounding box center [110, 318] width 39 height 39
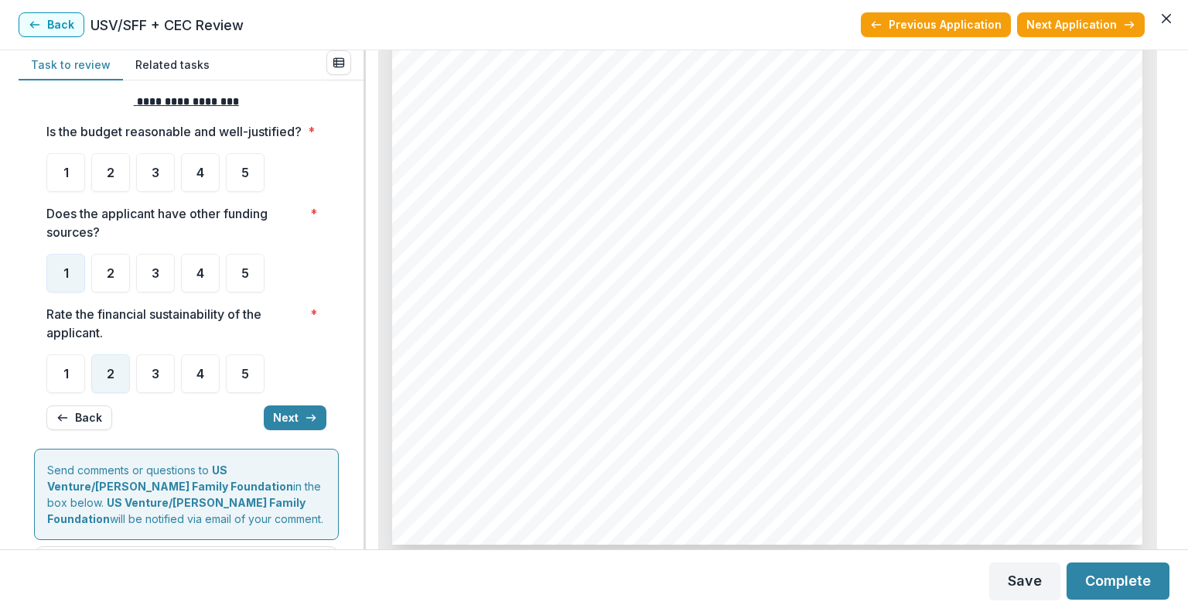
scroll to position [9, 0]
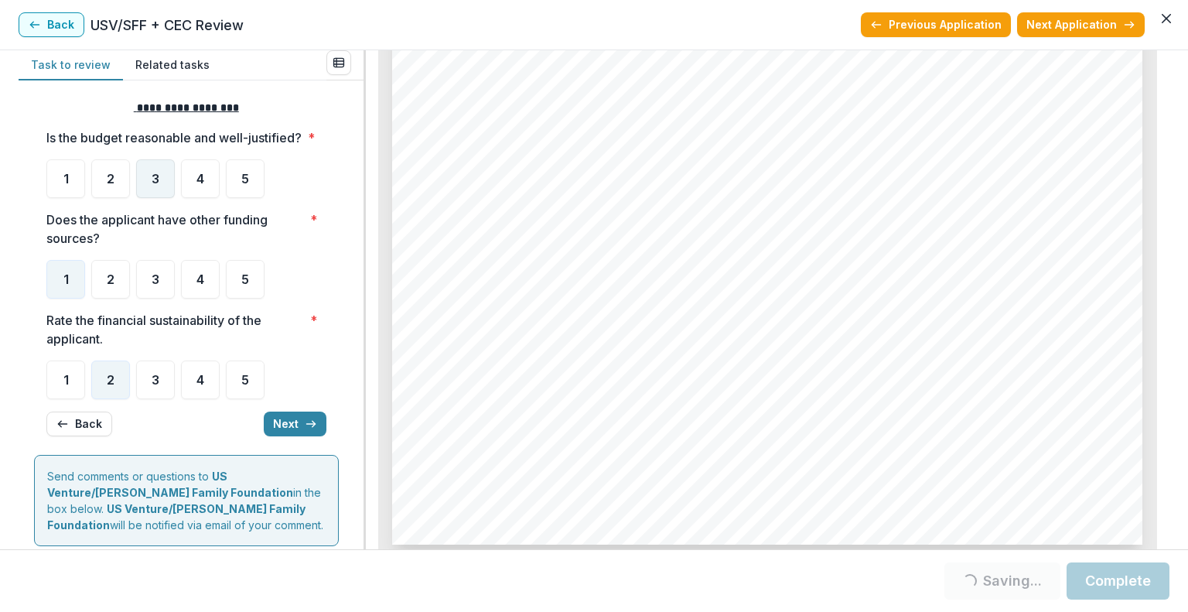
click at [152, 185] on span "3" at bounding box center [156, 178] width 8 height 12
click at [285, 436] on button "Next" at bounding box center [295, 423] width 63 height 25
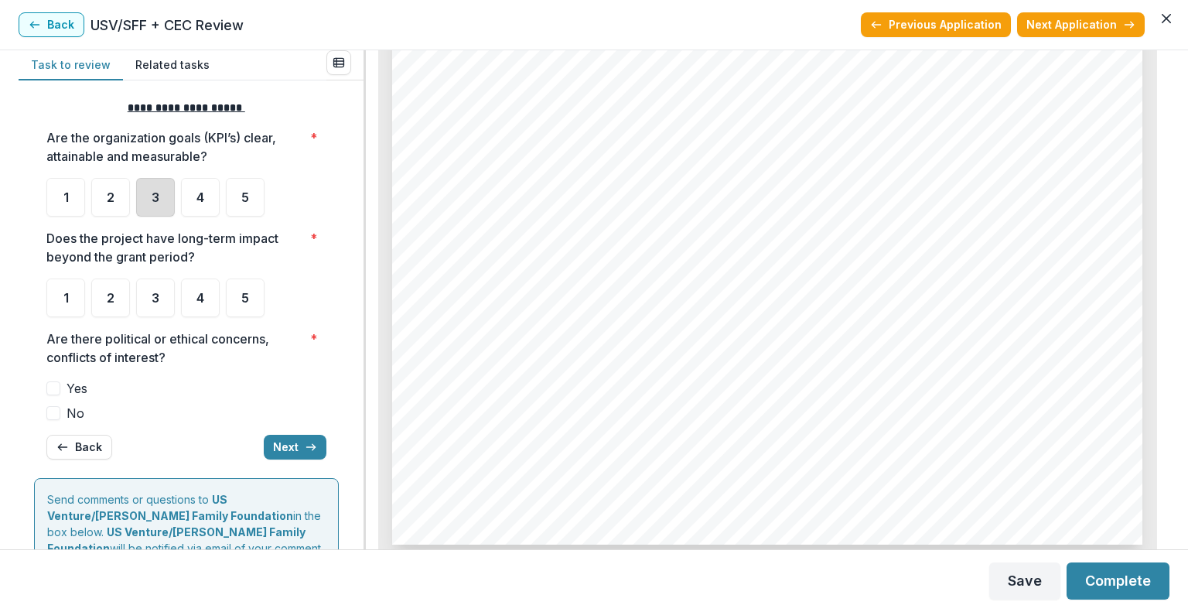
click at [161, 191] on div "3" at bounding box center [155, 197] width 39 height 39
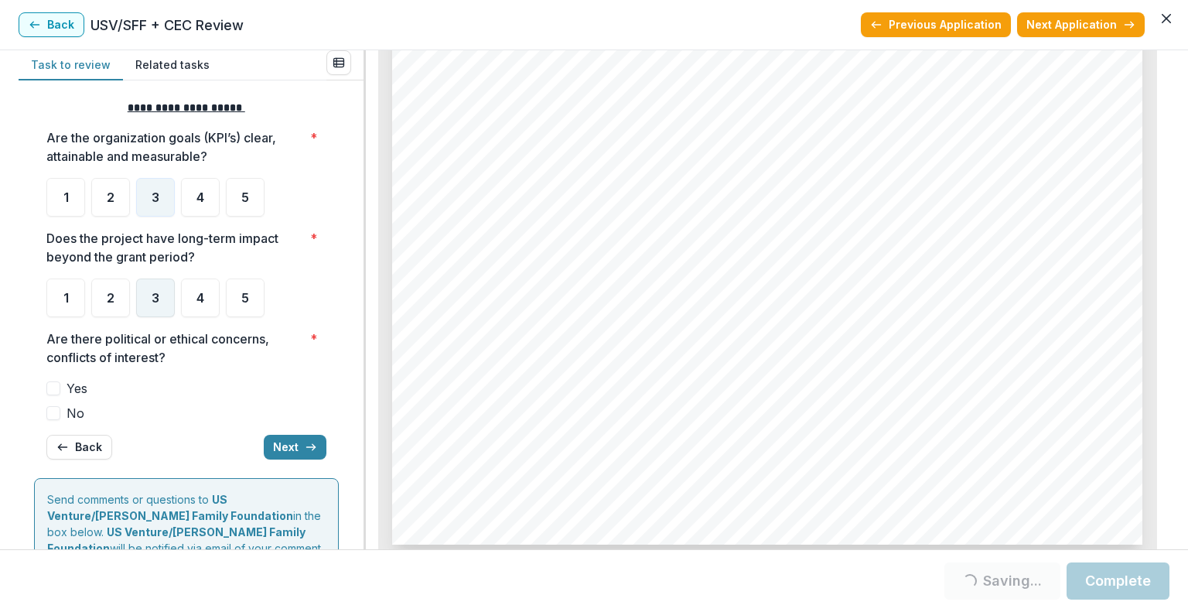
click at [163, 289] on div "3" at bounding box center [155, 297] width 39 height 39
click at [63, 414] on label "No" at bounding box center [186, 413] width 280 height 19
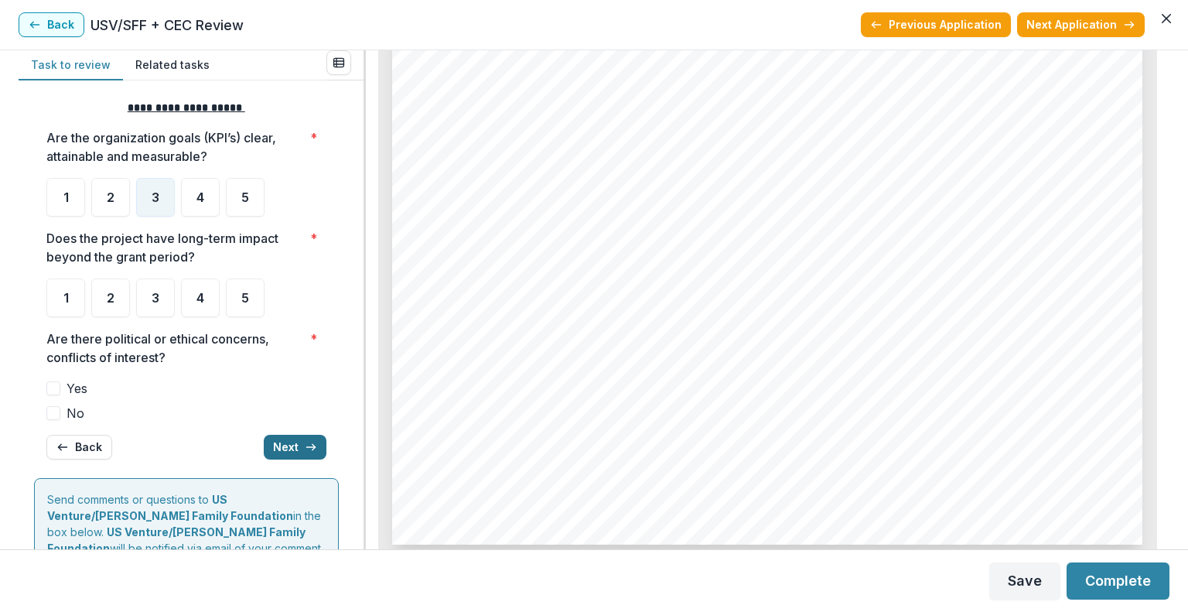
click at [305, 448] on icon "button" at bounding box center [311, 447] width 12 height 12
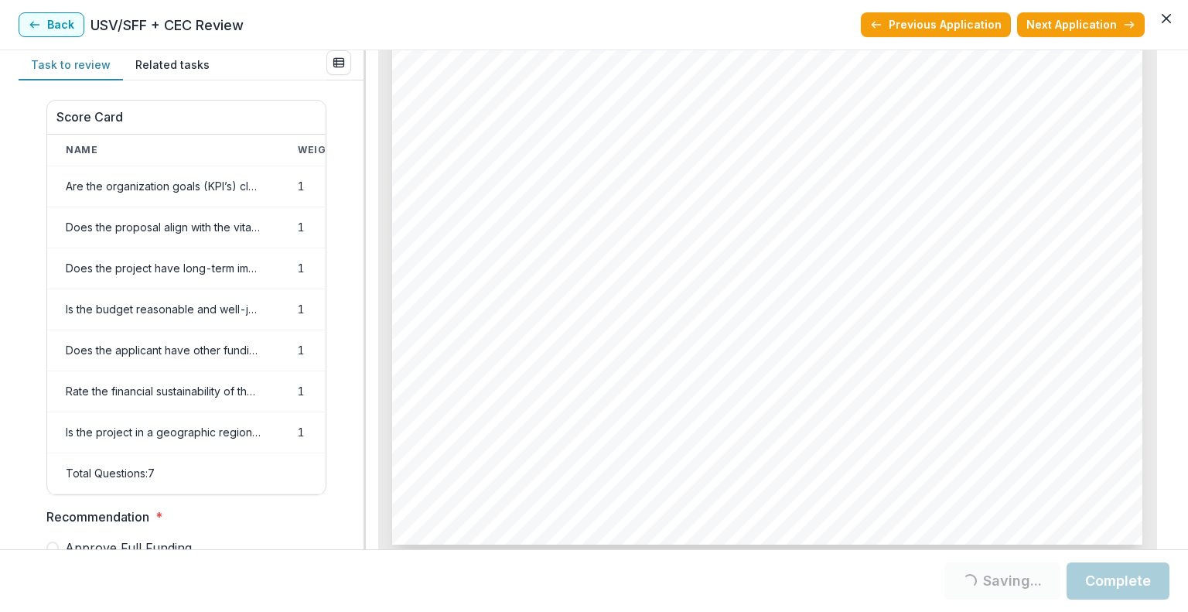
scroll to position [816, 0]
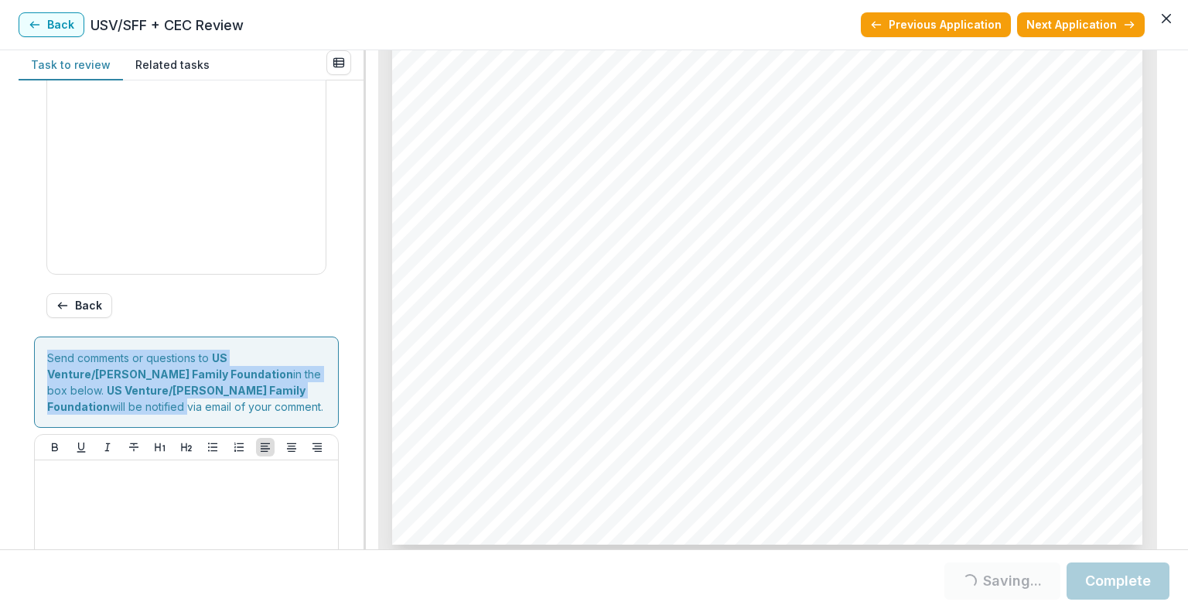
drag, startPoint x: 358, startPoint y: 404, endPoint x: 362, endPoint y: 234, distance: 170.2
click at [362, 234] on div "Score Card Name Weight Score Are the organization goals (KPI’s) clear, attainab…" at bounding box center [191, 314] width 345 height 469
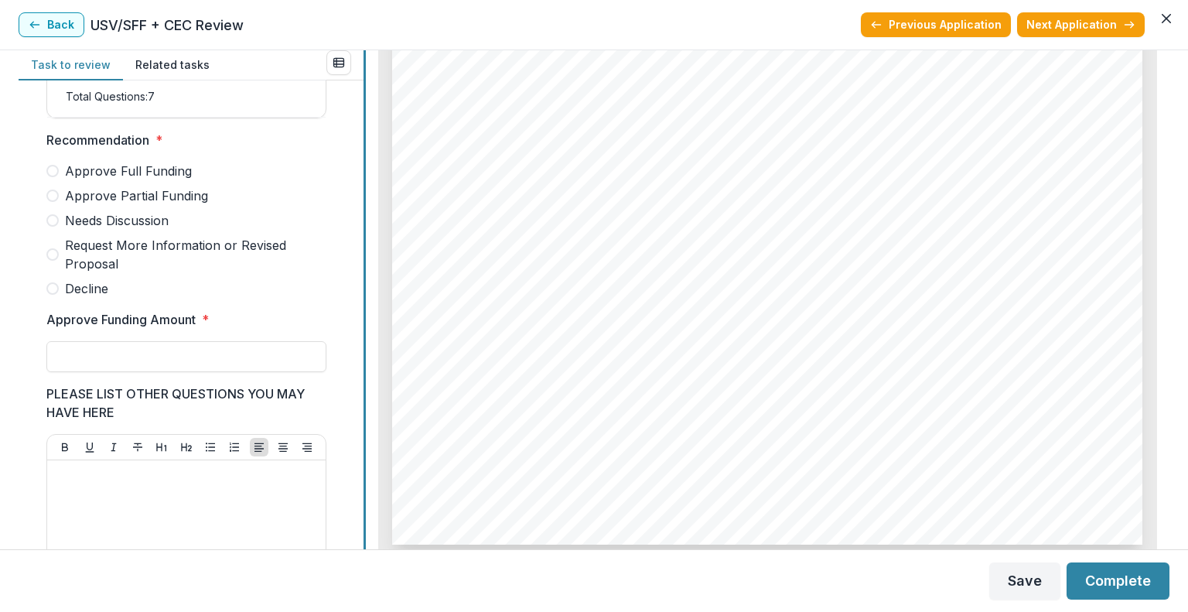
scroll to position [403, 0]
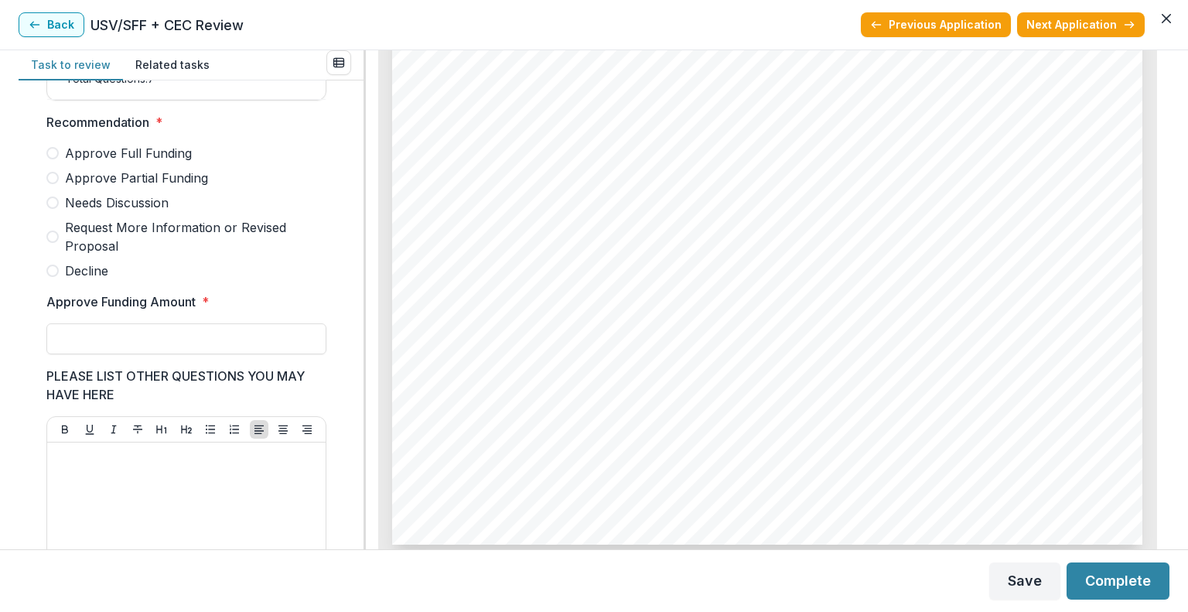
click at [65, 183] on span "Approve Partial Funding" at bounding box center [136, 178] width 143 height 19
click at [238, 346] on input "Approve Funding Amount *" at bounding box center [186, 338] width 280 height 31
type input "********"
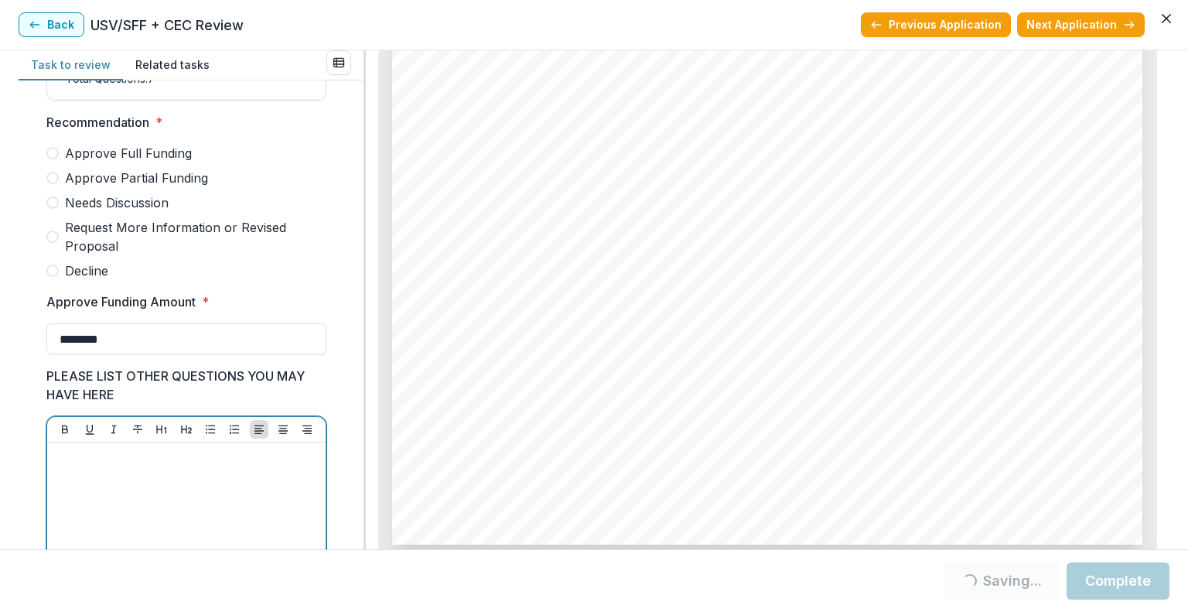
click at [155, 478] on div at bounding box center [186, 565] width 266 height 232
click at [1107, 582] on button "Complete" at bounding box center [1118, 580] width 103 height 37
click at [76, 187] on span "Approve Partial Funding" at bounding box center [136, 178] width 143 height 19
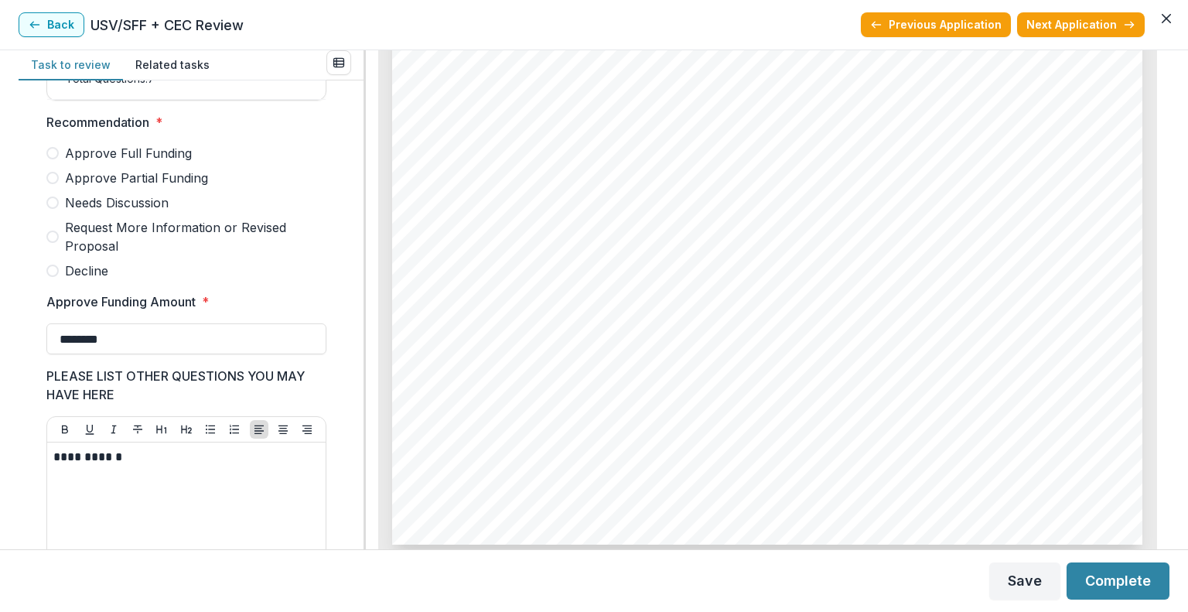
click at [84, 187] on span "Approve Partial Funding" at bounding box center [136, 178] width 143 height 19
click at [1134, 578] on button "Complete" at bounding box center [1118, 580] width 103 height 37
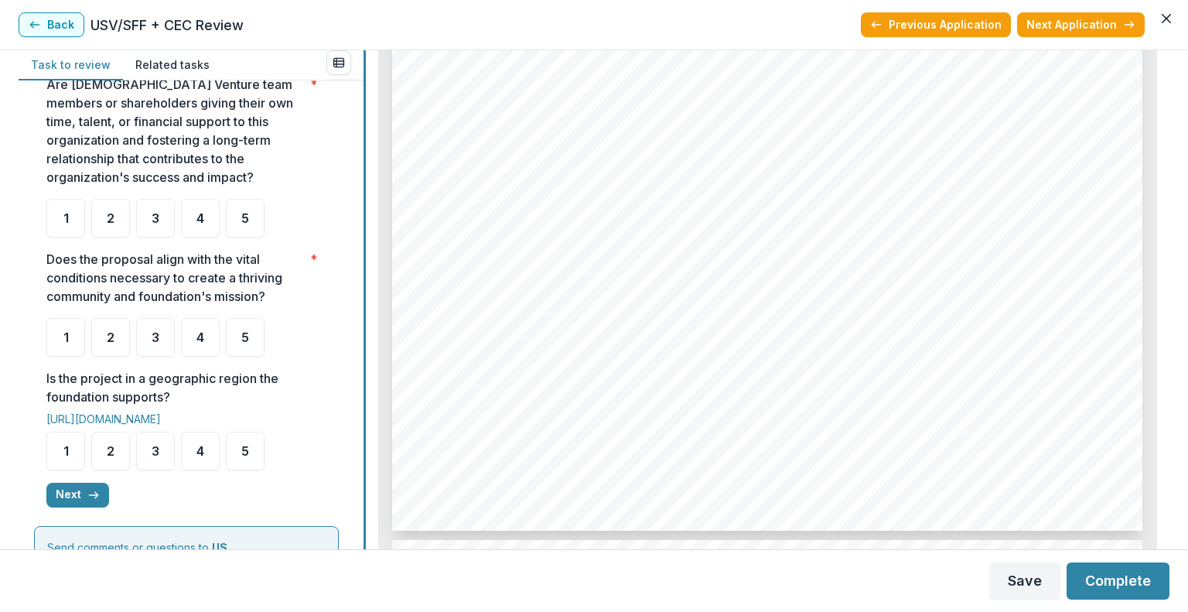
scroll to position [356, 0]
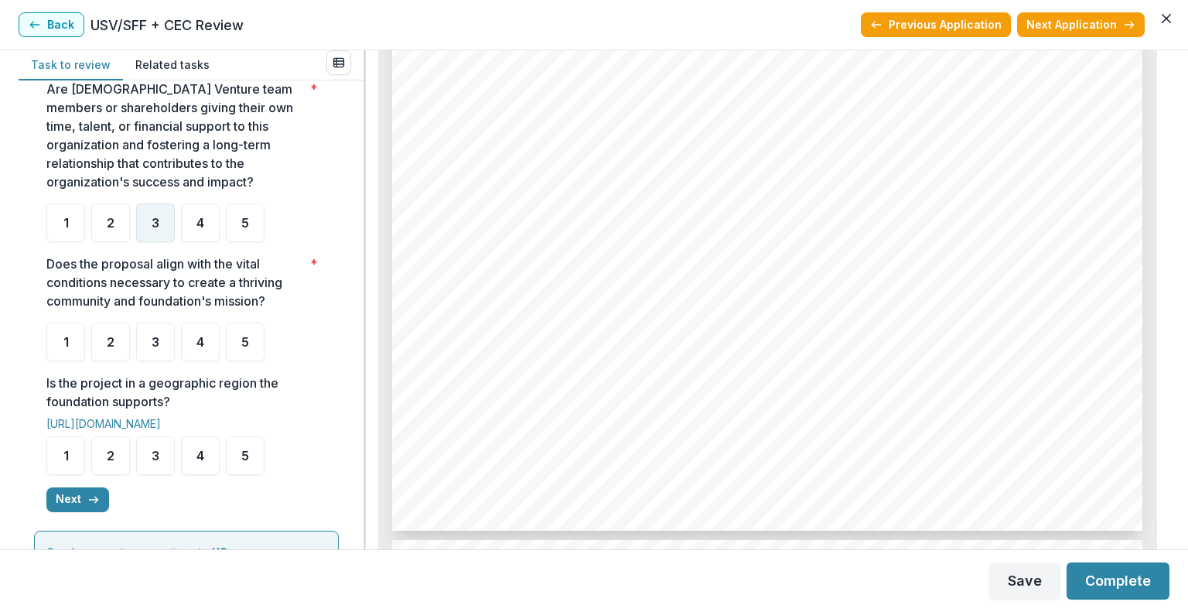
click at [161, 234] on div "3" at bounding box center [155, 222] width 39 height 39
click at [161, 345] on div "3" at bounding box center [155, 342] width 39 height 39
click at [104, 463] on div "2" at bounding box center [110, 455] width 39 height 39
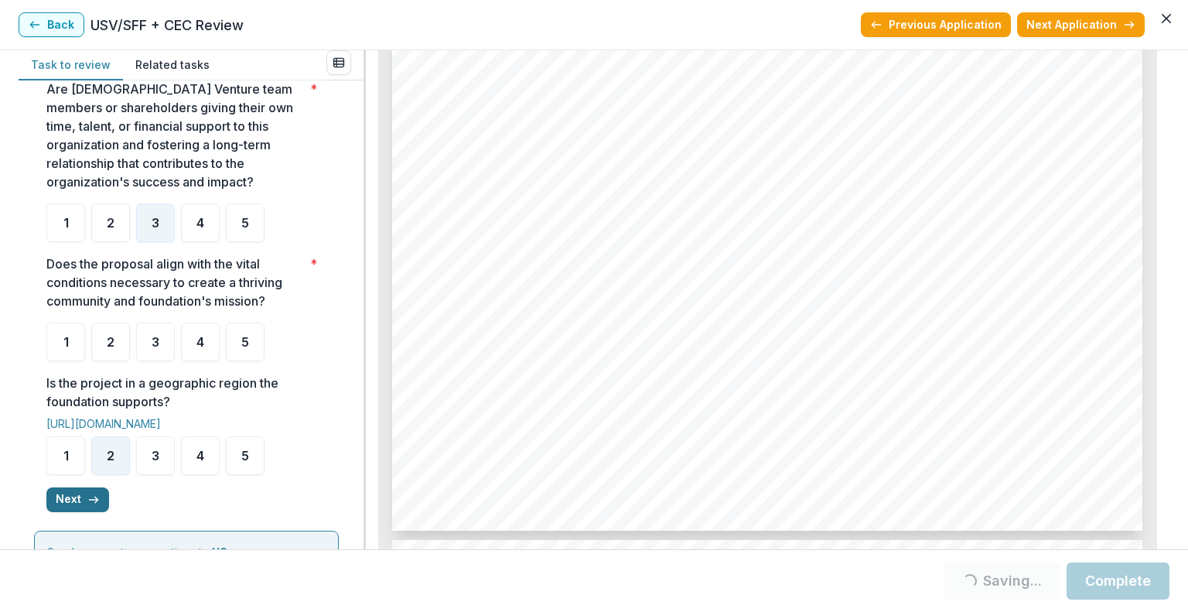
click at [75, 512] on button "Next" at bounding box center [77, 499] width 63 height 25
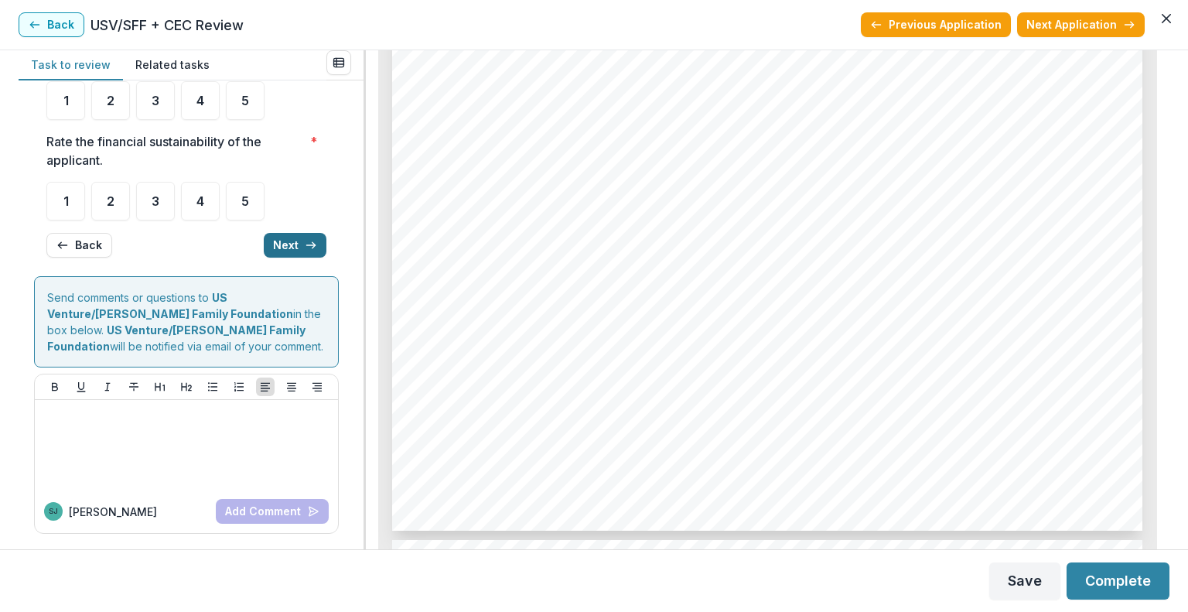
scroll to position [0, 0]
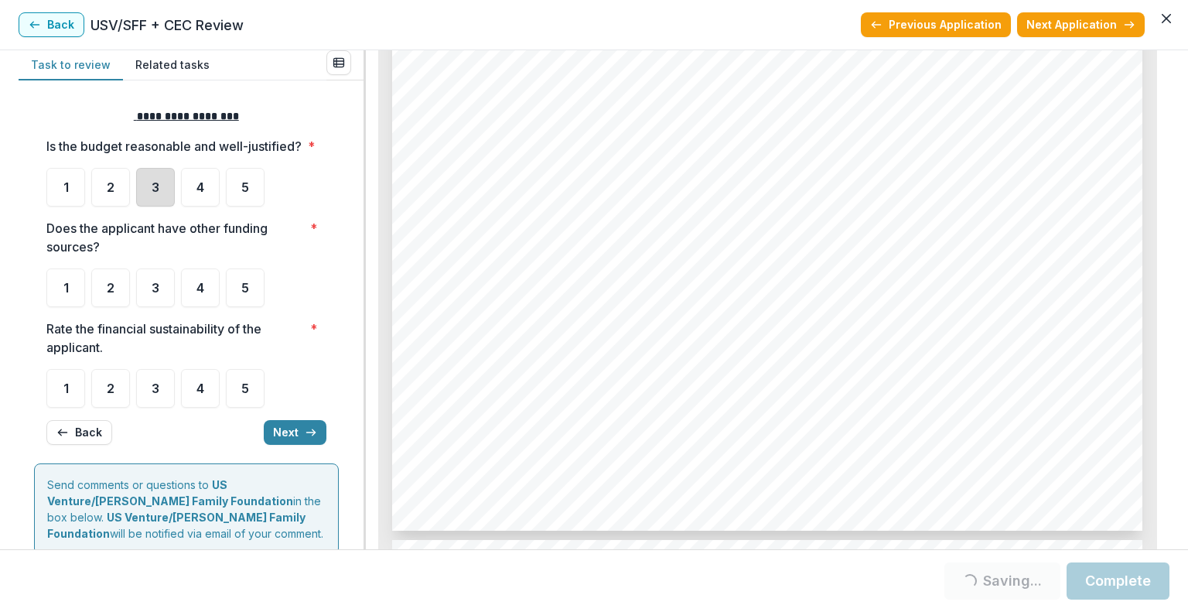
click at [139, 206] on div "3" at bounding box center [155, 187] width 39 height 39
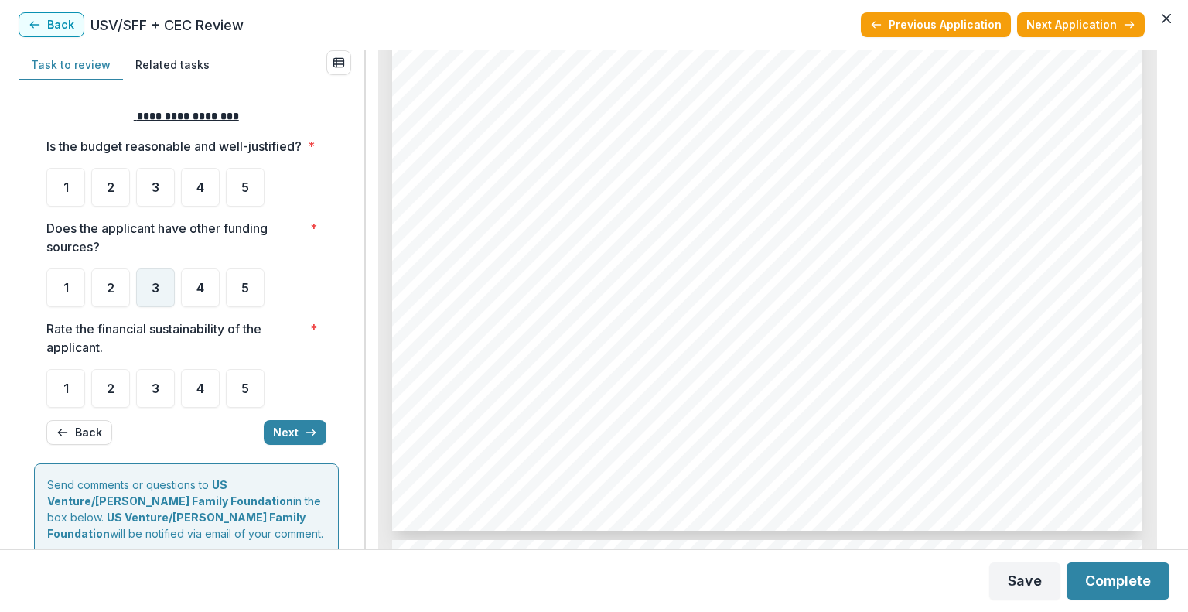
click at [155, 294] on span "3" at bounding box center [156, 288] width 8 height 12
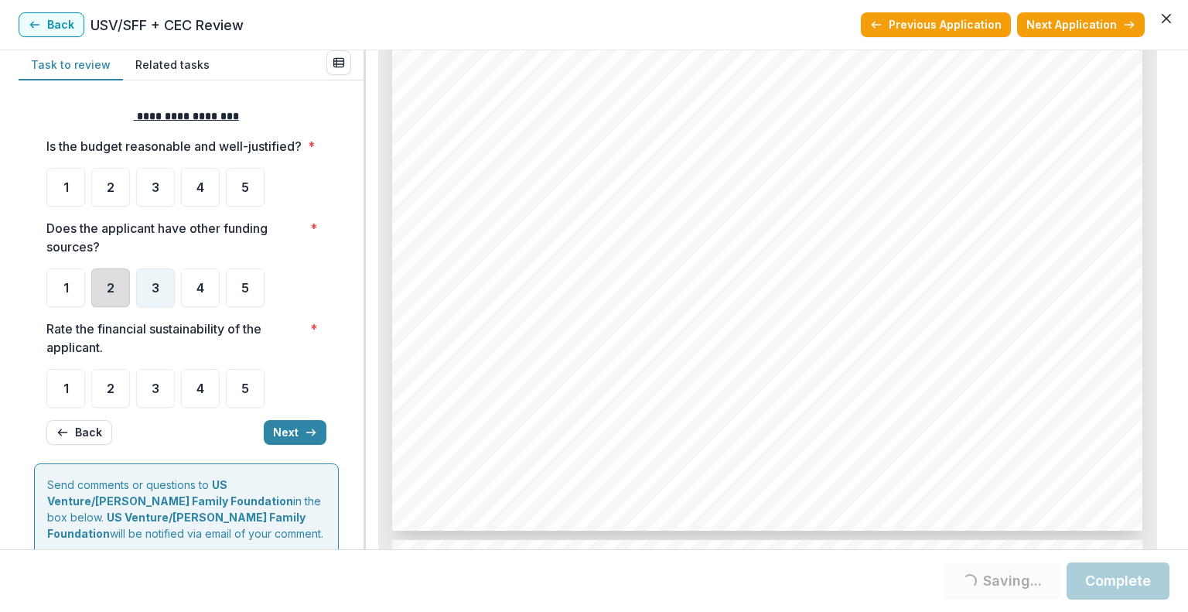
click at [122, 297] on div "2" at bounding box center [110, 287] width 39 height 39
click at [101, 306] on div "2" at bounding box center [110, 287] width 39 height 39
click at [149, 201] on div "3" at bounding box center [155, 187] width 39 height 39
click at [101, 405] on div "2" at bounding box center [110, 388] width 39 height 39
click at [115, 408] on div "2" at bounding box center [110, 388] width 39 height 39
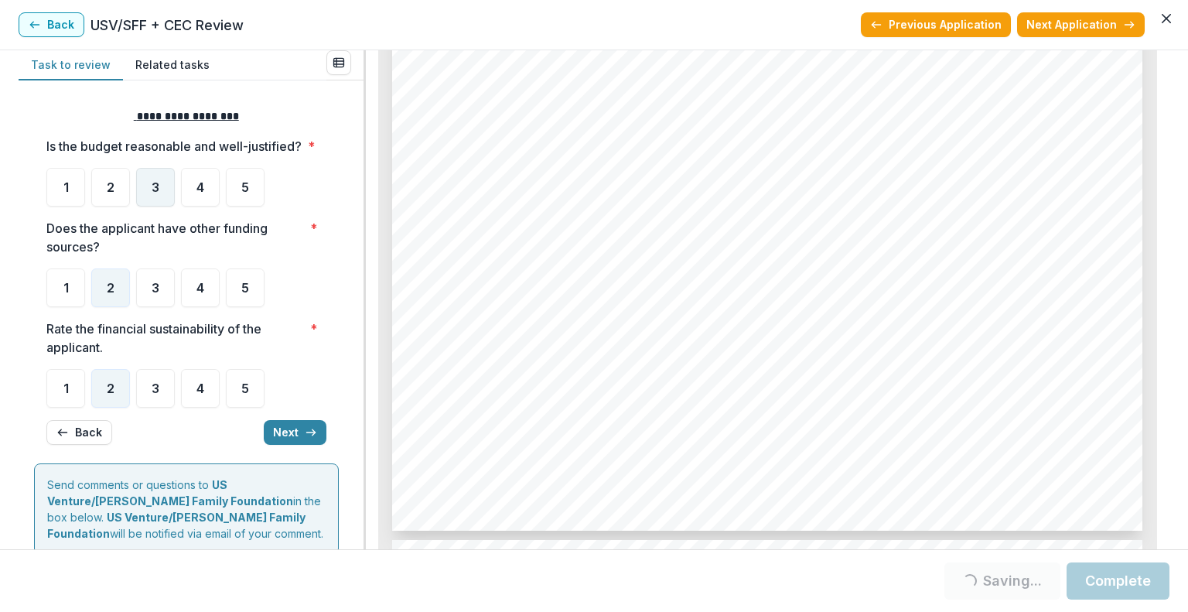
click at [155, 193] on span "3" at bounding box center [156, 187] width 8 height 12
click at [283, 445] on button "Next" at bounding box center [295, 432] width 63 height 25
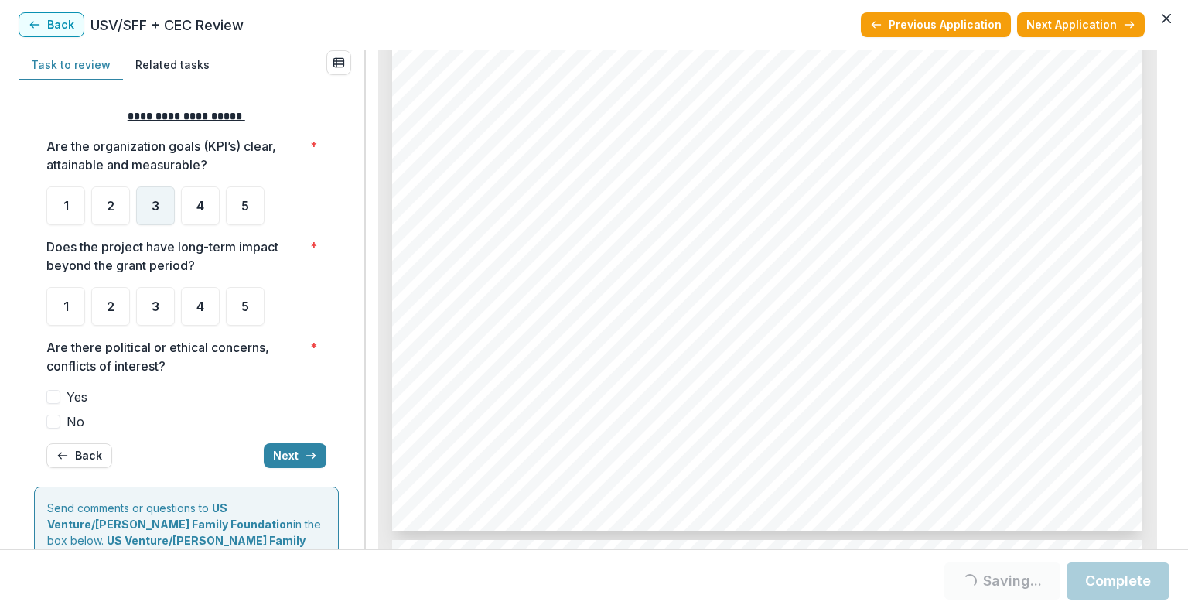
click at [152, 200] on span "3" at bounding box center [156, 206] width 8 height 12
click at [159, 295] on div "3" at bounding box center [155, 306] width 39 height 39
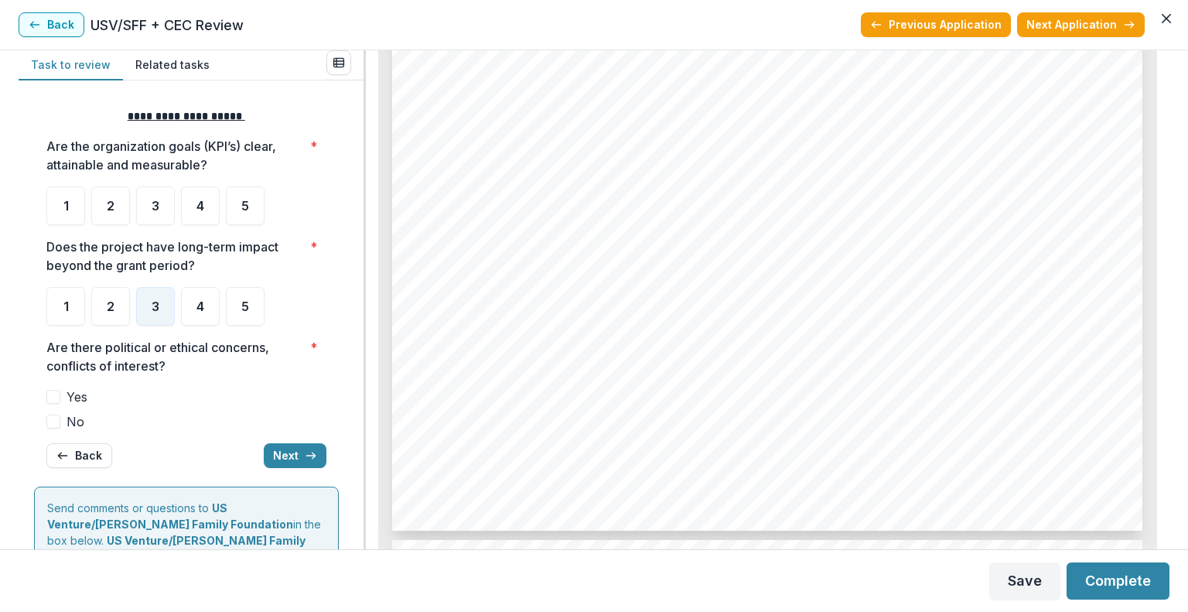
click at [70, 414] on span "No" at bounding box center [76, 421] width 18 height 19
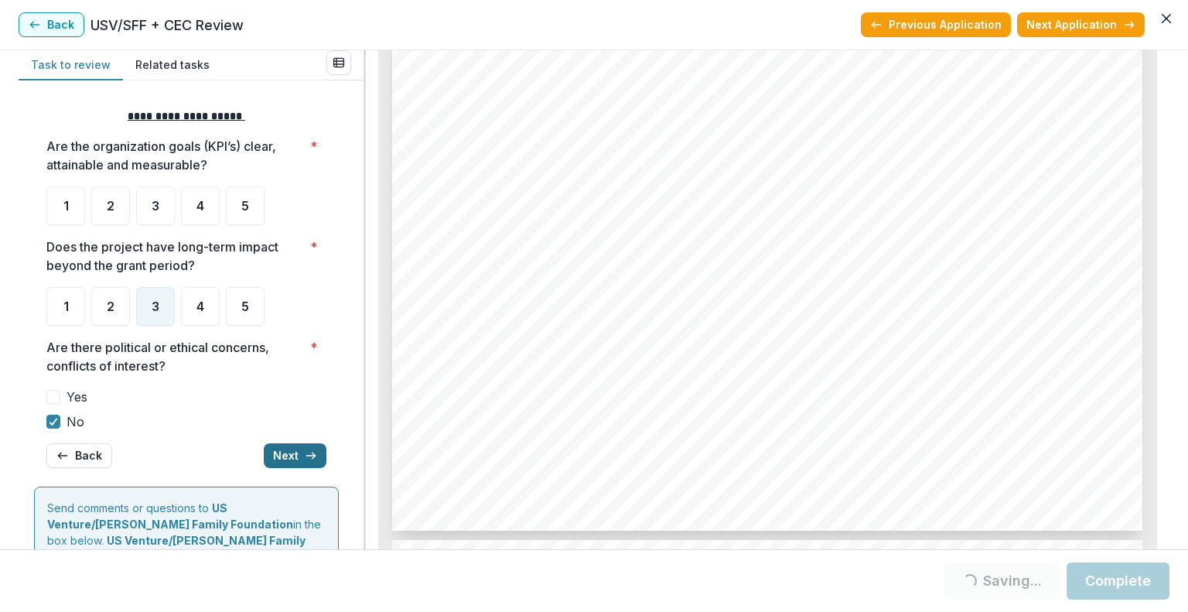
click at [312, 452] on button "Next" at bounding box center [295, 455] width 63 height 25
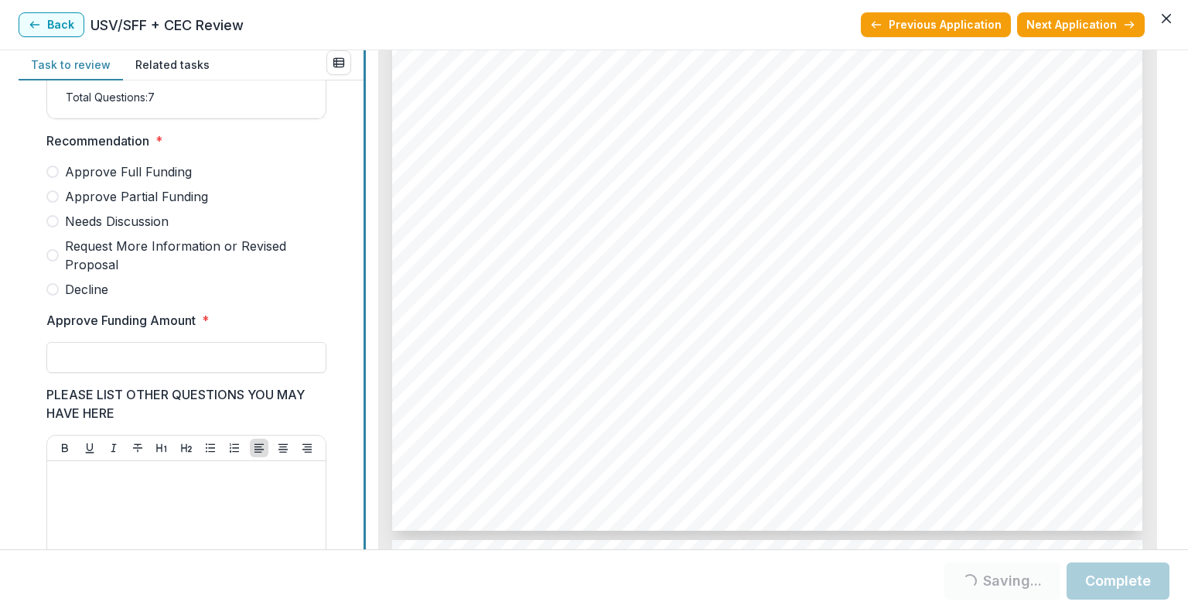
scroll to position [394, 0]
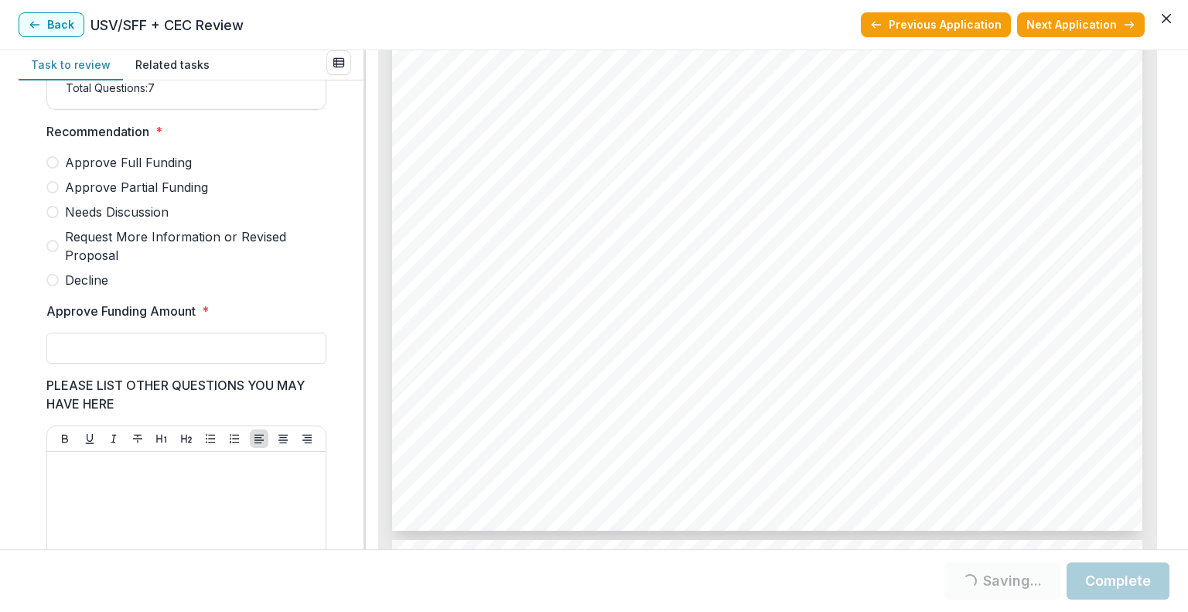
click at [60, 196] on label "Approve Partial Funding" at bounding box center [186, 187] width 280 height 19
click at [142, 357] on input "Approve Funding Amount *" at bounding box center [186, 348] width 280 height 31
type input "********"
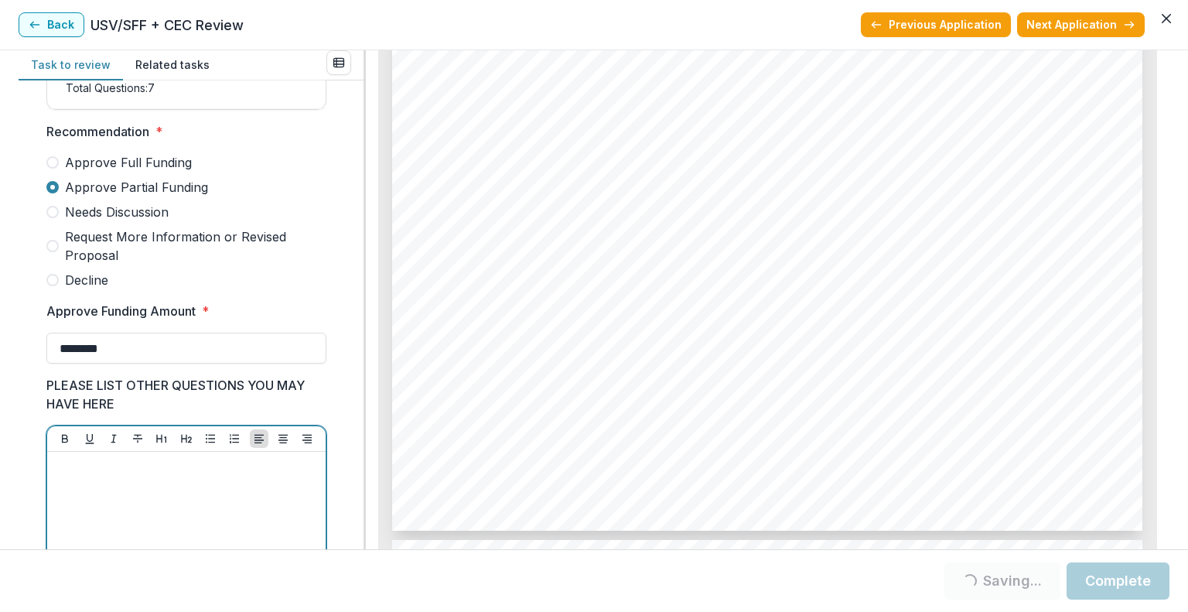
click at [150, 487] on div at bounding box center [186, 574] width 266 height 232
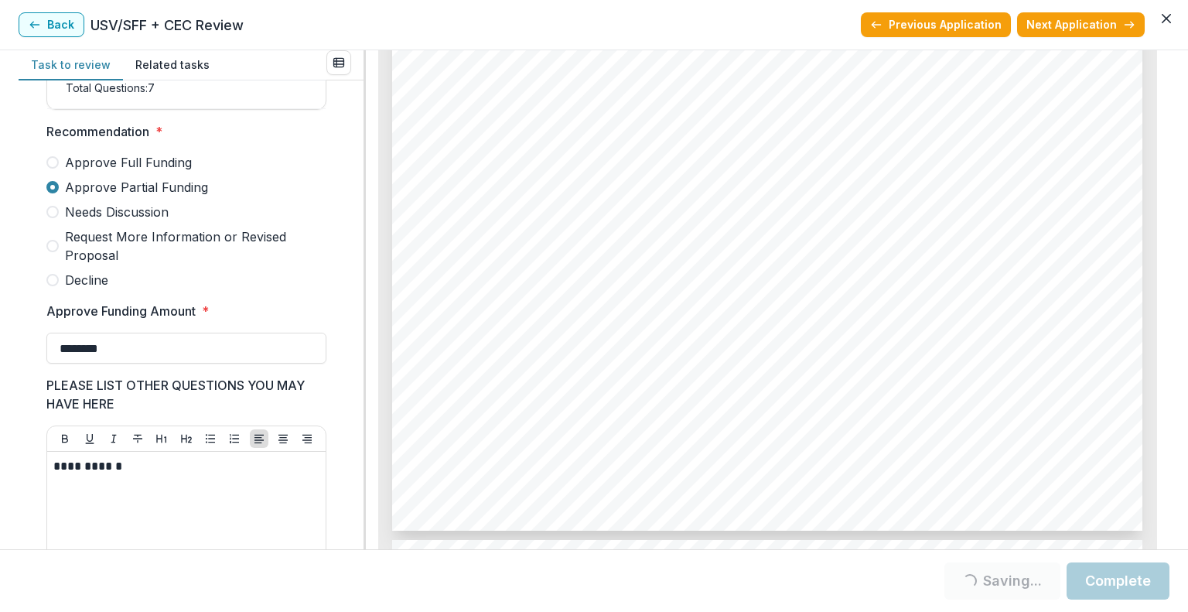
click at [1135, 587] on button "Complete" at bounding box center [1118, 580] width 103 height 37
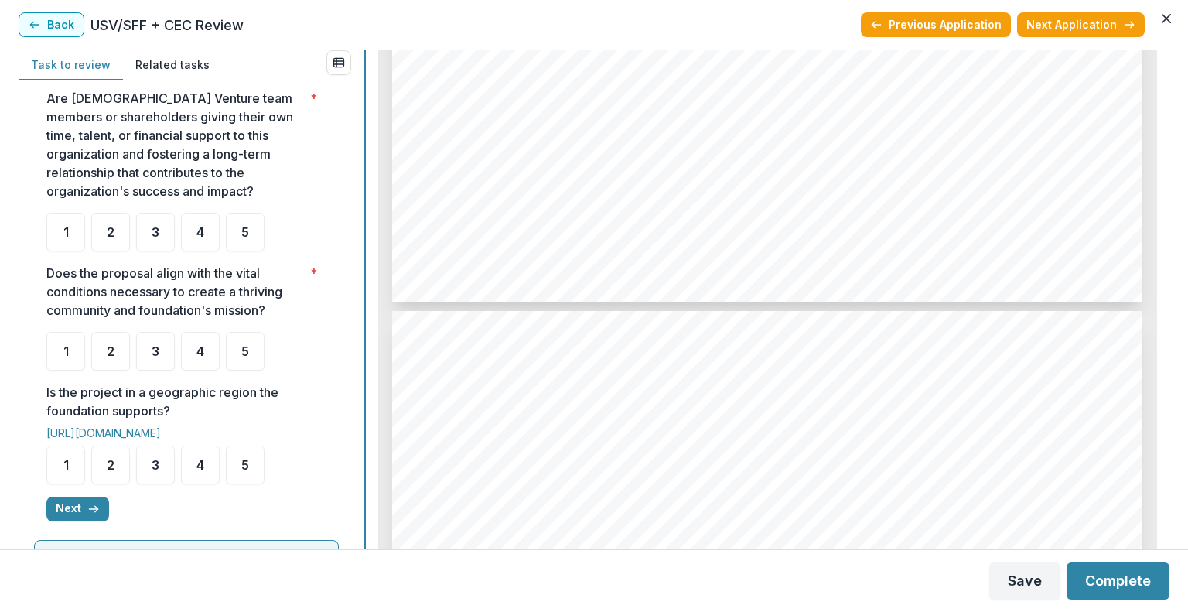
scroll to position [353, 0]
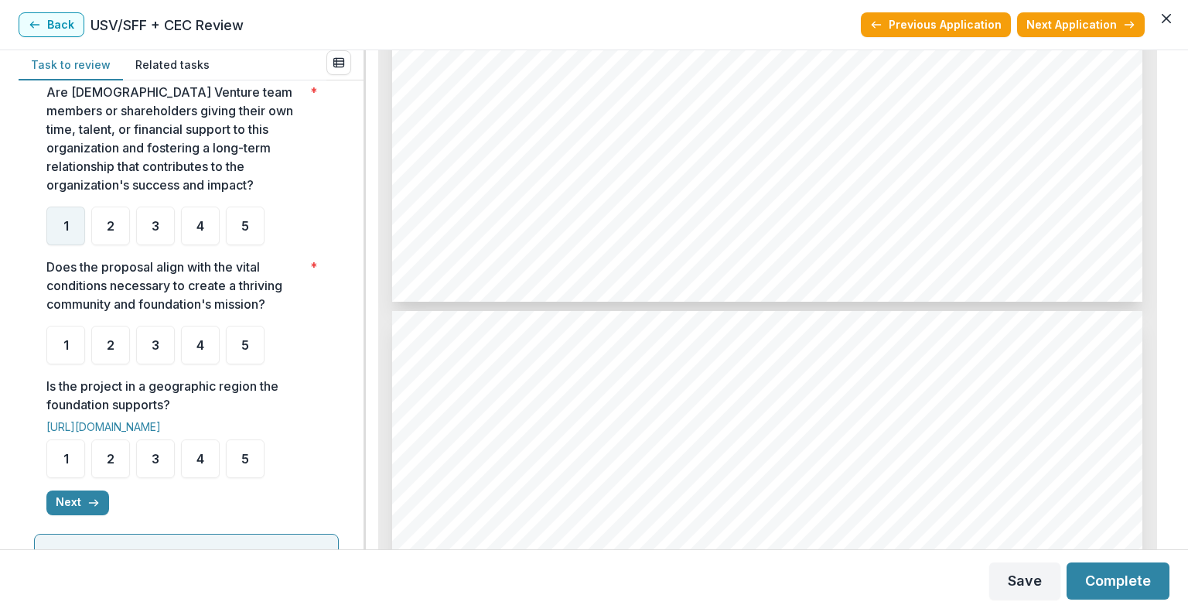
click at [67, 232] on span "1" at bounding box center [65, 226] width 5 height 12
click at [109, 351] on span "2" at bounding box center [111, 345] width 8 height 12
click at [125, 473] on div "2" at bounding box center [110, 458] width 39 height 39
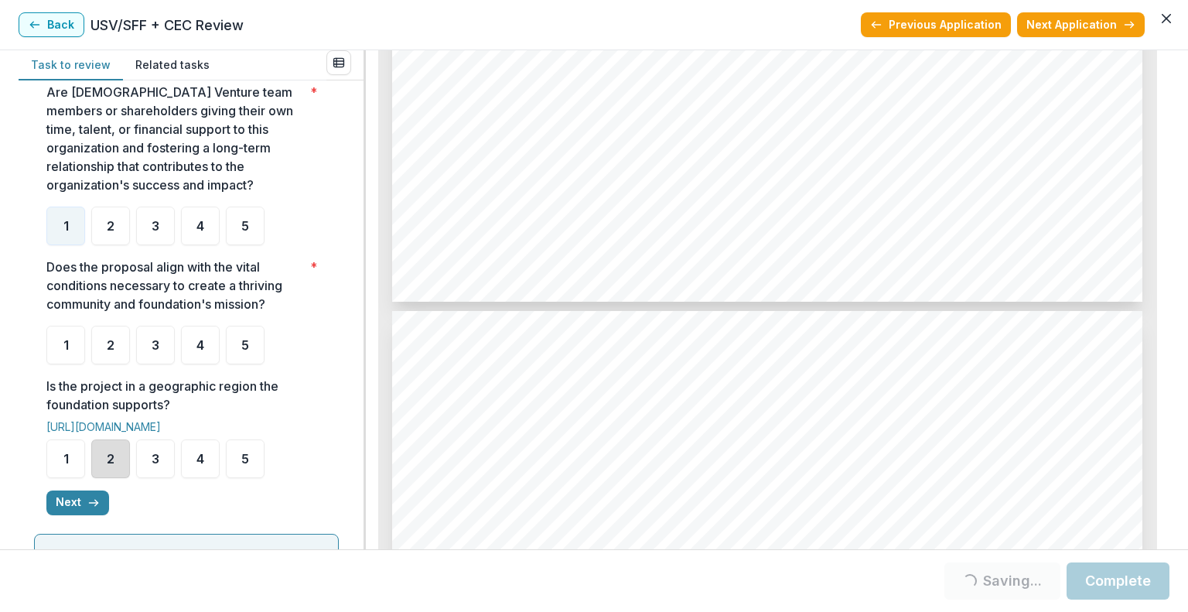
click at [102, 478] on div "2" at bounding box center [110, 458] width 39 height 39
click at [111, 351] on span "2" at bounding box center [111, 345] width 8 height 12
click at [118, 465] on div "2" at bounding box center [110, 458] width 39 height 39
click at [114, 364] on div "2" at bounding box center [110, 345] width 39 height 39
click at [93, 509] on icon "button" at bounding box center [93, 503] width 12 height 12
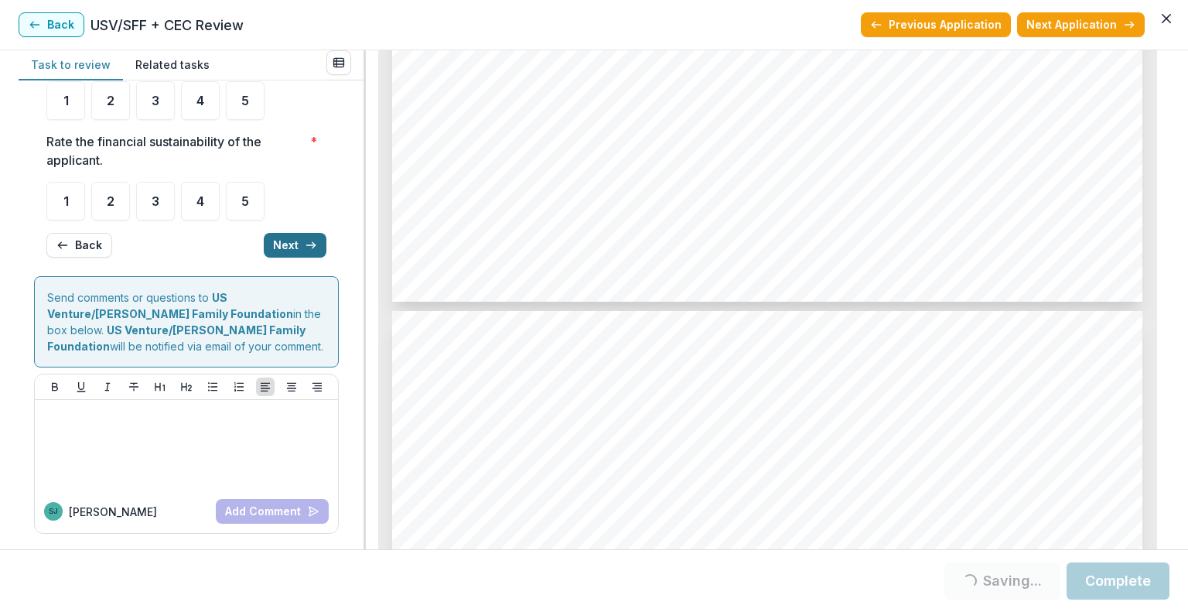
scroll to position [0, 0]
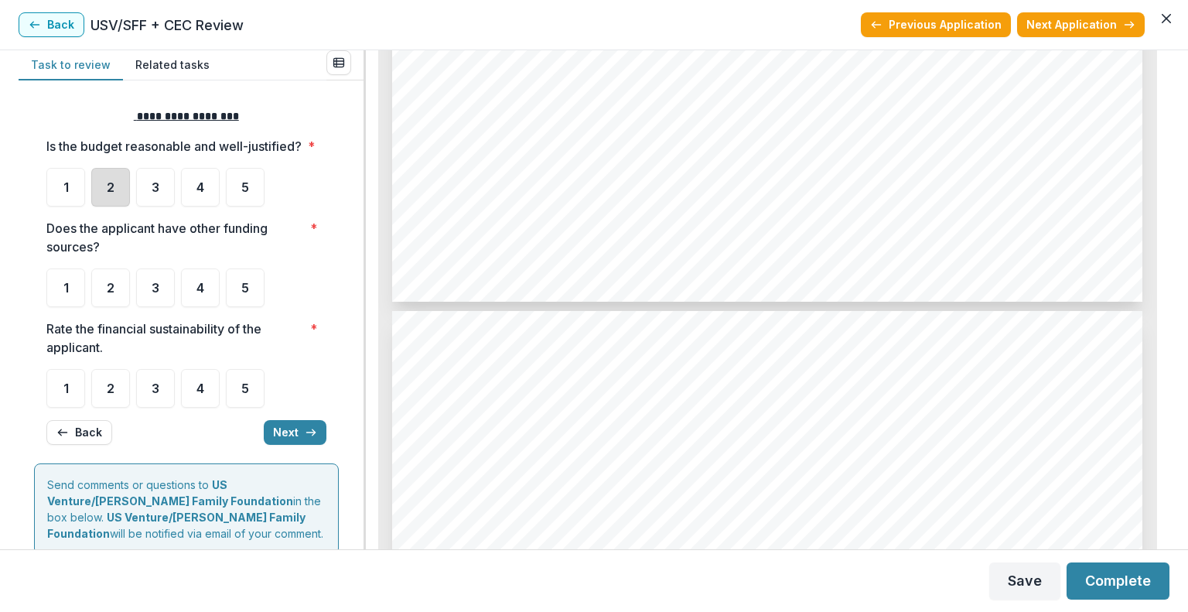
click at [114, 193] on div "2" at bounding box center [110, 187] width 39 height 39
click at [114, 307] on div "2" at bounding box center [110, 287] width 39 height 39
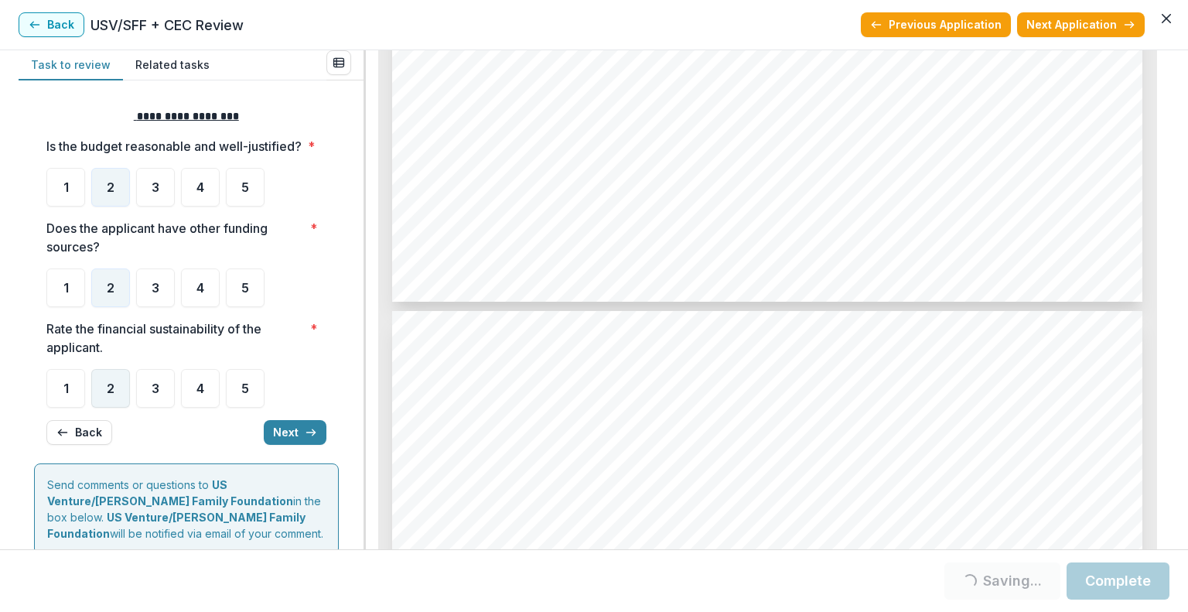
click at [105, 404] on div "2" at bounding box center [110, 388] width 39 height 39
click at [114, 394] on span "2" at bounding box center [111, 388] width 8 height 12
click at [291, 445] on button "Next" at bounding box center [295, 432] width 63 height 25
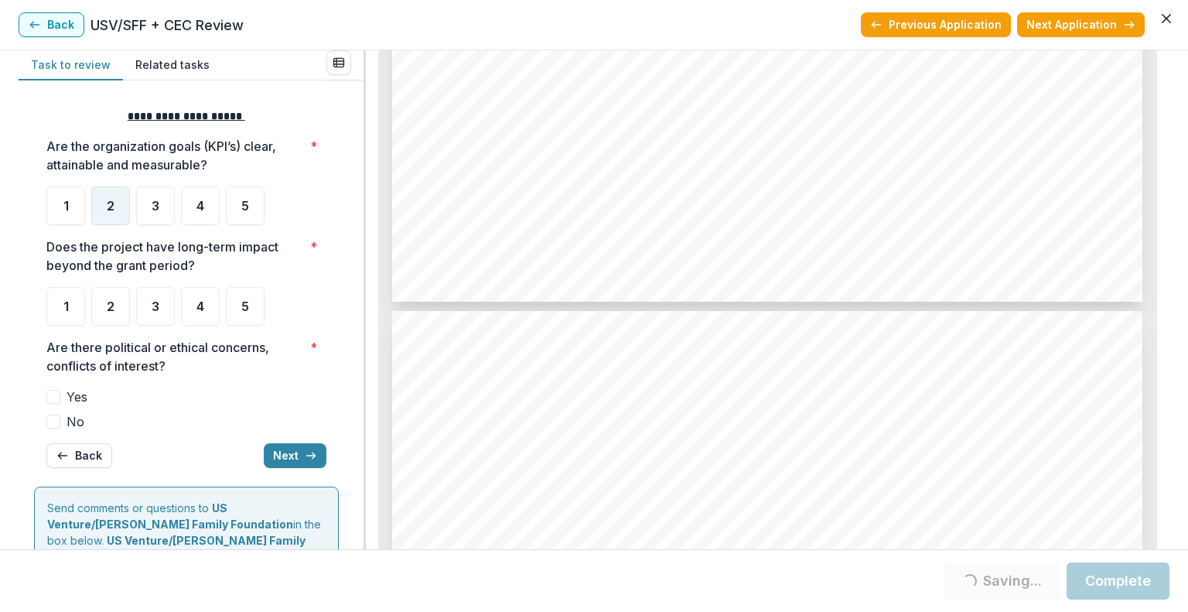
click at [124, 195] on div "2" at bounding box center [110, 205] width 39 height 39
click at [118, 300] on div "2" at bounding box center [110, 306] width 39 height 39
click at [72, 419] on span "No" at bounding box center [76, 421] width 18 height 19
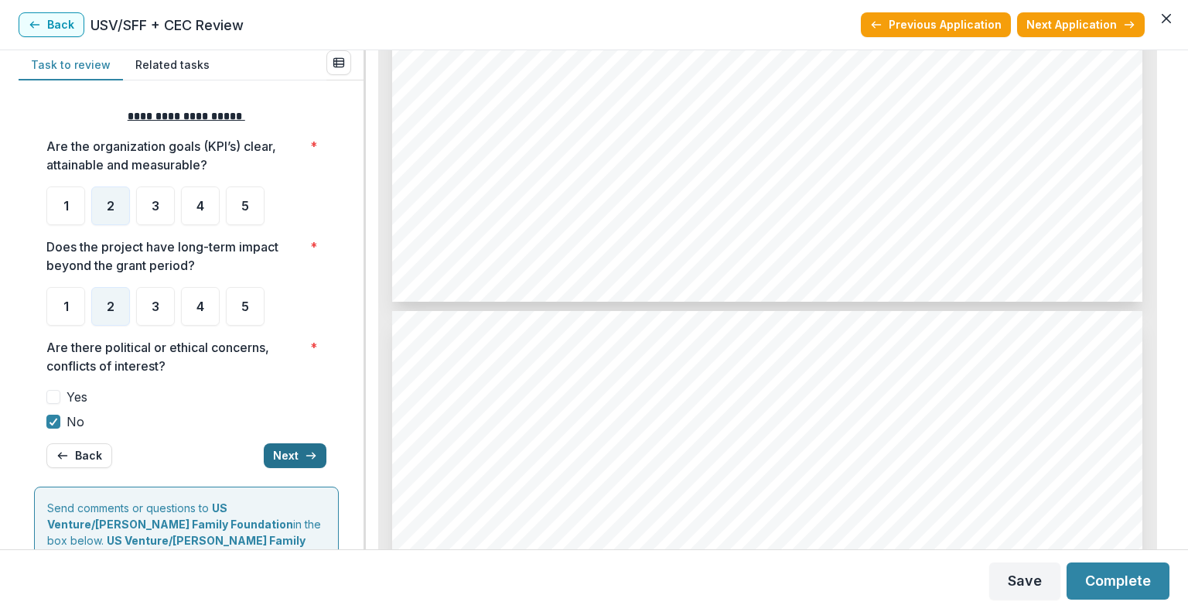
click at [296, 452] on button "Next" at bounding box center [295, 455] width 63 height 25
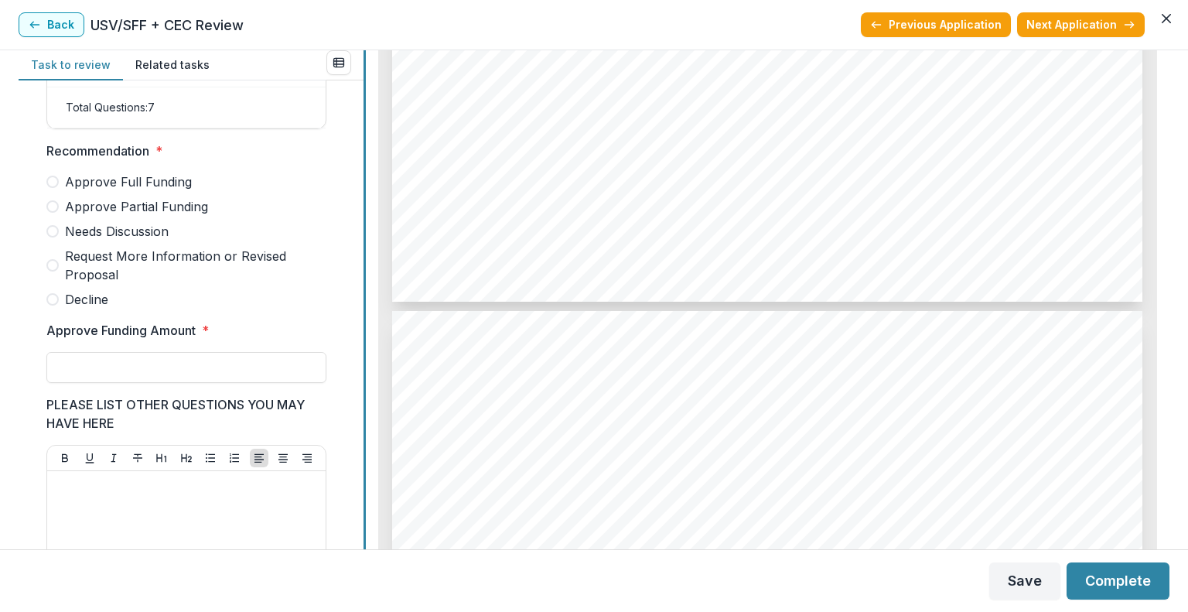
scroll to position [368, 0]
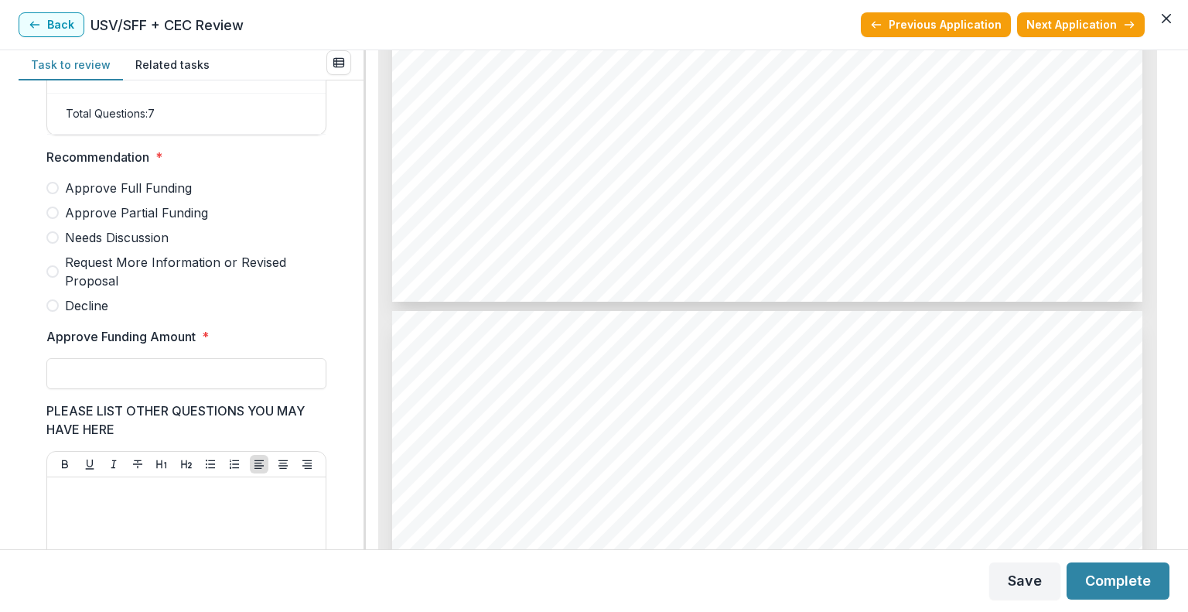
click at [60, 312] on label "Decline" at bounding box center [186, 305] width 280 height 19
click at [1108, 579] on button "Complete" at bounding box center [1118, 580] width 103 height 37
click at [275, 379] on input "Approve Funding Amount *" at bounding box center [186, 373] width 280 height 31
type input "**"
click at [1137, 585] on button "Complete" at bounding box center [1118, 580] width 103 height 37
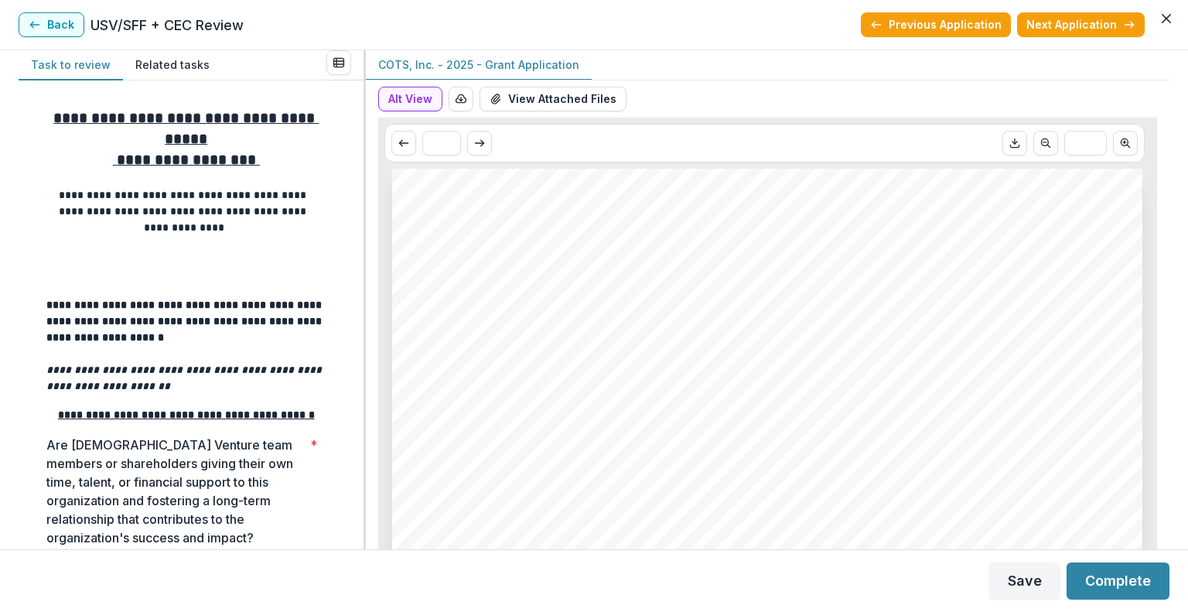
drag, startPoint x: 1170, startPoint y: 69, endPoint x: 1167, endPoint y: 110, distance: 41.1
click at [1167, 110] on div "**********" at bounding box center [594, 299] width 1188 height 499
click at [563, 95] on button "View Attached Files" at bounding box center [553, 99] width 147 height 25
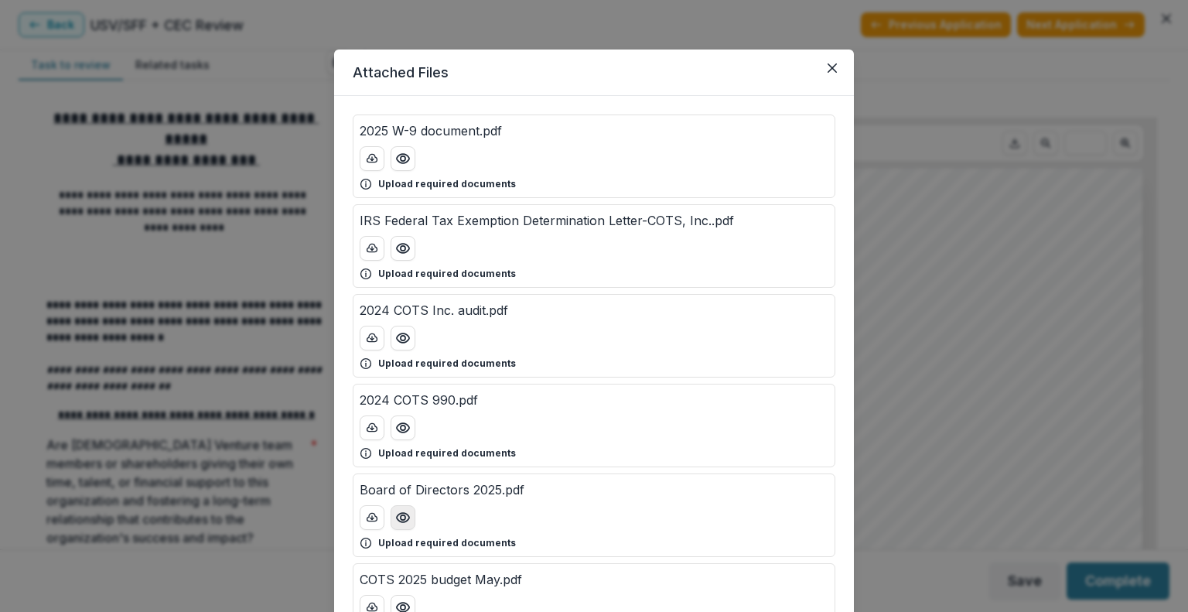
click at [405, 511] on icon "Preview Board of Directors 2025.pdf" at bounding box center [402, 517] width 15 height 15
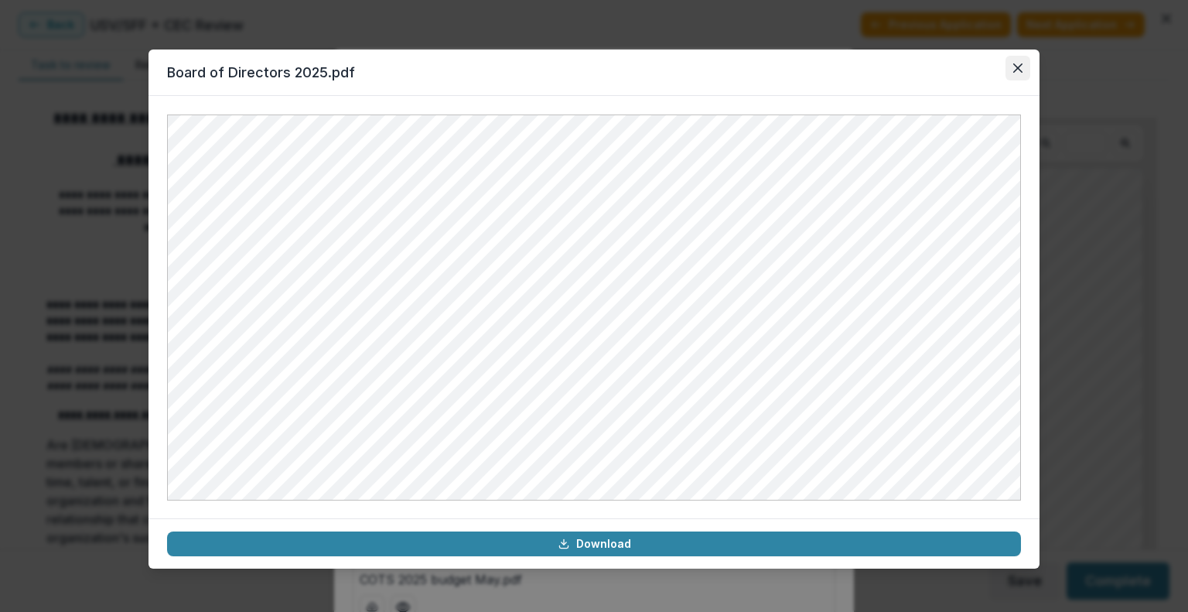
click at [1015, 70] on icon "Close" at bounding box center [1017, 67] width 9 height 9
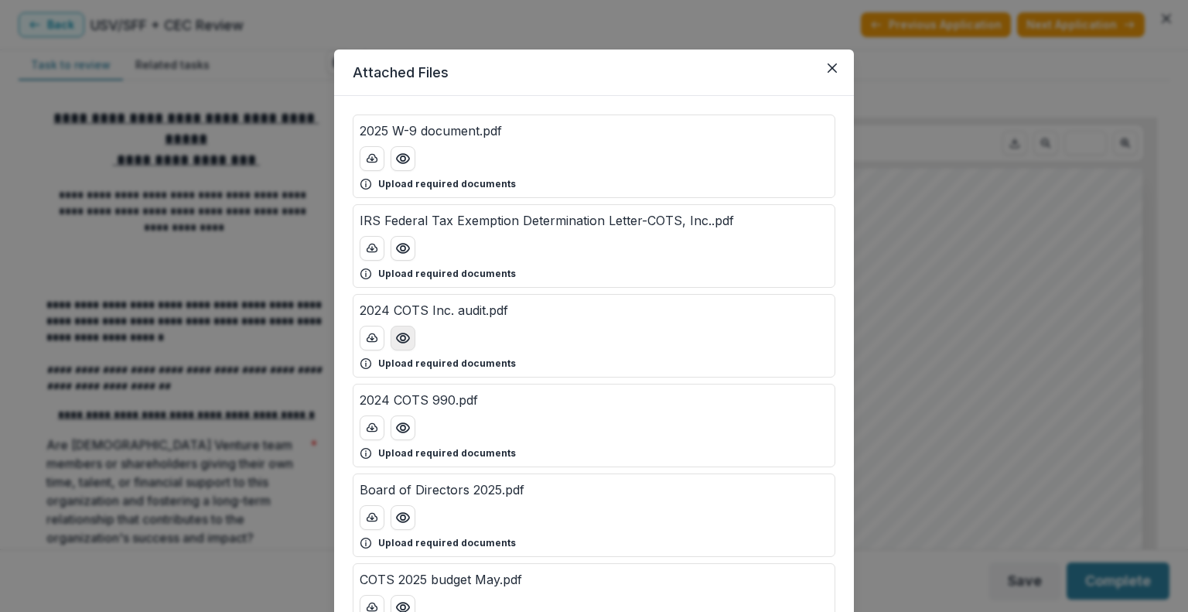
click at [408, 336] on button "Preview 2024 COTS Inc. audit.pdf" at bounding box center [403, 338] width 25 height 25
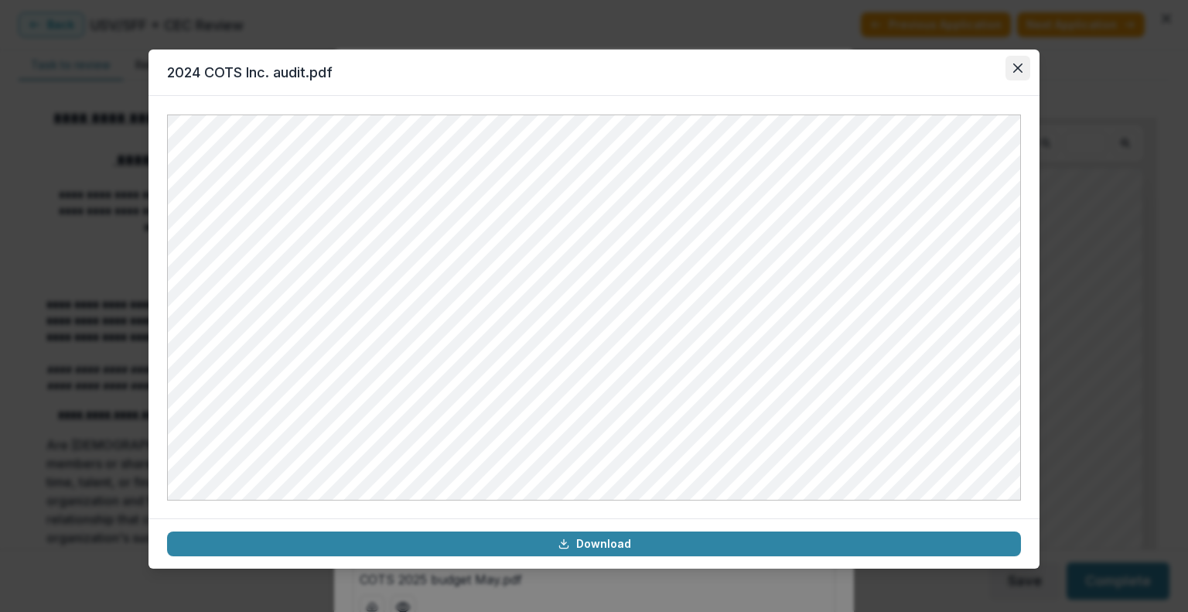
click at [1020, 73] on button "Close" at bounding box center [1018, 68] width 25 height 25
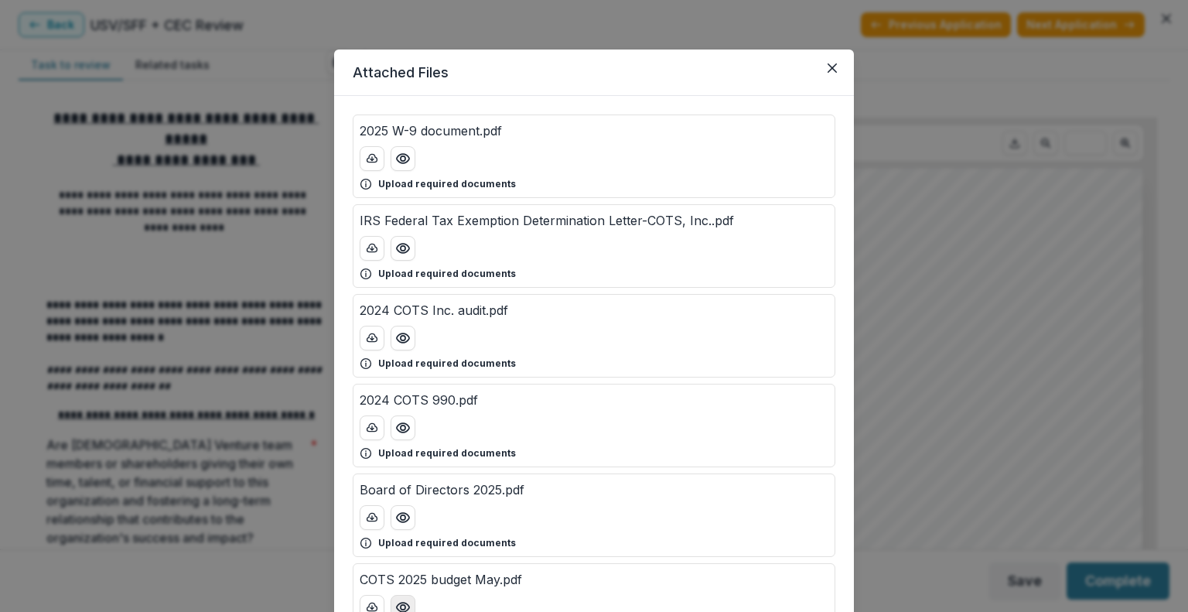
click at [402, 603] on icon "Preview COTS 2025 budget May.pdf" at bounding box center [402, 606] width 15 height 15
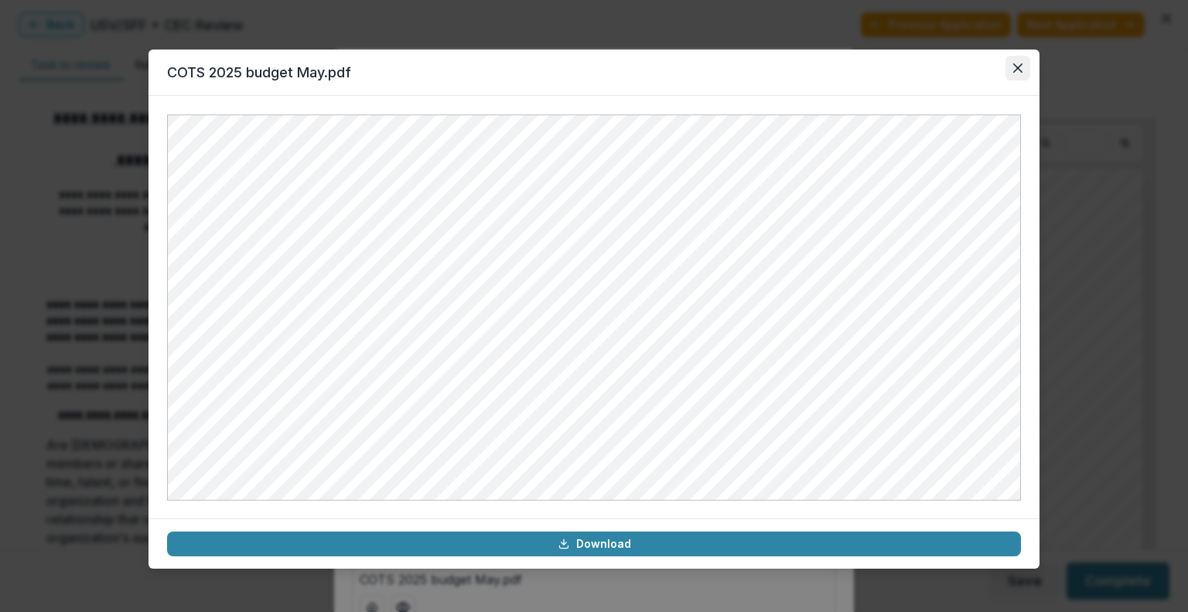
click at [1026, 77] on button "Close" at bounding box center [1018, 68] width 25 height 25
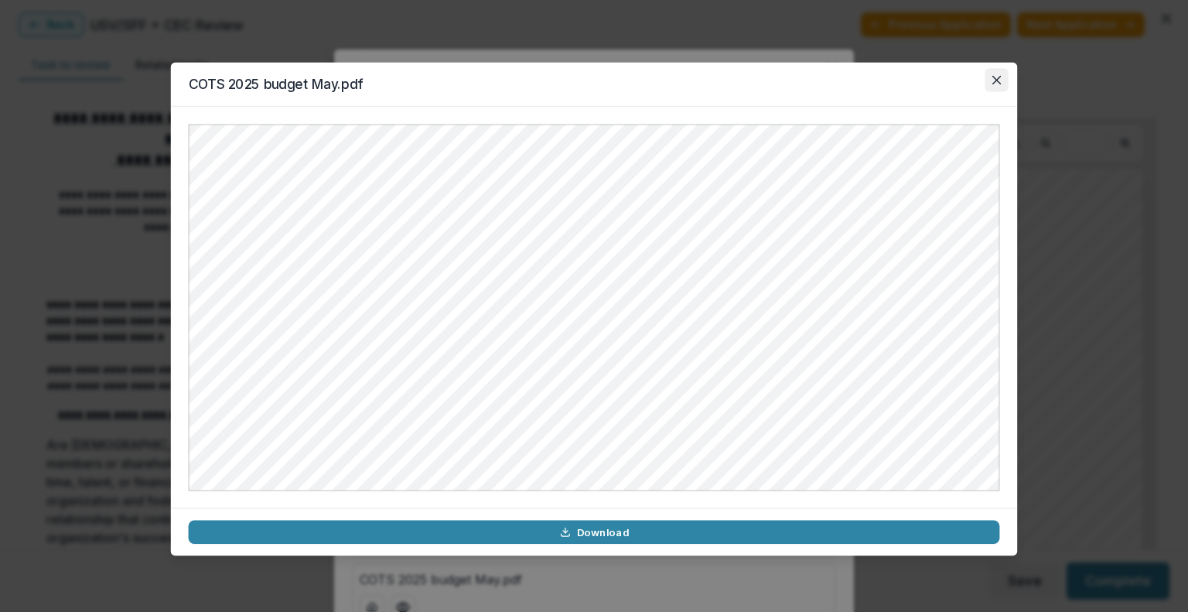
scroll to position [5, 0]
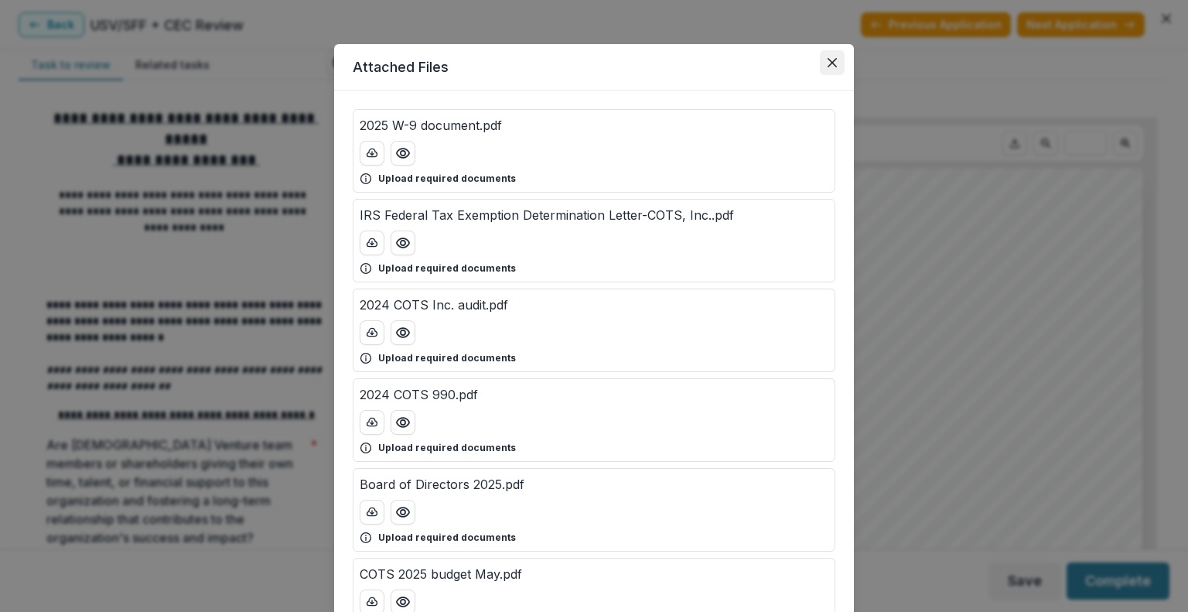
click at [832, 68] on button "Close" at bounding box center [832, 62] width 25 height 25
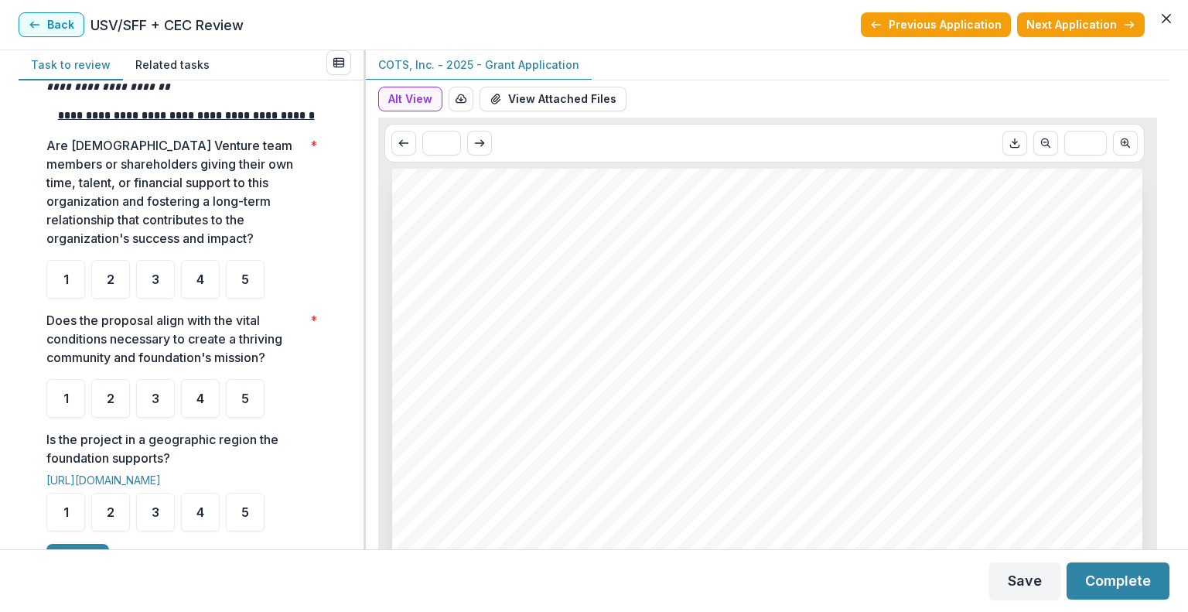
scroll to position [297, 0]
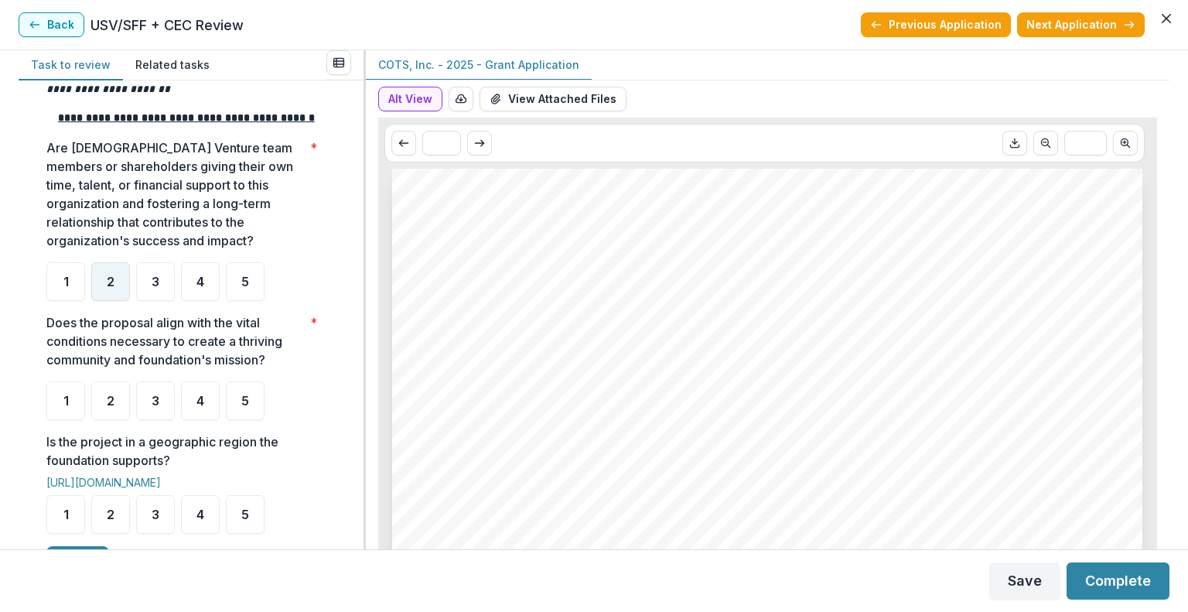
click at [111, 289] on div "2" at bounding box center [110, 281] width 39 height 39
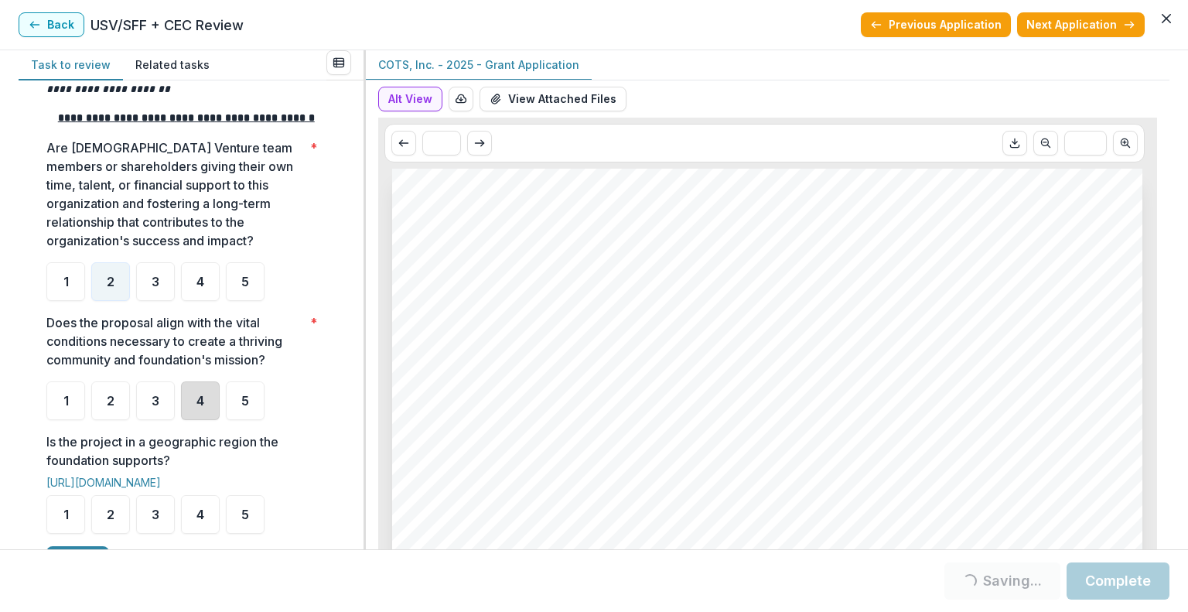
click at [200, 420] on div "4" at bounding box center [200, 400] width 39 height 39
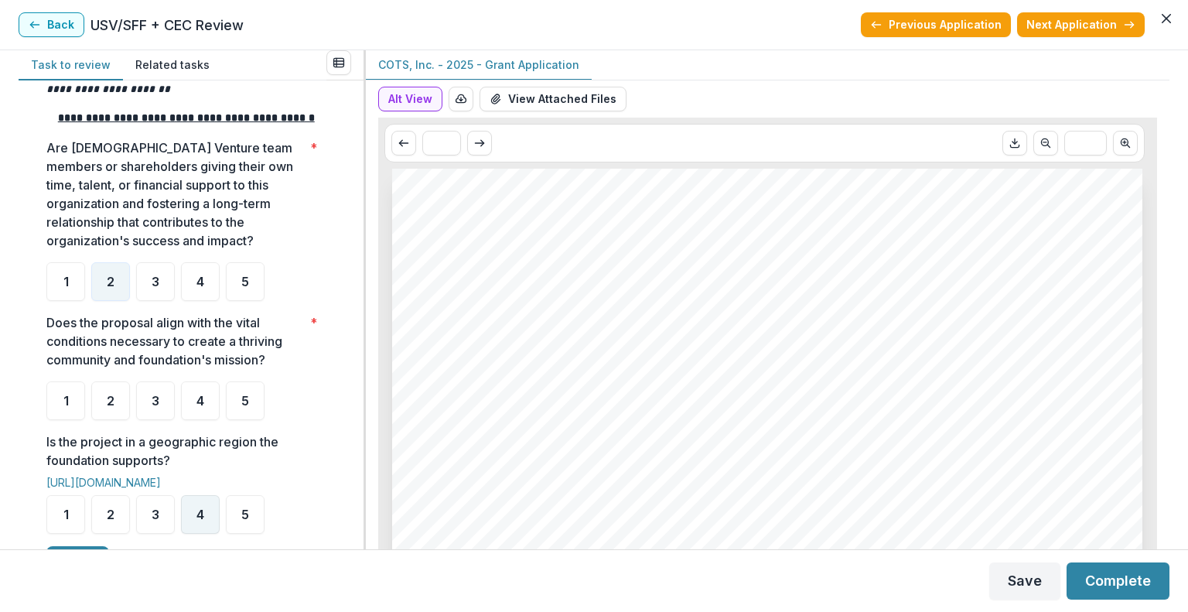
click at [199, 521] on span "4" at bounding box center [200, 514] width 8 height 12
click at [204, 407] on span "4" at bounding box center [200, 400] width 8 height 12
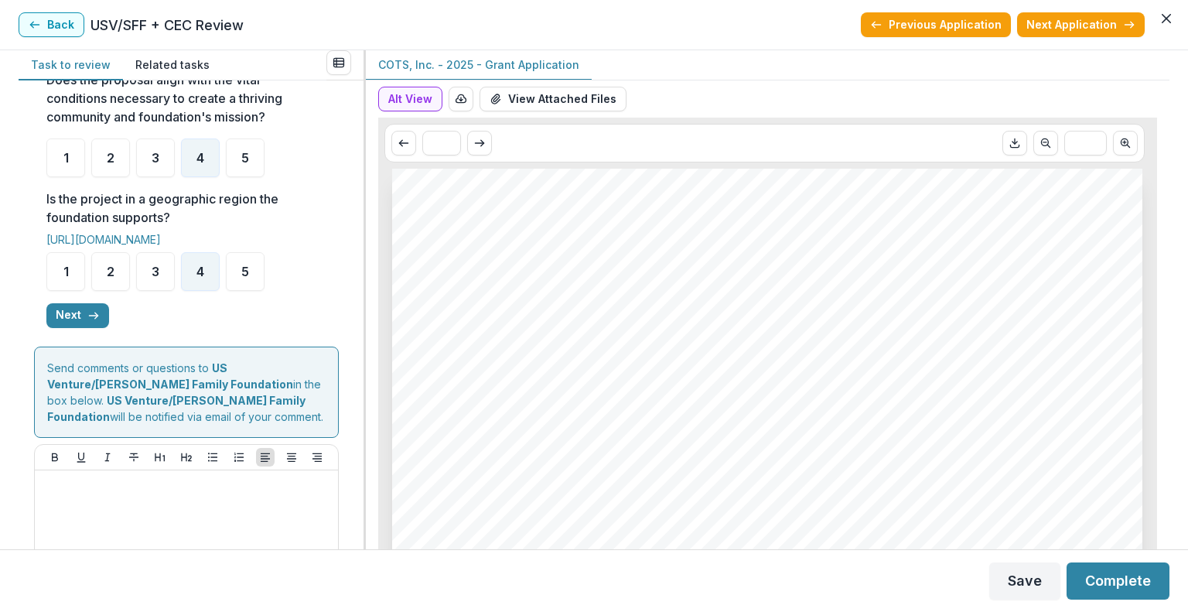
scroll to position [544, 0]
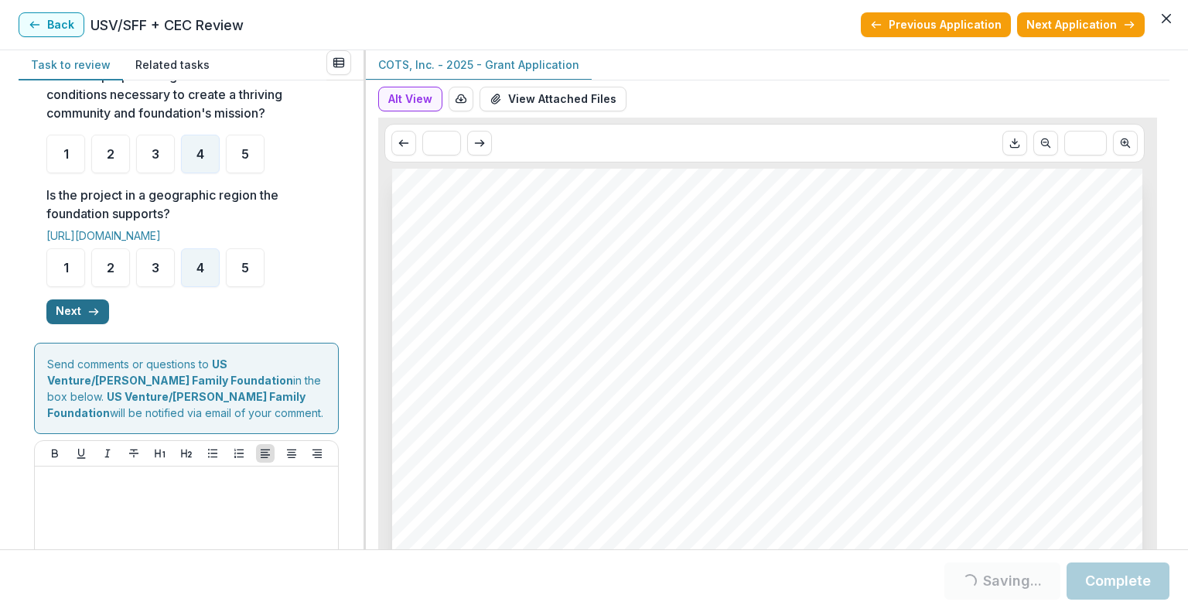
click at [82, 324] on button "Next" at bounding box center [77, 311] width 63 height 25
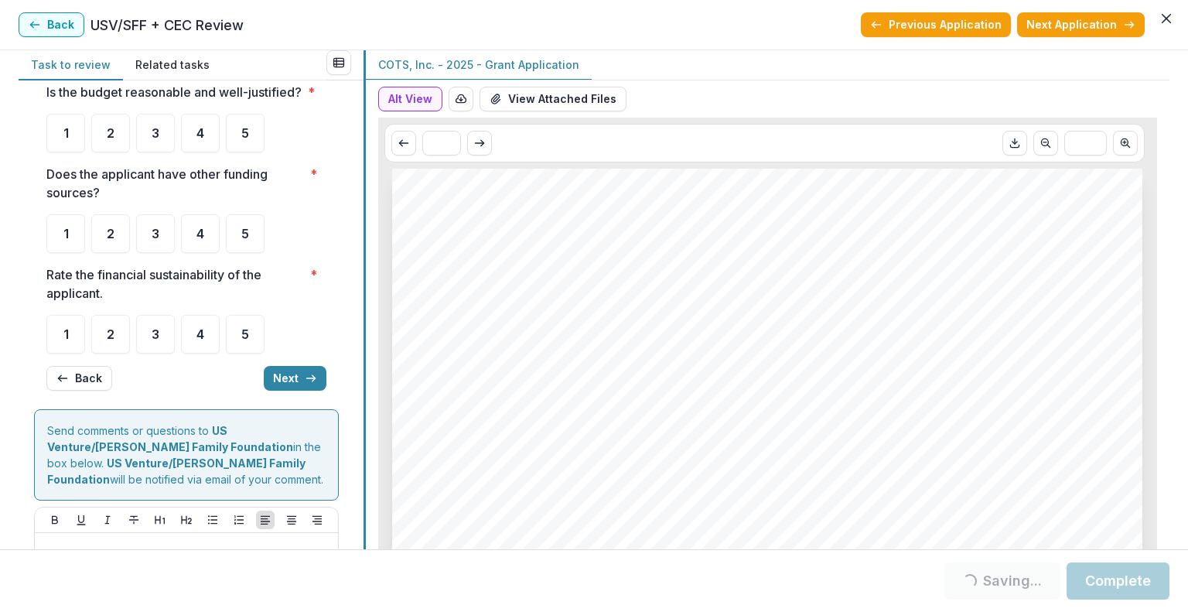
scroll to position [16, 0]
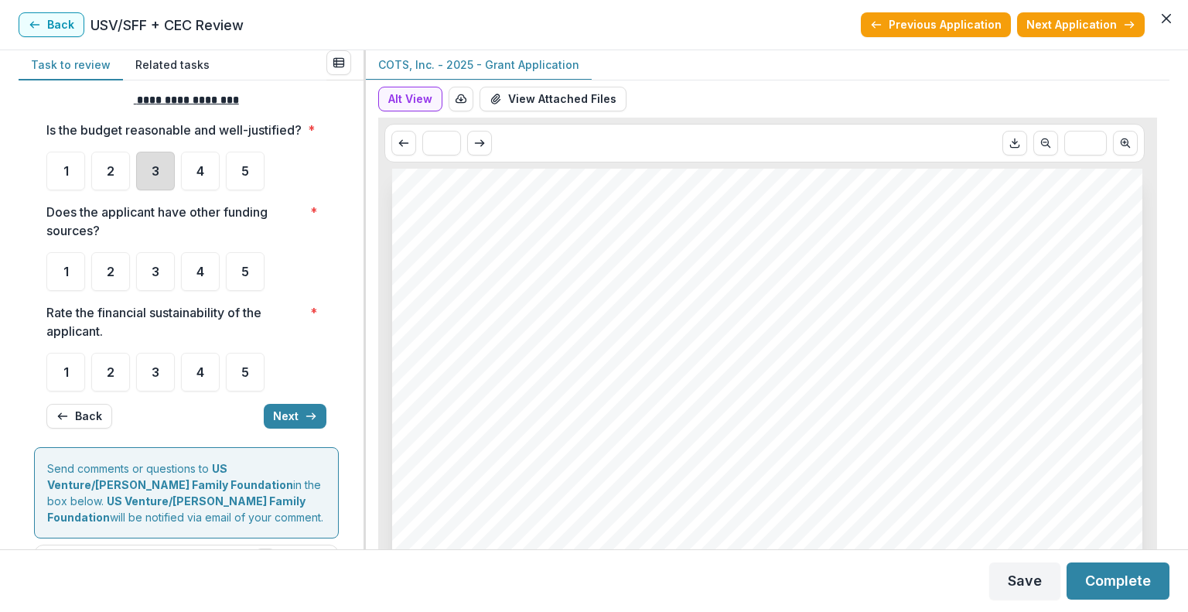
click at [168, 188] on div "3" at bounding box center [155, 171] width 39 height 39
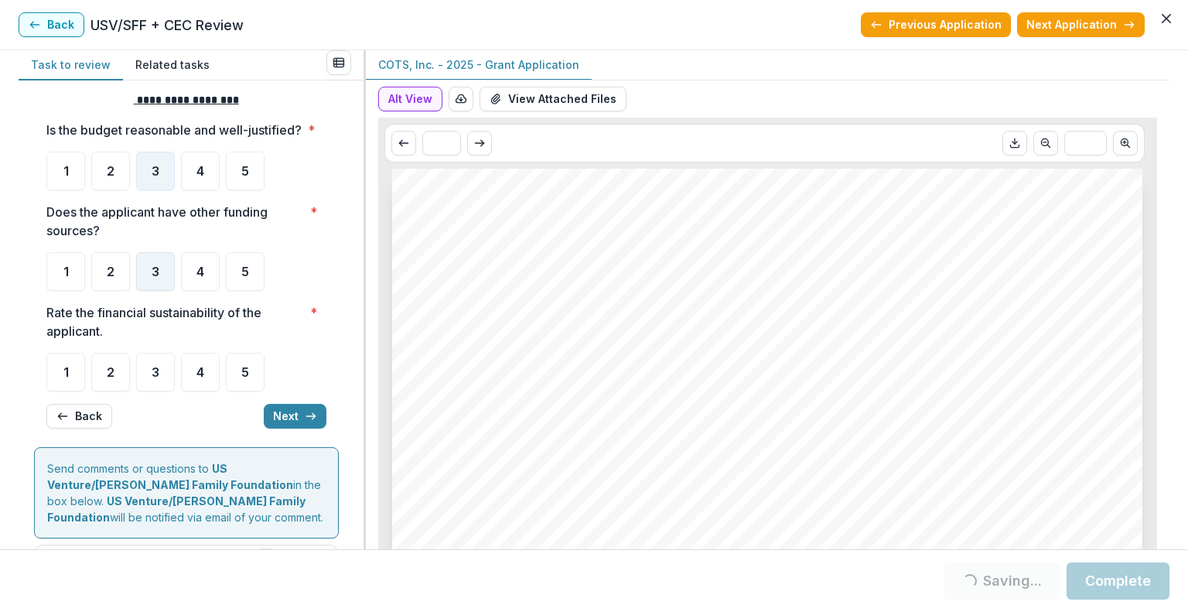
click at [169, 279] on div "3" at bounding box center [155, 271] width 39 height 39
click at [171, 391] on div "3" at bounding box center [155, 372] width 39 height 39
click at [156, 378] on span "3" at bounding box center [156, 372] width 8 height 12
click at [291, 429] on button "Next" at bounding box center [295, 416] width 63 height 25
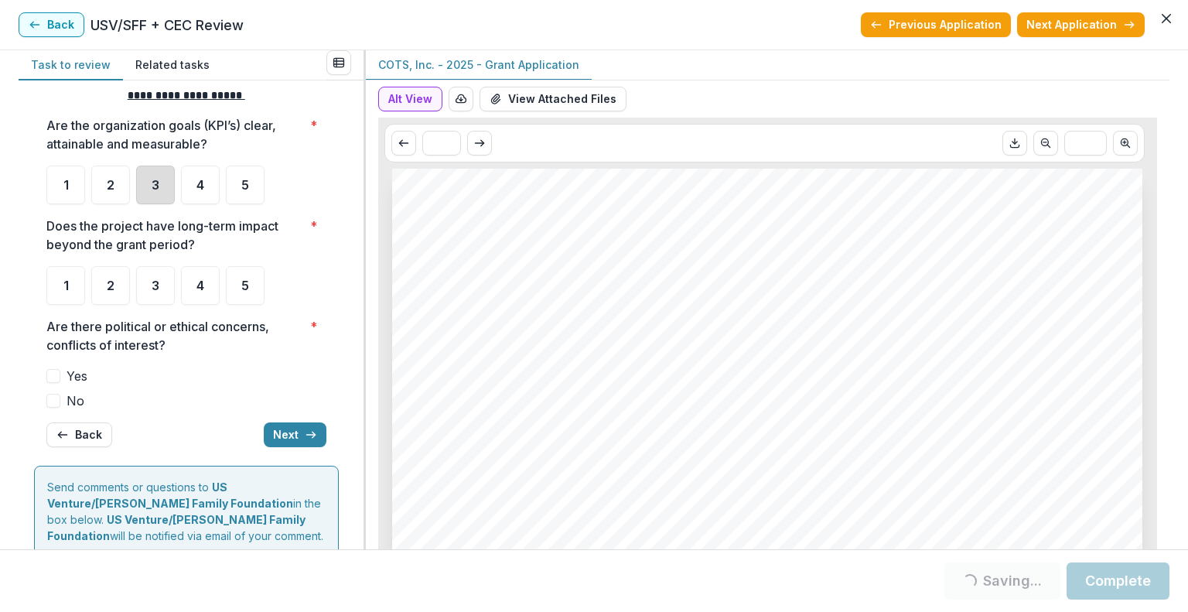
click at [161, 186] on div "3" at bounding box center [155, 185] width 39 height 39
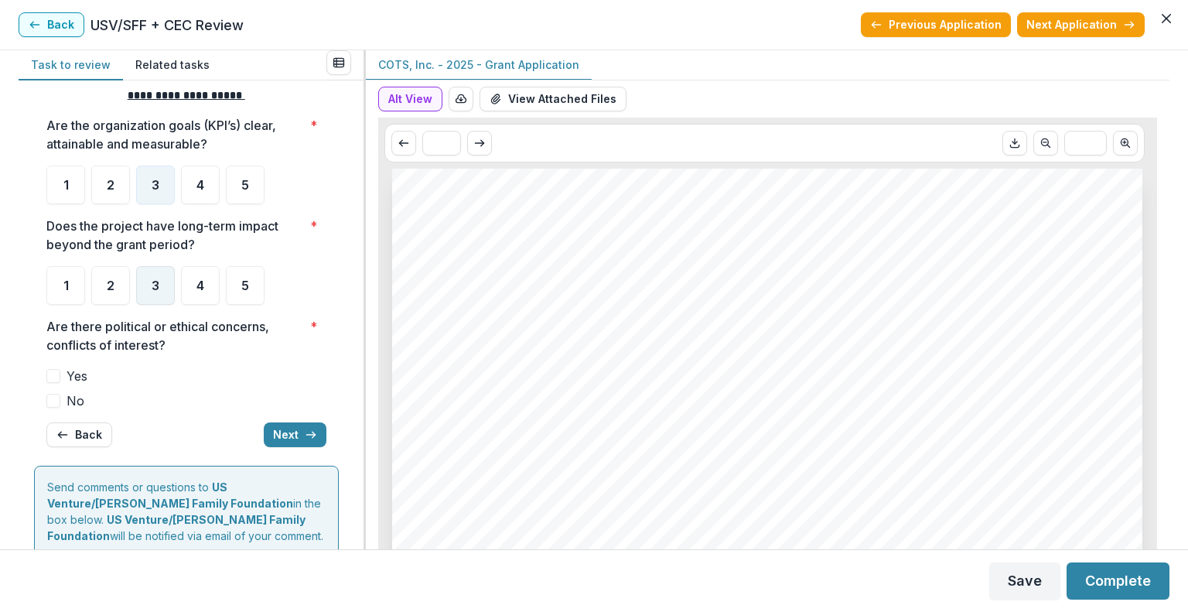
click at [141, 287] on div "3" at bounding box center [155, 285] width 39 height 39
click at [57, 396] on span at bounding box center [53, 401] width 14 height 14
click at [291, 429] on button "Next" at bounding box center [295, 434] width 63 height 25
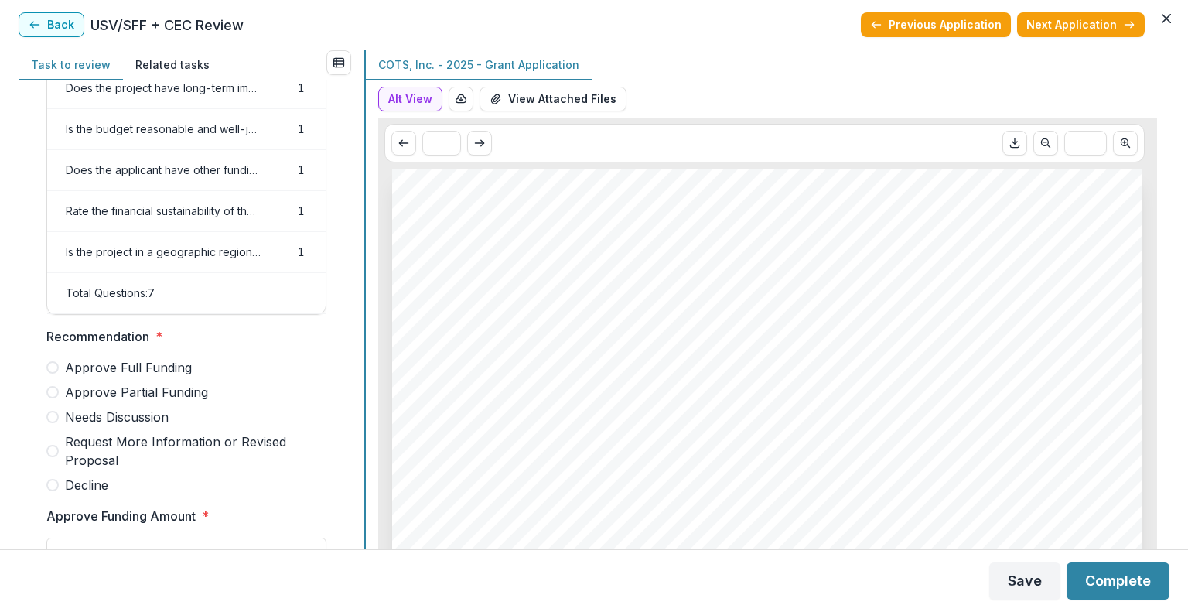
scroll to position [696, 0]
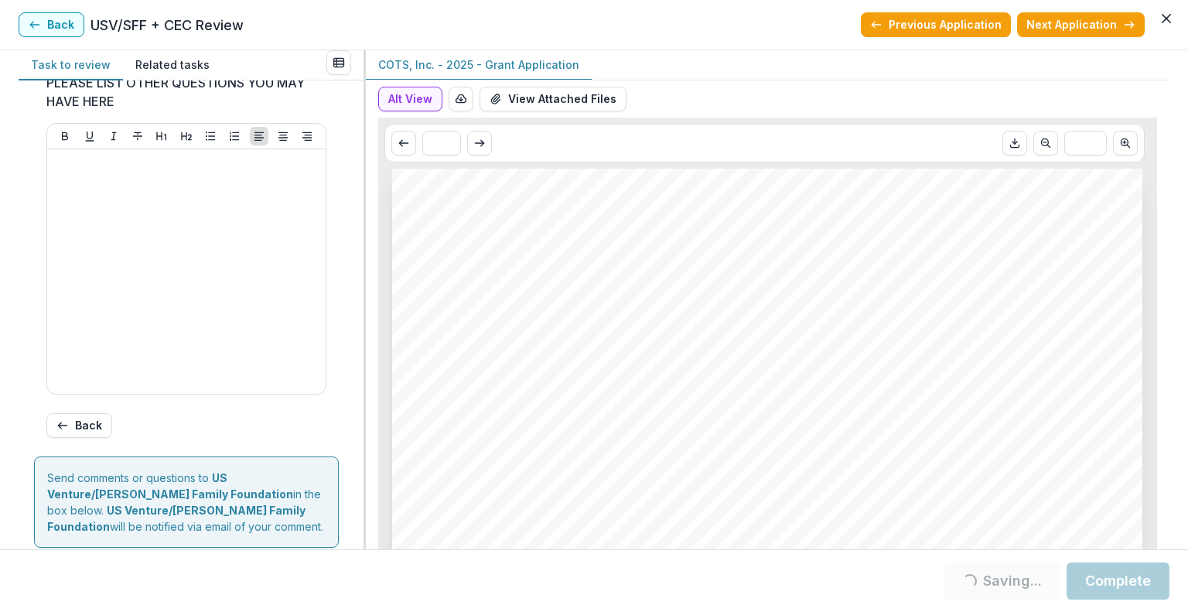
drag, startPoint x: 1027, startPoint y: 342, endPoint x: 1059, endPoint y: 312, distance: 43.8
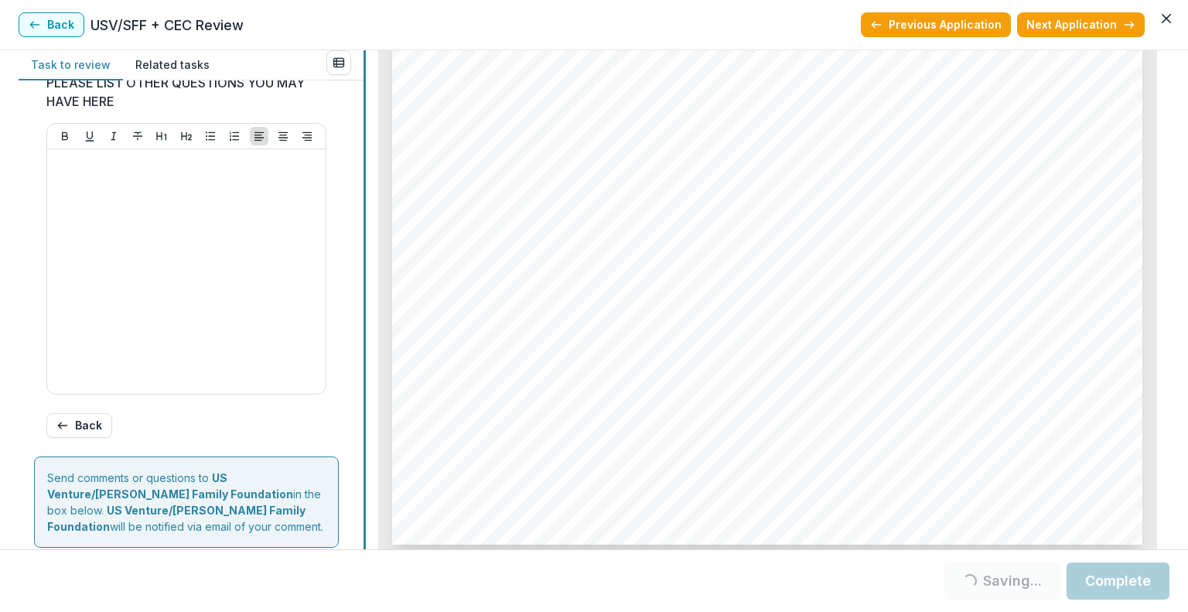
scroll to position [436, 0]
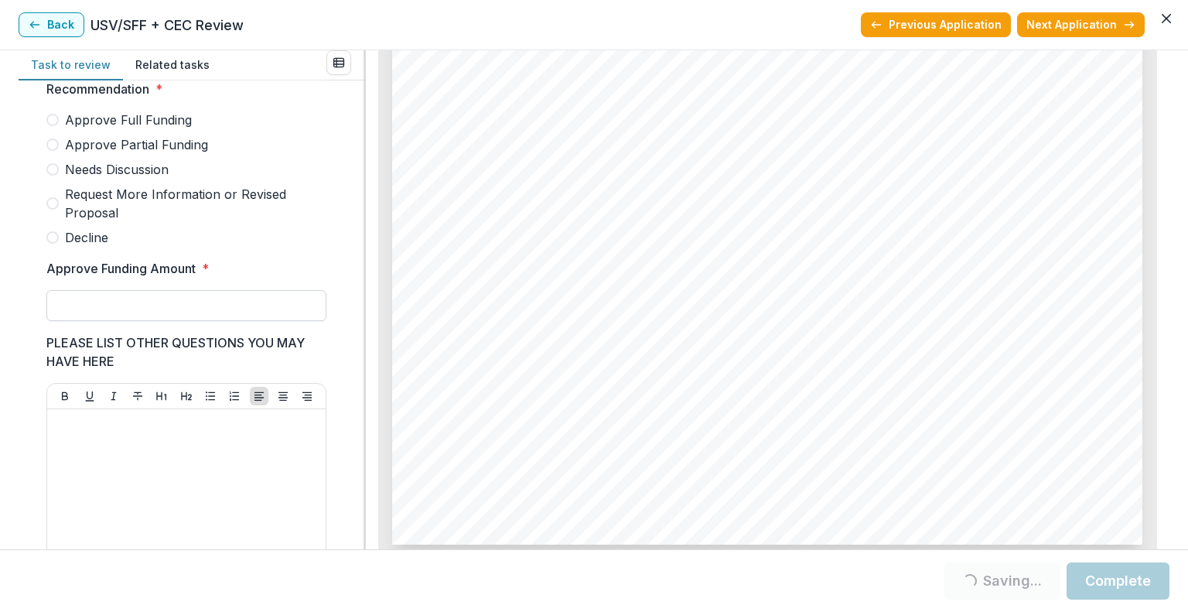
click at [238, 315] on input "Approve Funding Amount *" at bounding box center [186, 305] width 280 height 31
type input "*******"
click at [58, 147] on label "Approve Partial Funding" at bounding box center [186, 144] width 280 height 19
click at [90, 152] on span "Approve Partial Funding" at bounding box center [136, 144] width 143 height 19
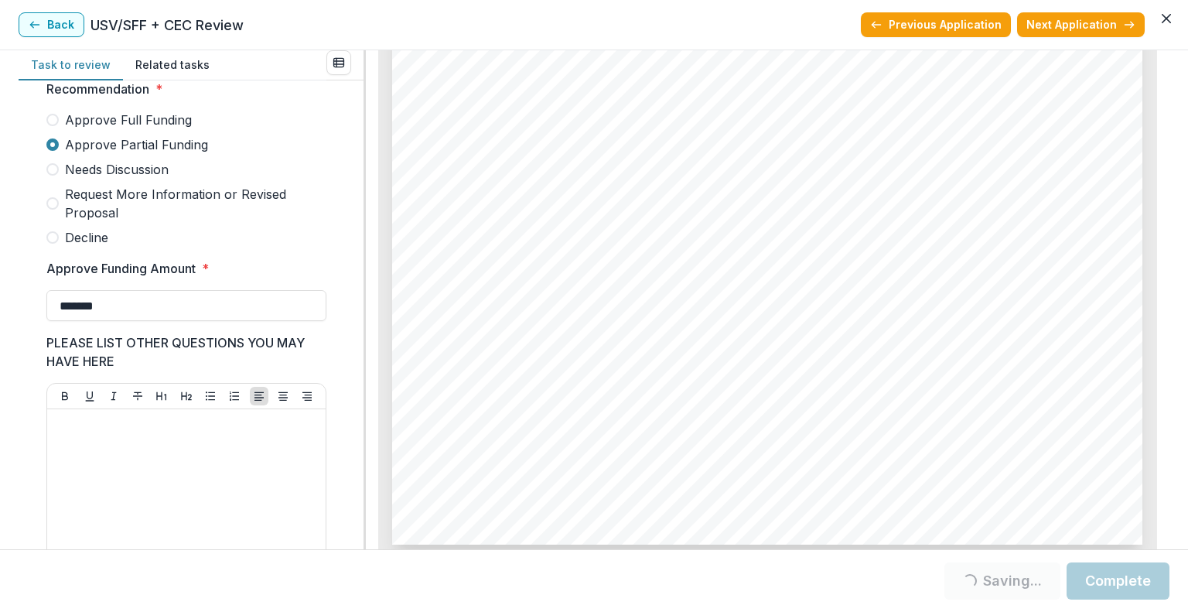
click at [1134, 582] on button "Complete" at bounding box center [1118, 580] width 103 height 37
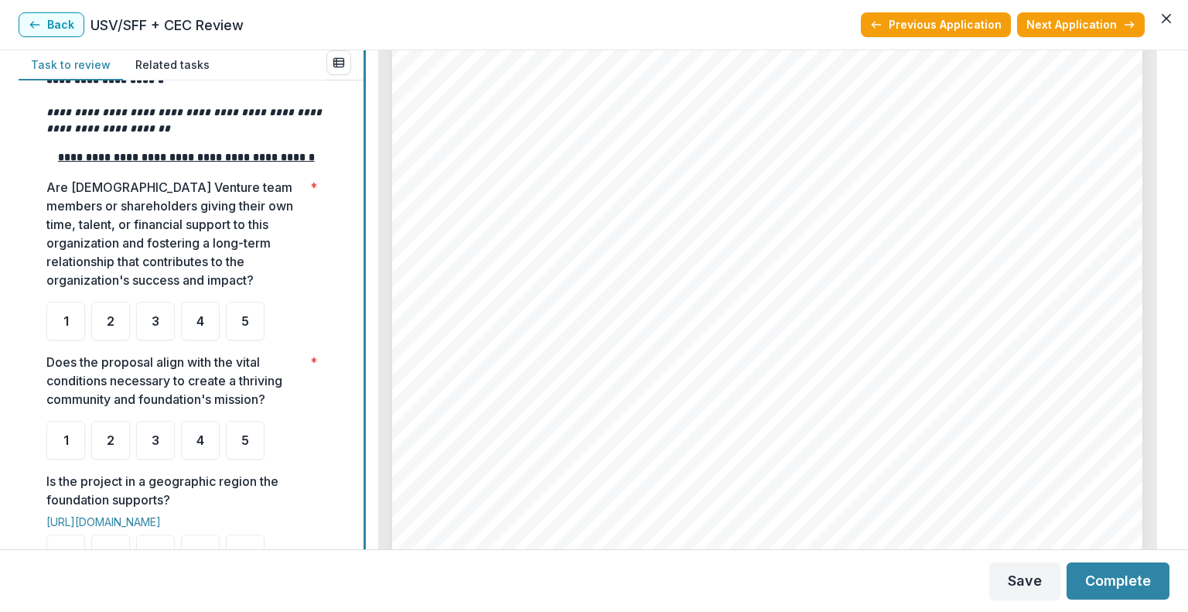
scroll to position [297, 0]
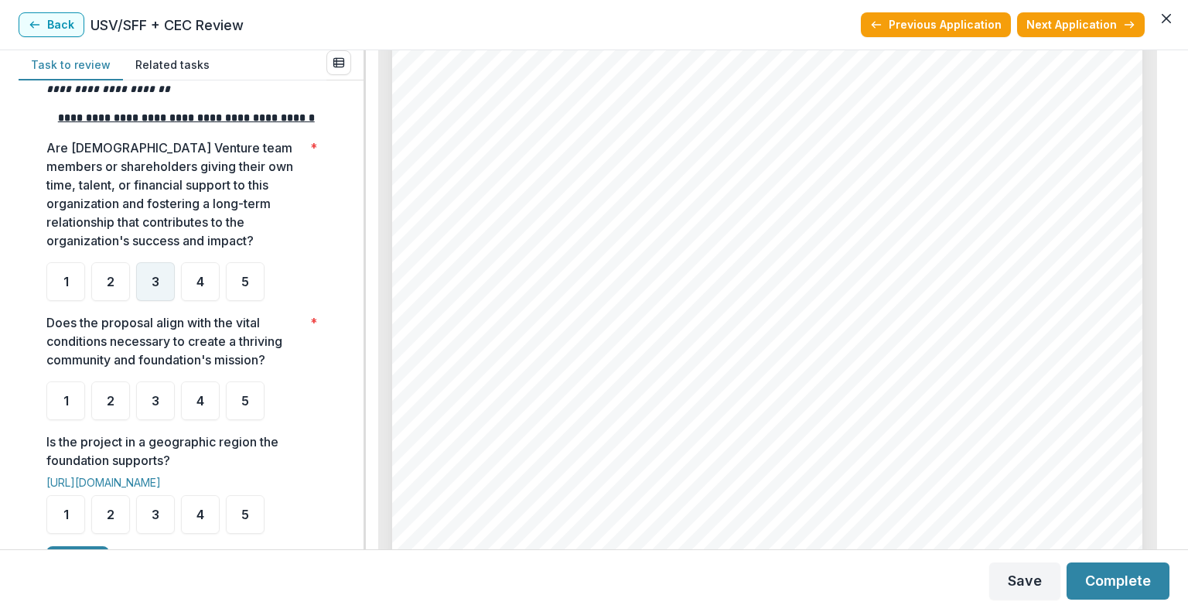
click at [150, 290] on div "3" at bounding box center [155, 281] width 39 height 39
click at [153, 407] on span "3" at bounding box center [156, 400] width 8 height 12
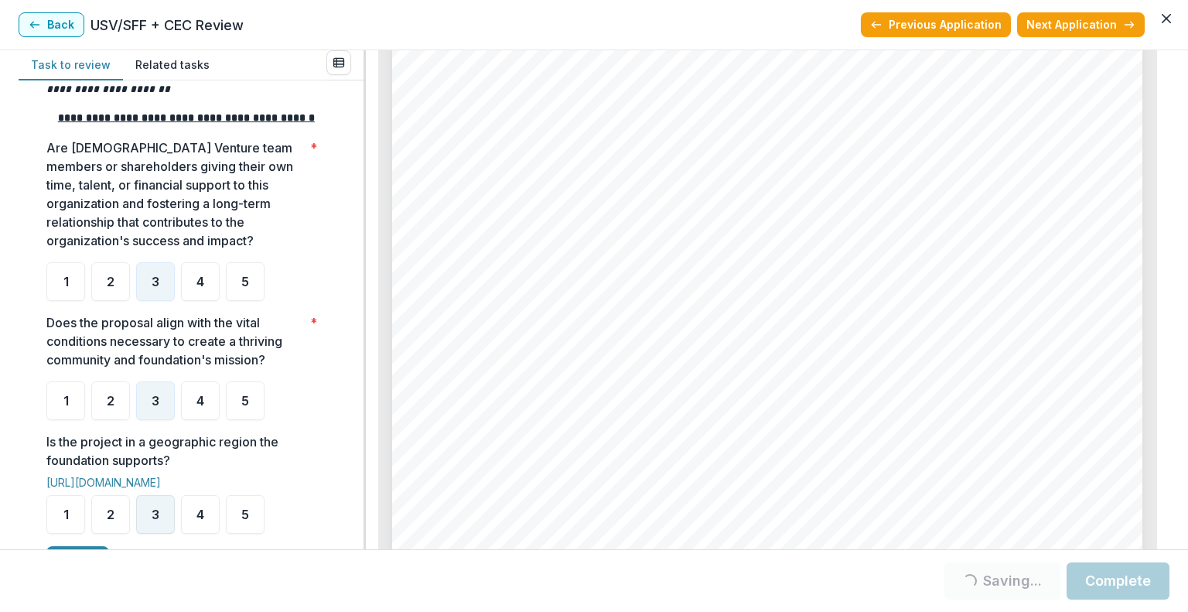
click at [163, 519] on div "3" at bounding box center [155, 514] width 39 height 39
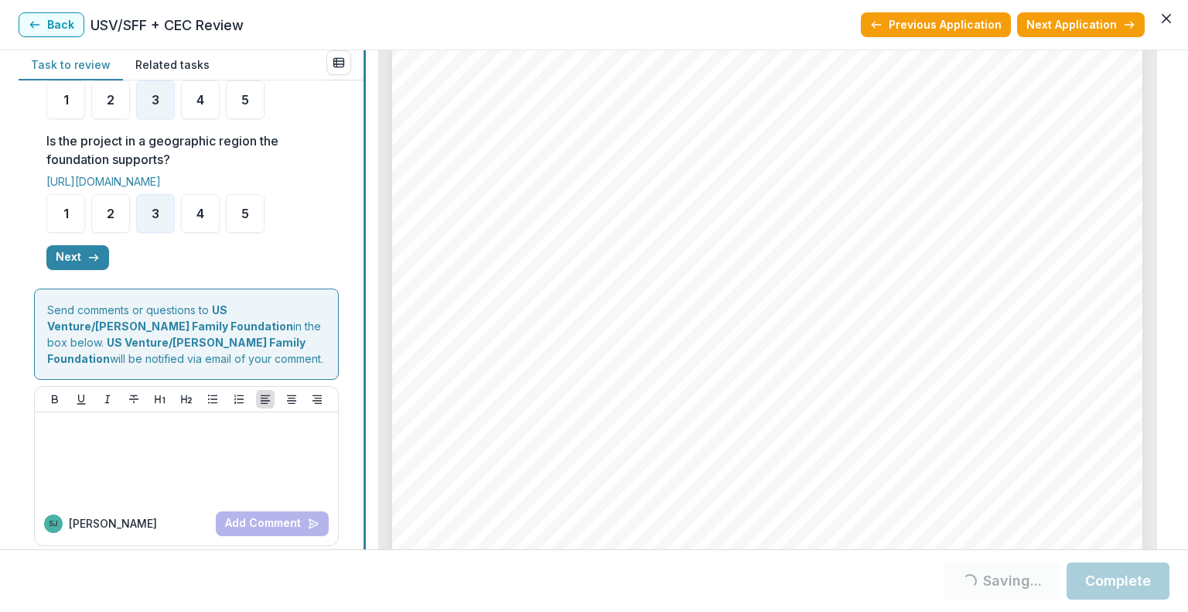
scroll to position [610, 0]
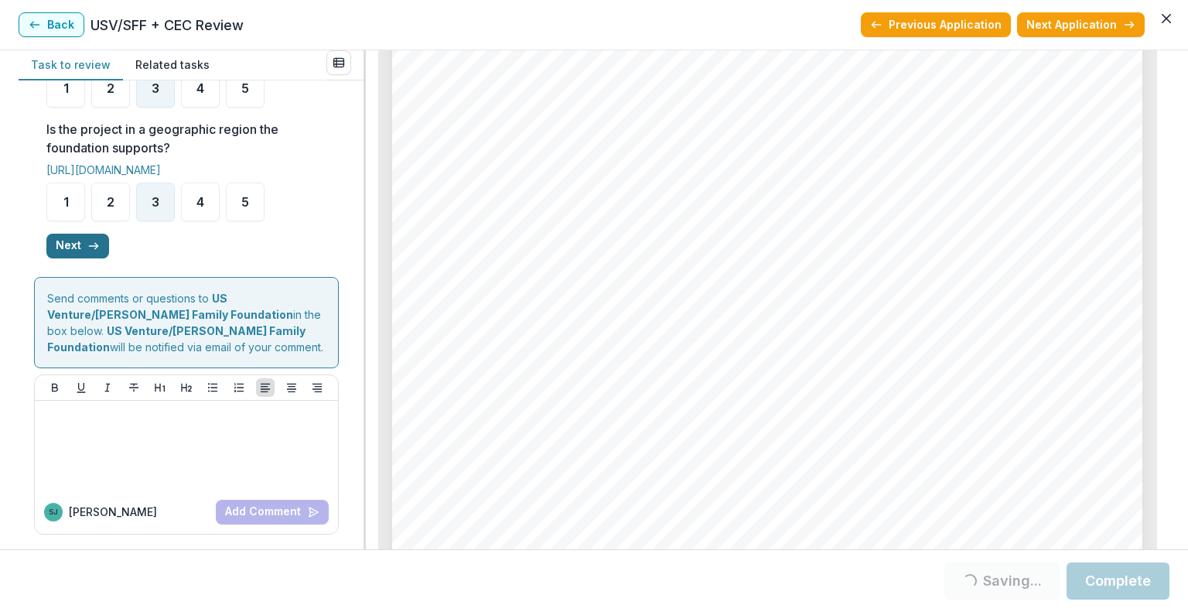
click at [93, 252] on icon "button" at bounding box center [93, 246] width 12 height 12
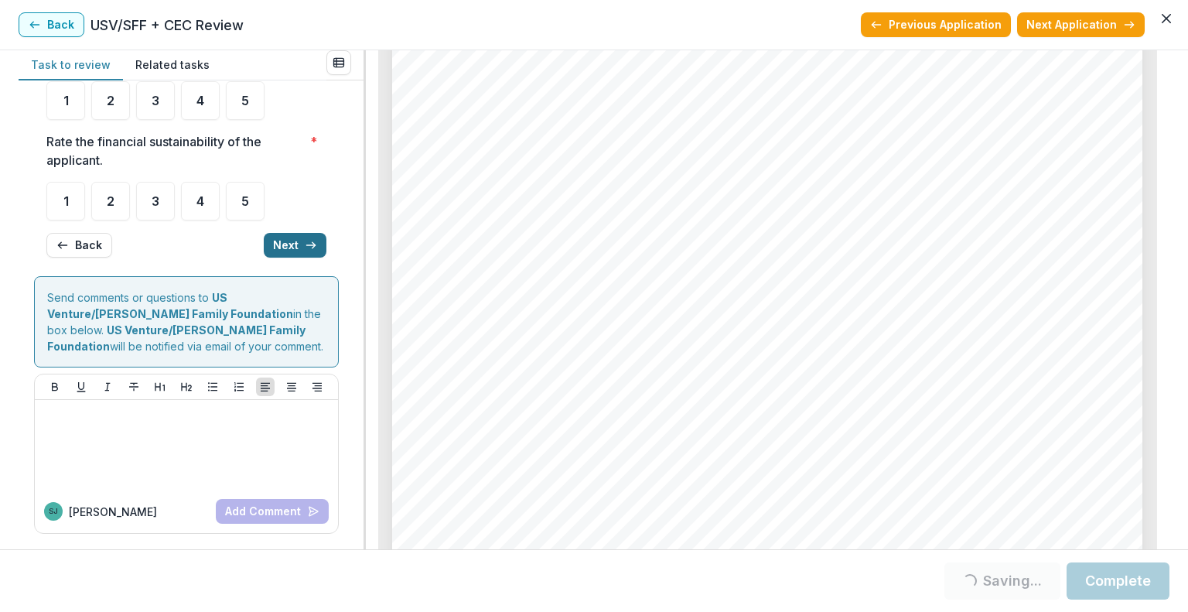
scroll to position [190, 0]
click at [360, 182] on div "**********" at bounding box center [594, 299] width 1151 height 499
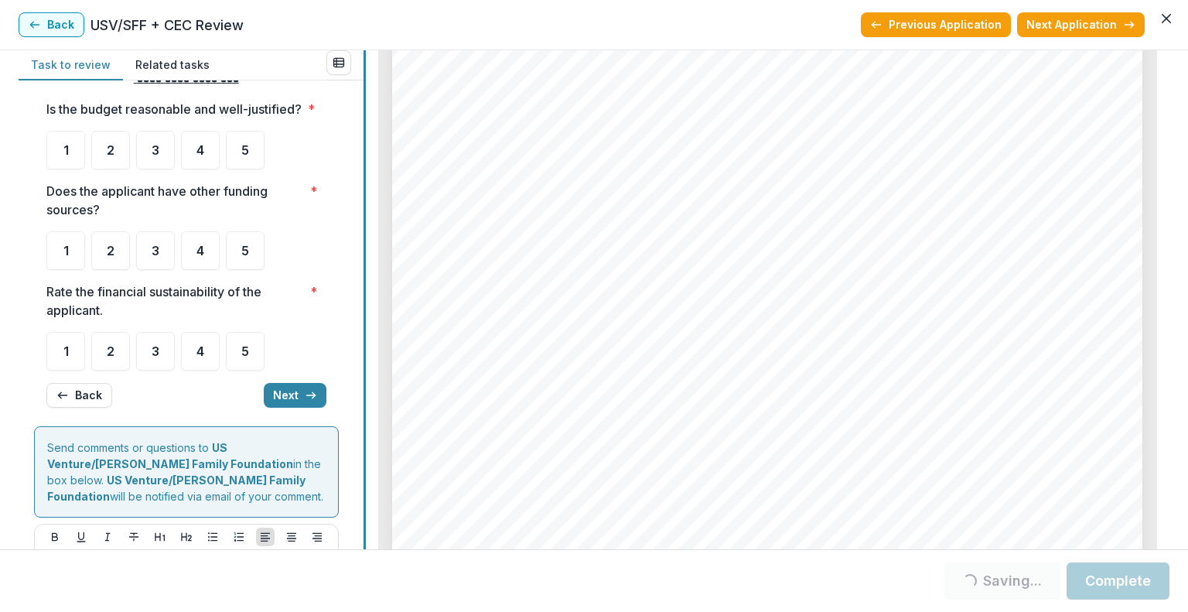
scroll to position [32, 0]
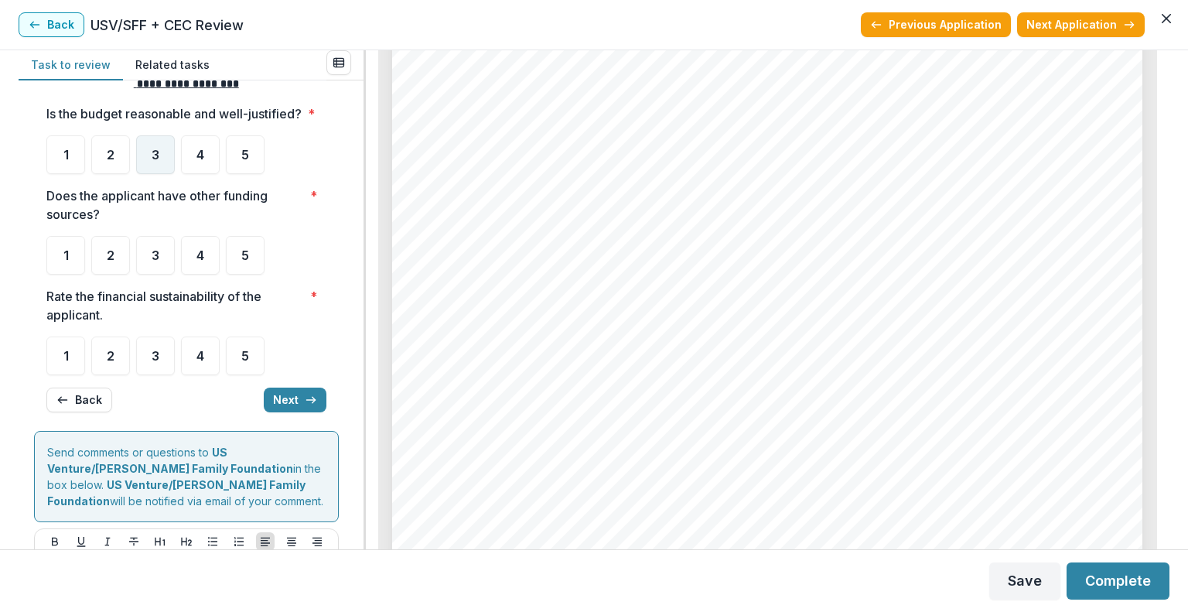
click at [162, 168] on div "3" at bounding box center [155, 154] width 39 height 39
click at [160, 275] on div "3" at bounding box center [155, 255] width 39 height 39
click at [163, 375] on div "3" at bounding box center [155, 355] width 39 height 39
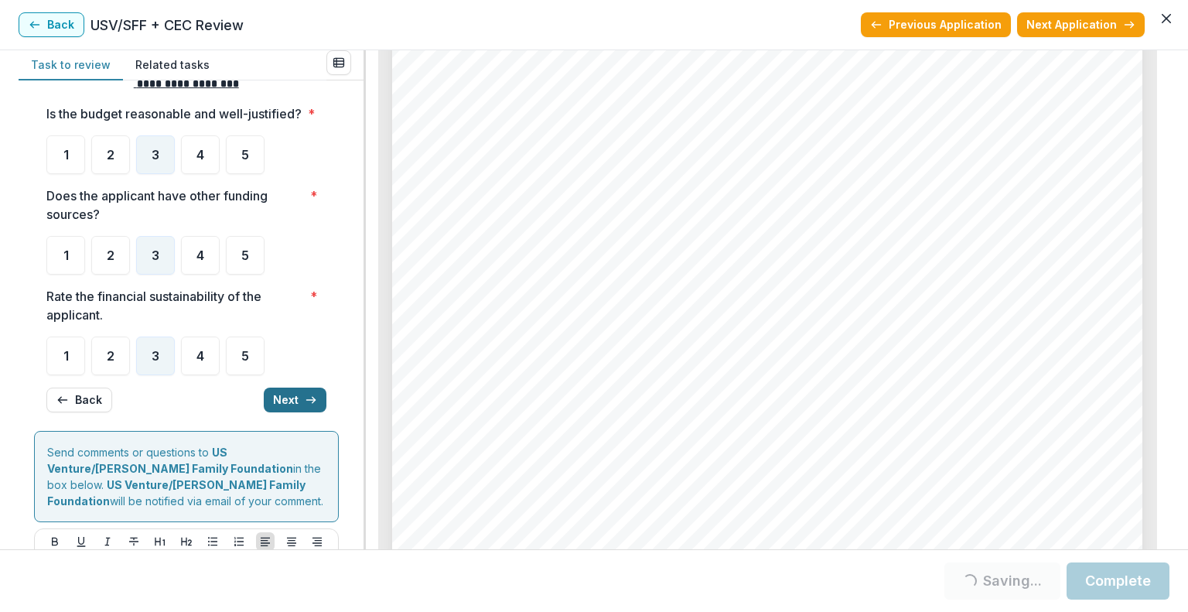
click at [297, 412] on button "Next" at bounding box center [295, 400] width 63 height 25
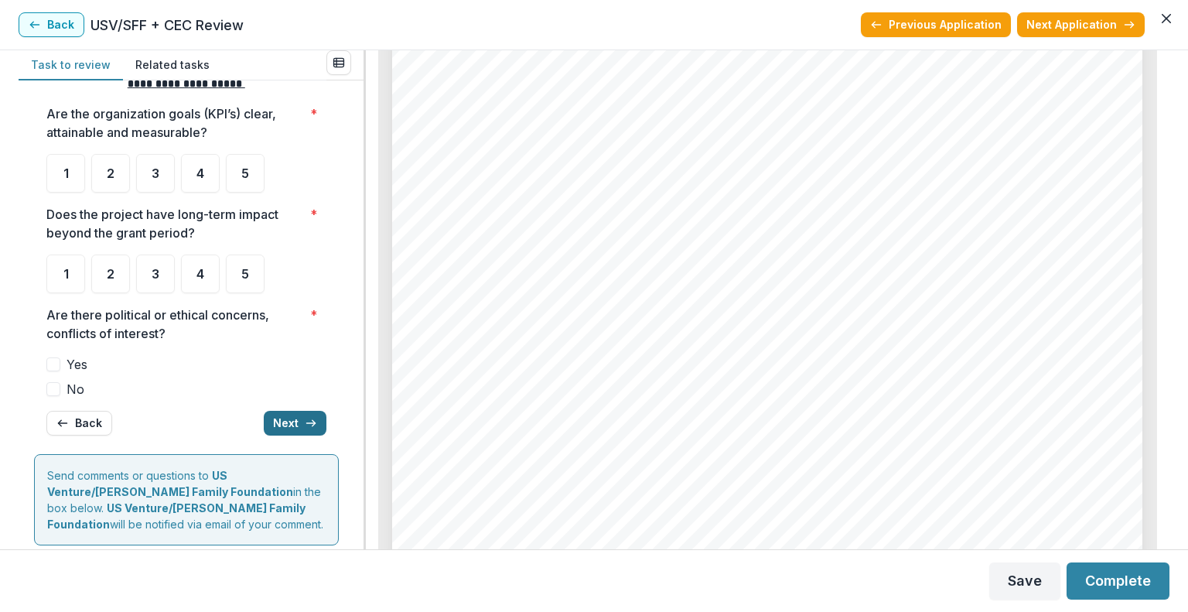
scroll to position [37, 0]
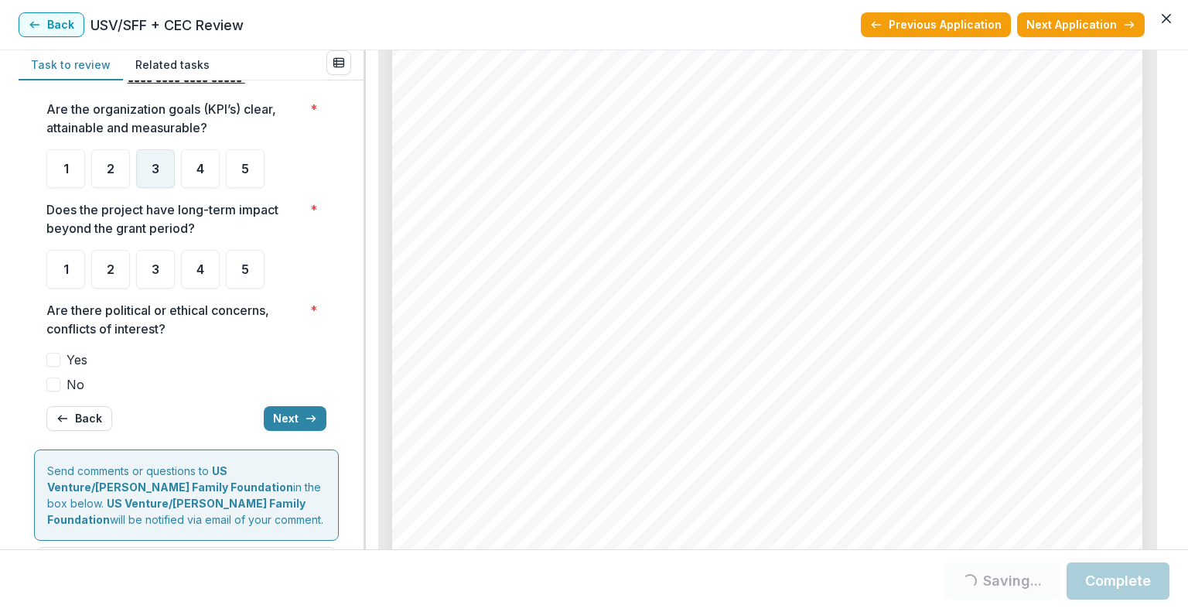
click at [148, 160] on div "3" at bounding box center [155, 168] width 39 height 39
click at [167, 265] on div "3" at bounding box center [155, 269] width 39 height 39
click at [65, 383] on label "No" at bounding box center [186, 384] width 280 height 19
click at [305, 417] on icon "button" at bounding box center [311, 418] width 12 height 12
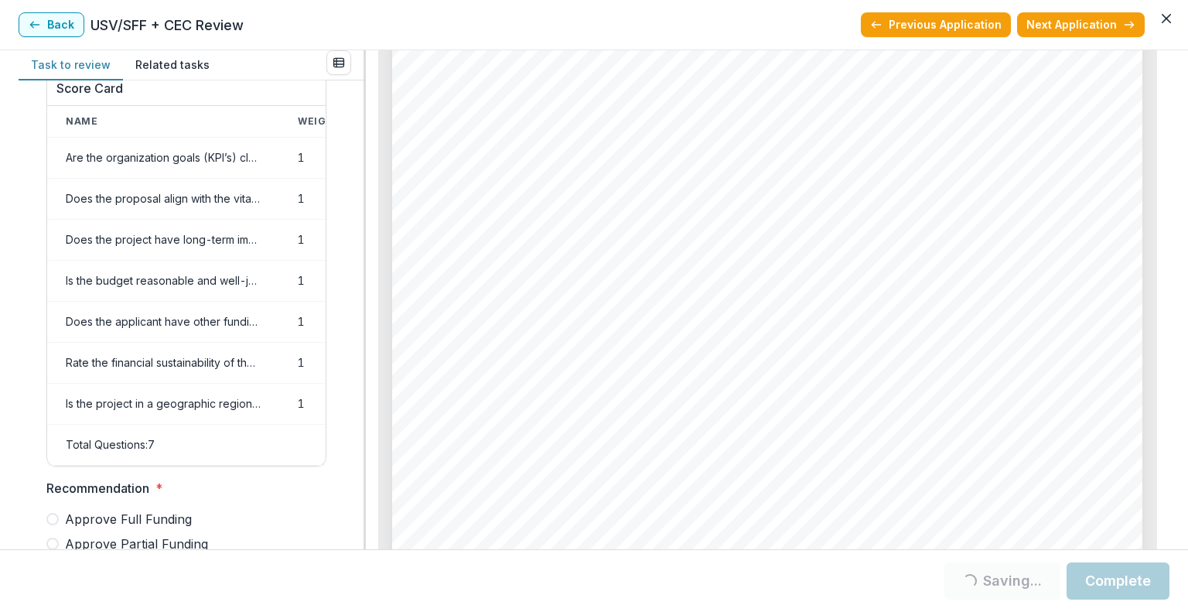
scroll to position [712, 0]
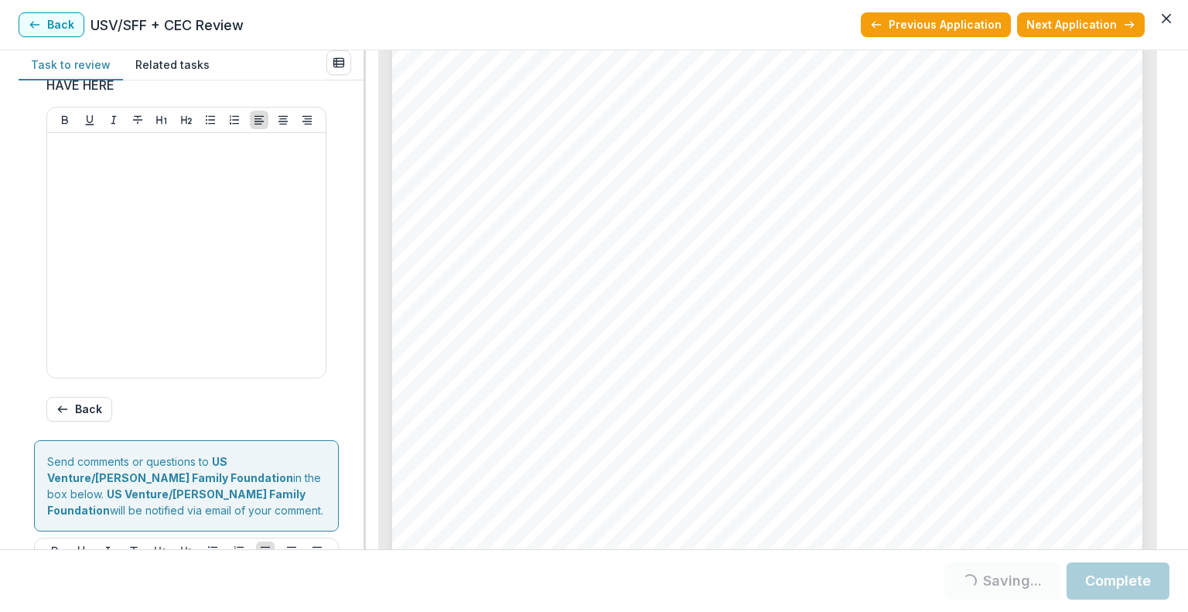
drag, startPoint x: 358, startPoint y: 371, endPoint x: 353, endPoint y: 219, distance: 152.5
click at [353, 219] on div "Score Card Name Weight Score Are the organization goals (KPI’s) clear, attainab…" at bounding box center [191, 314] width 345 height 469
drag, startPoint x: 357, startPoint y: 340, endPoint x: 353, endPoint y: 247, distance: 93.7
click at [353, 247] on div "Score Card Name Weight Score Are the organization goals (KPI’s) clear, attainab…" at bounding box center [191, 314] width 345 height 469
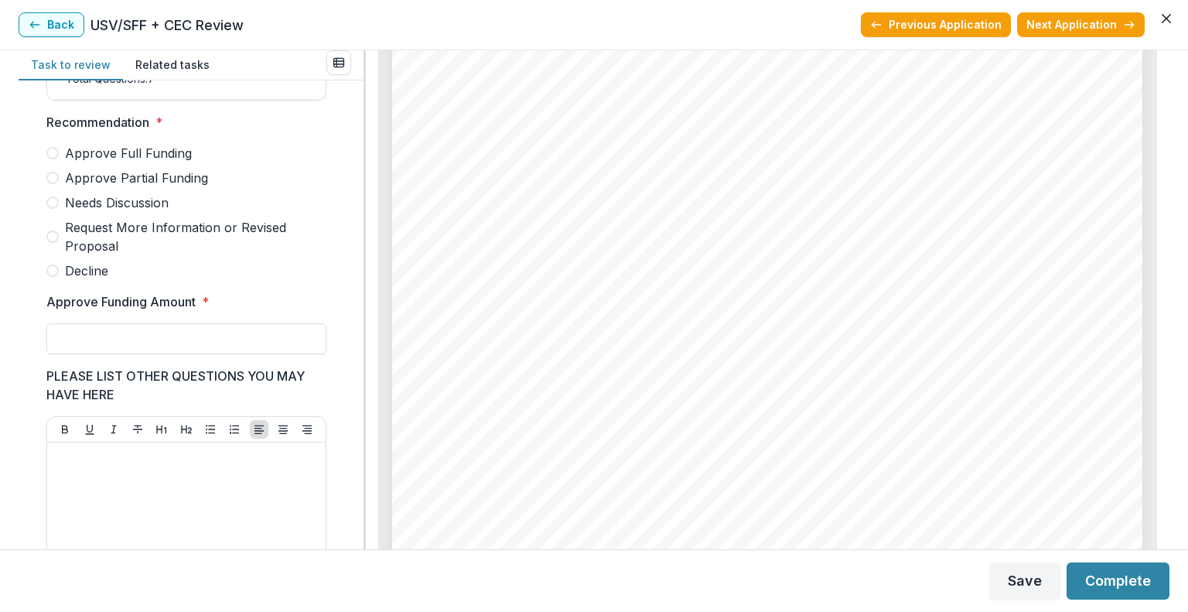
scroll to position [372, 0]
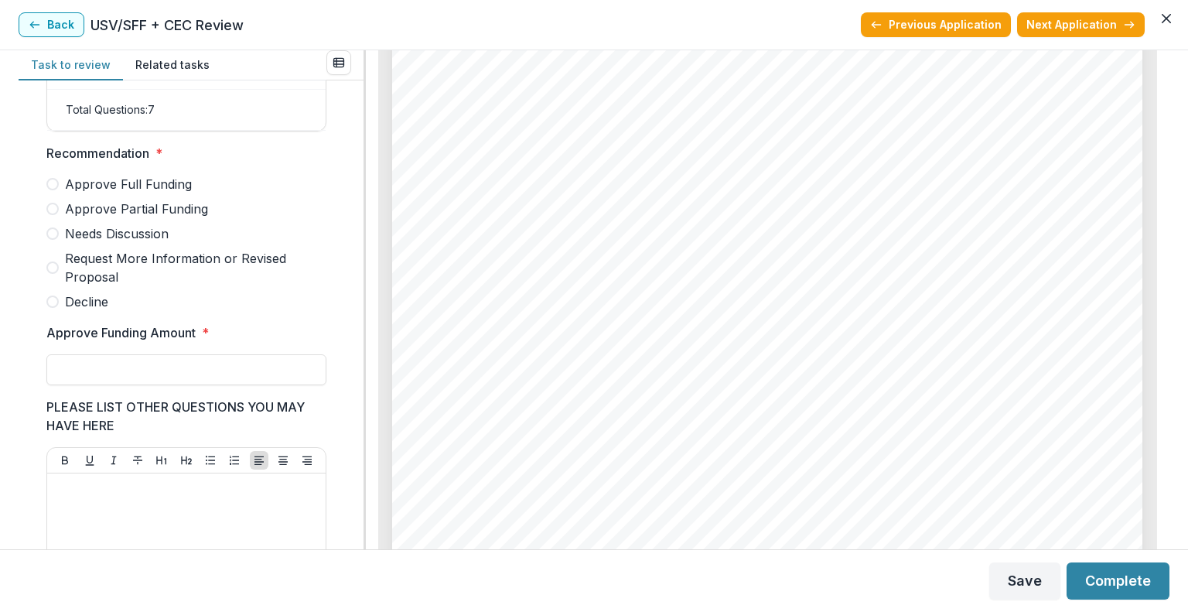
click at [166, 213] on span "Approve Partial Funding" at bounding box center [136, 209] width 143 height 19
click at [147, 218] on span "Approve Partial Funding" at bounding box center [136, 209] width 143 height 19
click at [152, 371] on input "Approve Funding Amount *" at bounding box center [186, 369] width 280 height 31
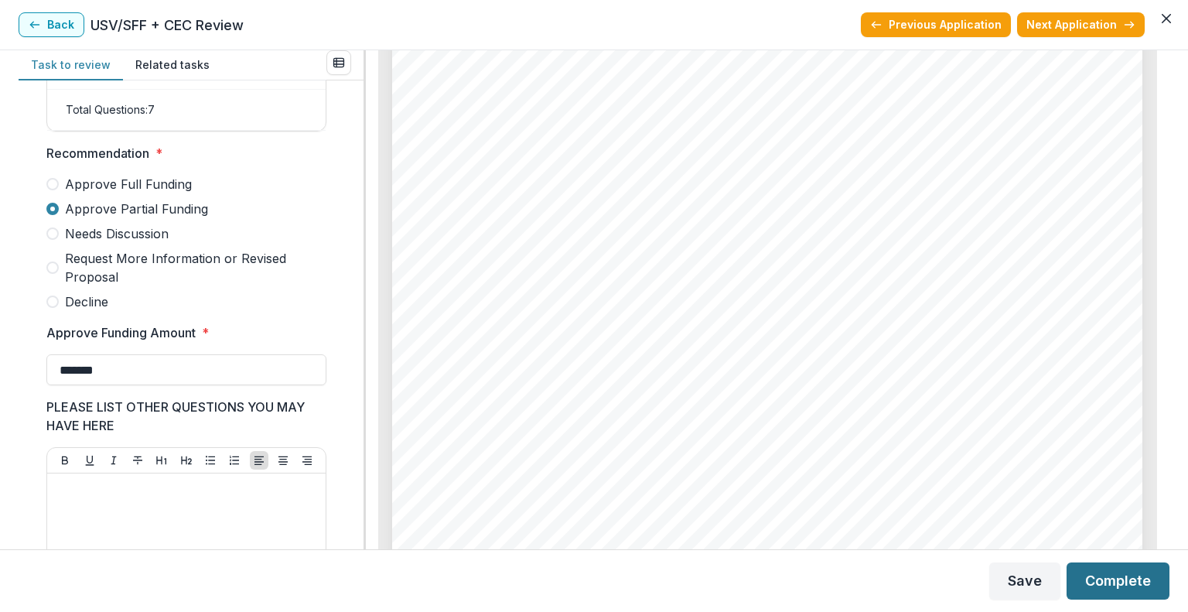
type input "*******"
click at [1120, 581] on button "Complete" at bounding box center [1118, 580] width 103 height 37
